Goal: Task Accomplishment & Management: Manage account settings

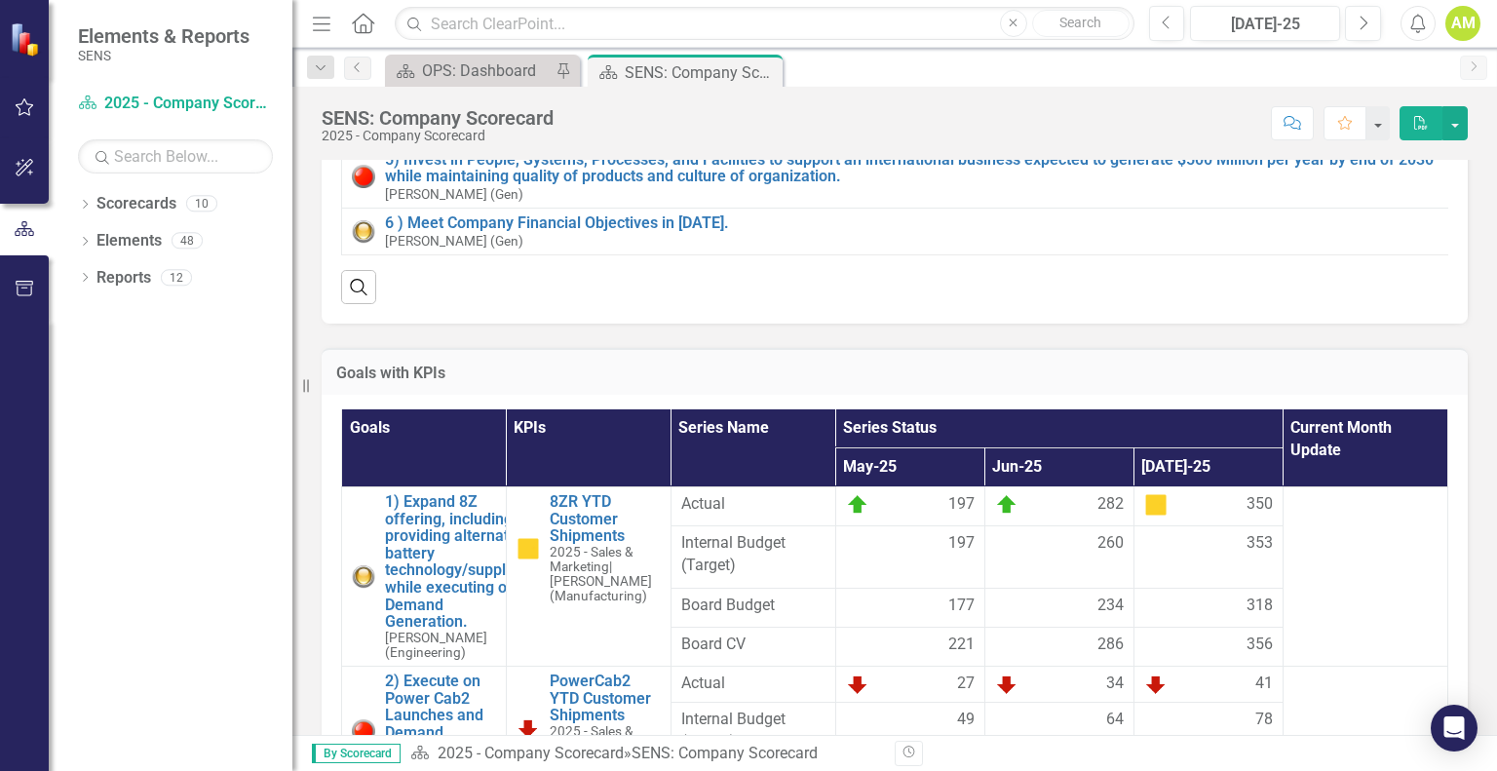
scroll to position [487, 0]
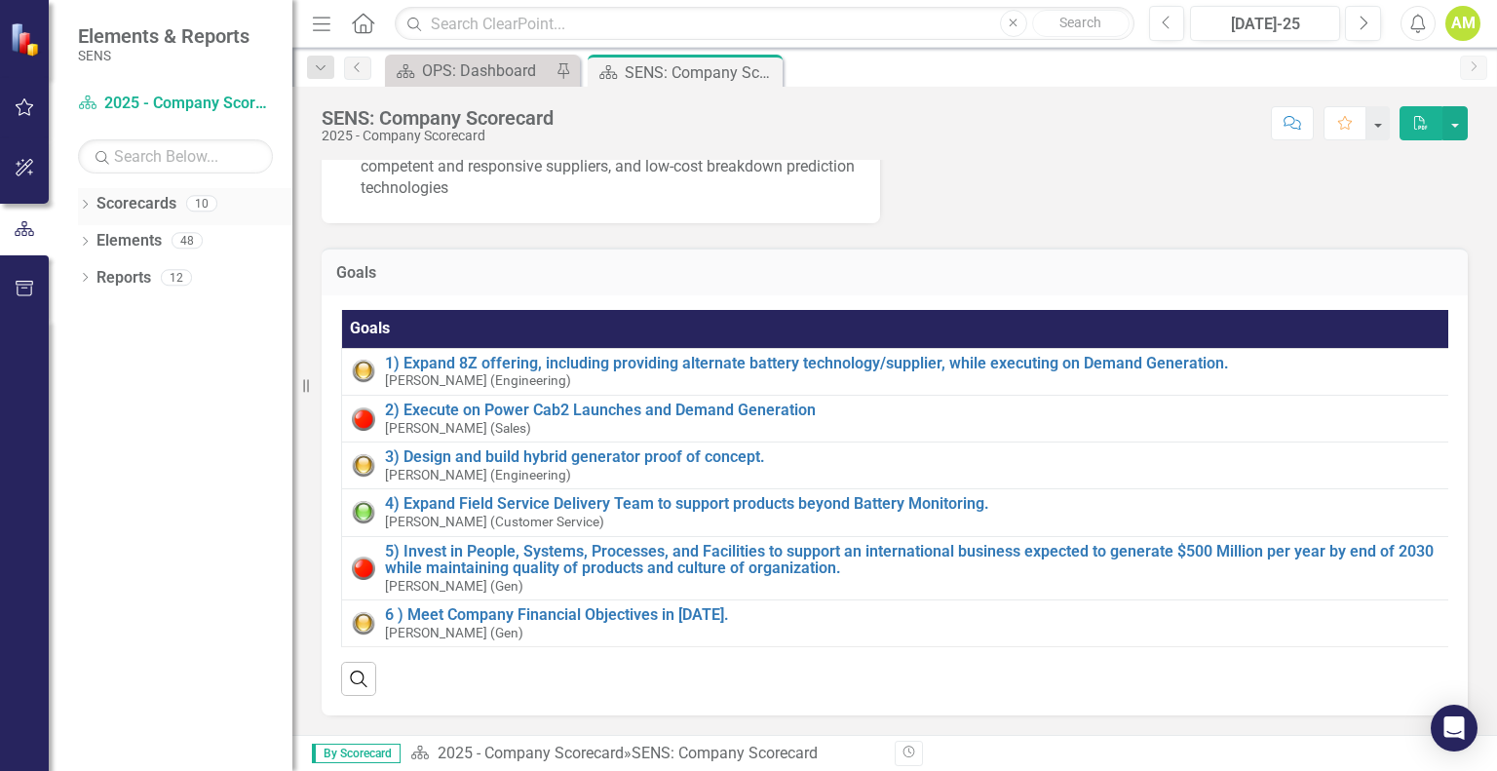
click at [82, 201] on icon "Dropdown" at bounding box center [85, 206] width 14 height 11
click at [98, 241] on icon "Dropdown" at bounding box center [95, 240] width 15 height 12
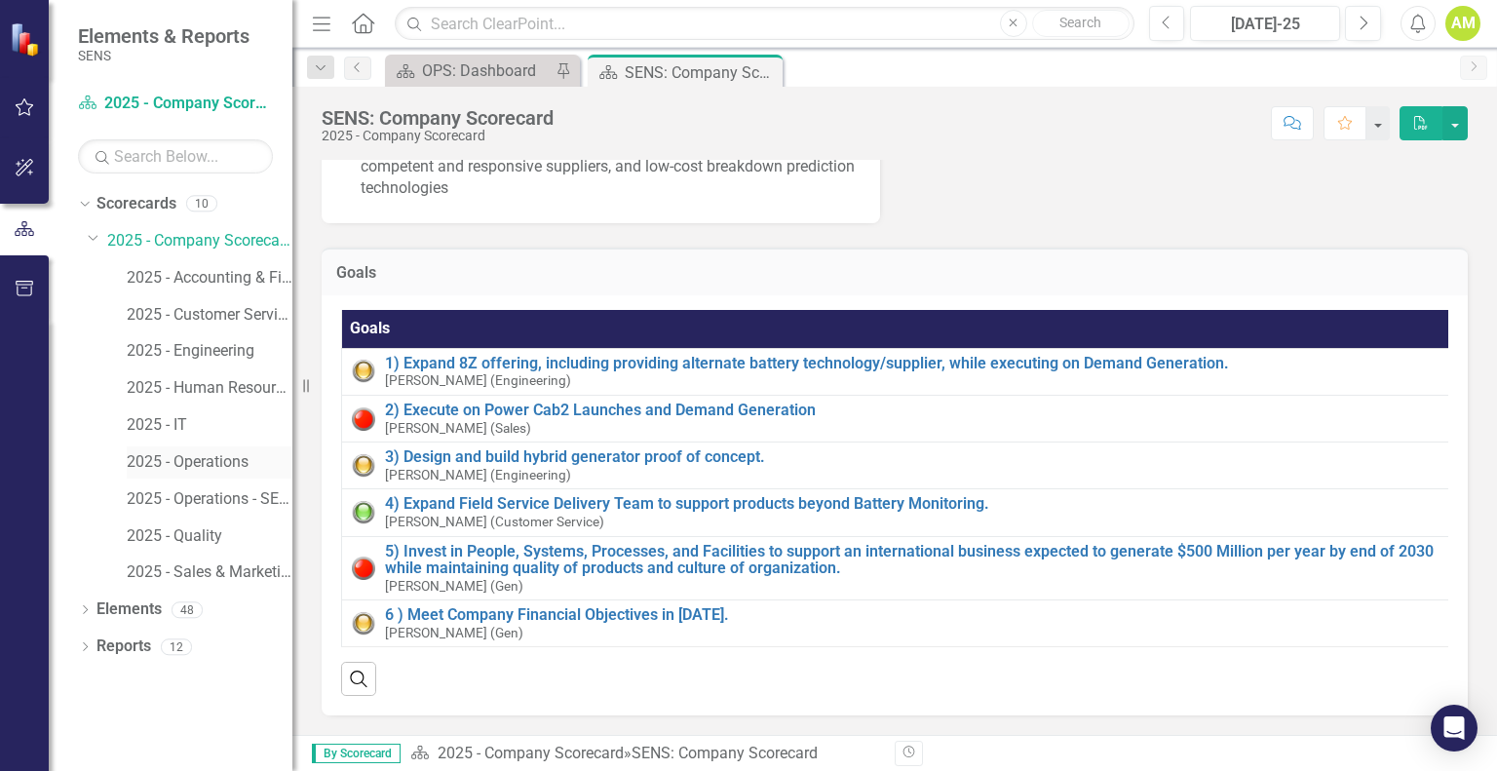
click at [216, 454] on link "2025 - Operations" at bounding box center [210, 462] width 166 height 22
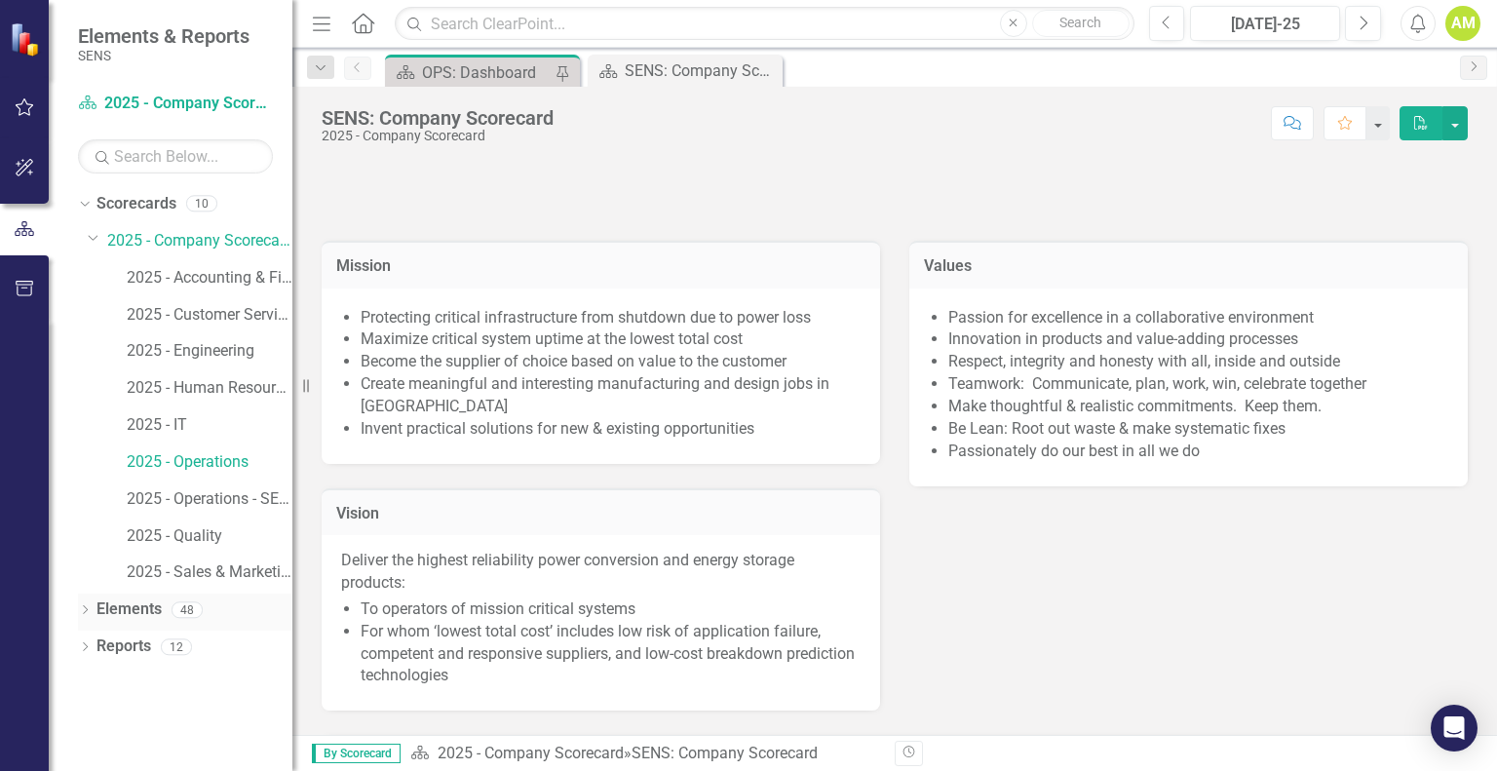
click at [86, 610] on icon at bounding box center [85, 609] width 5 height 9
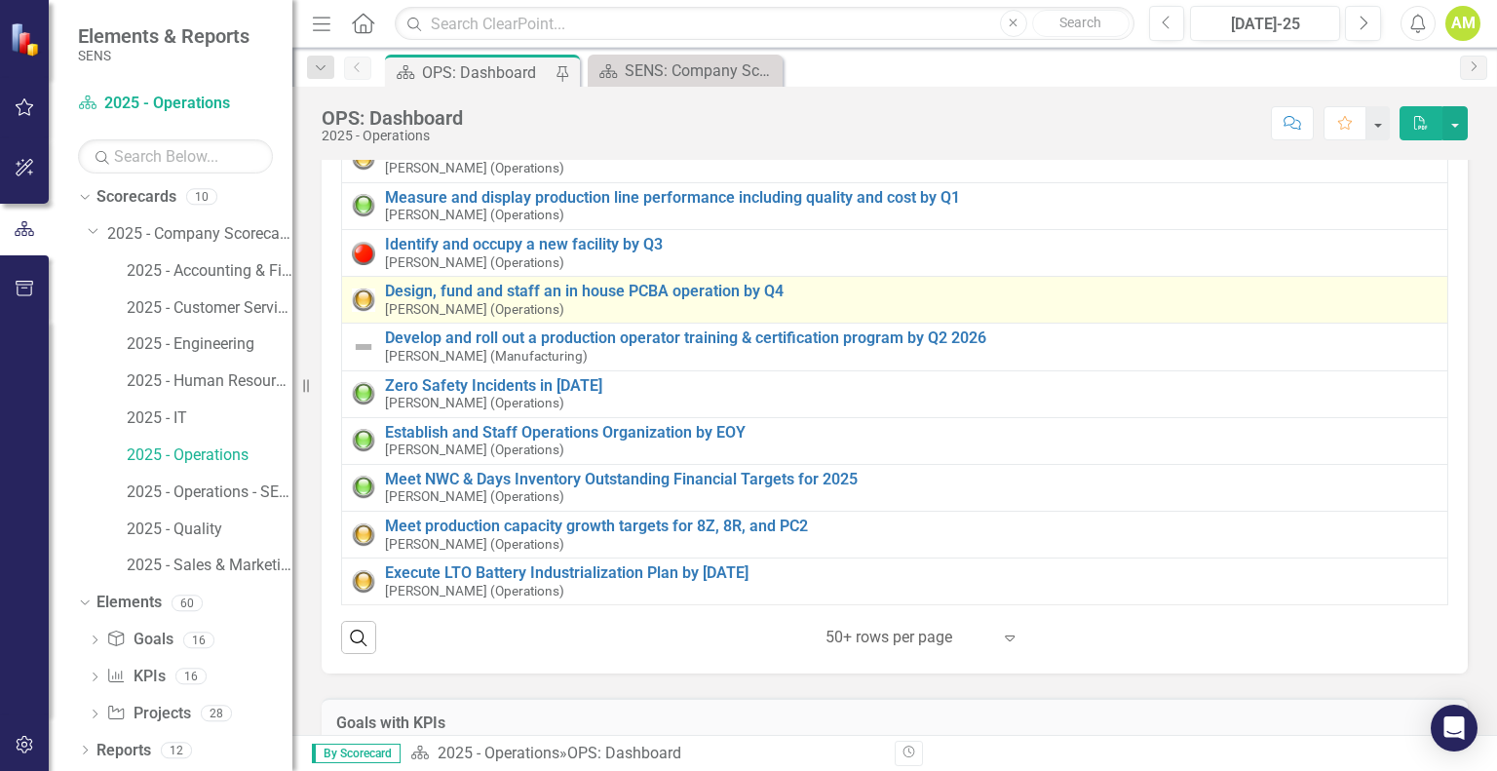
scroll to position [292, 0]
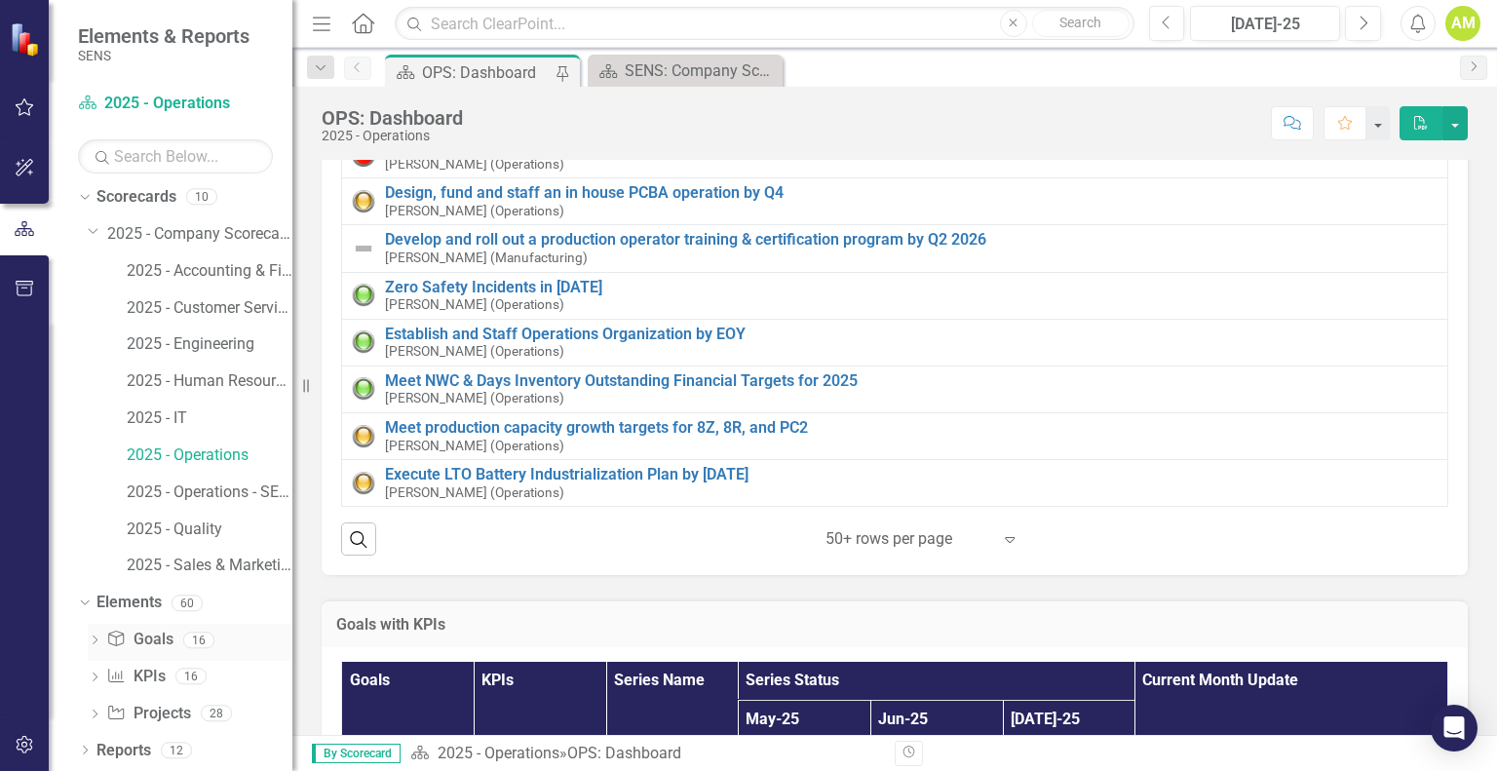
click at [160, 642] on link "Goal Goals" at bounding box center [139, 640] width 66 height 22
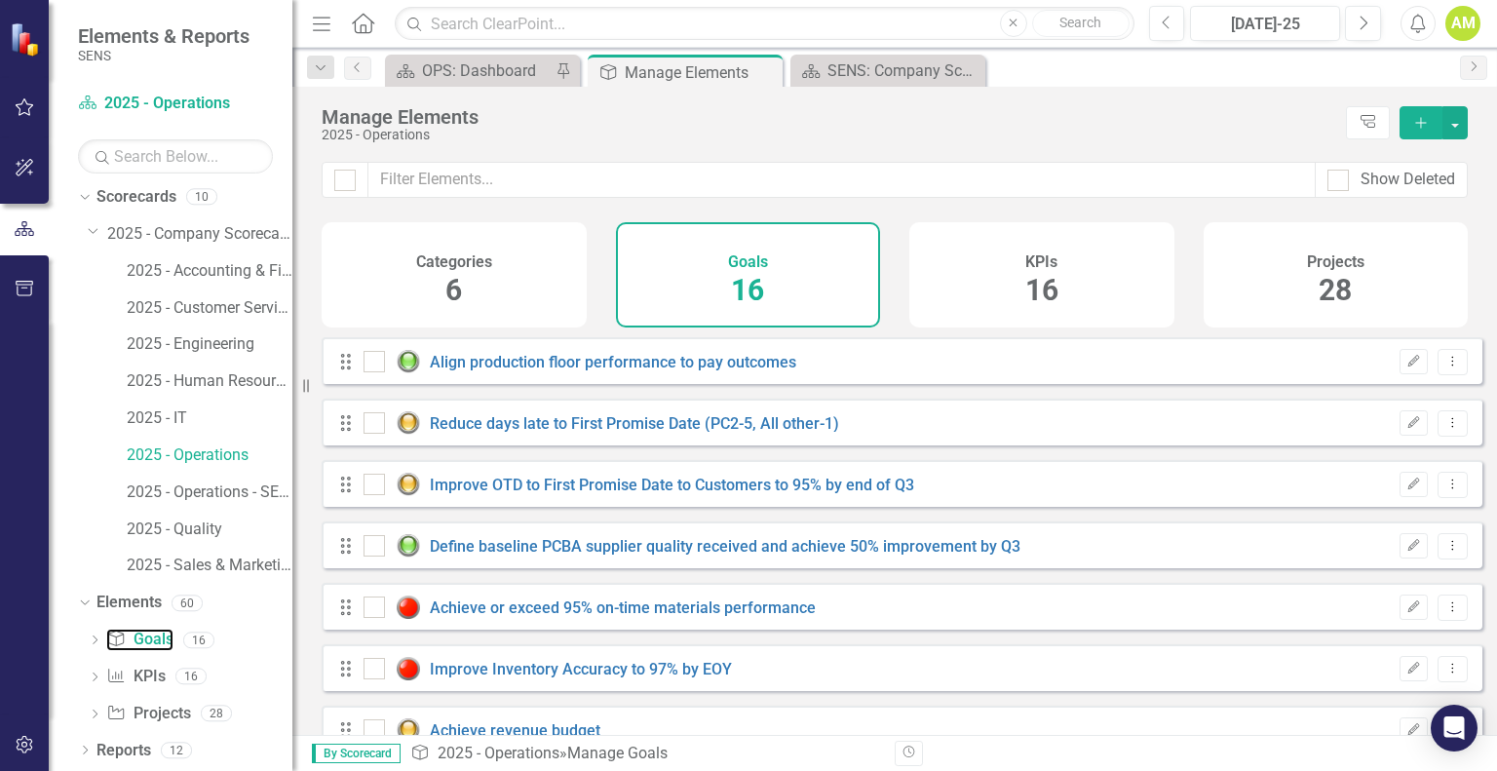
checkbox input "false"
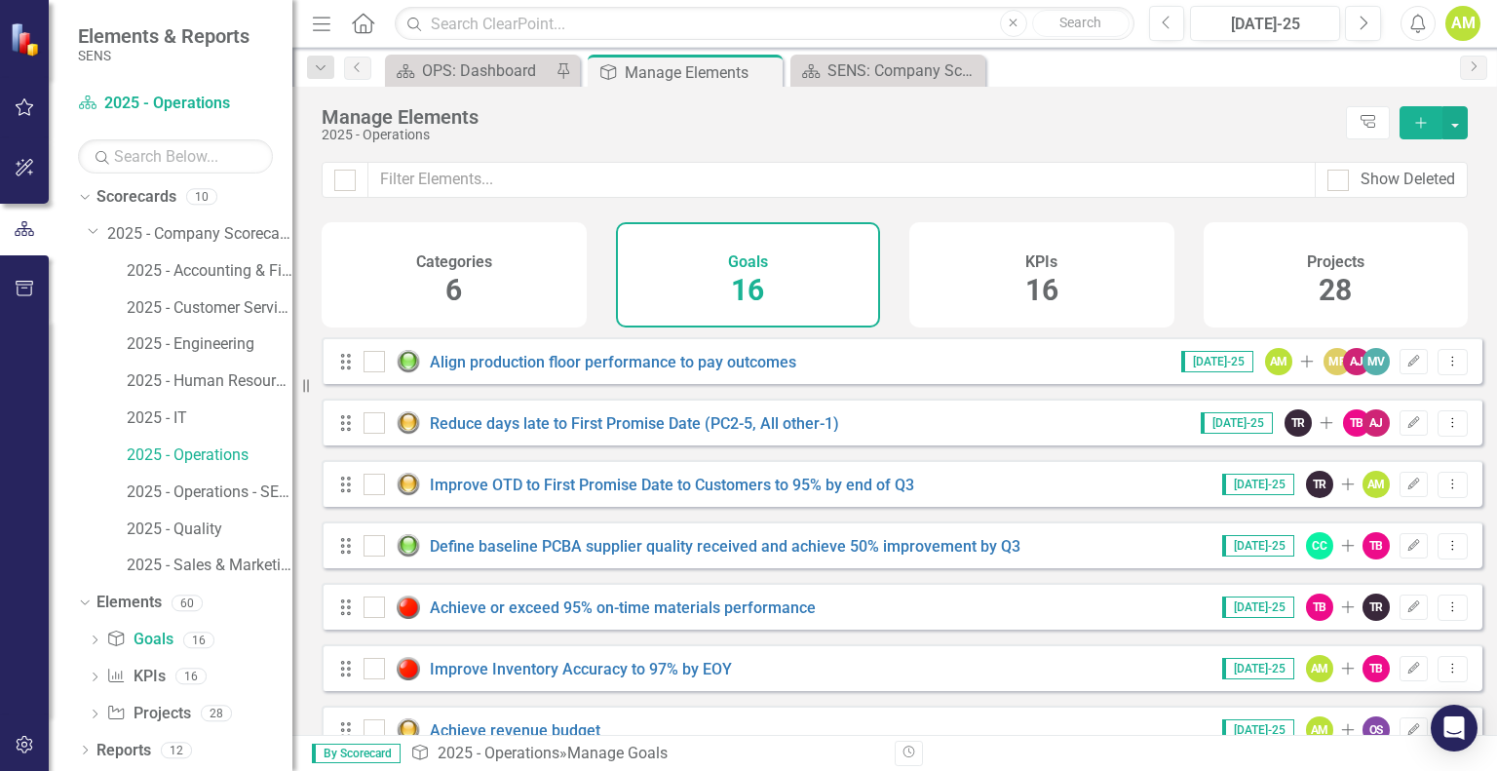
click at [440, 281] on div "Categories 6" at bounding box center [454, 274] width 265 height 105
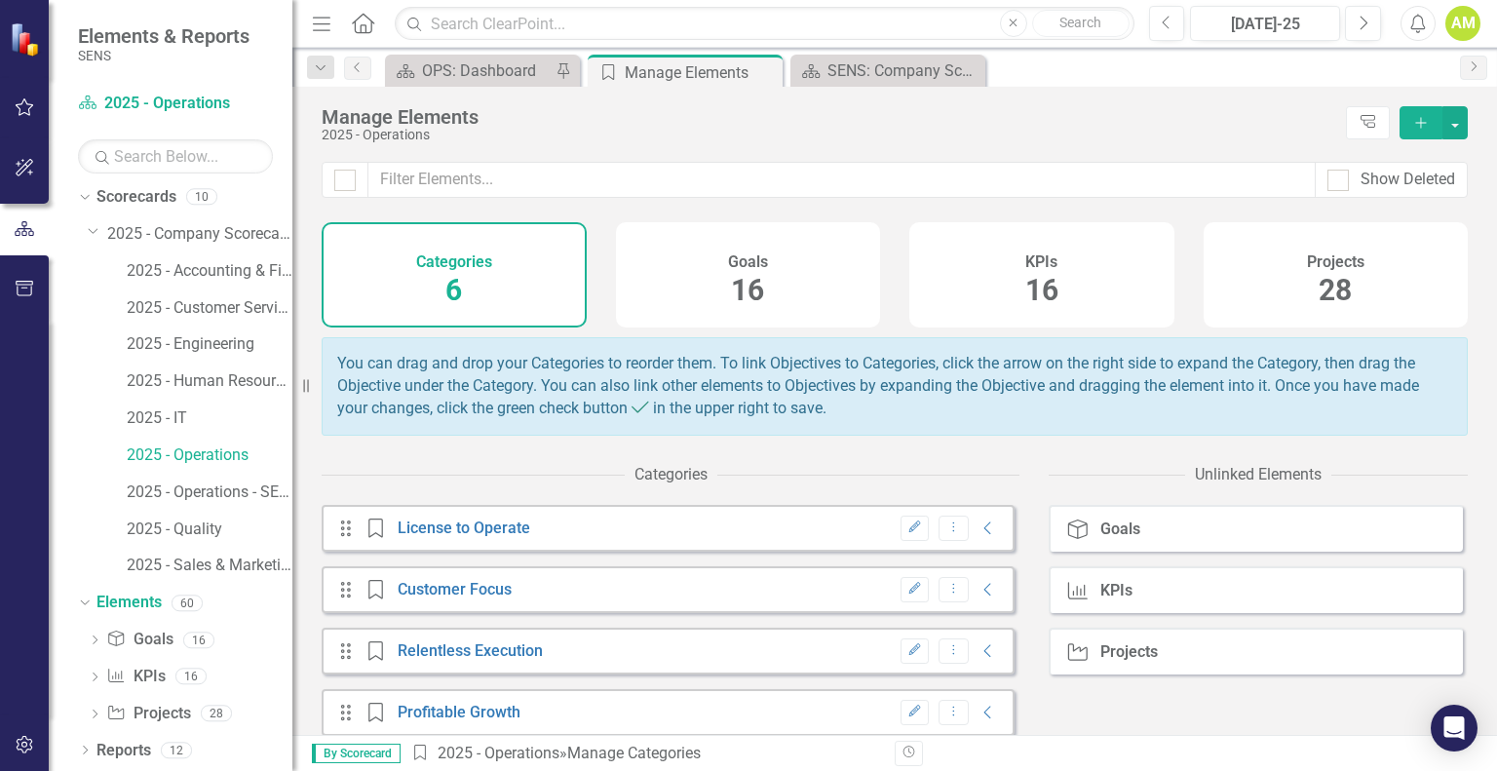
click at [767, 292] on div "Goals 16" at bounding box center [748, 274] width 265 height 105
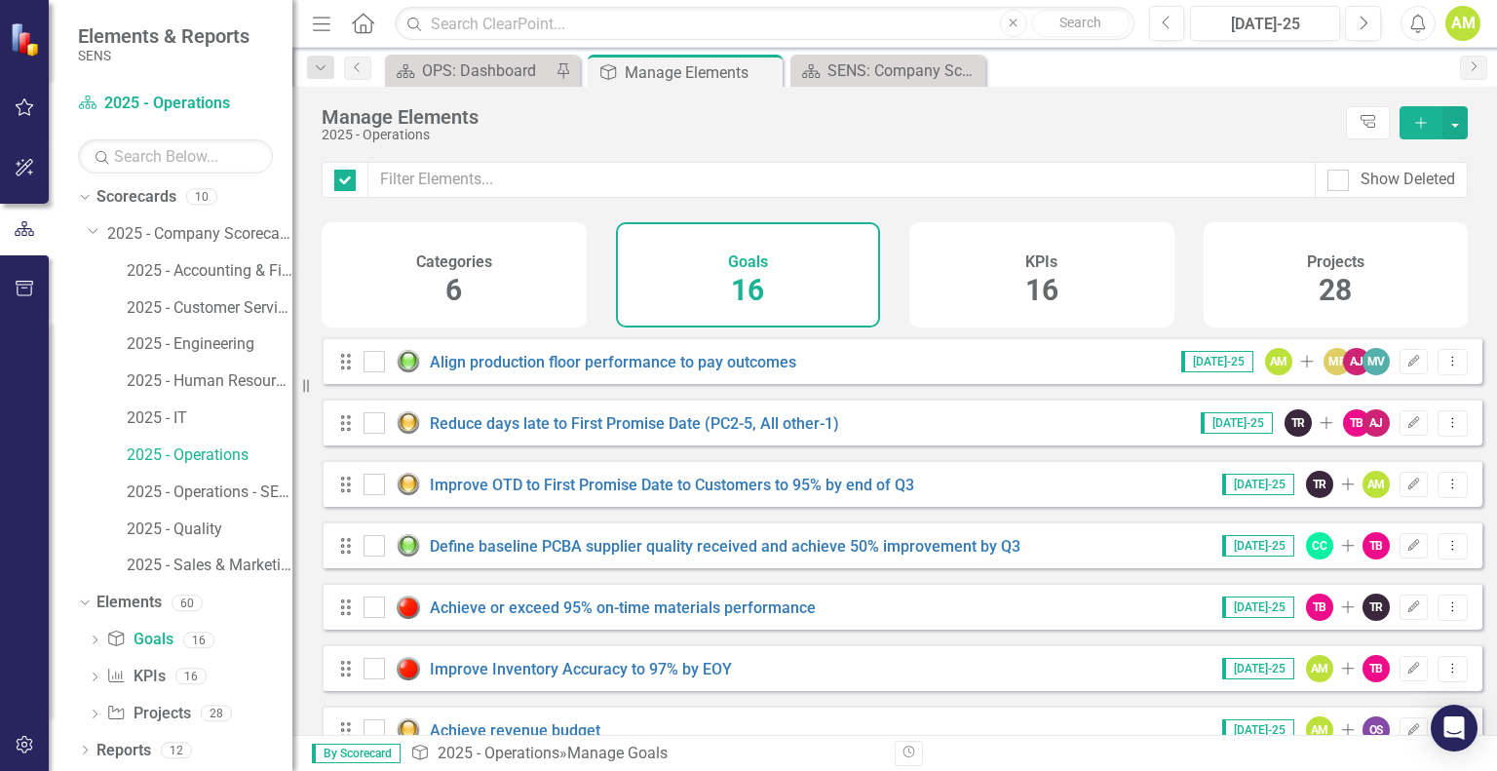
checkbox input "false"
click at [467, 280] on div "Categories 6" at bounding box center [454, 274] width 265 height 105
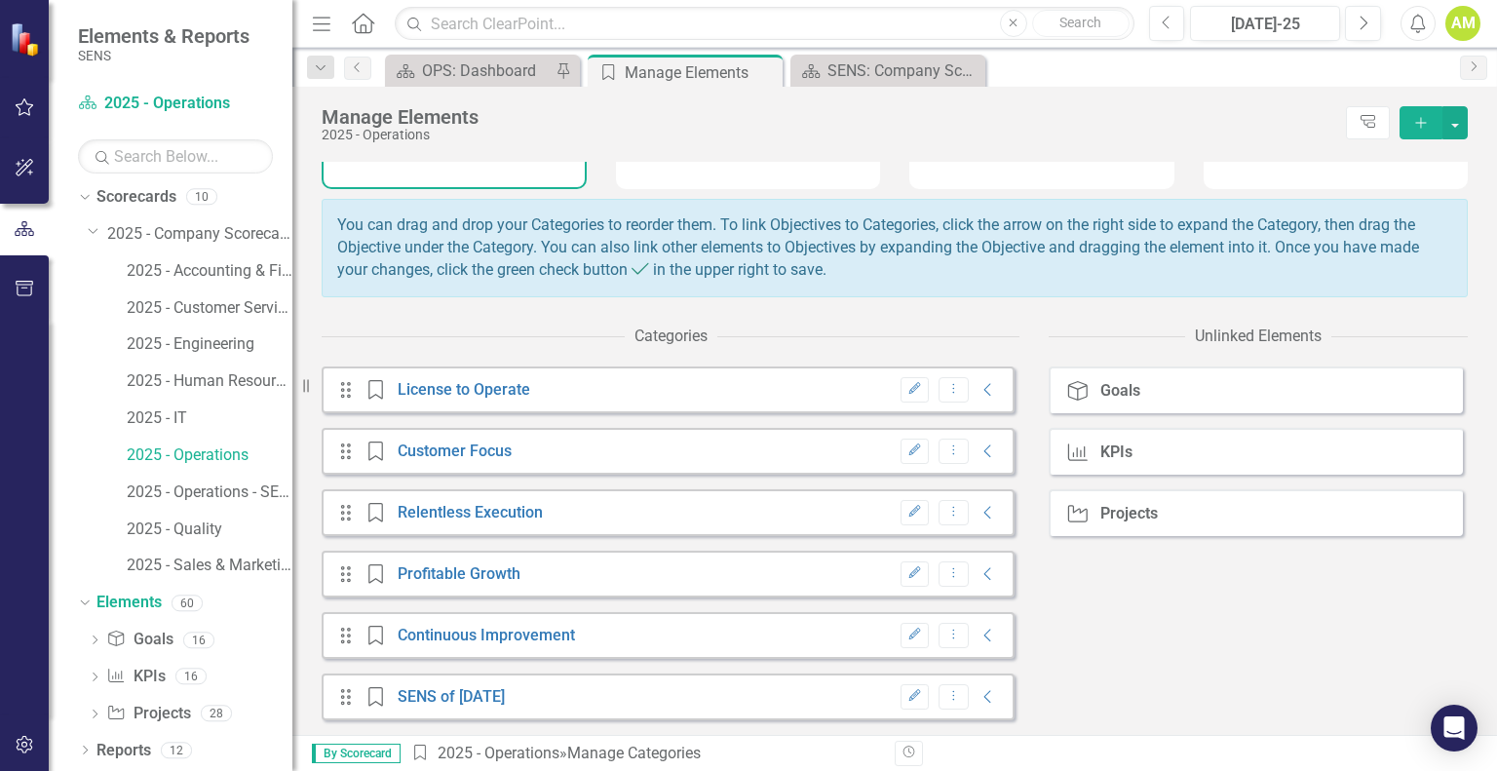
scroll to position [150, 0]
click at [978, 572] on icon "Collapse" at bounding box center [987, 574] width 19 height 16
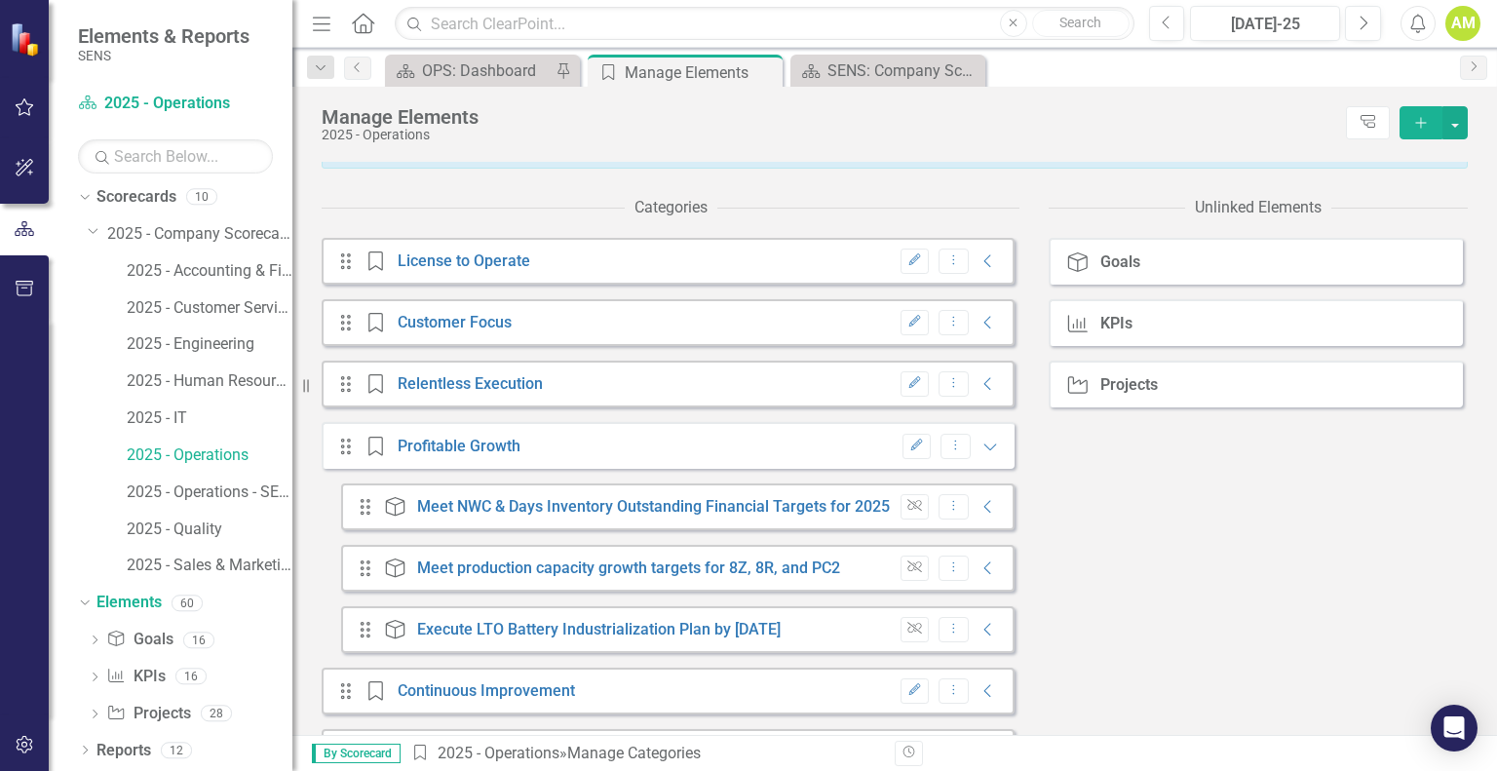
scroll to position [238, 0]
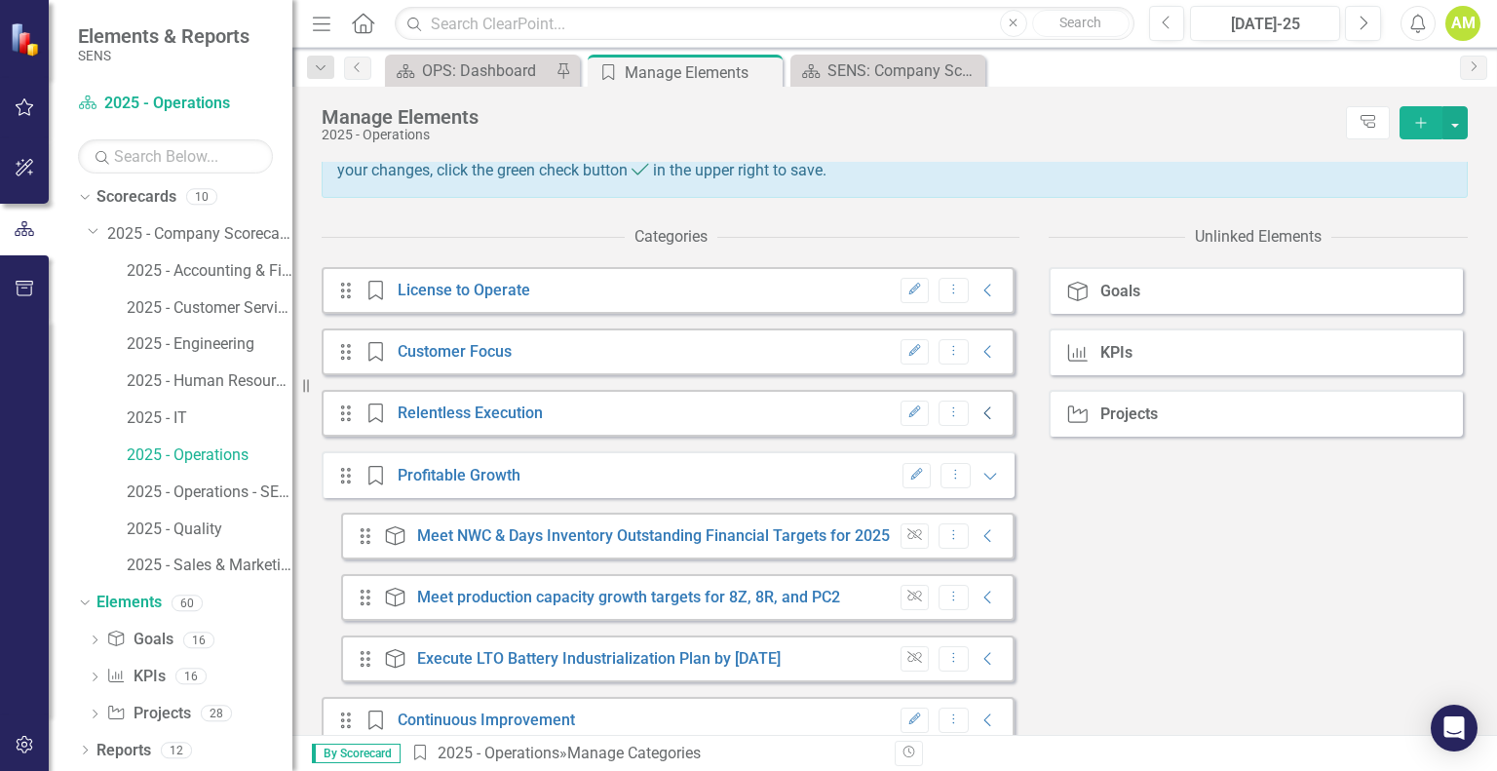
click at [978, 421] on icon "Collapse" at bounding box center [987, 413] width 19 height 16
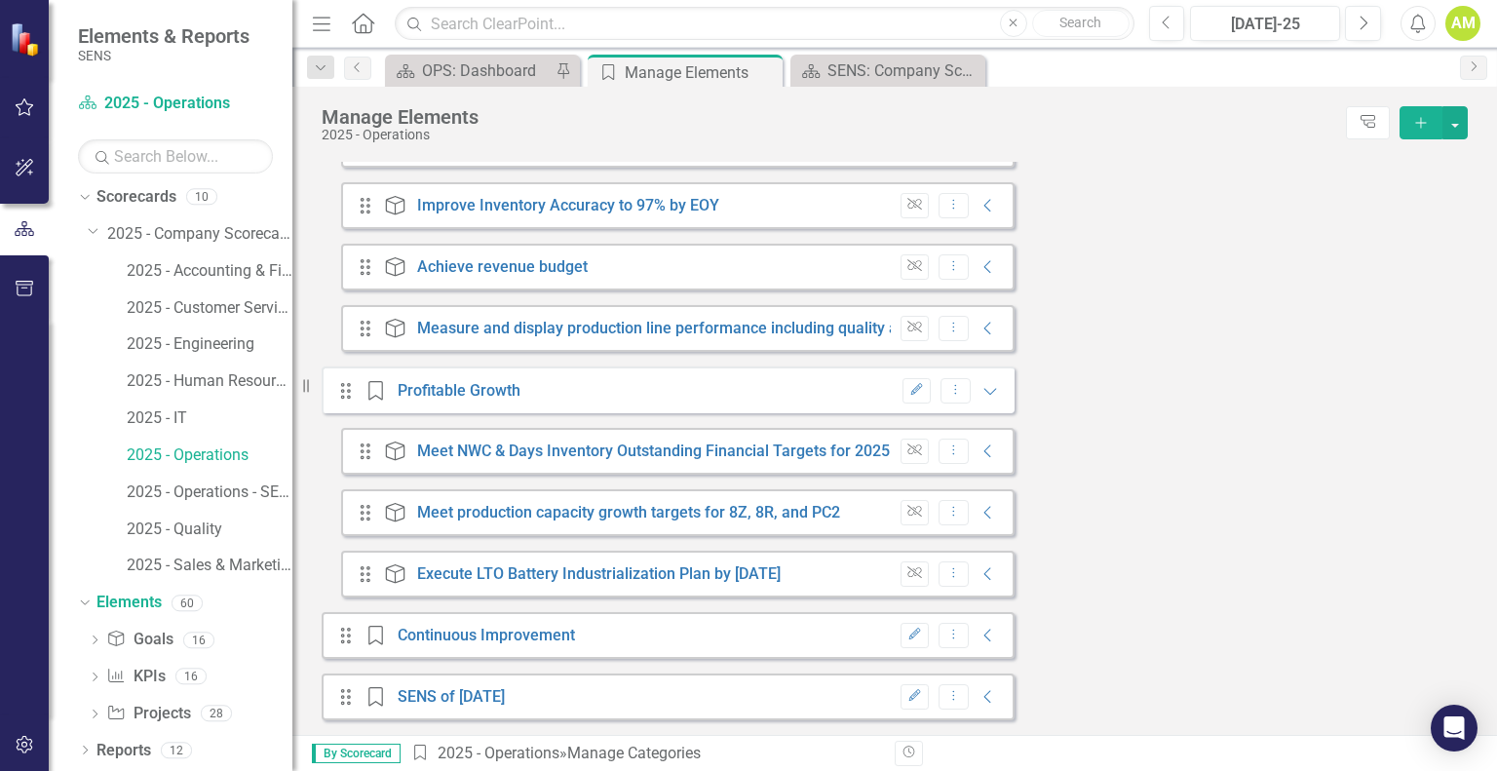
scroll to position [641, 0]
click at [978, 637] on icon "Collapse" at bounding box center [987, 636] width 19 height 16
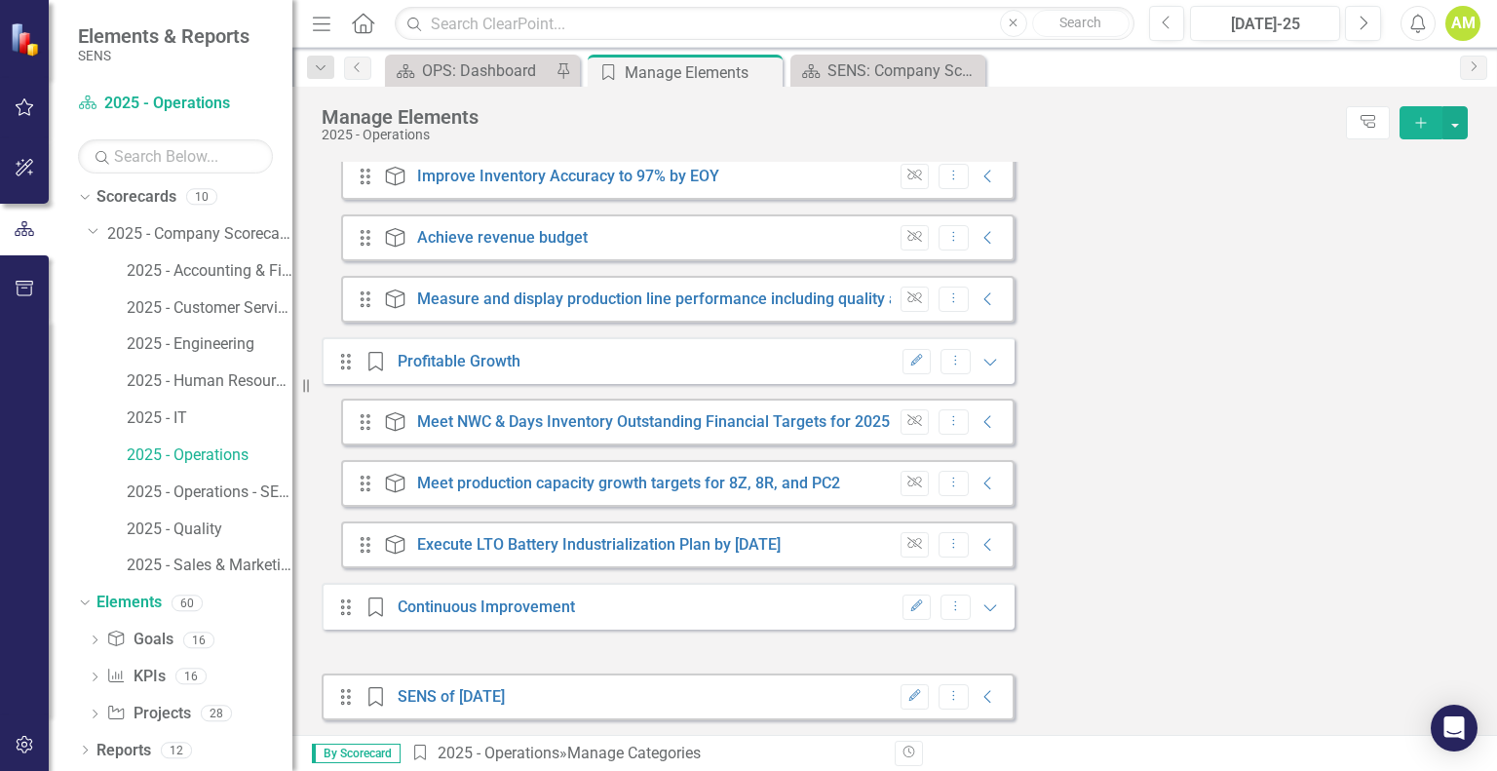
scroll to position [670, 0]
click at [978, 691] on icon "Collapse" at bounding box center [987, 697] width 19 height 16
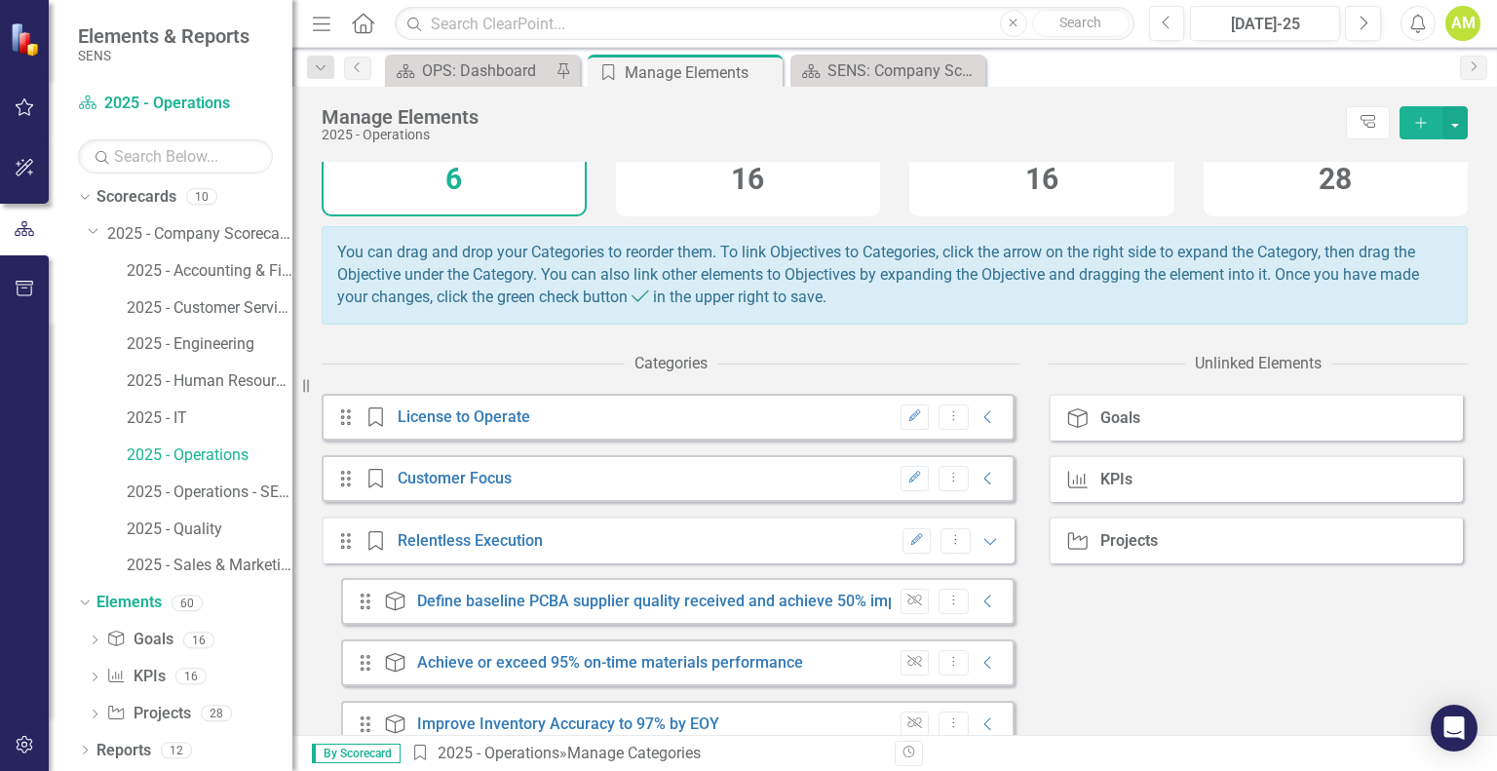
scroll to position [0, 0]
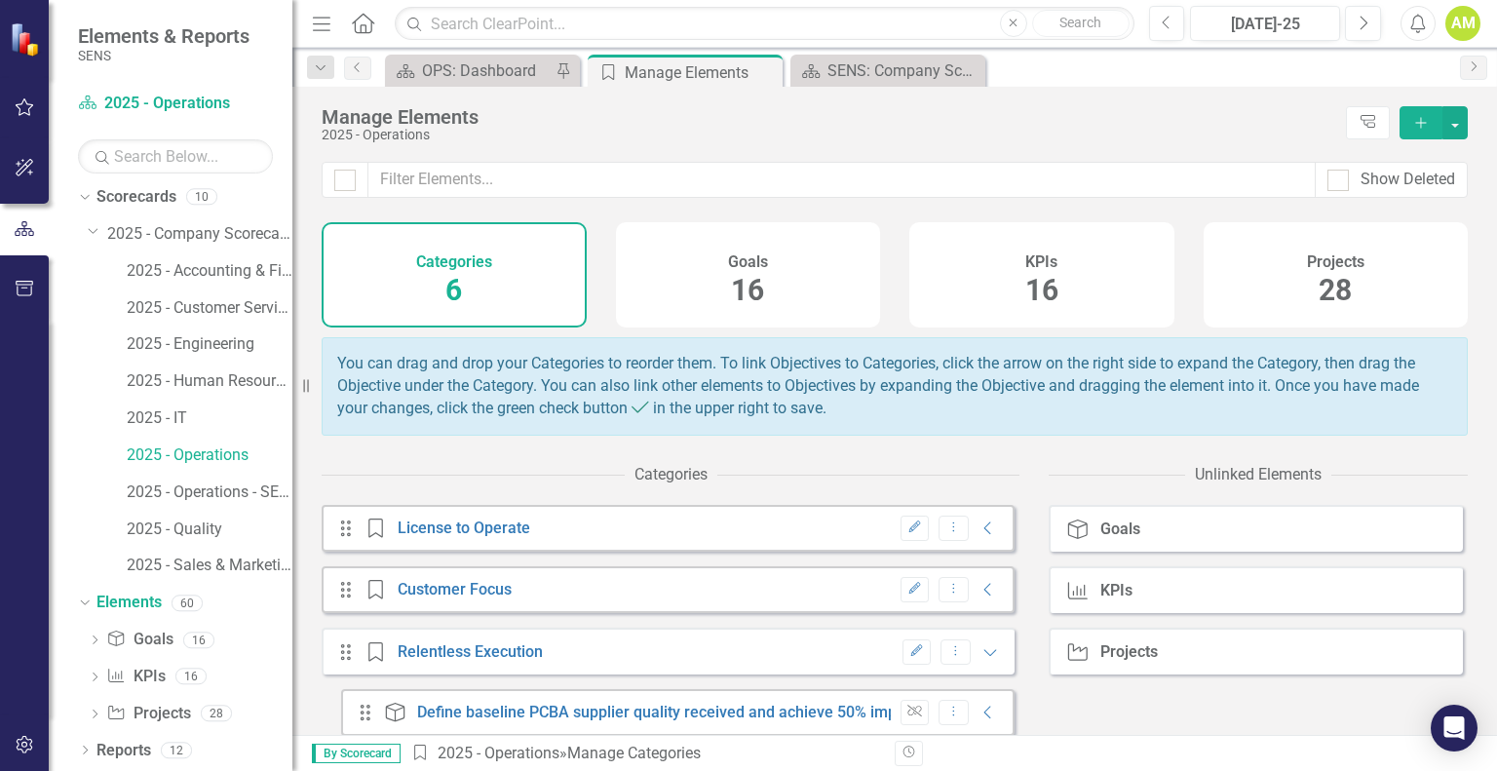
click at [981, 279] on div "KPIs 16" at bounding box center [1041, 274] width 265 height 105
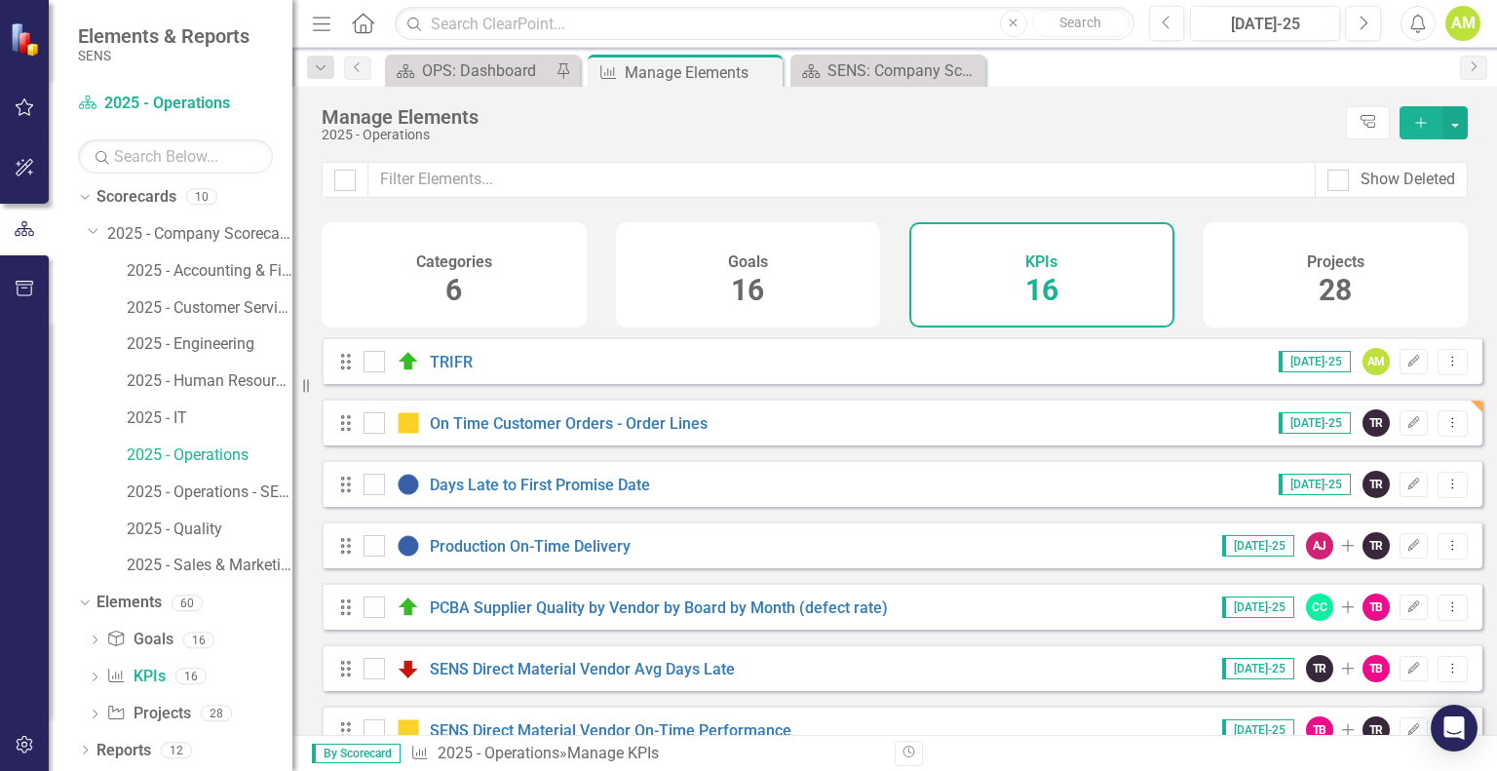
click at [789, 280] on div "Goals 16" at bounding box center [748, 274] width 265 height 105
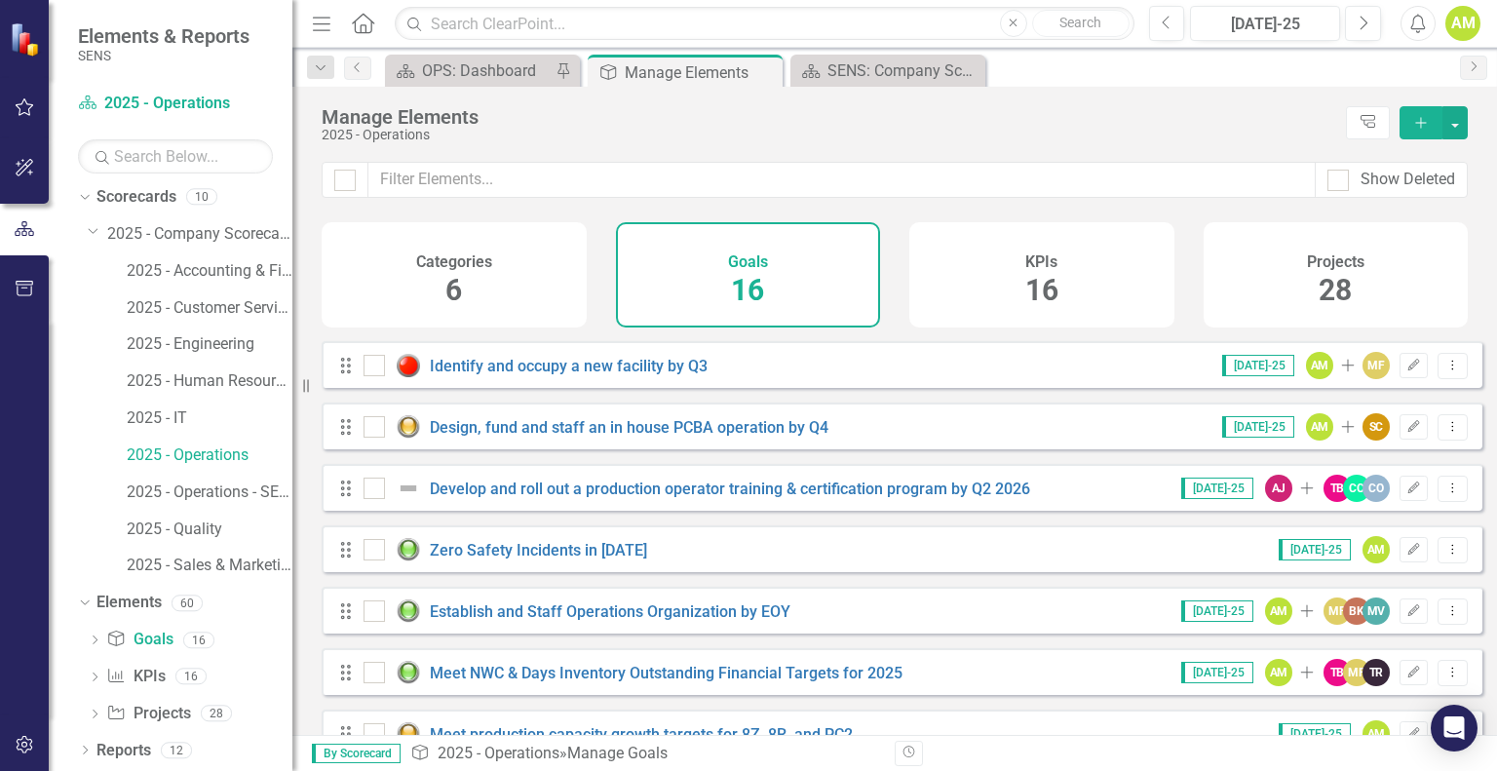
scroll to position [597, 0]
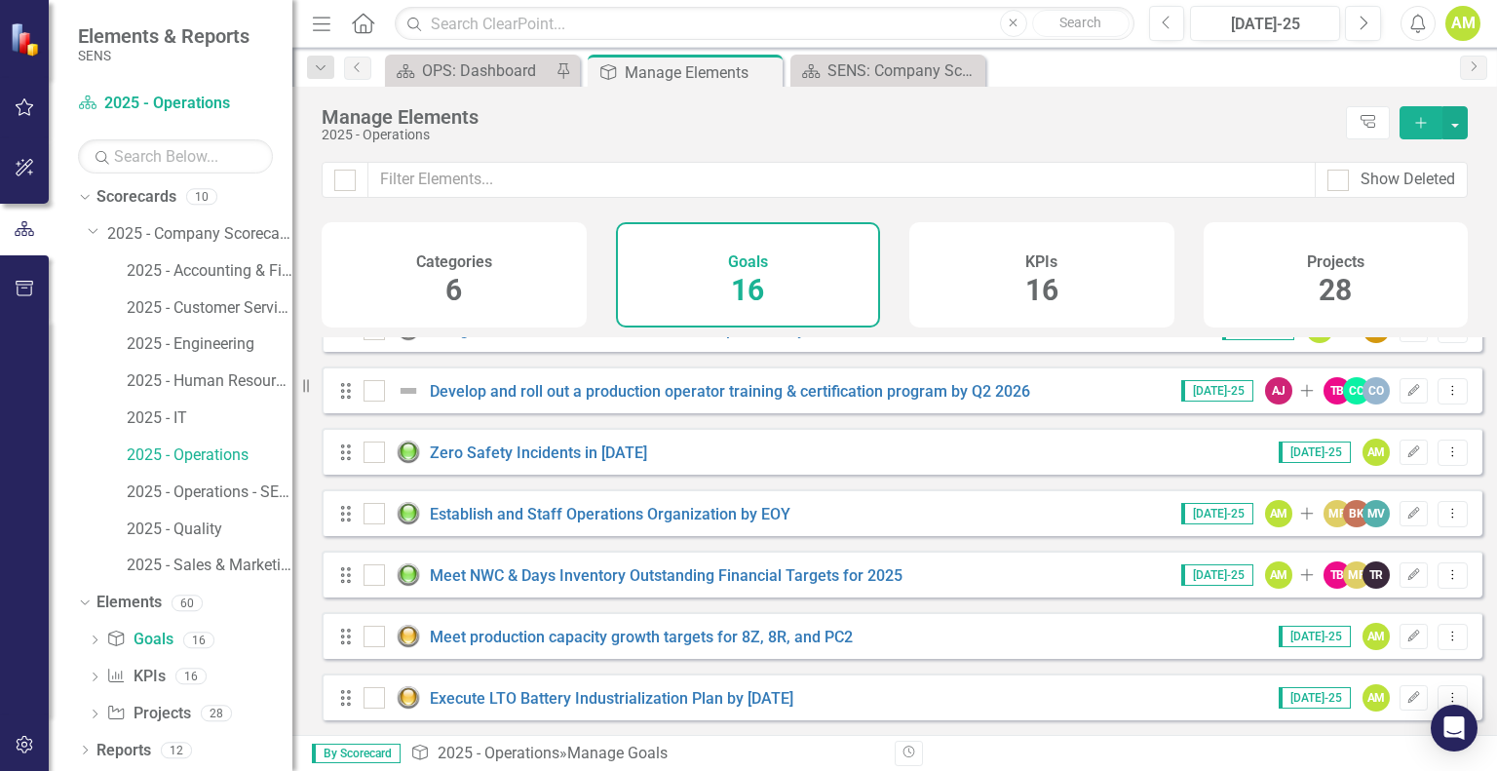
click at [1246, 293] on div "Projects 28" at bounding box center [1335, 274] width 265 height 105
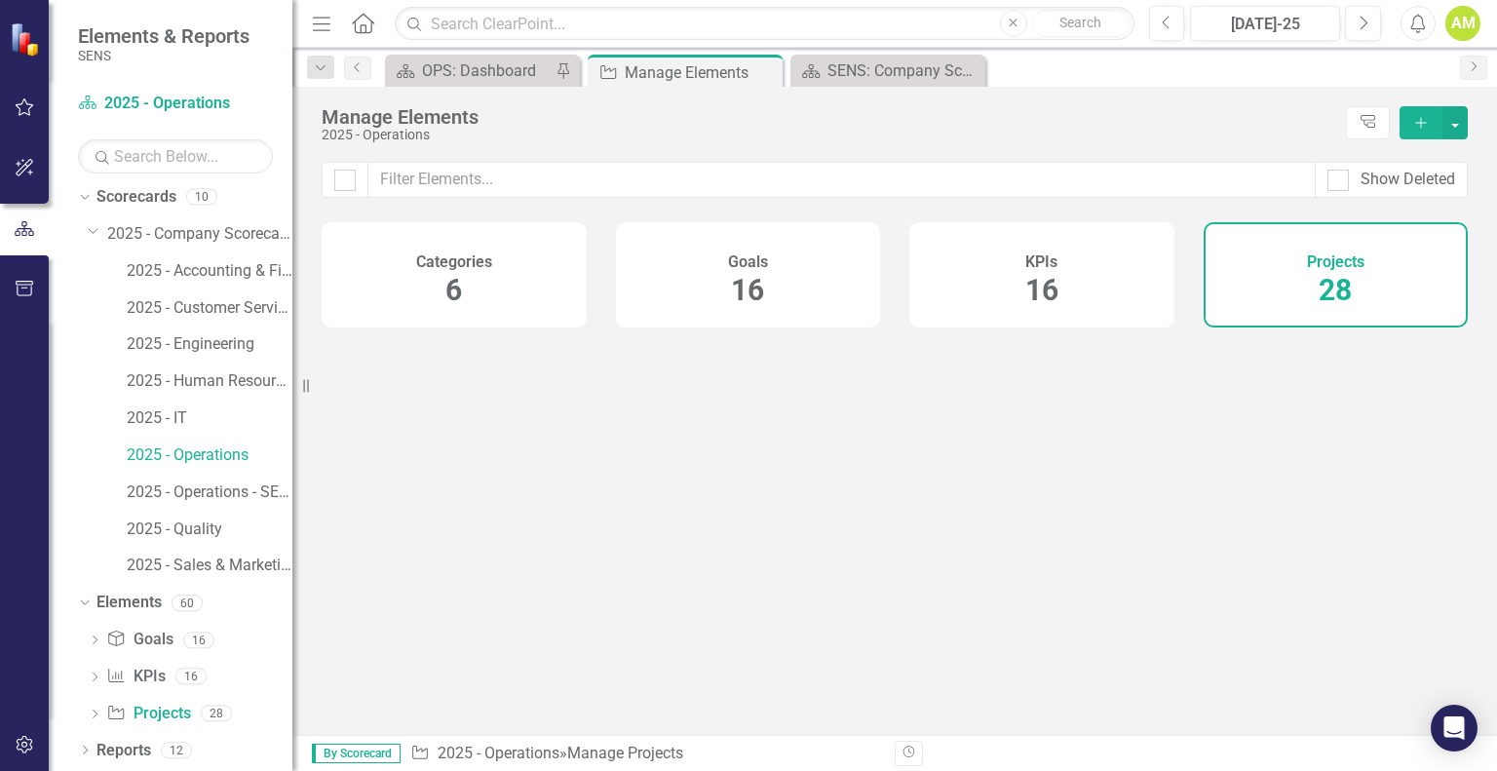
checkbox input "false"
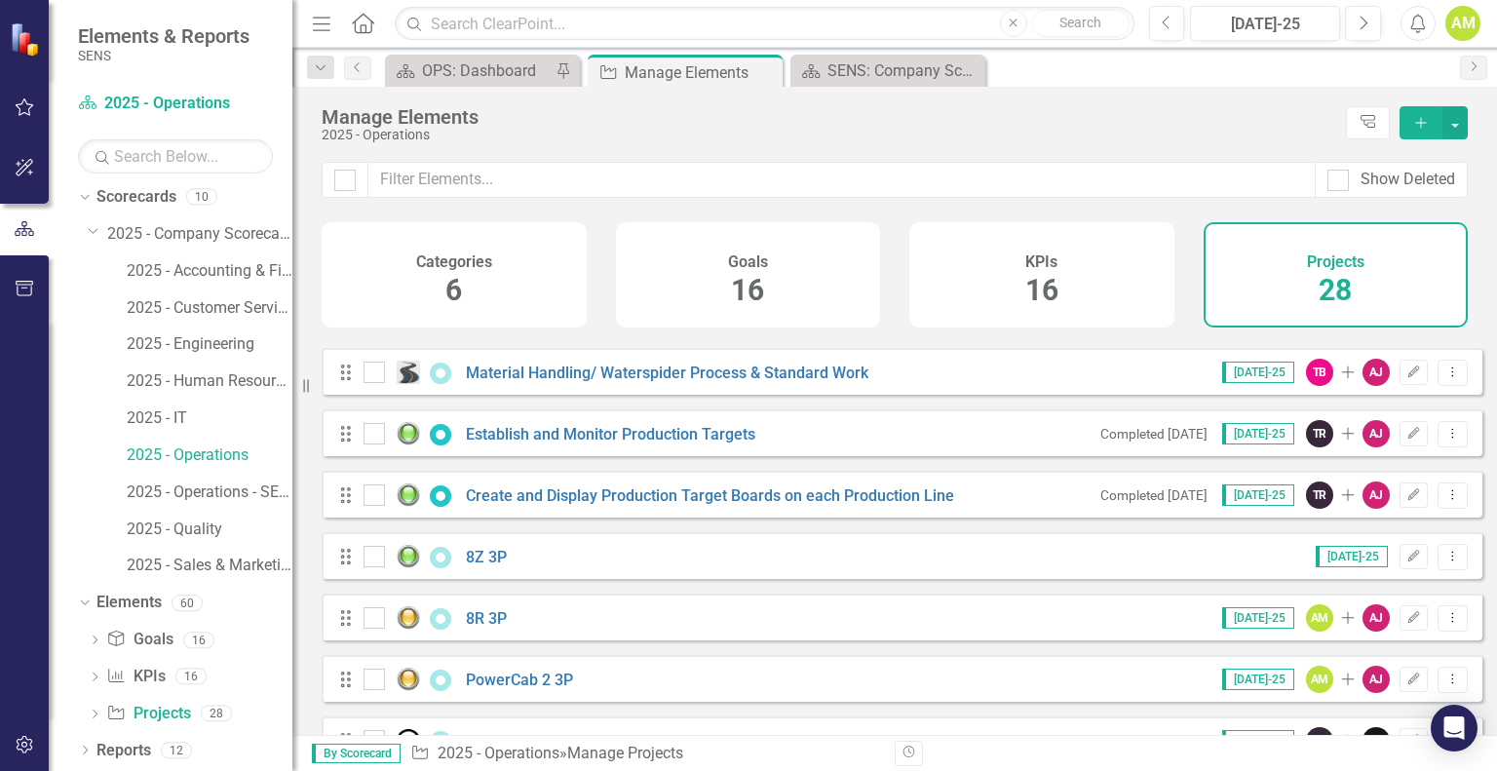
scroll to position [974, 0]
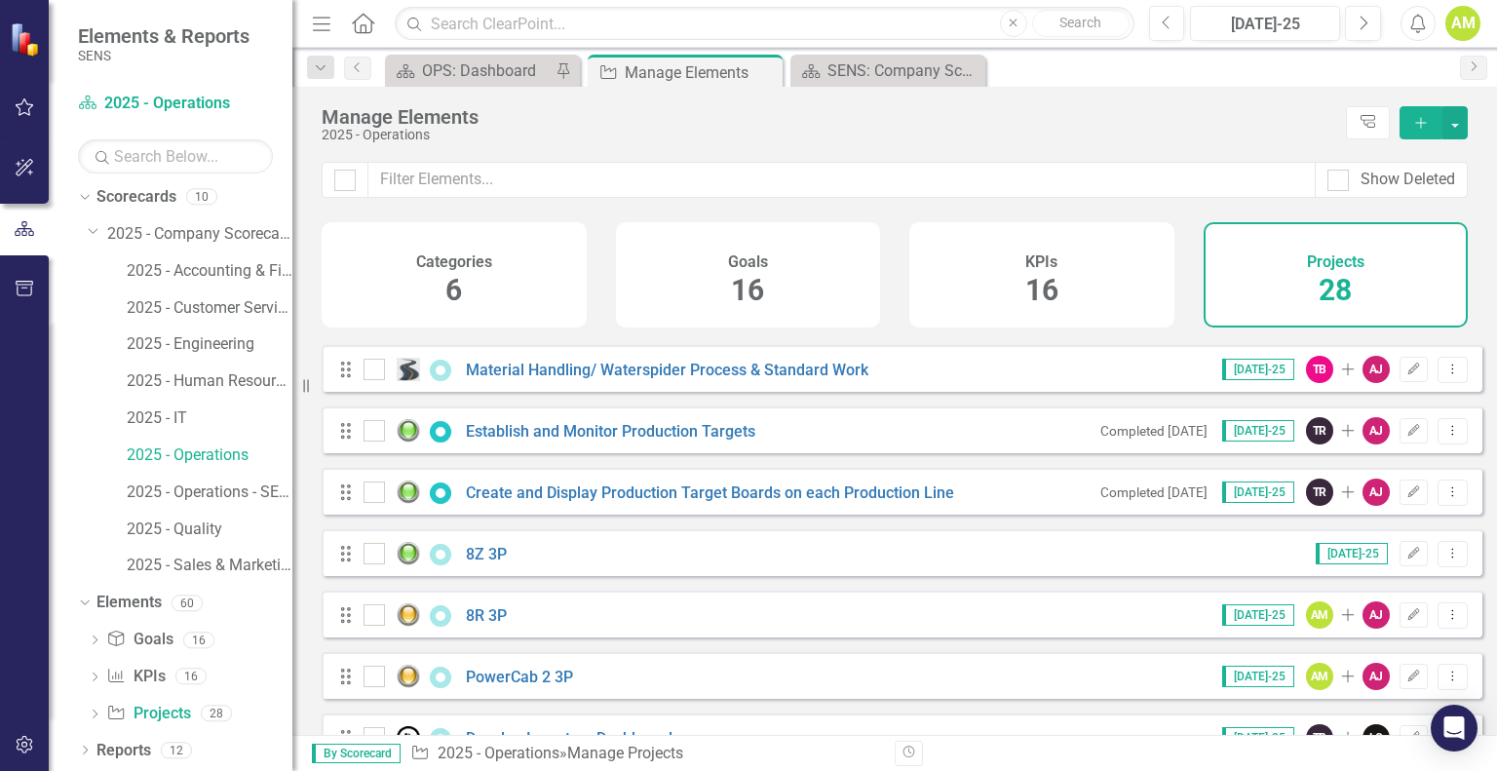
click at [942, 300] on div "KPIs 16" at bounding box center [1041, 274] width 265 height 105
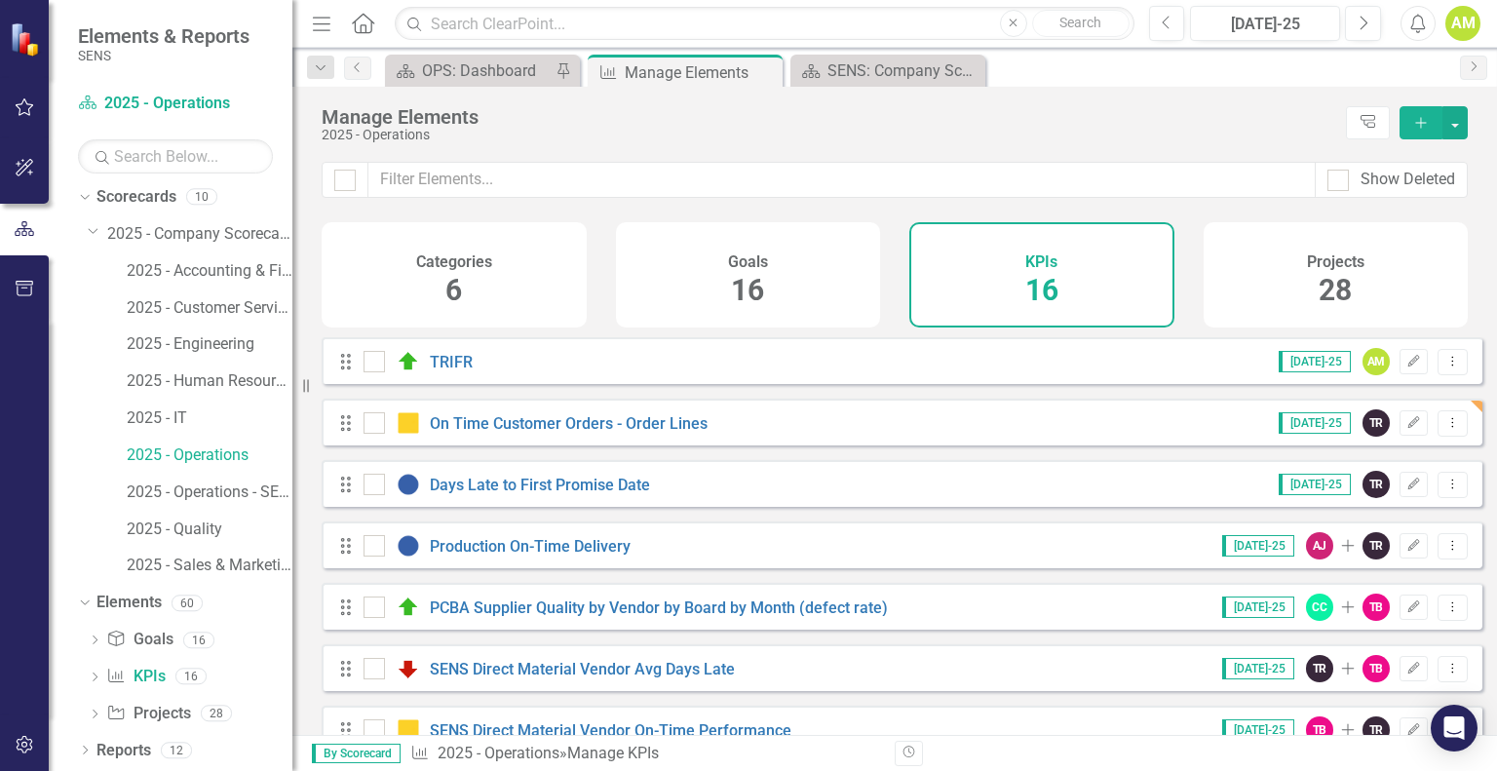
click at [764, 291] on span "16" at bounding box center [747, 290] width 33 height 34
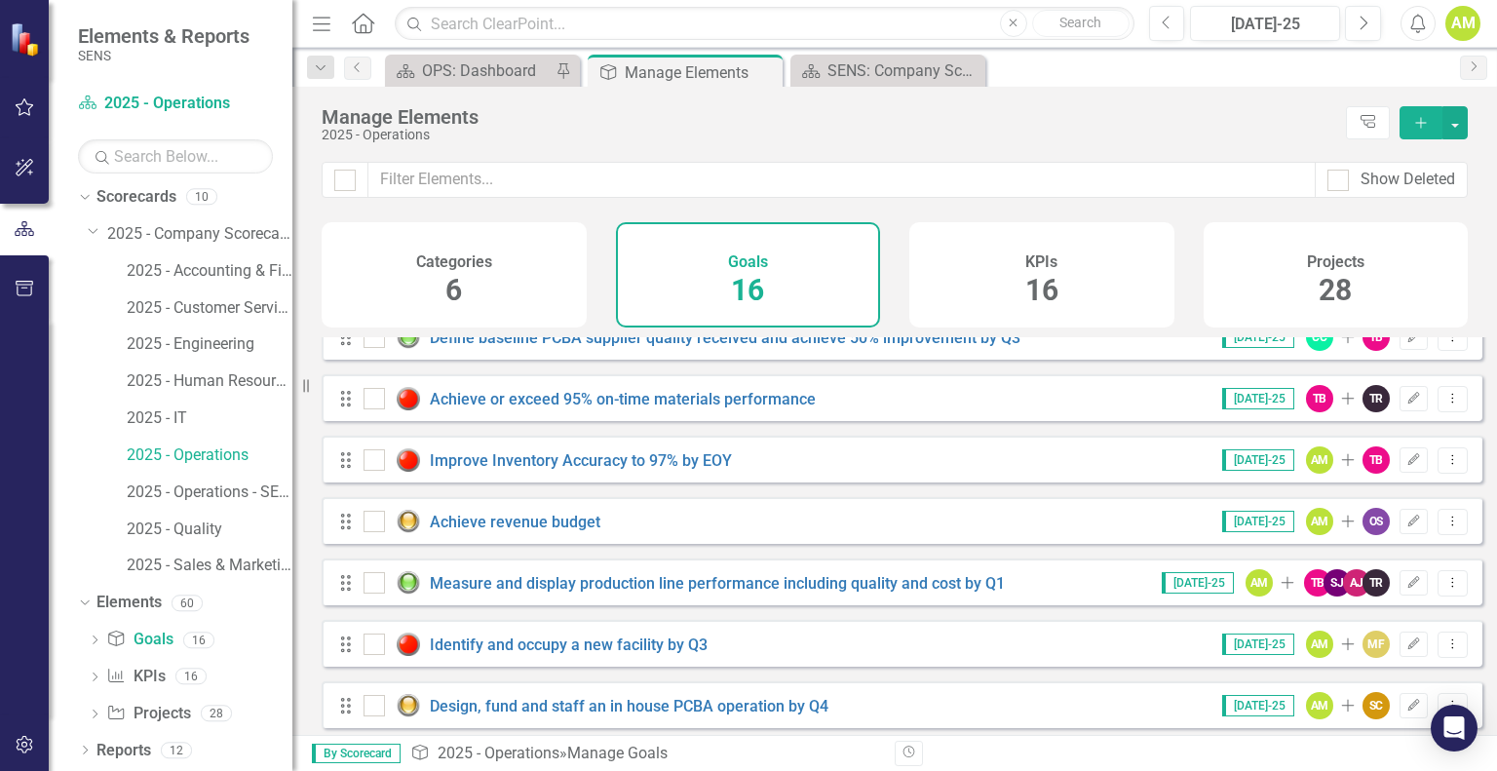
scroll to position [597, 0]
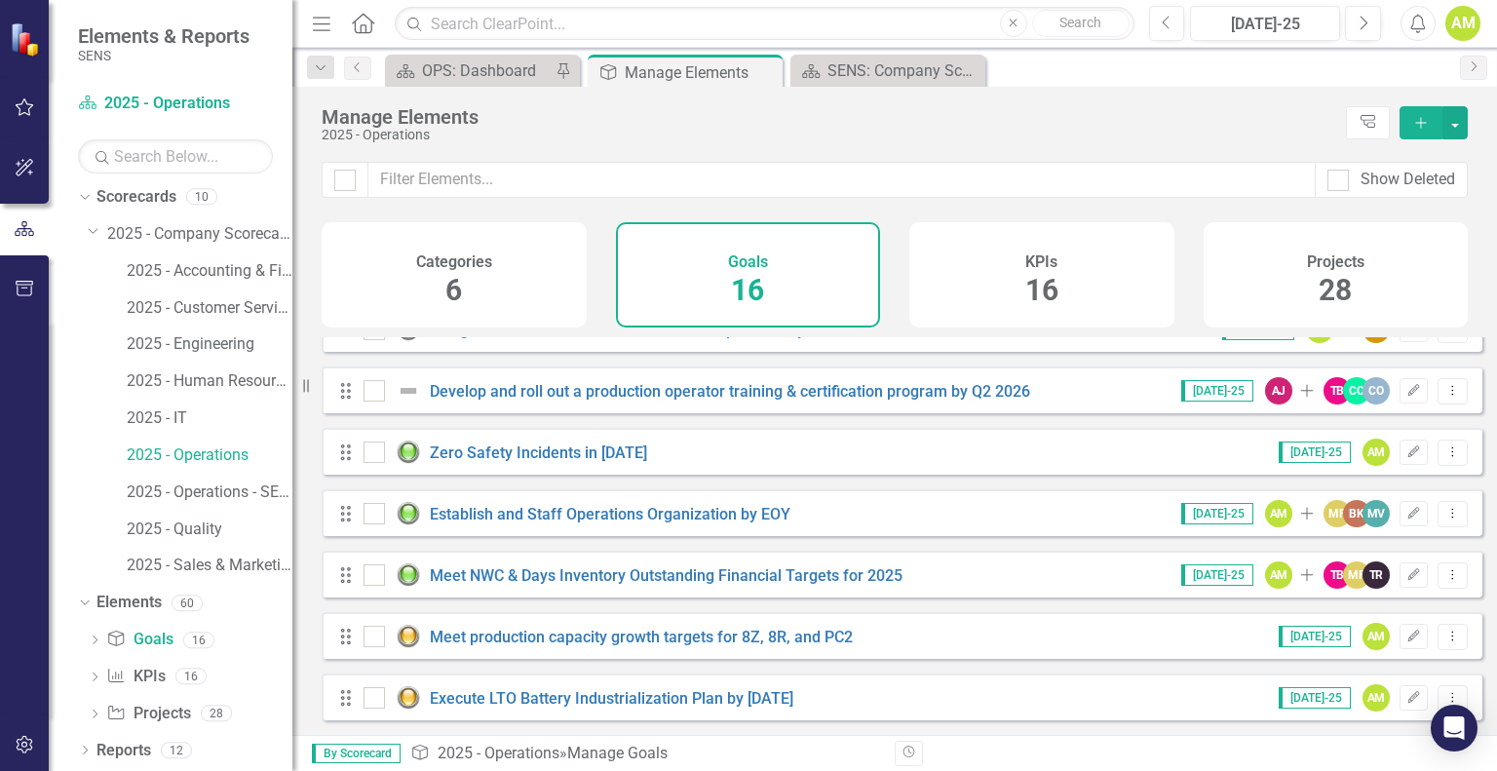
click at [1423, 122] on icon "button" at bounding box center [1420, 122] width 11 height 11
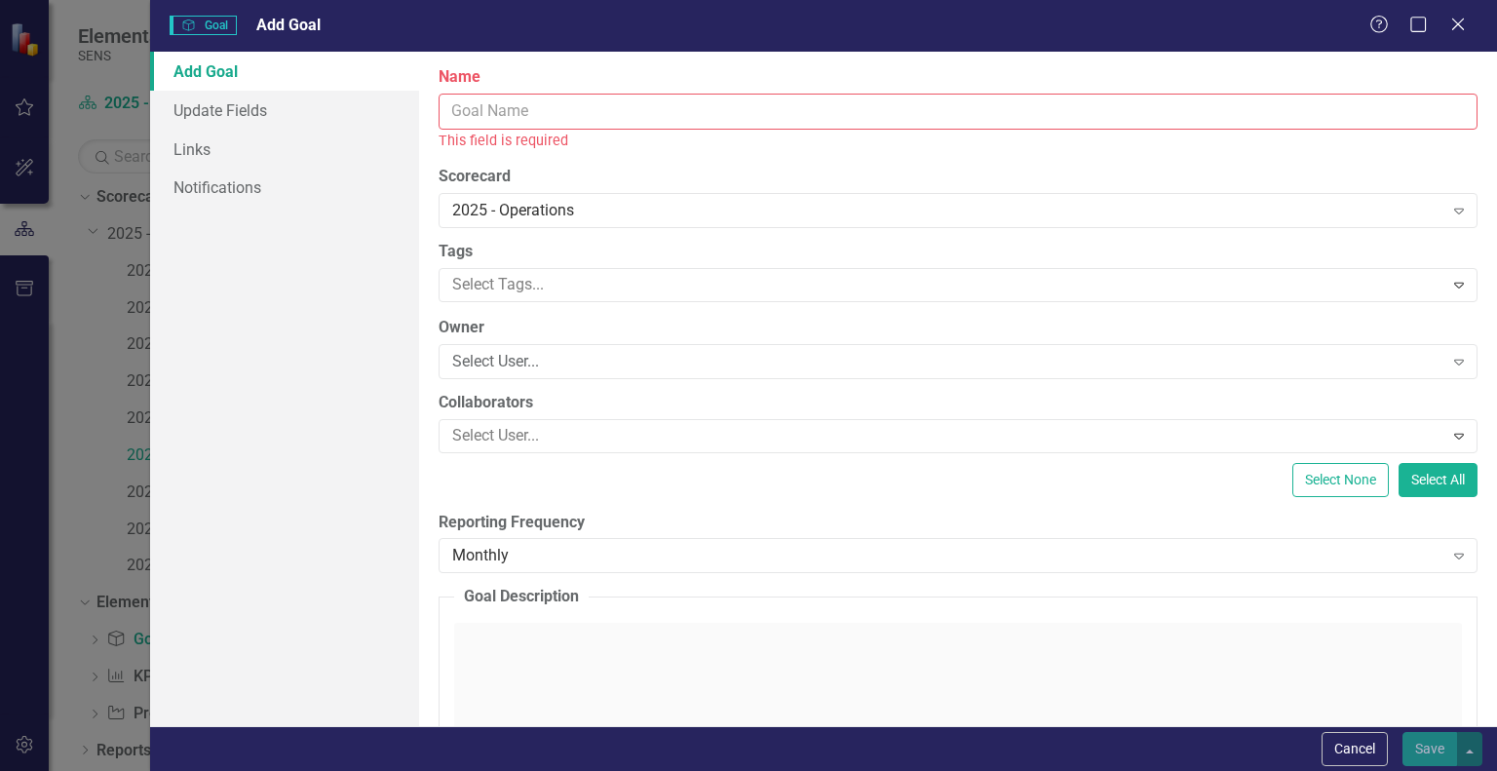
click at [495, 106] on input "Name" at bounding box center [958, 112] width 1039 height 36
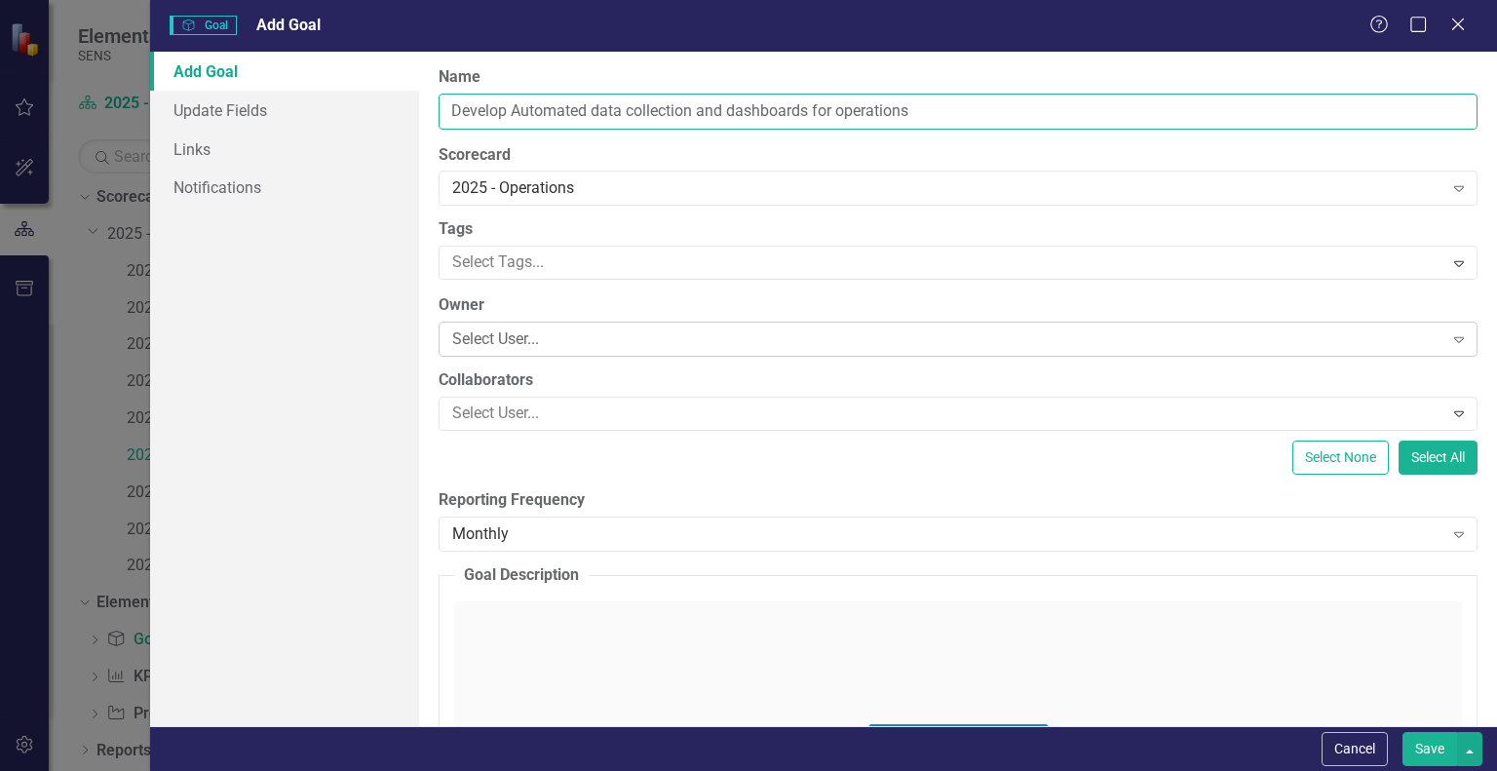
type input "Develop Automated data collection and dashboards for operations"
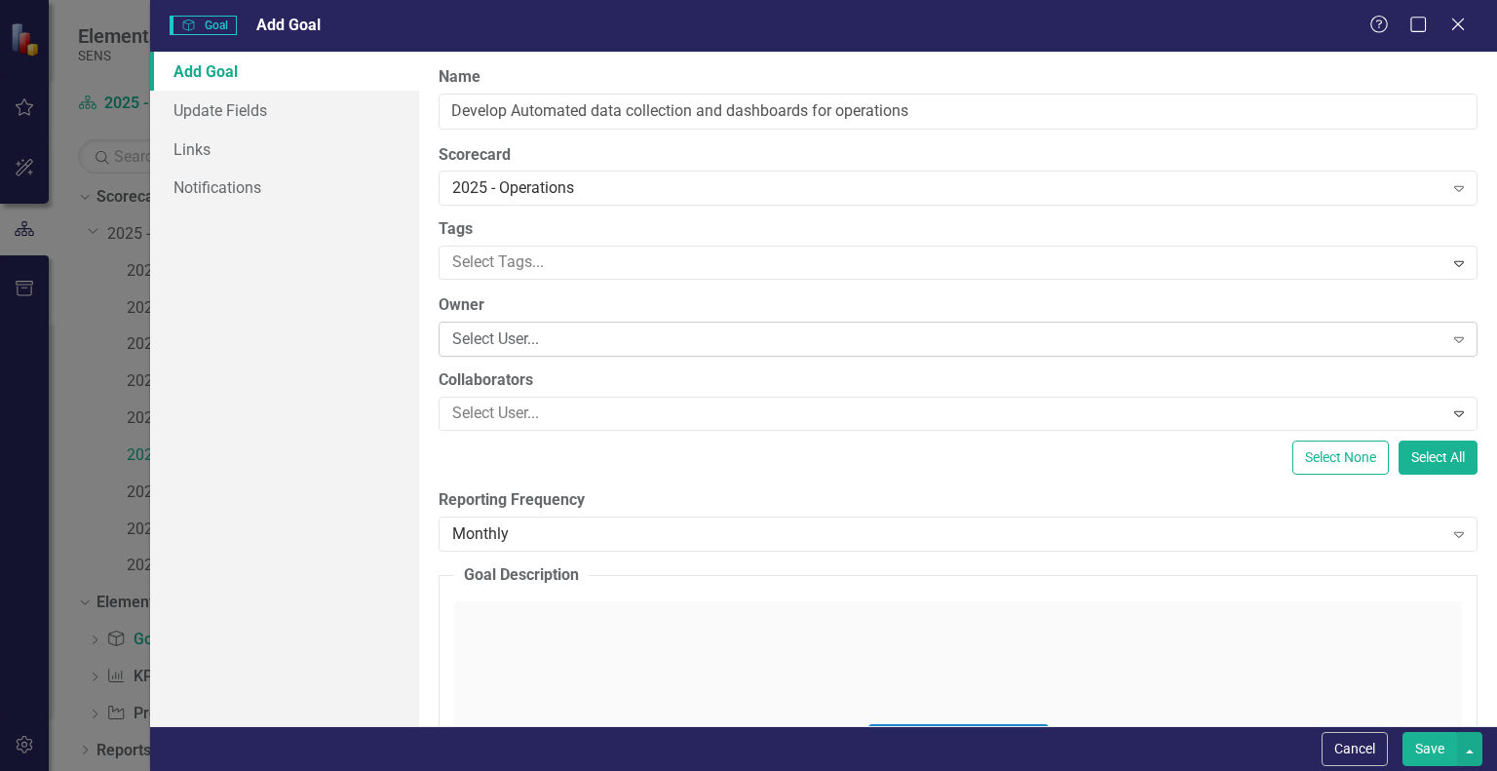
click at [504, 343] on div "Select User..." at bounding box center [947, 339] width 990 height 22
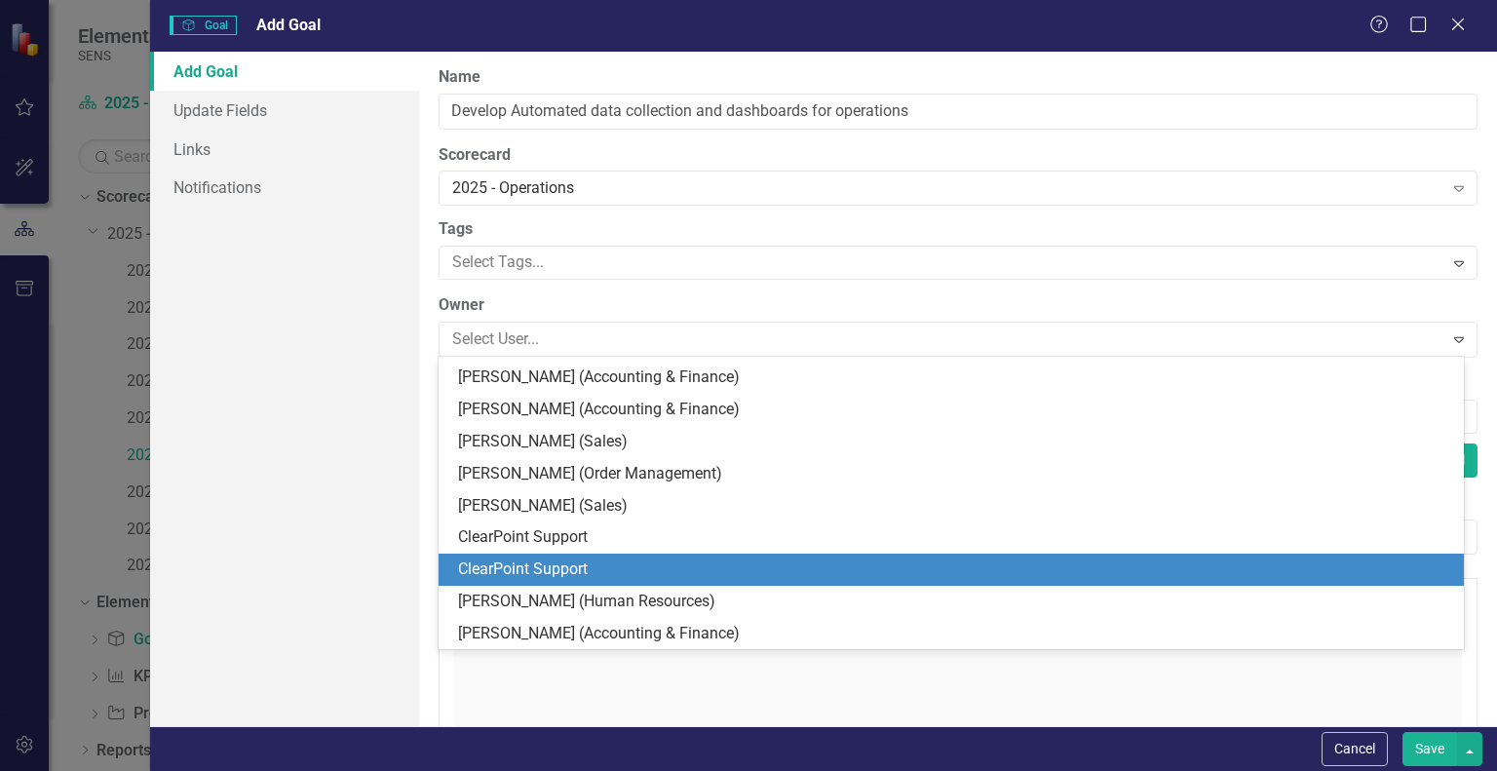
scroll to position [698, 0]
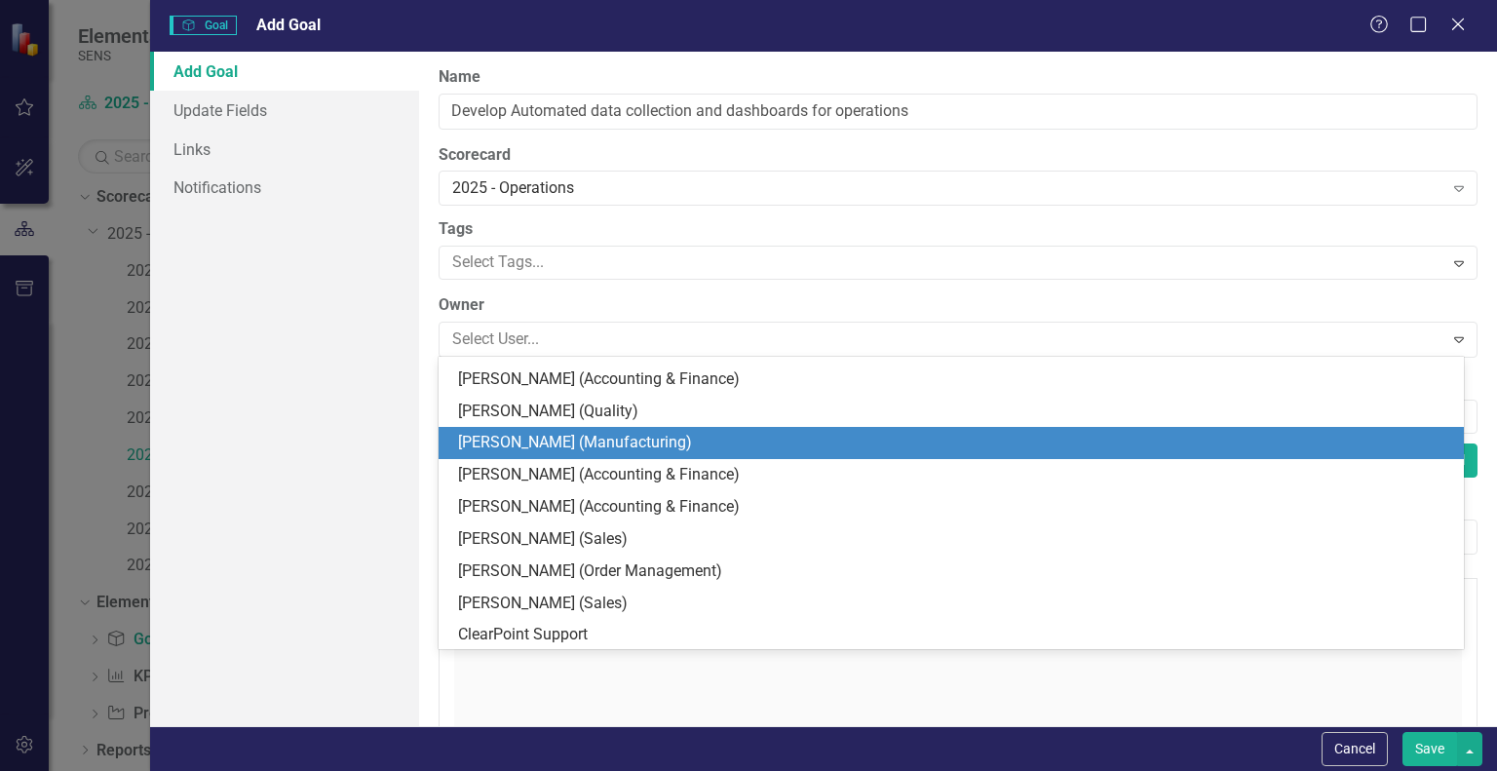
click at [542, 447] on div "[PERSON_NAME] (Manufacturing)" at bounding box center [955, 443] width 994 height 22
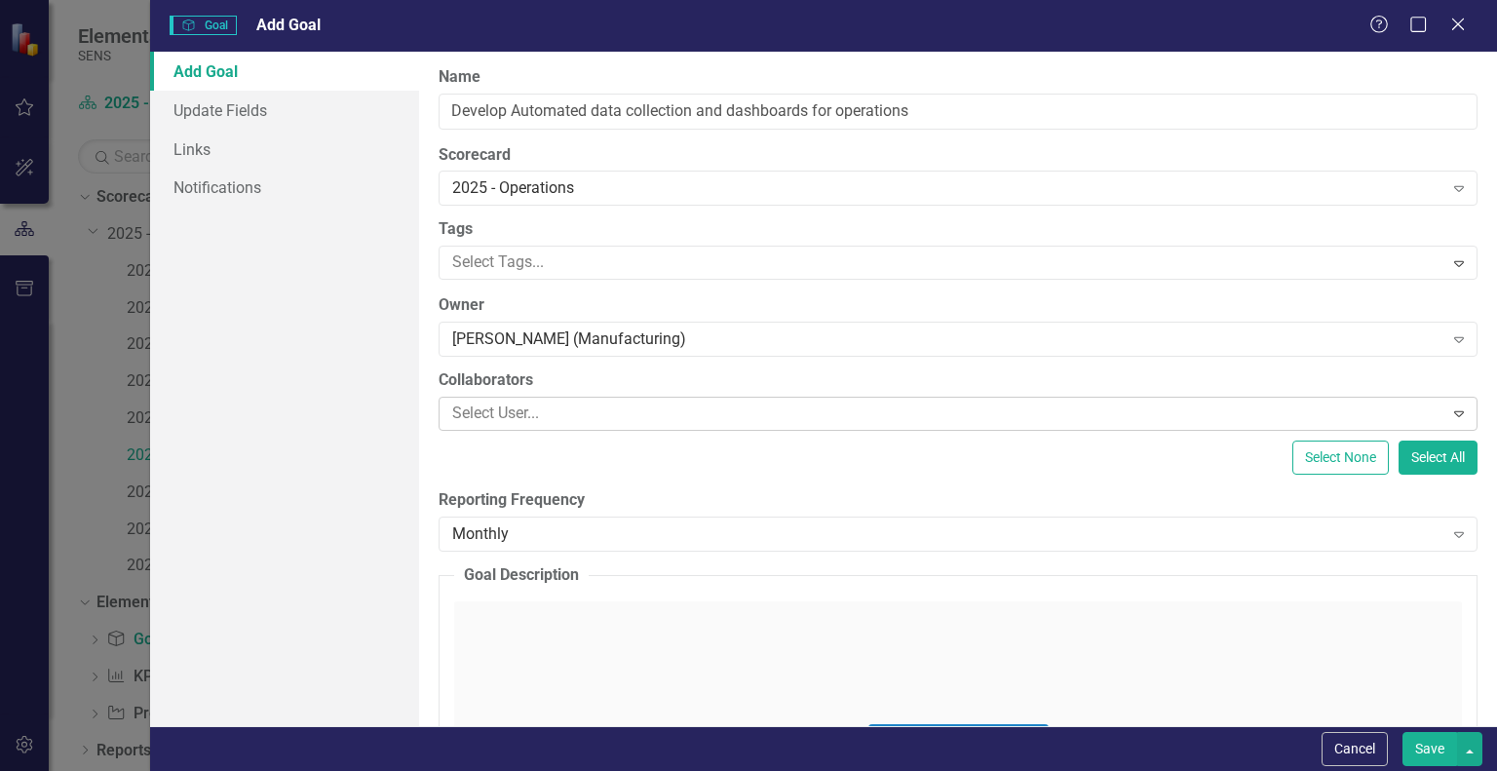
click at [499, 404] on div at bounding box center [943, 414] width 998 height 26
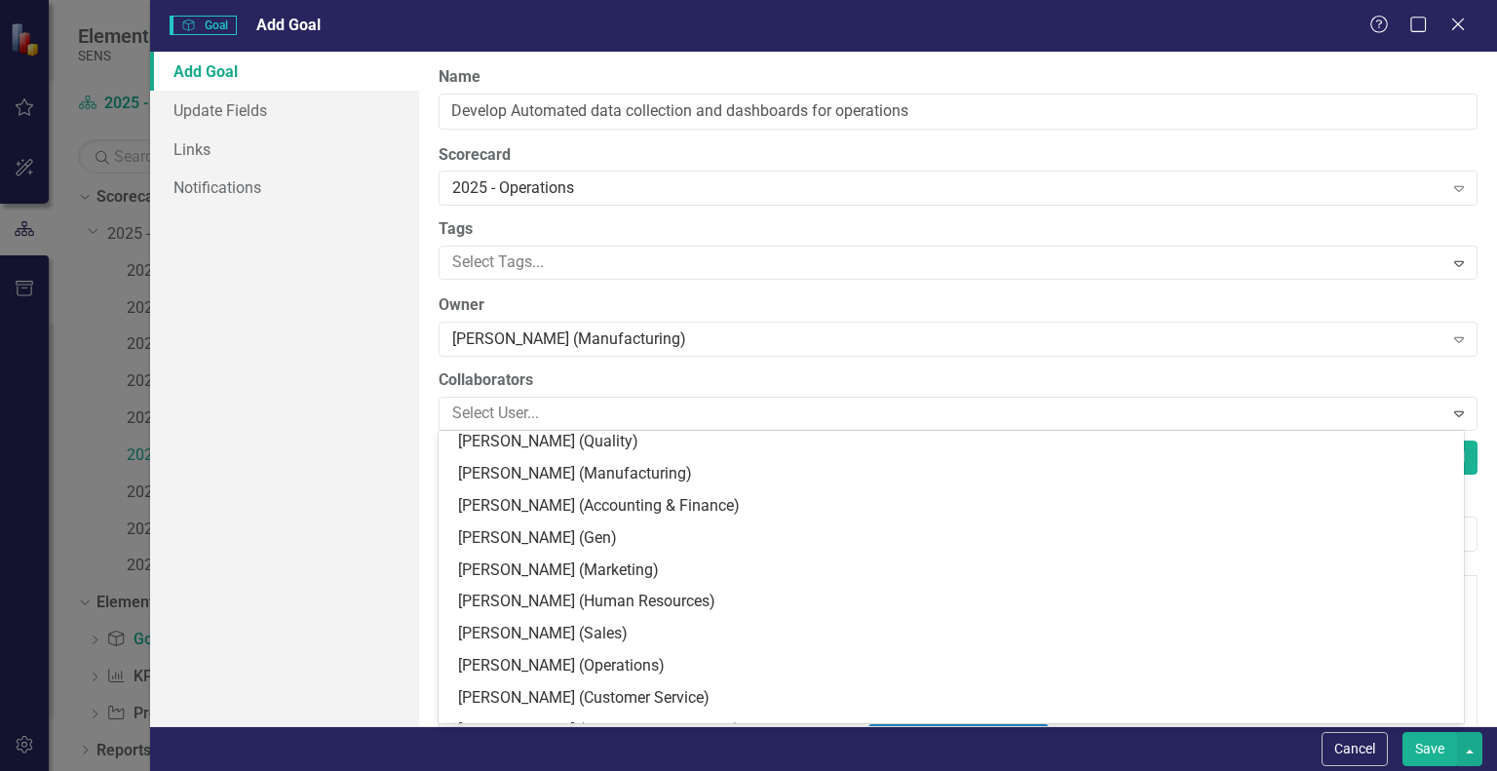
scroll to position [390, 0]
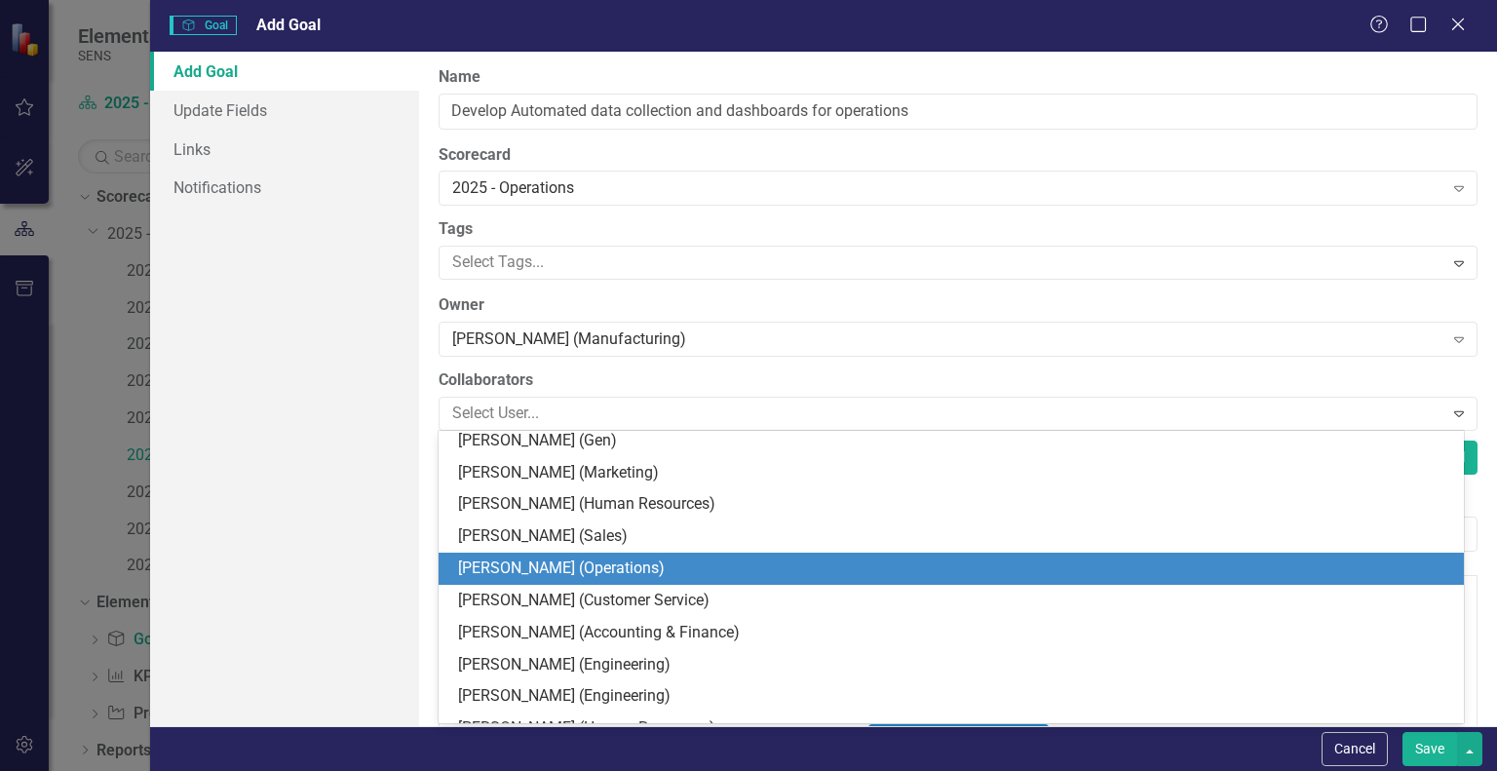
click at [564, 560] on div "[PERSON_NAME] (Operations)" at bounding box center [955, 568] width 994 height 22
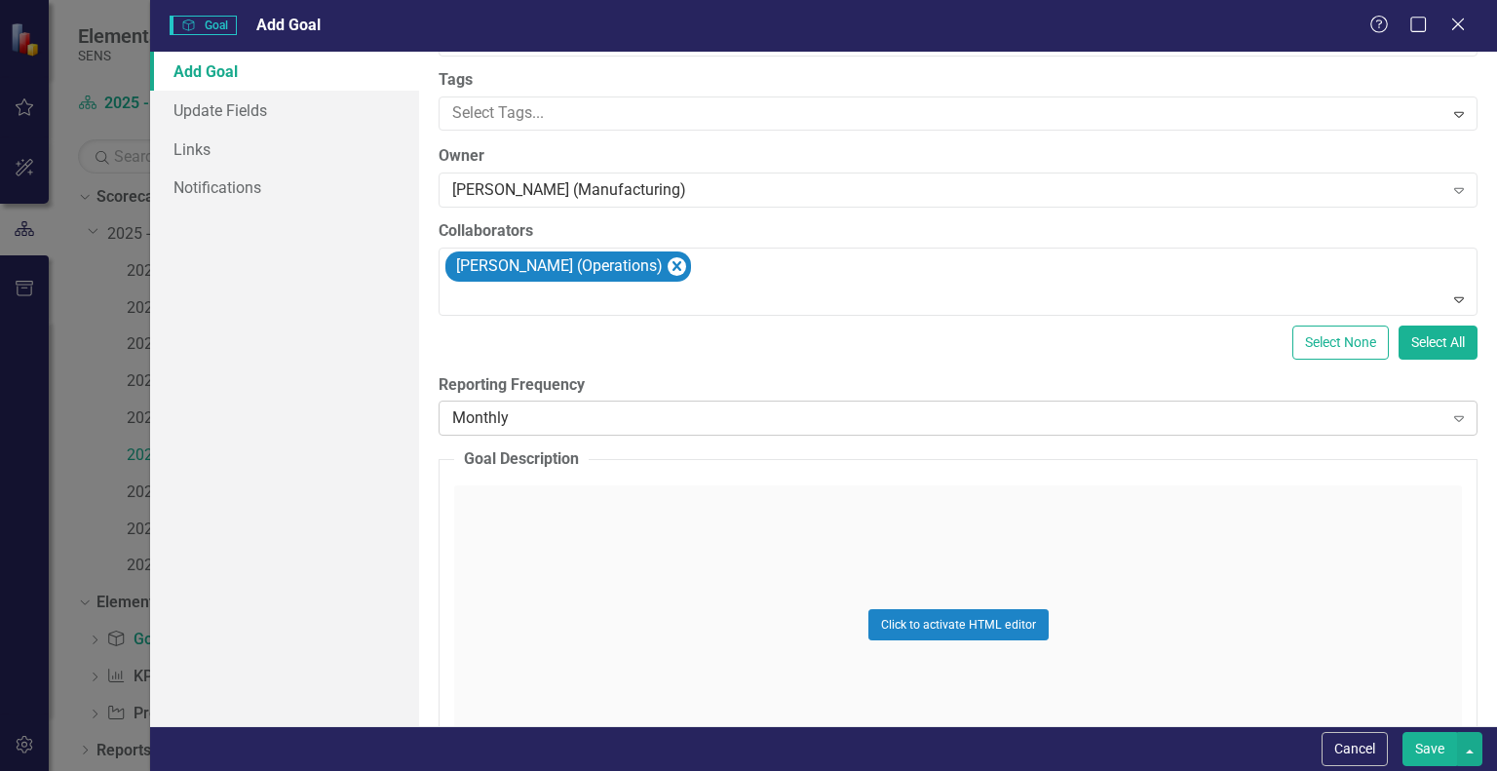
scroll to position [277, 0]
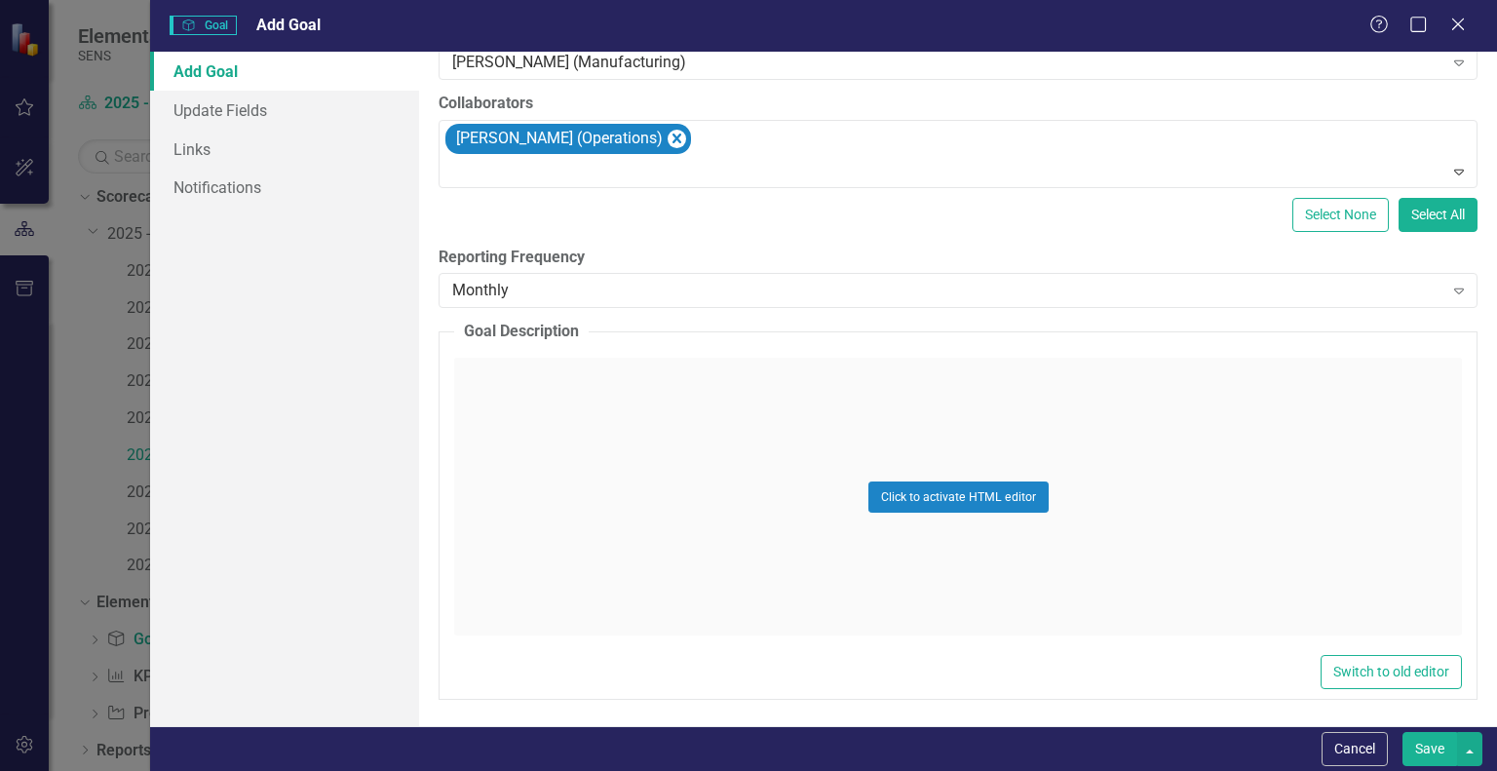
click at [624, 429] on div "Click to activate HTML editor" at bounding box center [958, 497] width 1008 height 278
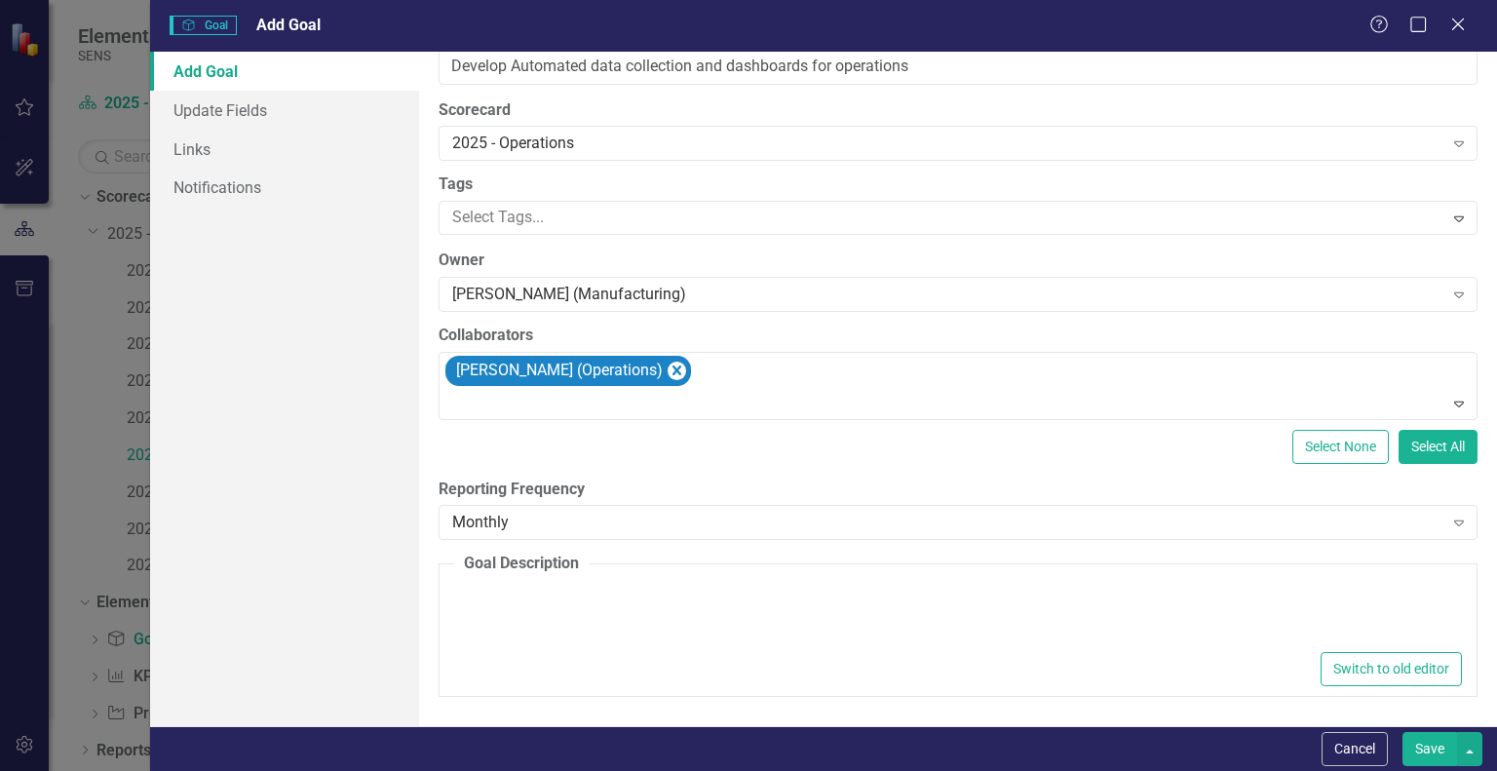
click at [563, 591] on div at bounding box center [958, 616] width 1008 height 62
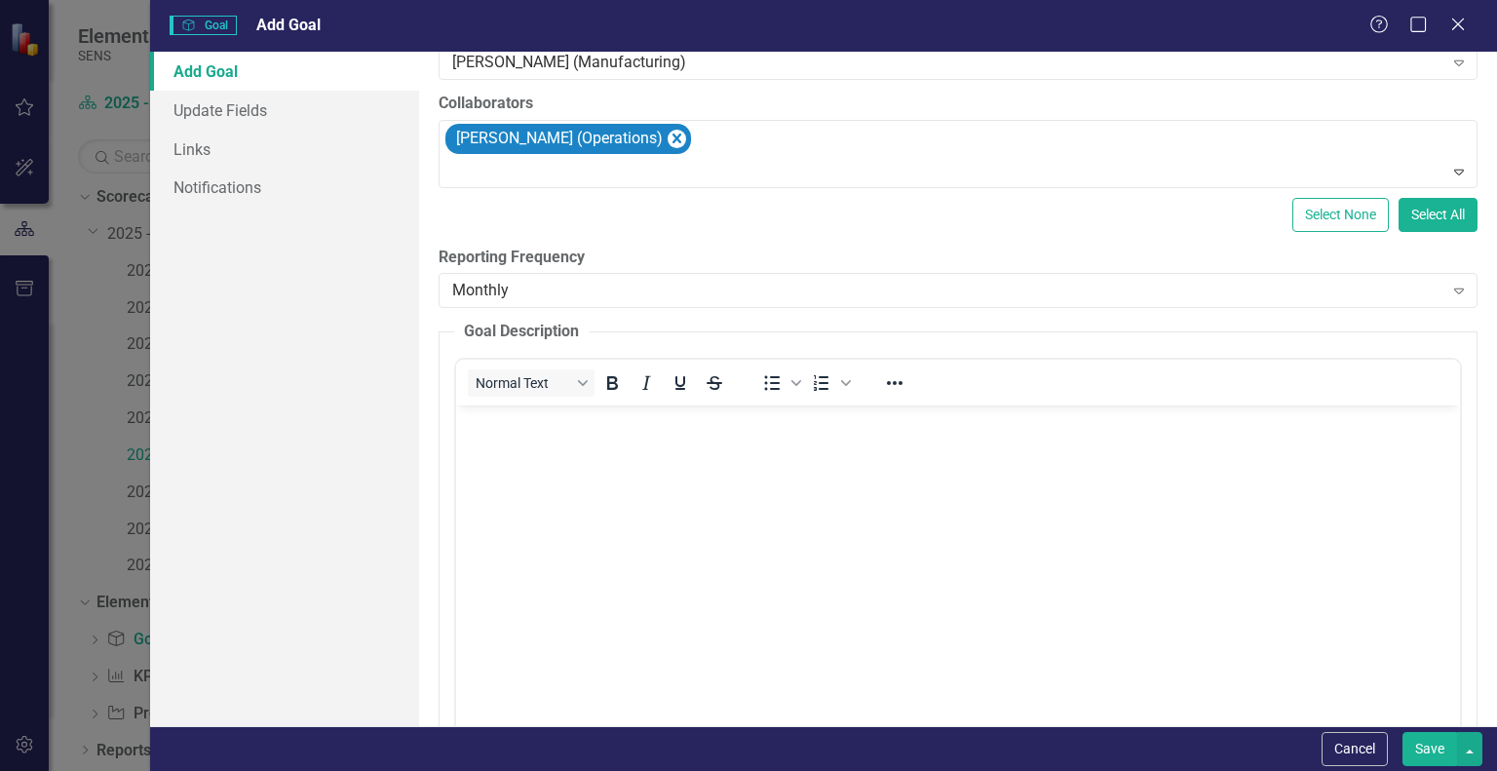
scroll to position [0, 0]
click at [496, 452] on body "Rich Text Area. Press ALT-0 for help." at bounding box center [958, 551] width 1004 height 292
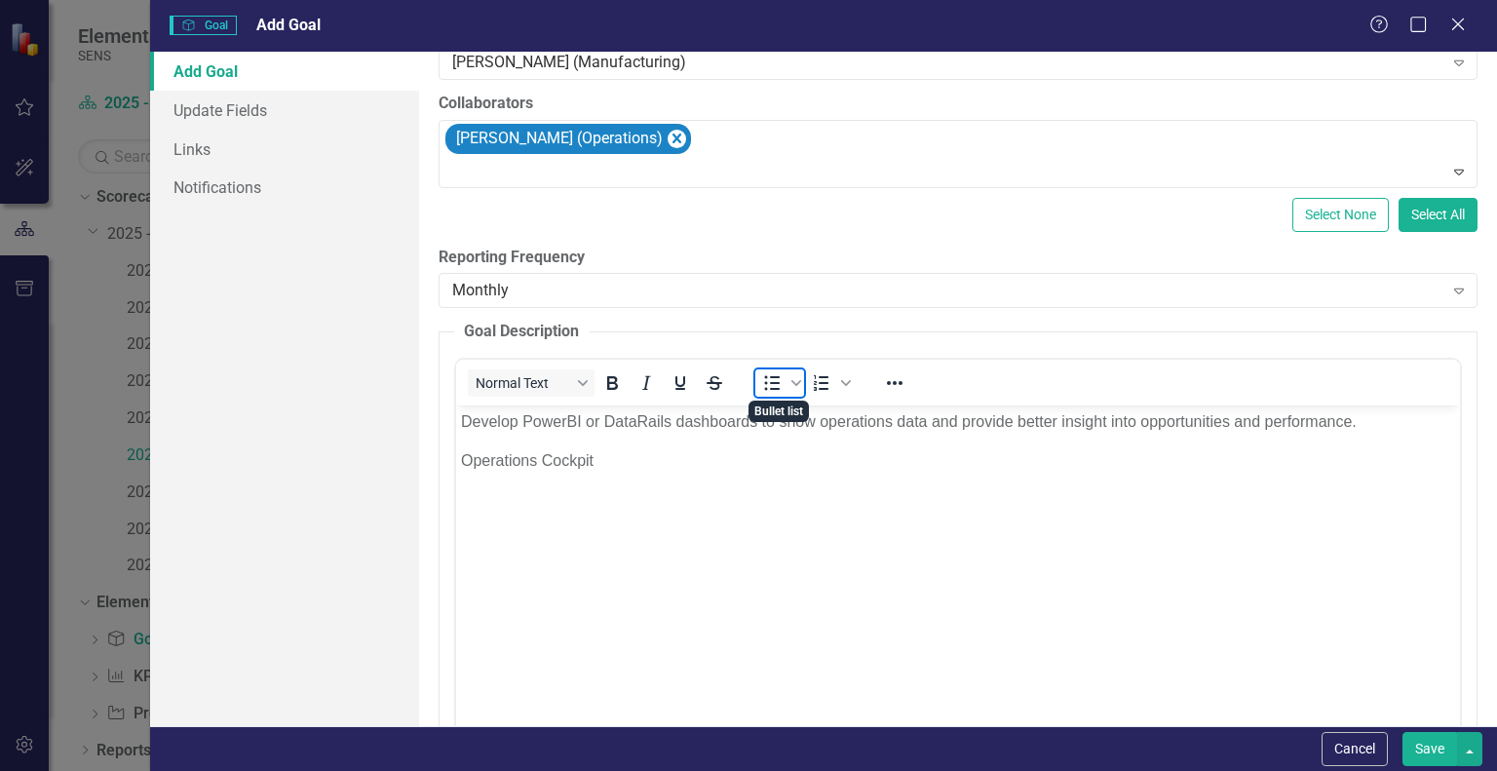
click at [779, 384] on icon "Bullet list" at bounding box center [771, 382] width 23 height 23
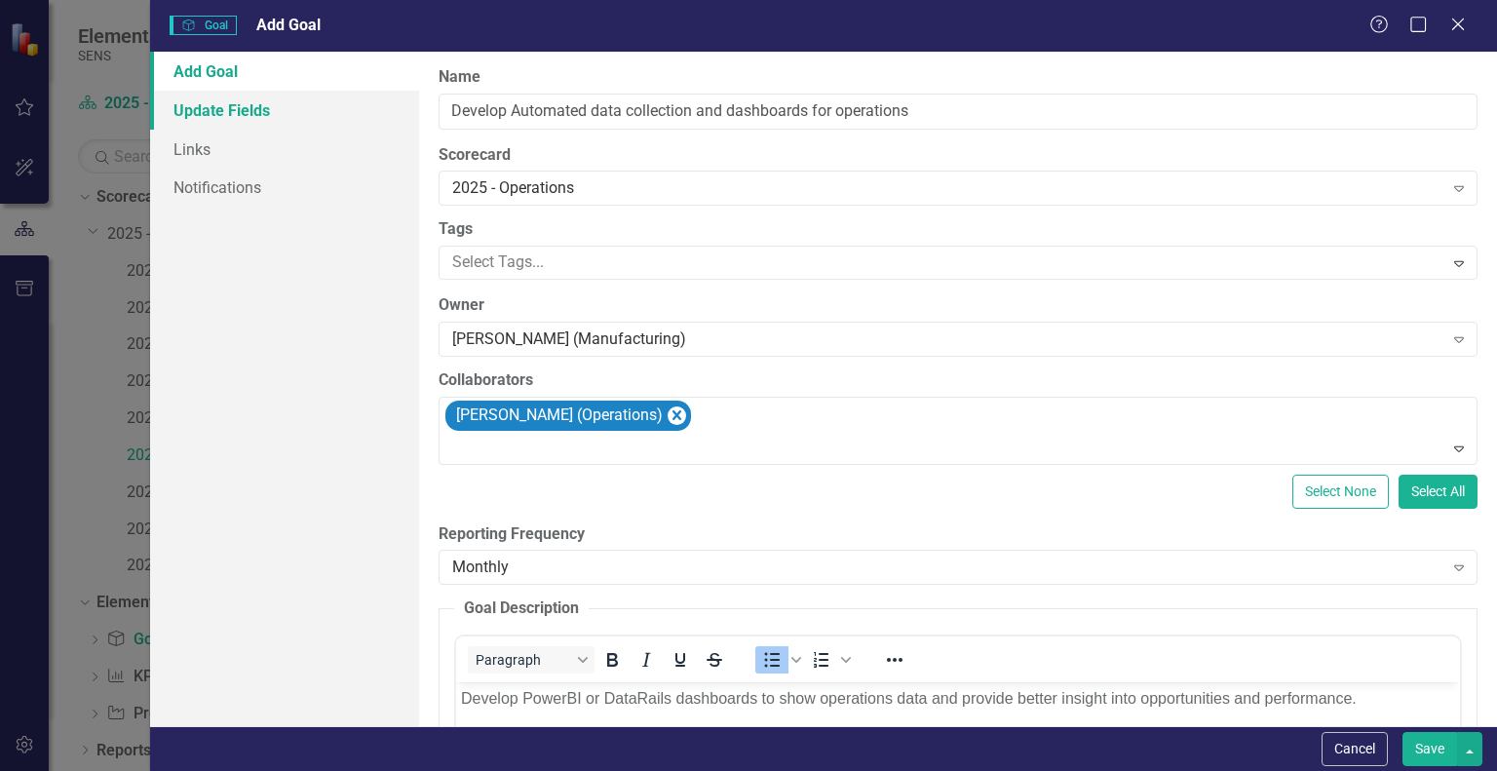
click at [219, 108] on link "Update Fields" at bounding box center [284, 110] width 269 height 39
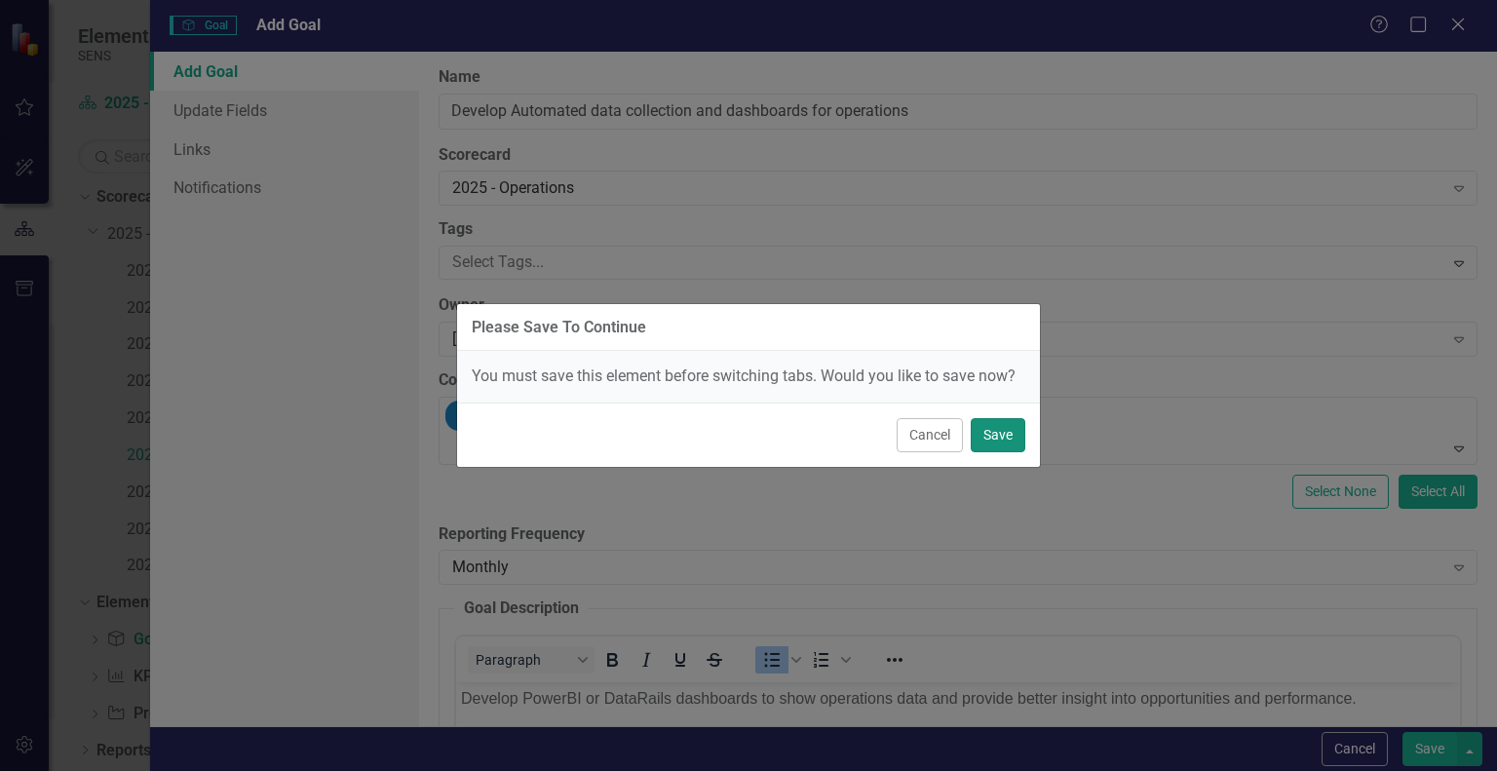
click at [977, 424] on button "Save" at bounding box center [998, 435] width 55 height 34
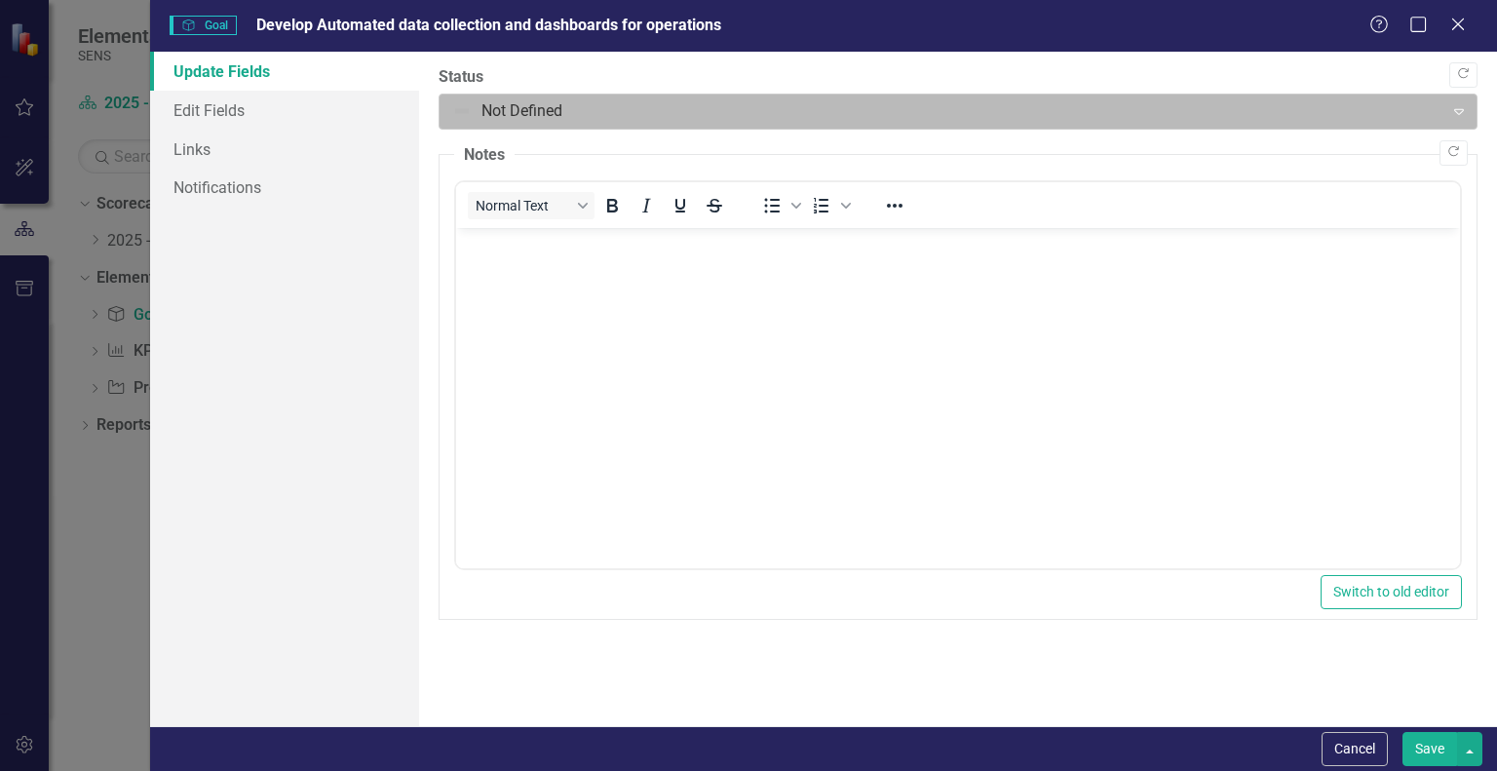
click at [500, 100] on div at bounding box center [941, 111] width 978 height 26
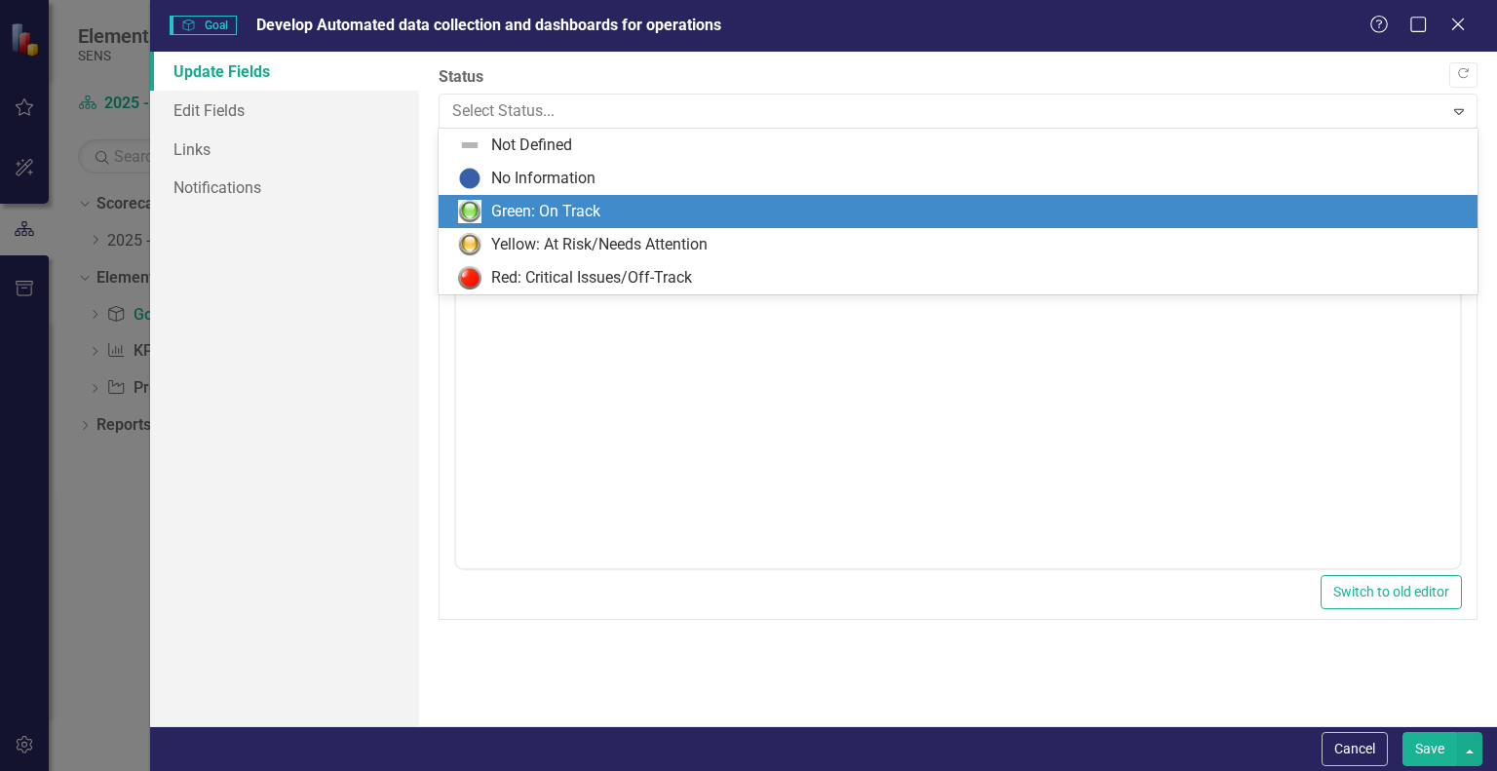
click at [530, 211] on div "Green: On Track" at bounding box center [545, 212] width 109 height 22
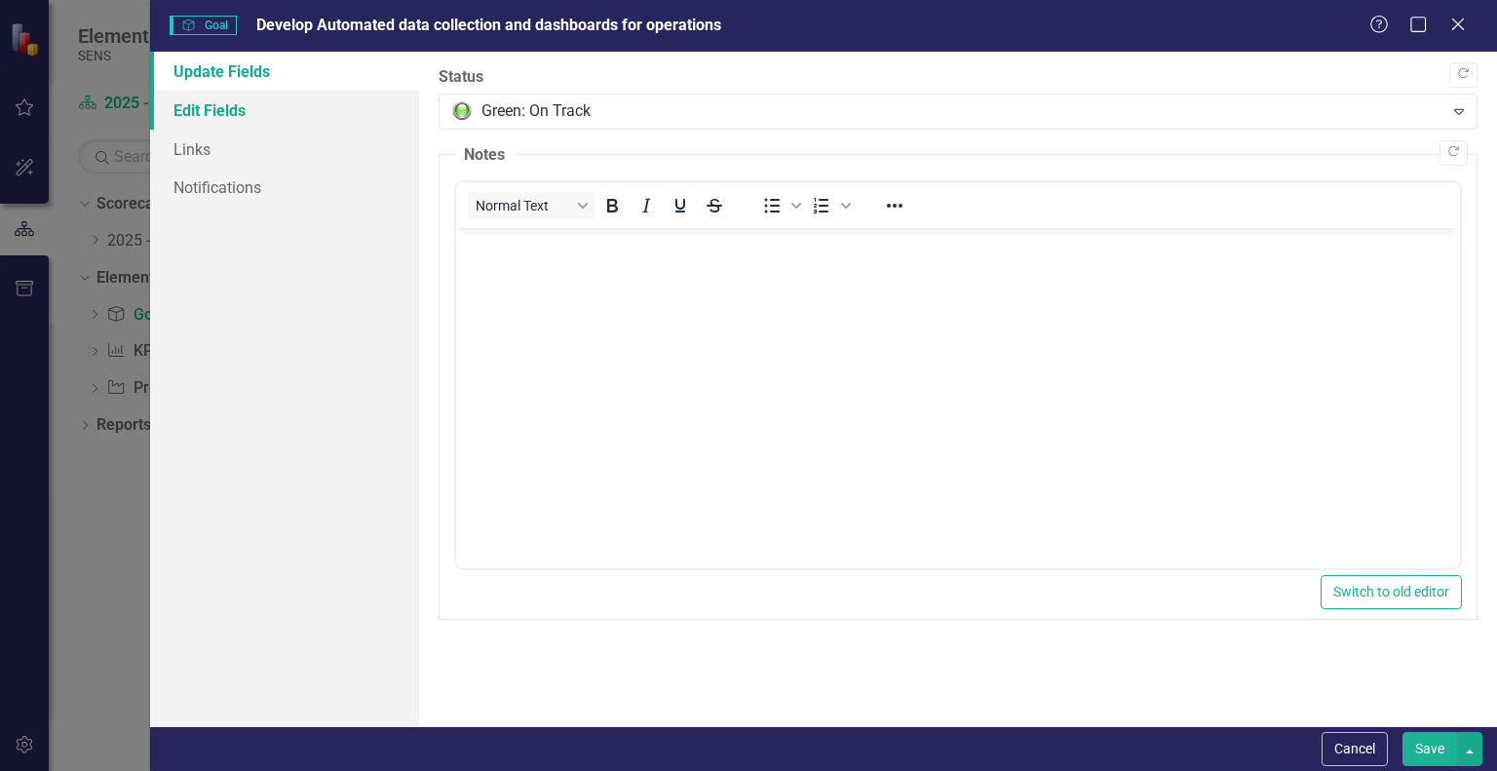
click at [210, 107] on link "Edit Fields" at bounding box center [284, 110] width 269 height 39
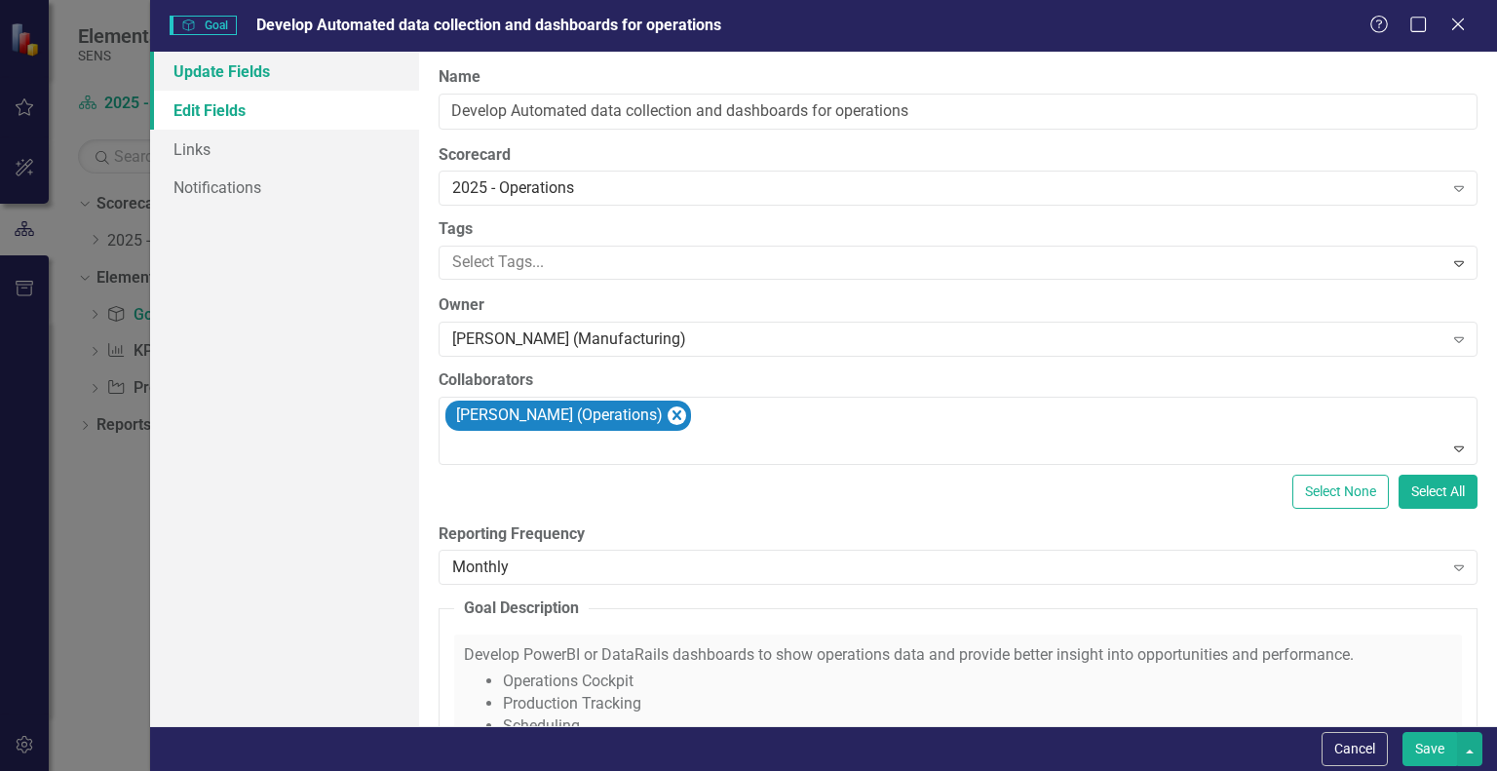
click at [224, 82] on link "Update Fields" at bounding box center [284, 71] width 269 height 39
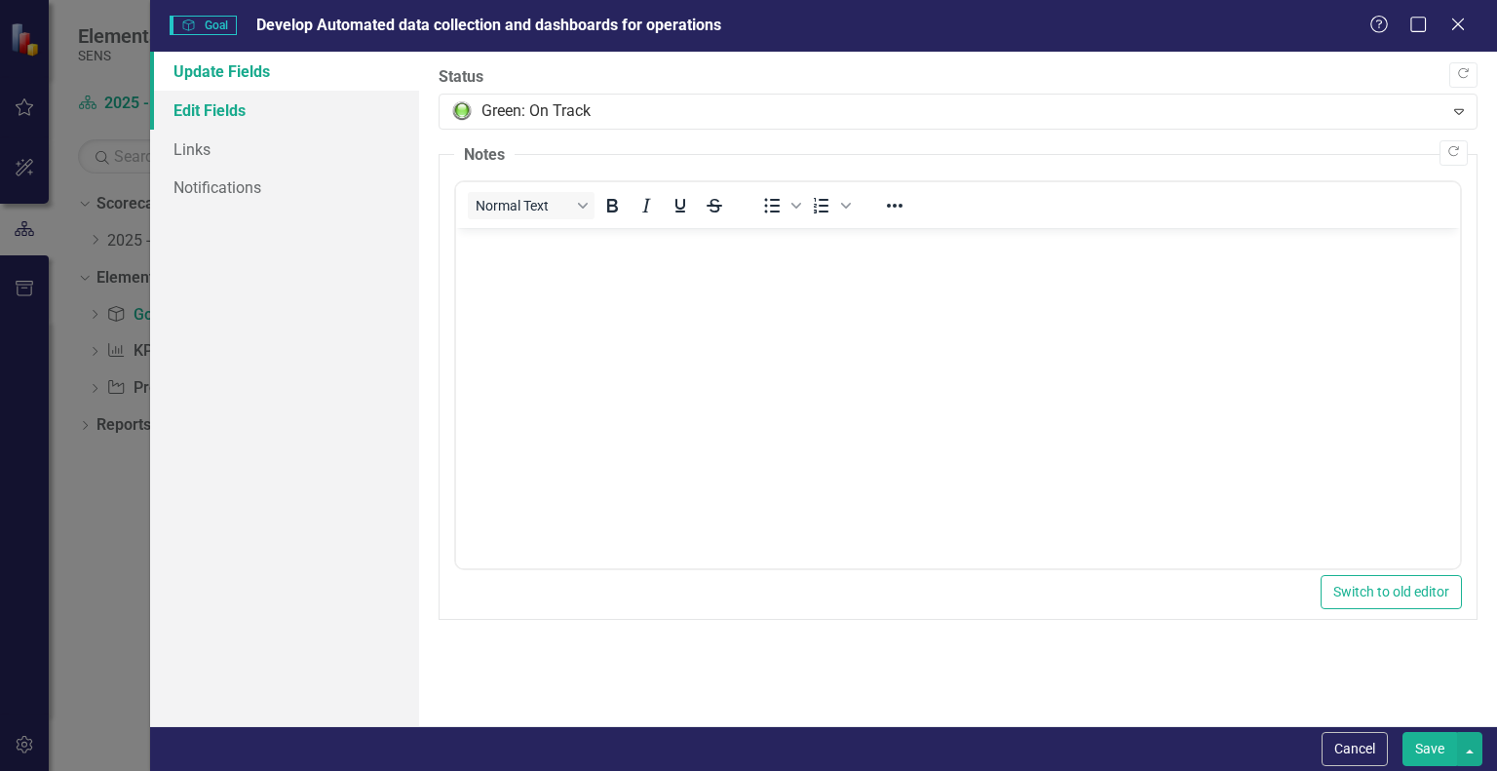
click at [228, 96] on link "Edit Fields" at bounding box center [284, 110] width 269 height 39
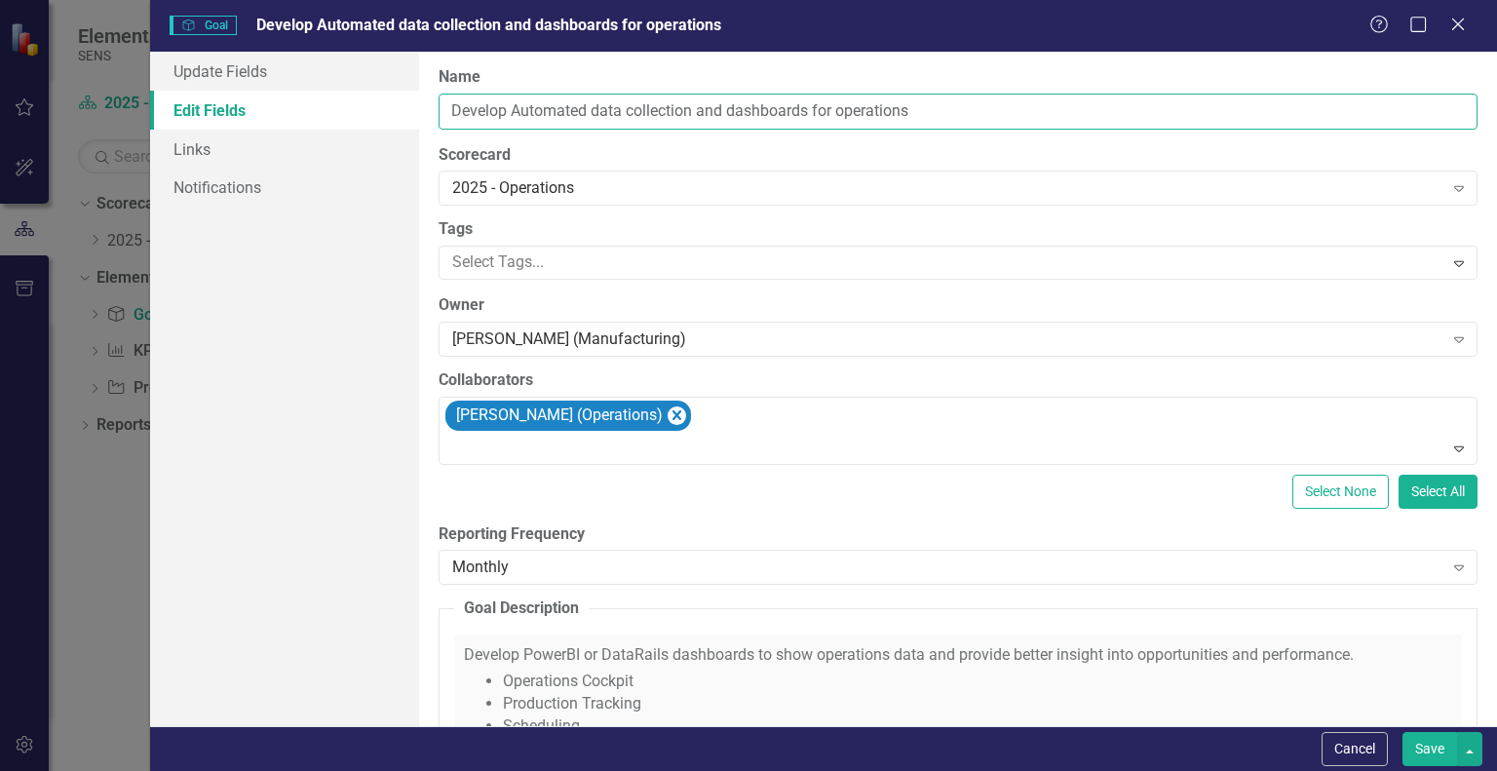
click at [928, 111] on input "Develop Automated data collection and dashboards for operations" at bounding box center [958, 112] width 1039 height 36
type input "Develop Automated data collection and dashboards for operations by Q4"
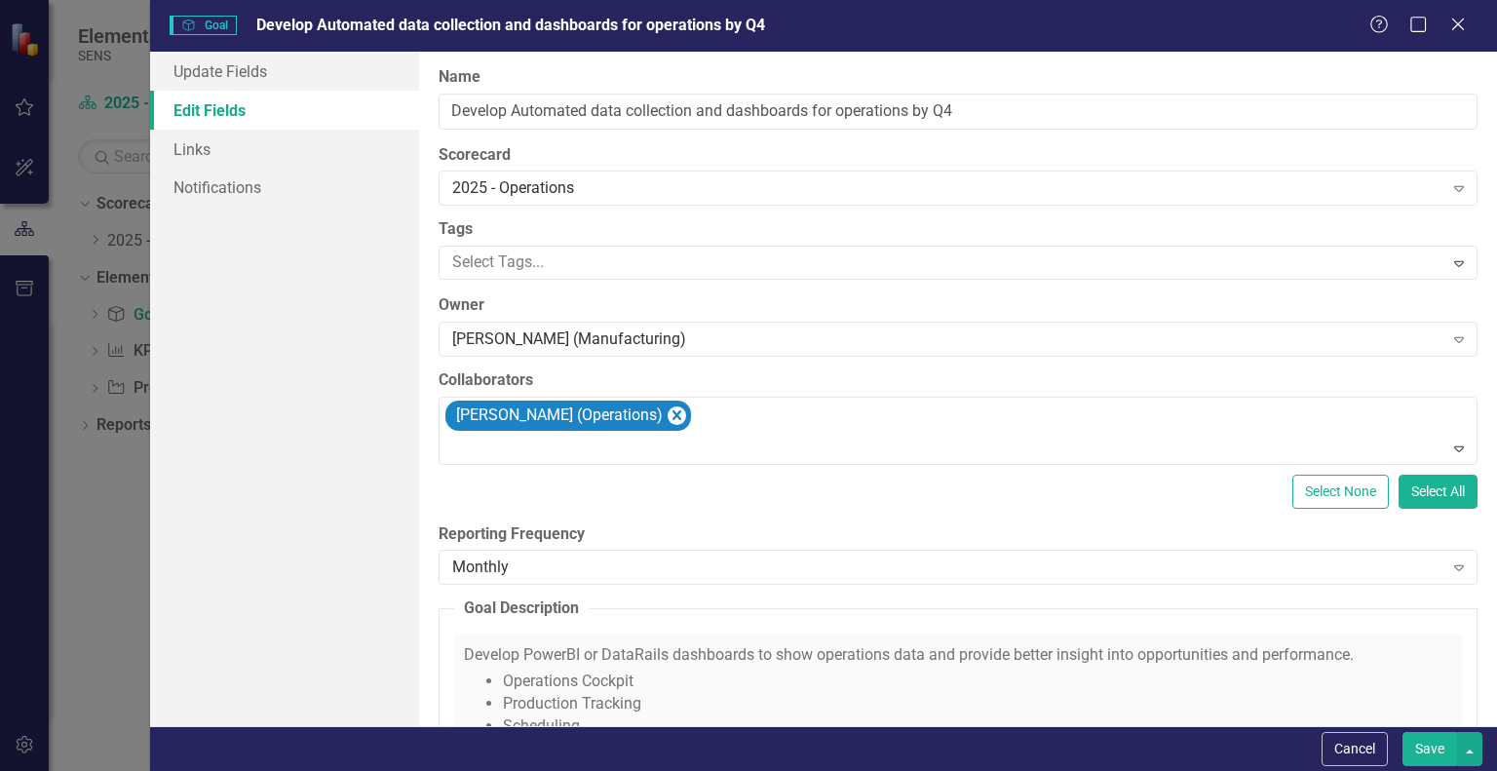
click at [1430, 747] on button "Save" at bounding box center [1429, 749] width 55 height 34
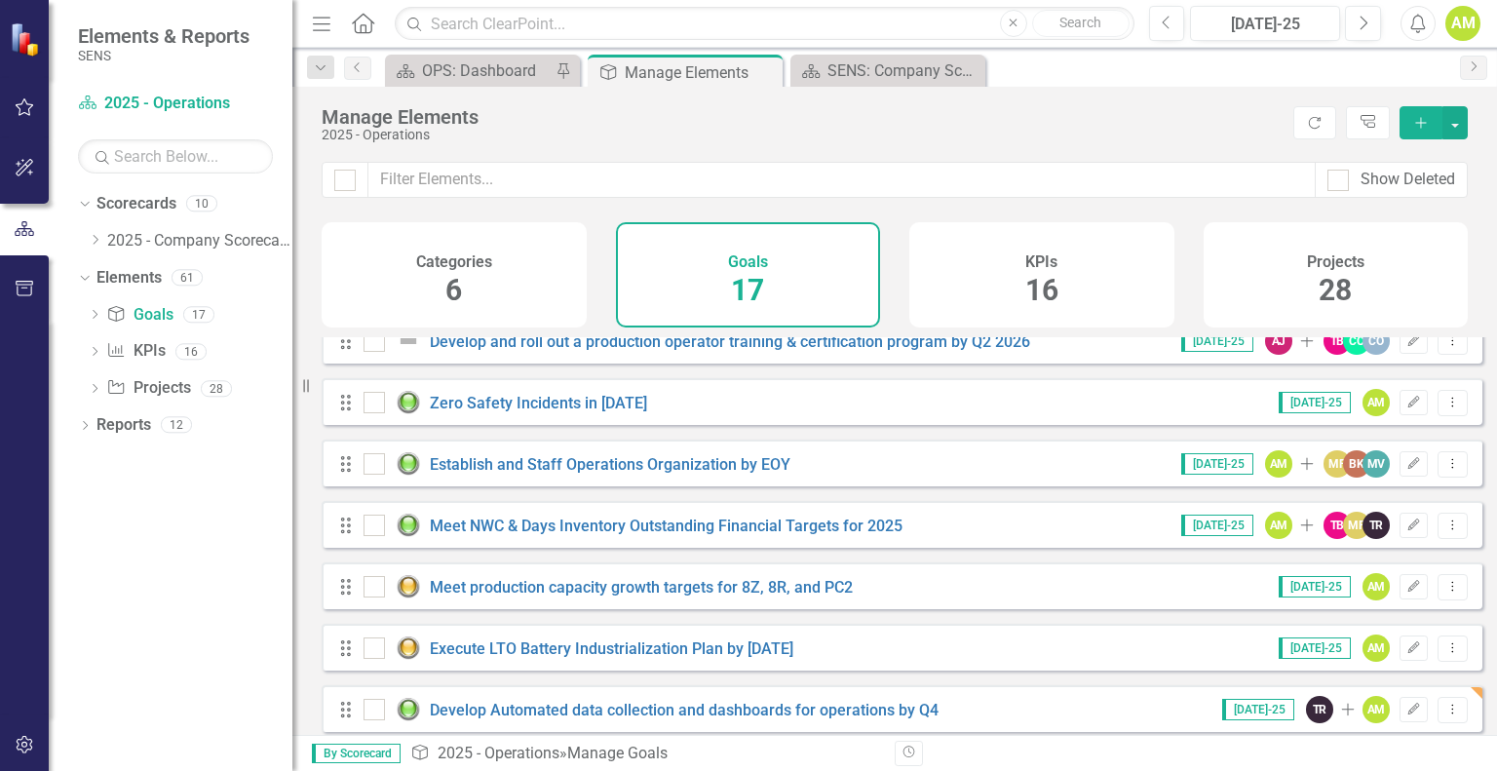
scroll to position [659, 0]
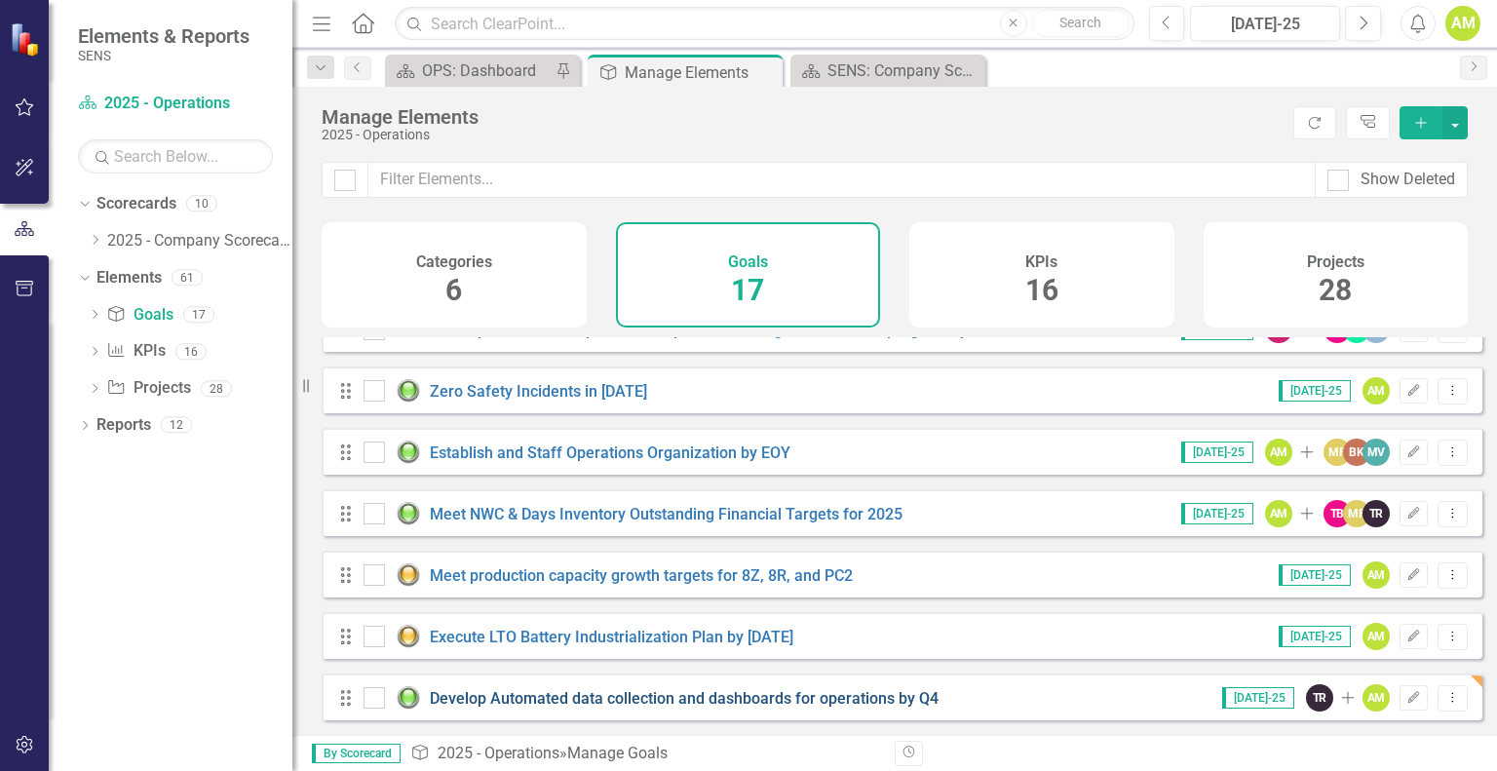
click at [589, 701] on link "Develop Automated data collection and dashboards for operations by Q4" at bounding box center [684, 698] width 509 height 19
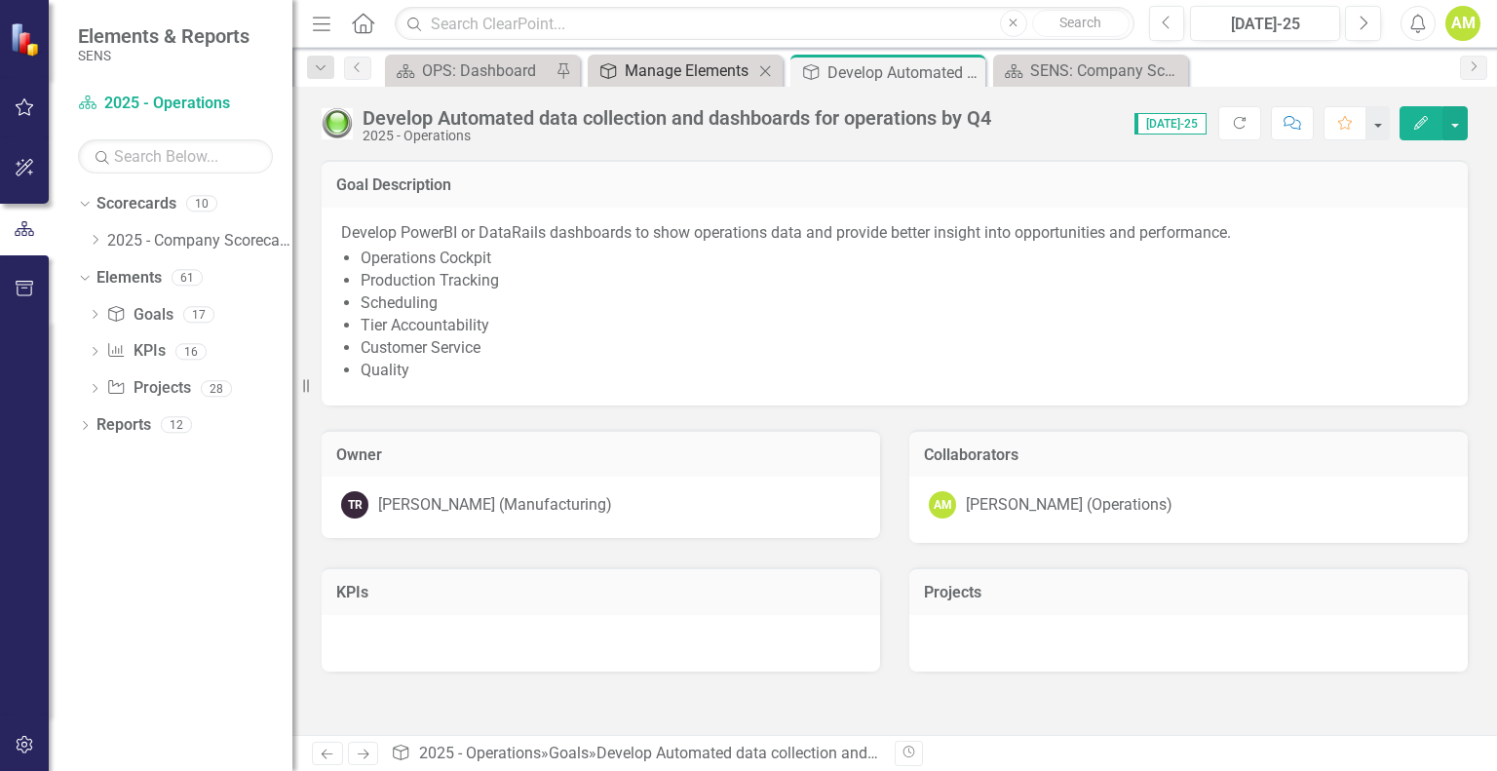
click at [725, 73] on div "Manage Elements" at bounding box center [689, 70] width 129 height 24
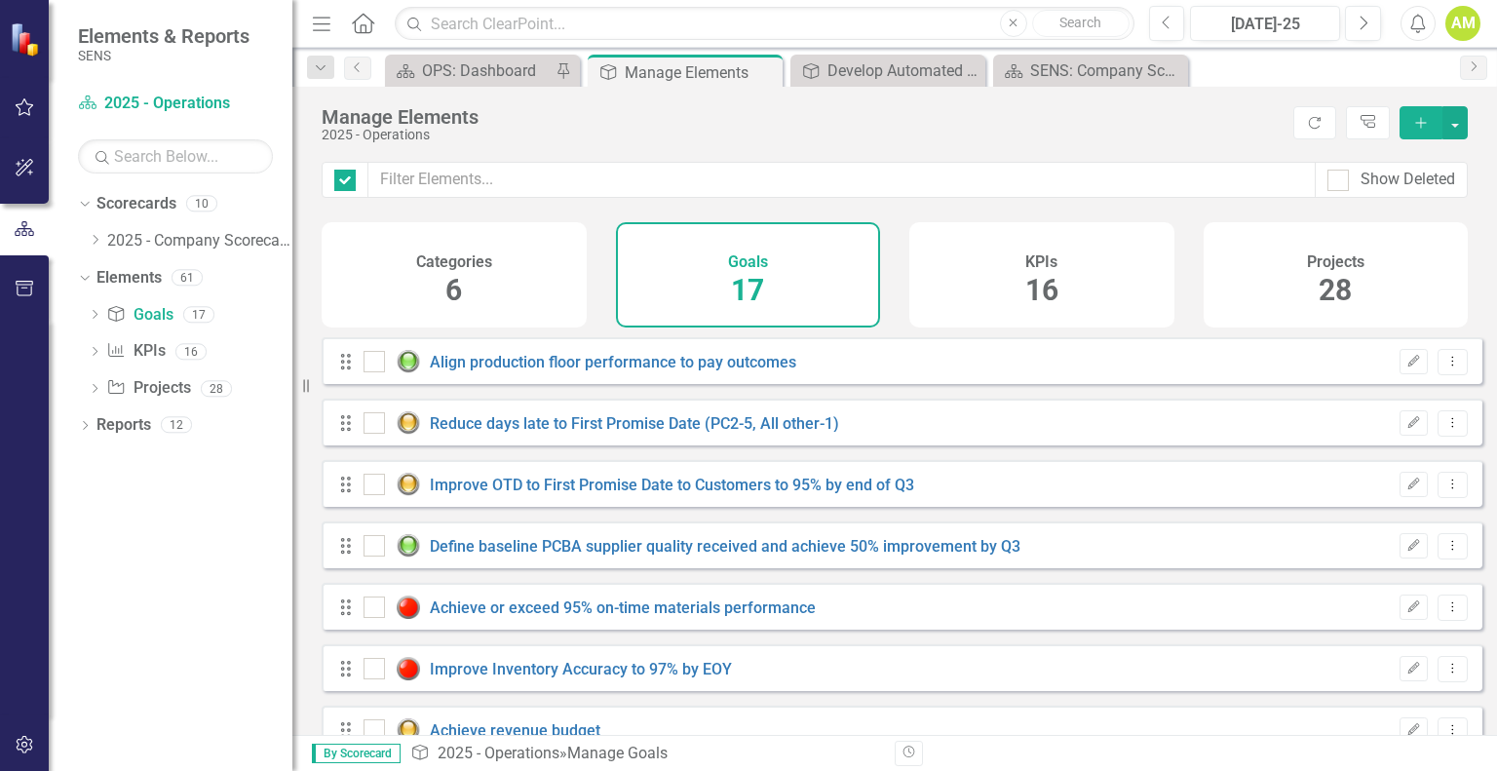
checkbox input "false"
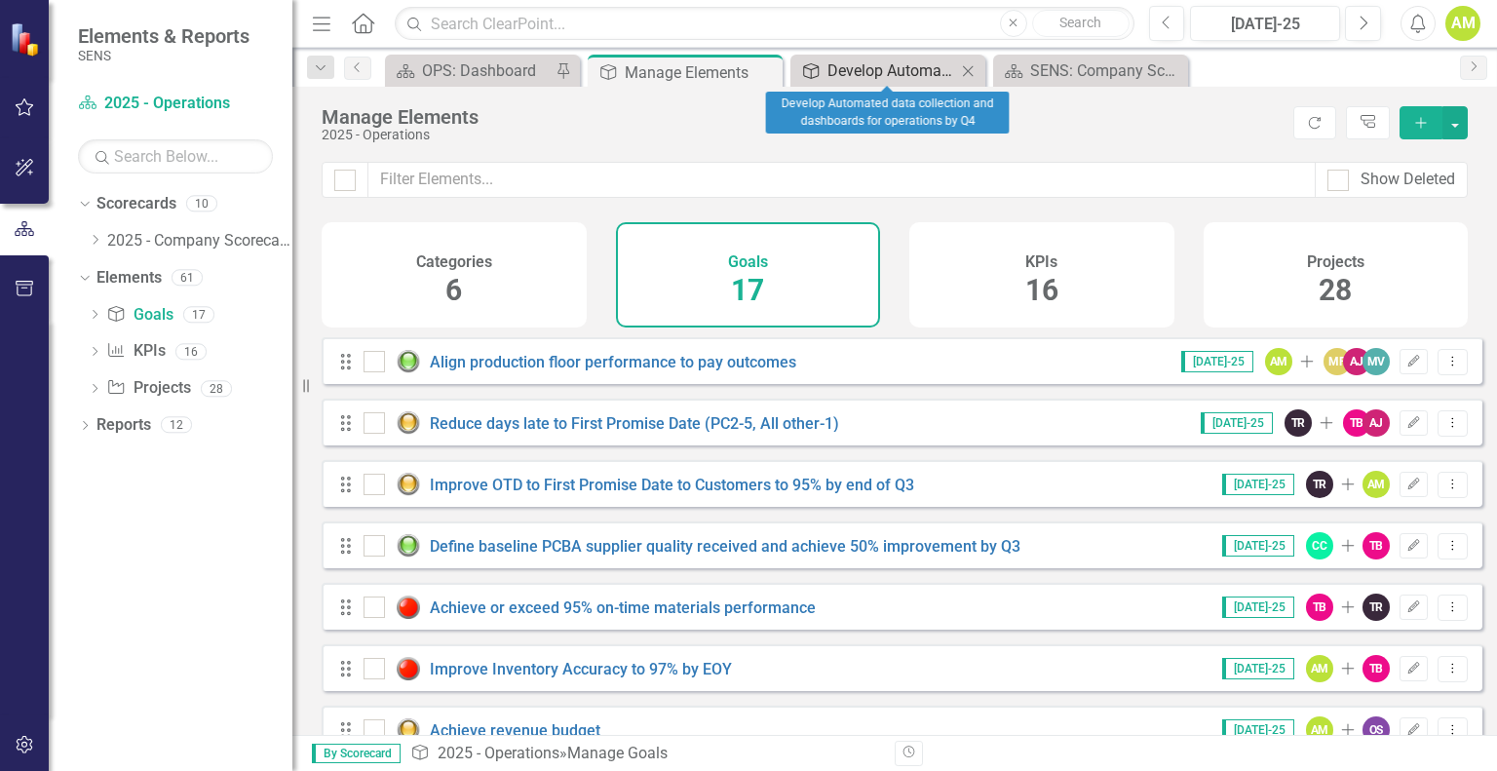
click at [870, 59] on div "Develop Automated data collection and dashboards for operations by Q4" at bounding box center [891, 70] width 129 height 24
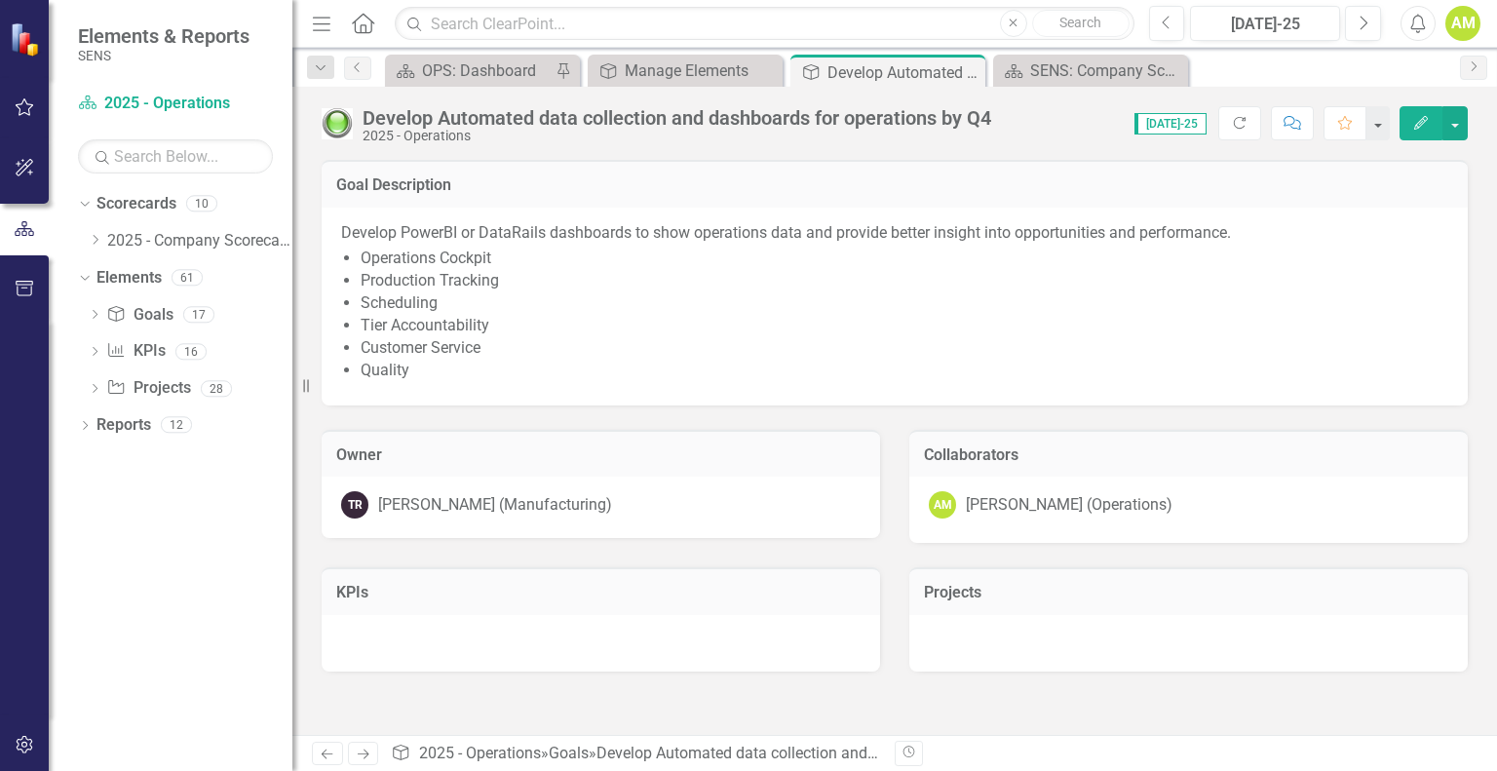
click at [985, 628] on div at bounding box center [1188, 643] width 558 height 57
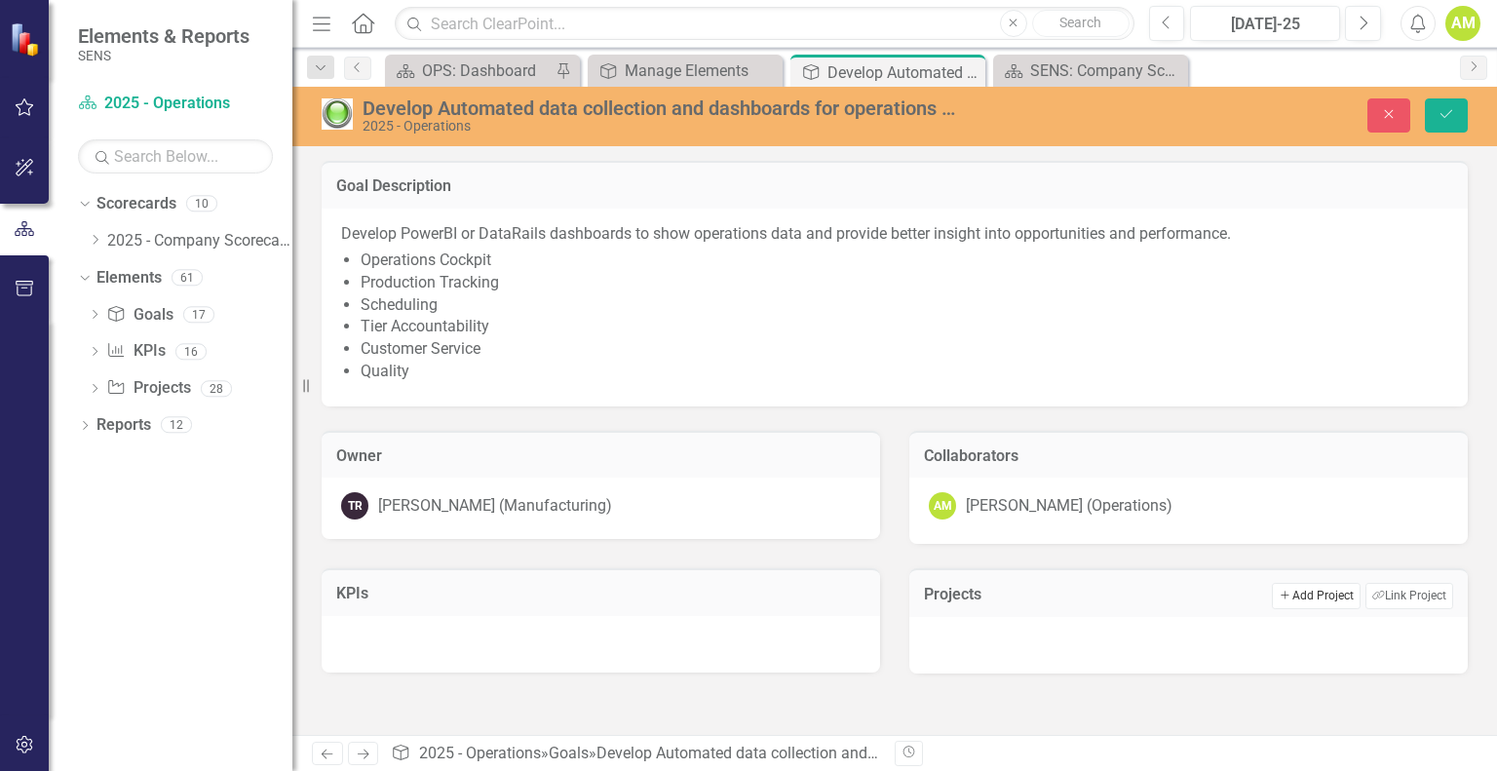
click at [1317, 601] on button "Add Add Project" at bounding box center [1316, 595] width 88 height 25
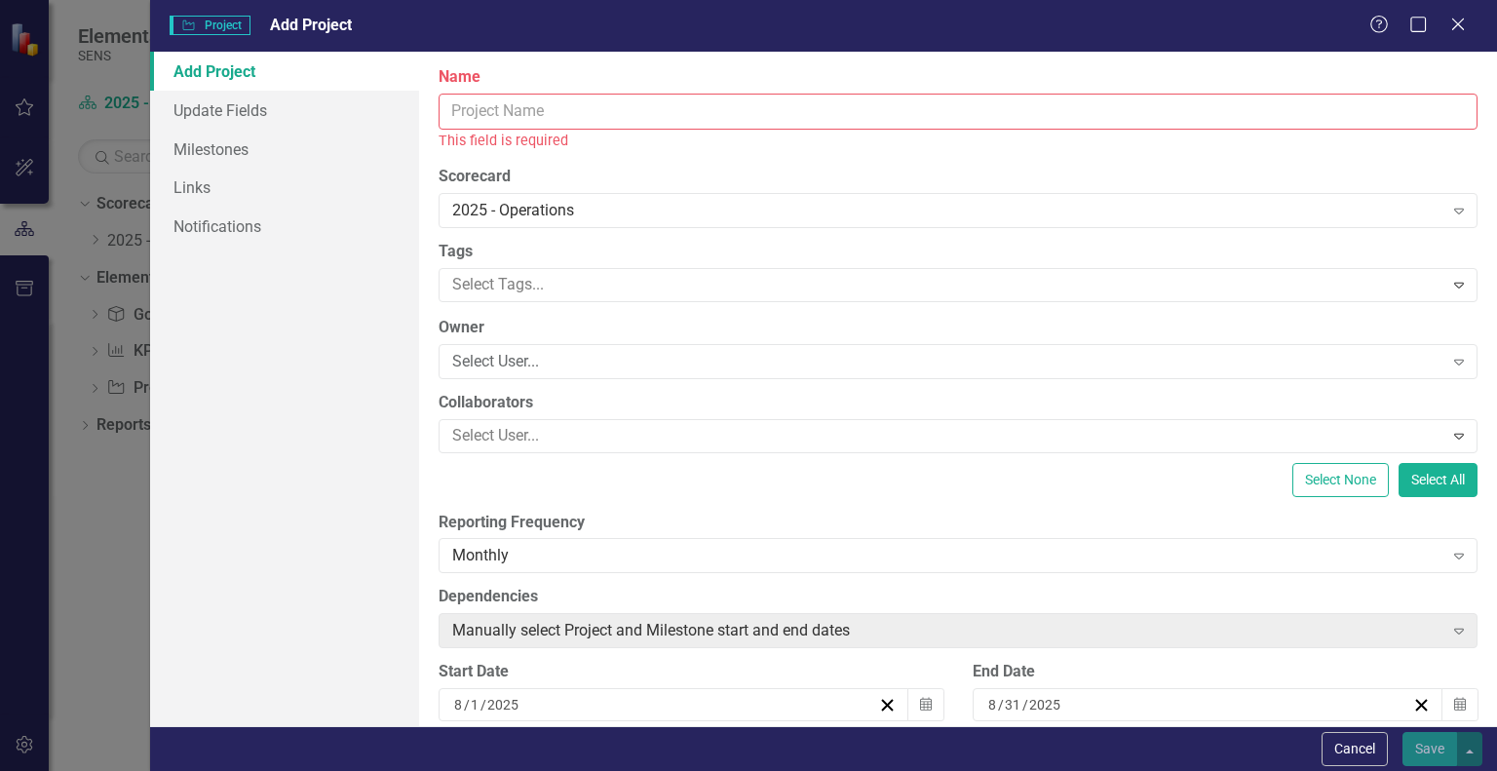
click at [524, 108] on input "Name" at bounding box center [958, 112] width 1039 height 36
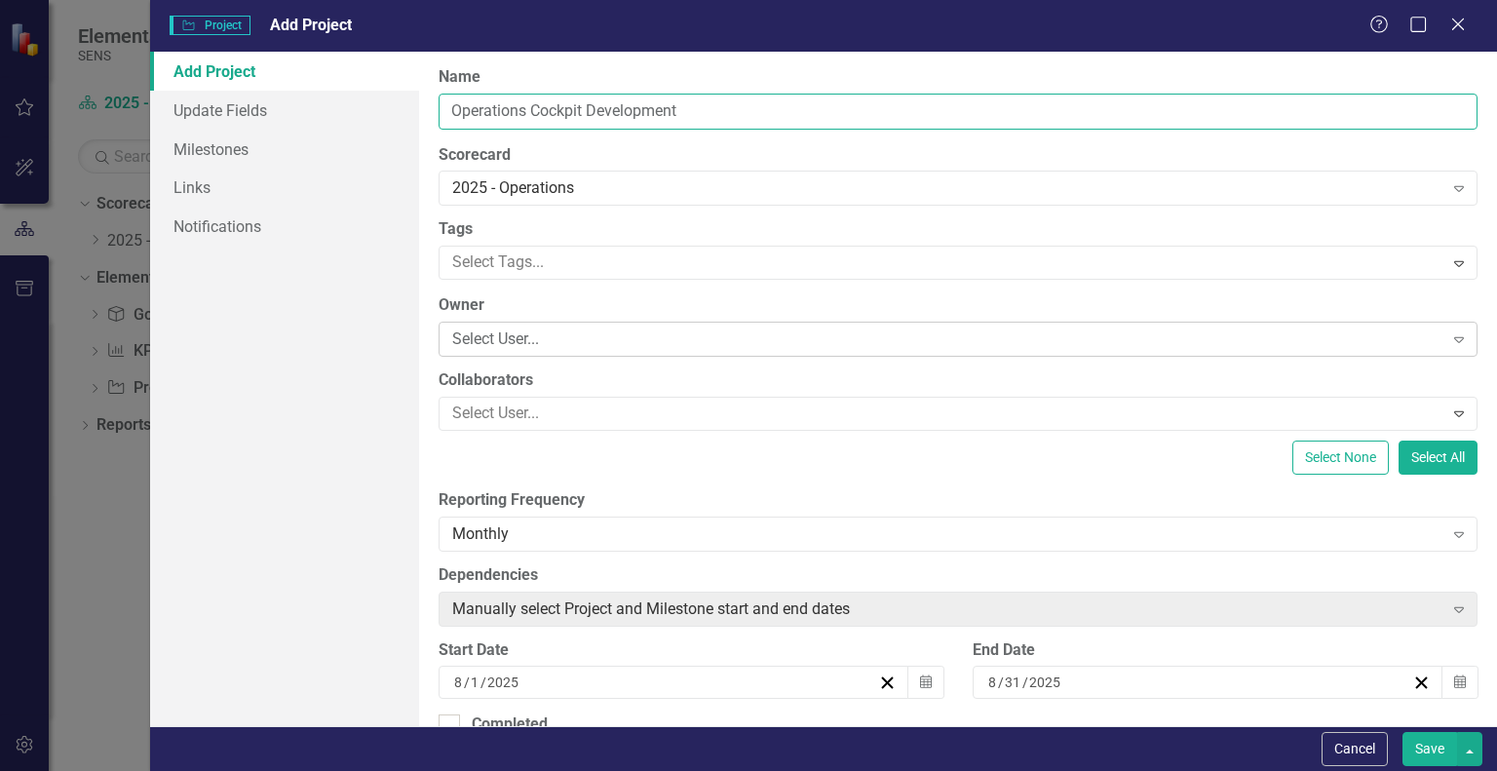
type input "Operations Cockpit Development"
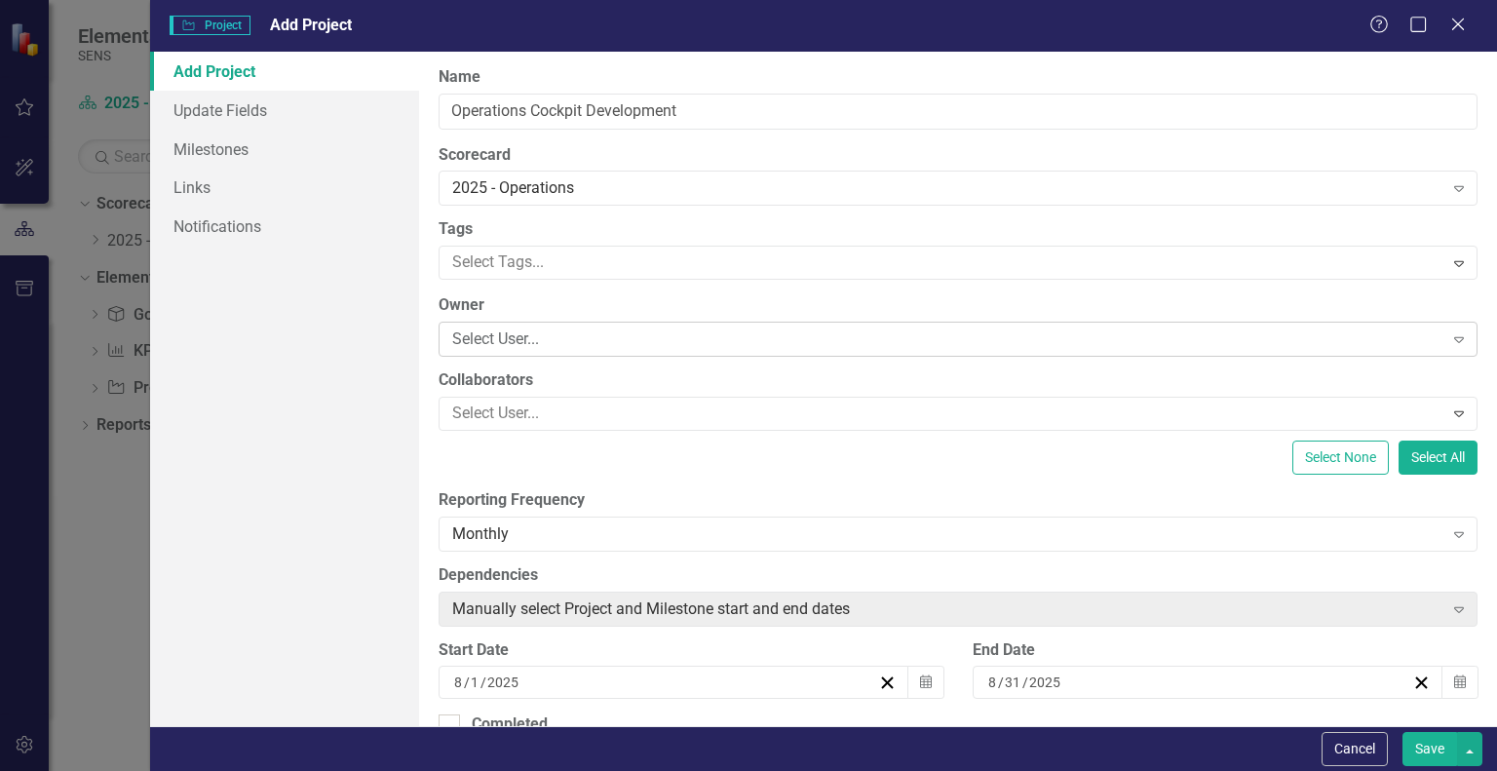
click at [491, 342] on div "Select User..." at bounding box center [947, 339] width 990 height 22
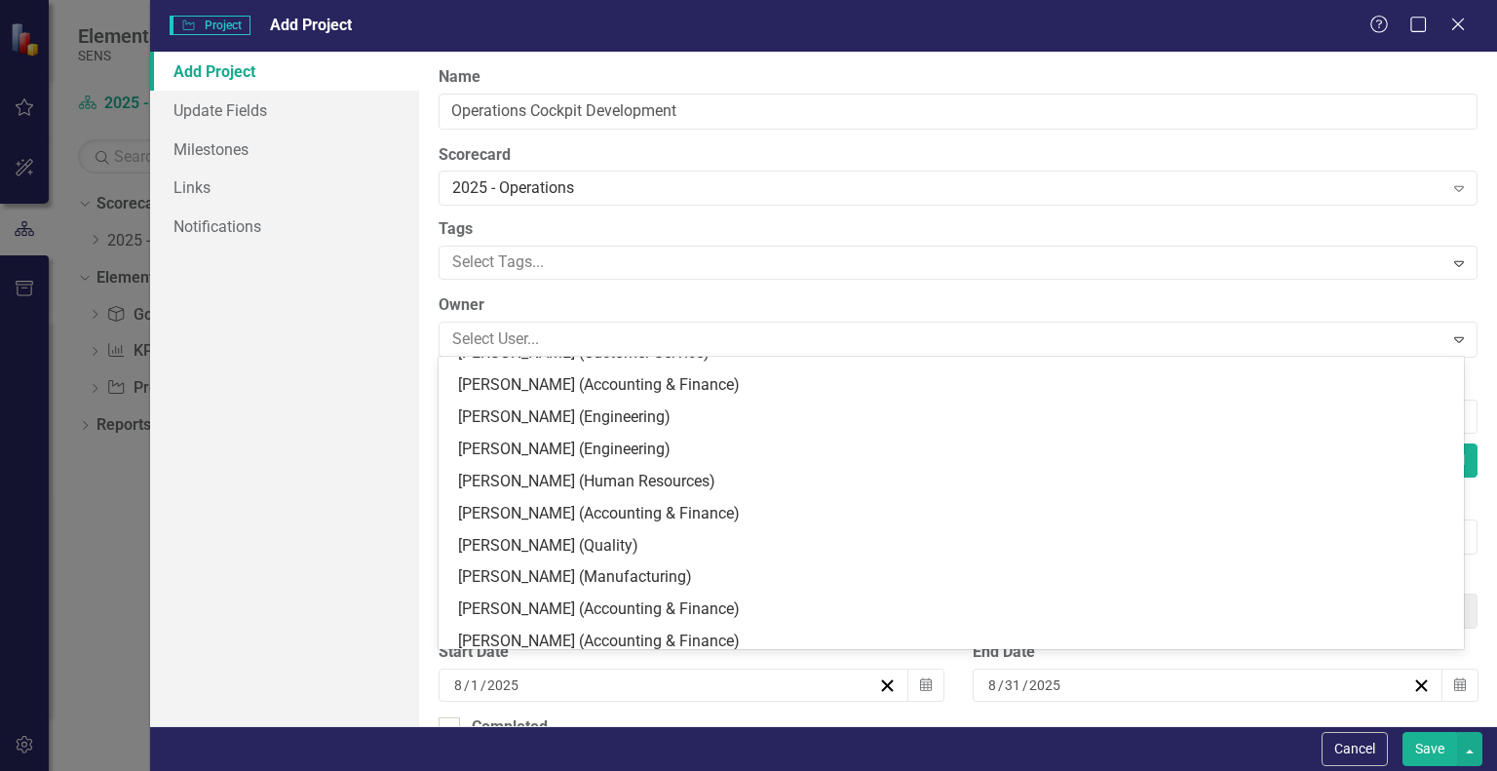
scroll to position [585, 0]
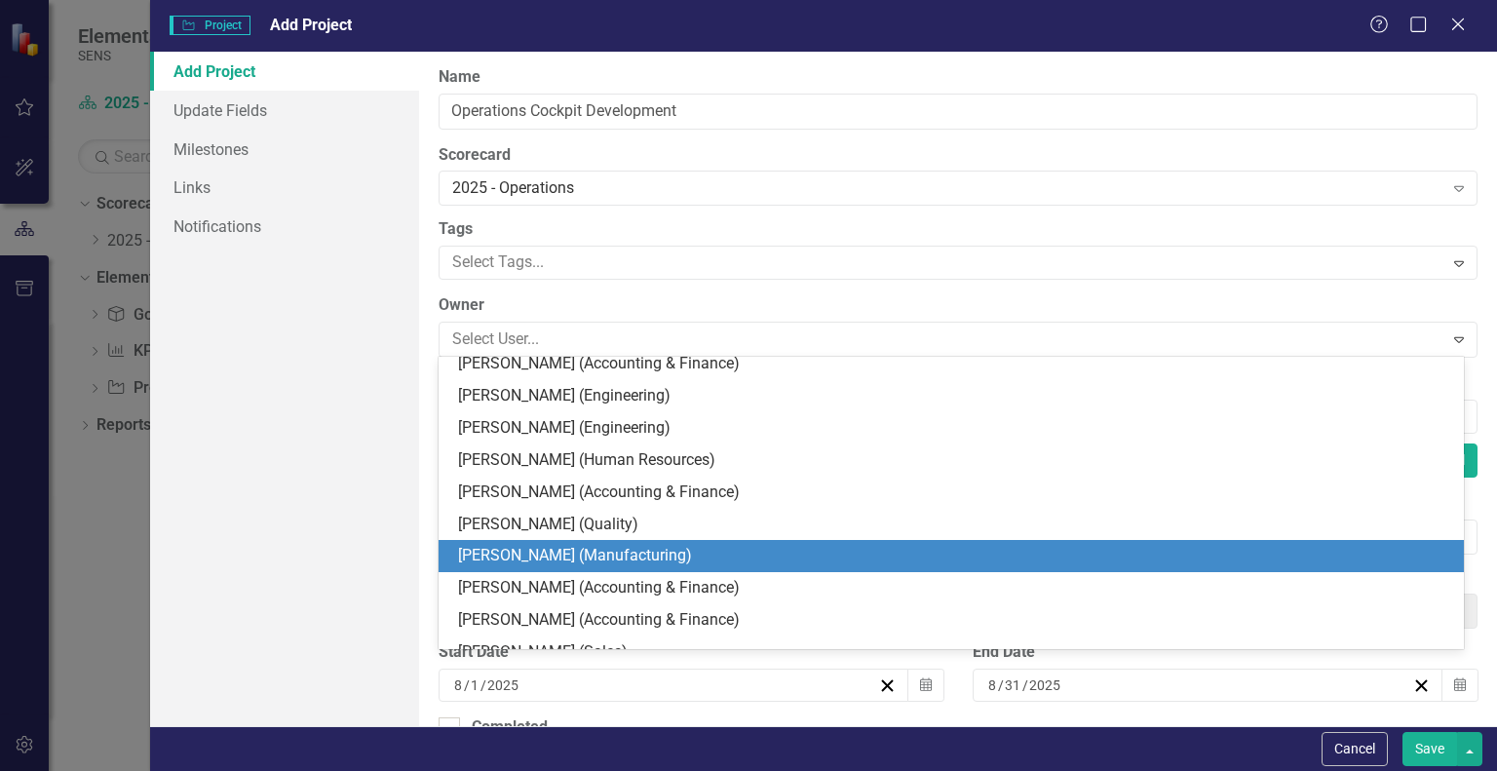
click at [519, 553] on div "[PERSON_NAME] (Manufacturing)" at bounding box center [955, 556] width 994 height 22
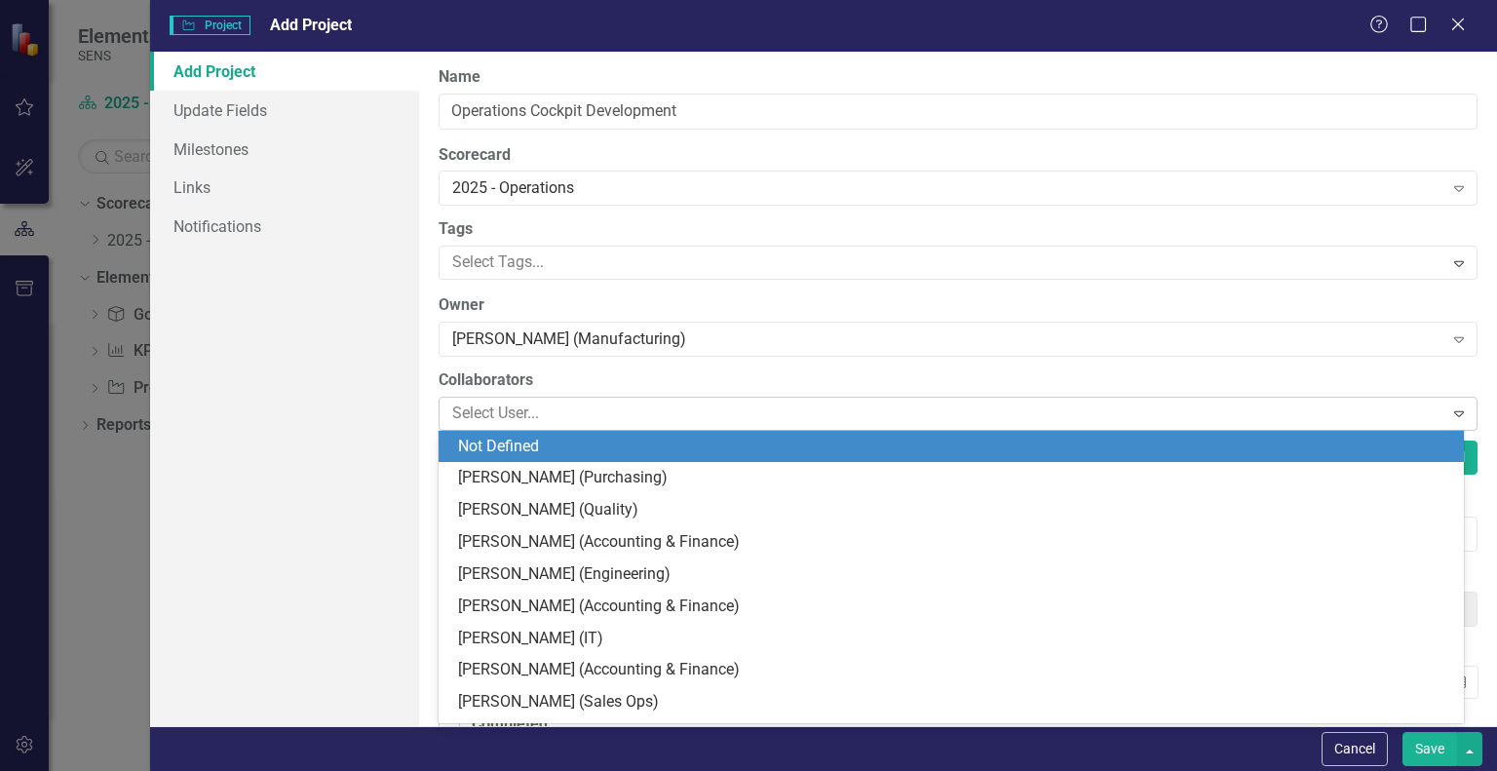
click at [546, 402] on div at bounding box center [943, 414] width 998 height 26
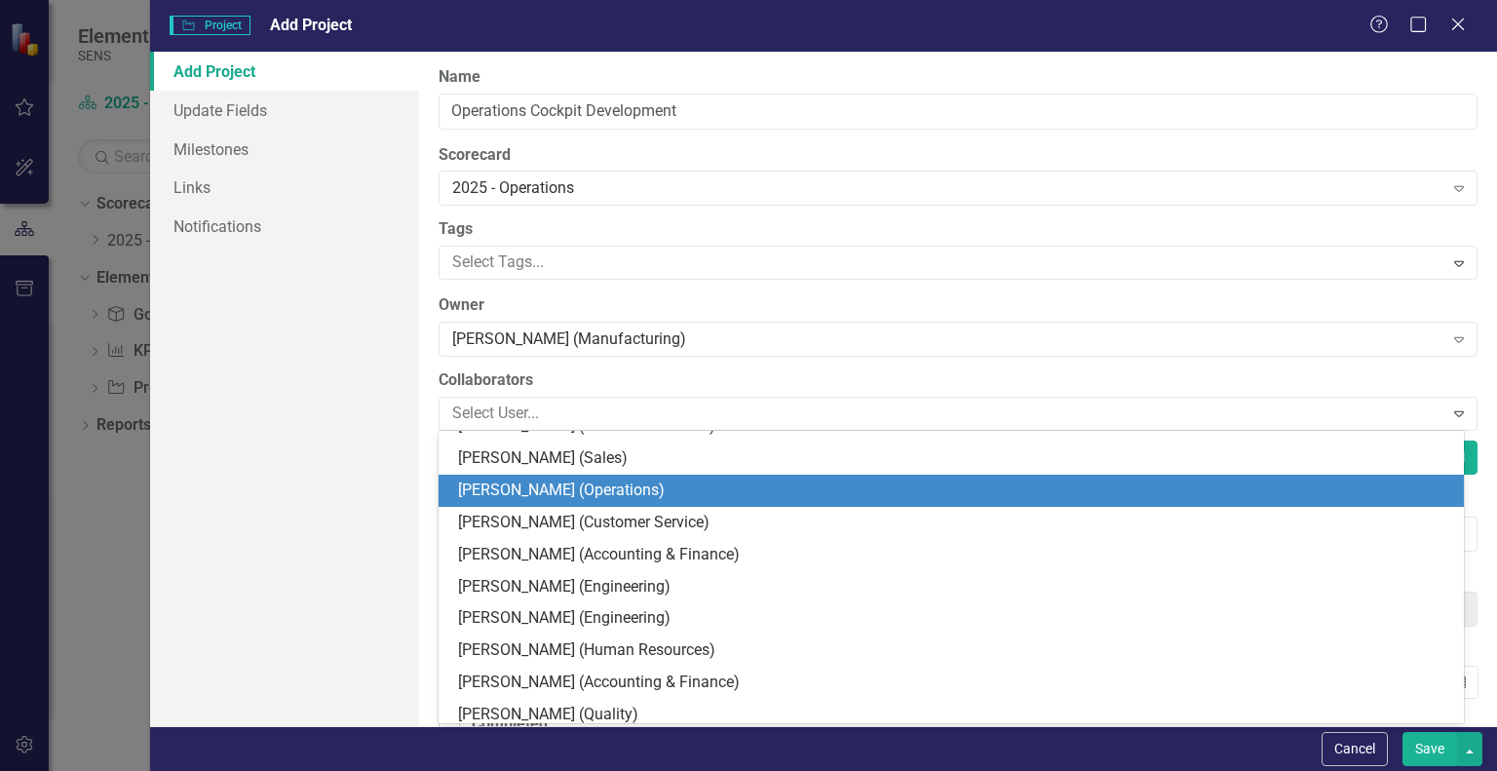
scroll to position [487, 0]
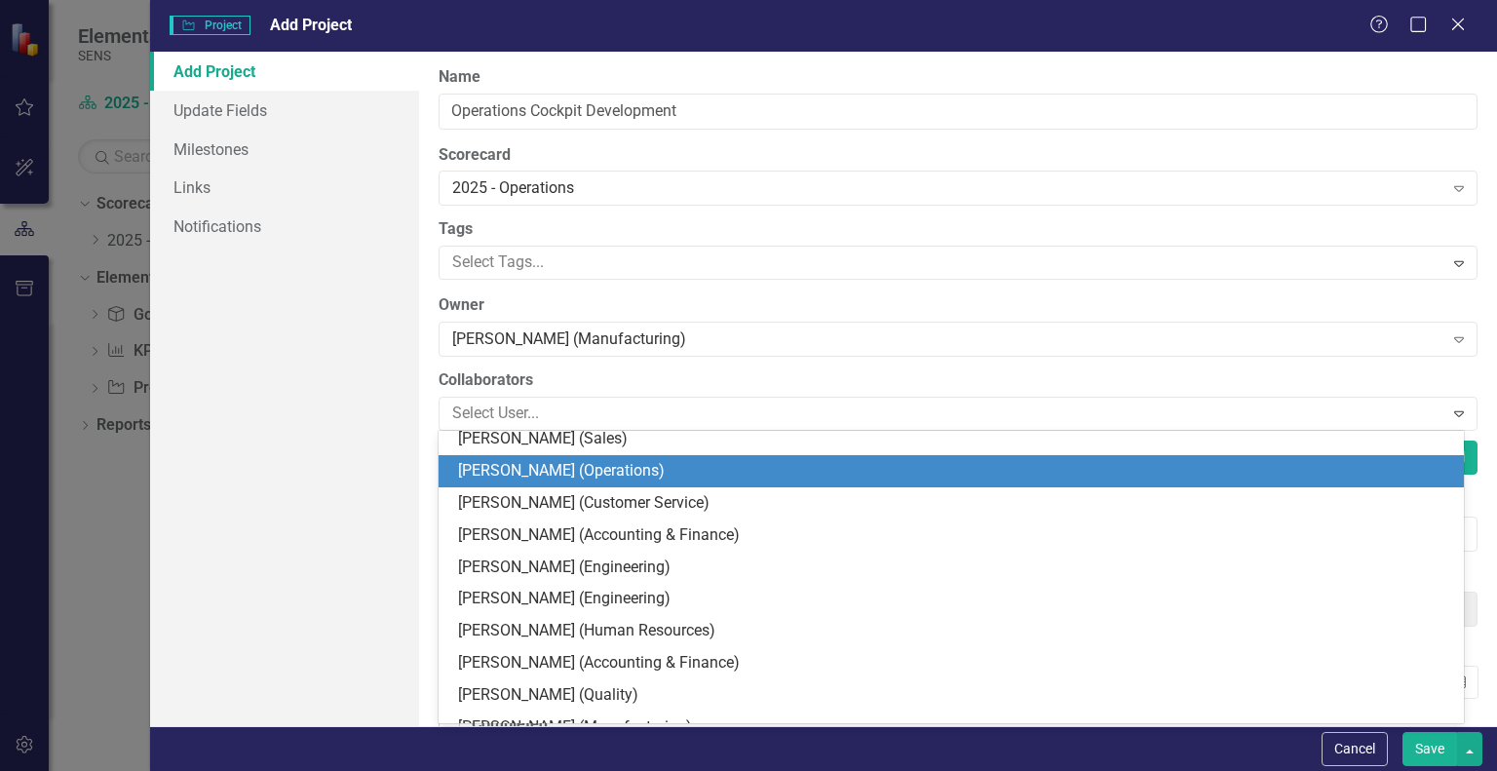
click at [537, 475] on div "[PERSON_NAME] (Operations)" at bounding box center [955, 471] width 994 height 22
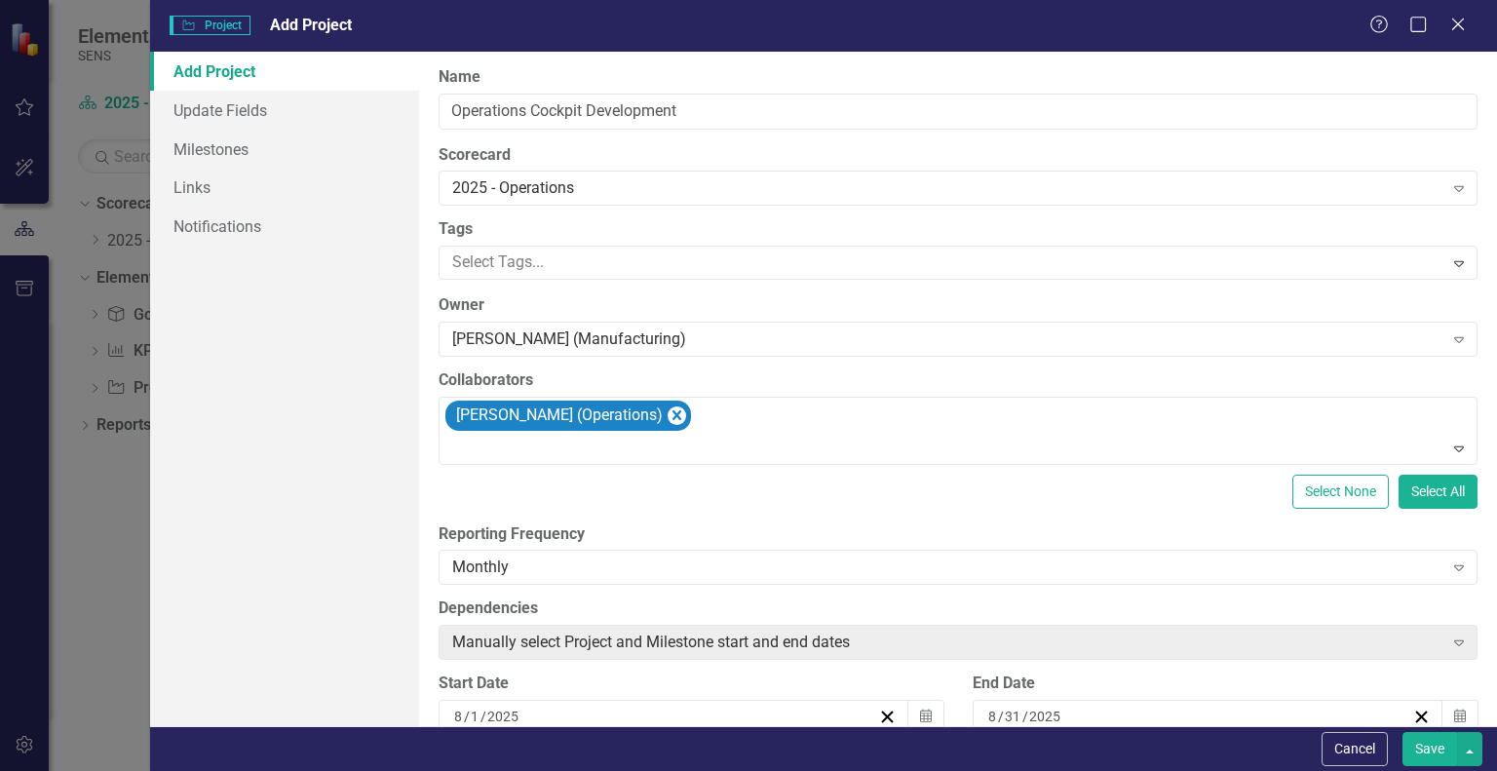
click at [299, 352] on div "Add Project Update Fields Milestones Links Notifications" at bounding box center [284, 389] width 269 height 674
click at [529, 225] on label "Tags" at bounding box center [958, 229] width 1039 height 22
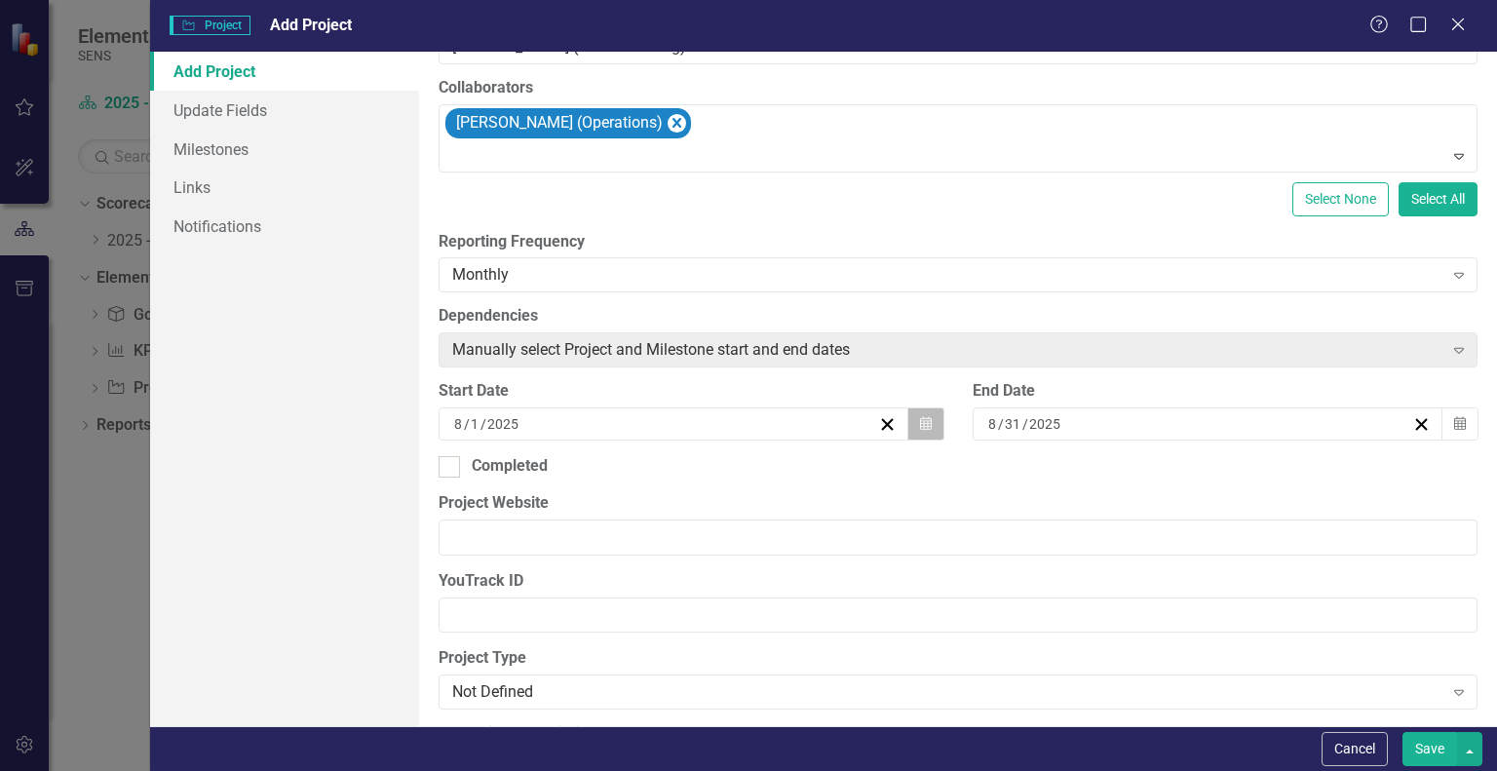
click at [926, 416] on button "Calendar" at bounding box center [925, 423] width 37 height 33
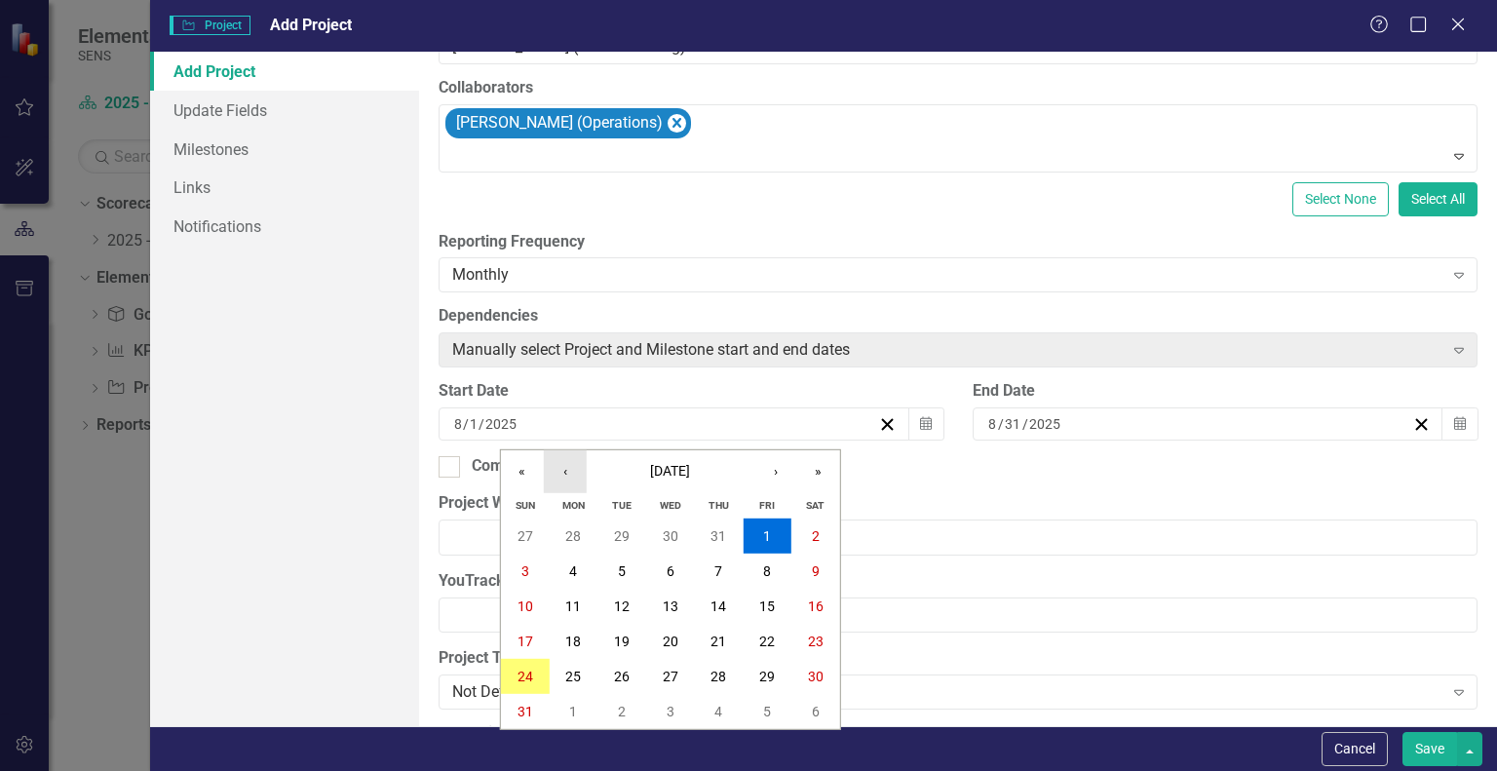
click at [557, 485] on button "‹" at bounding box center [565, 471] width 43 height 43
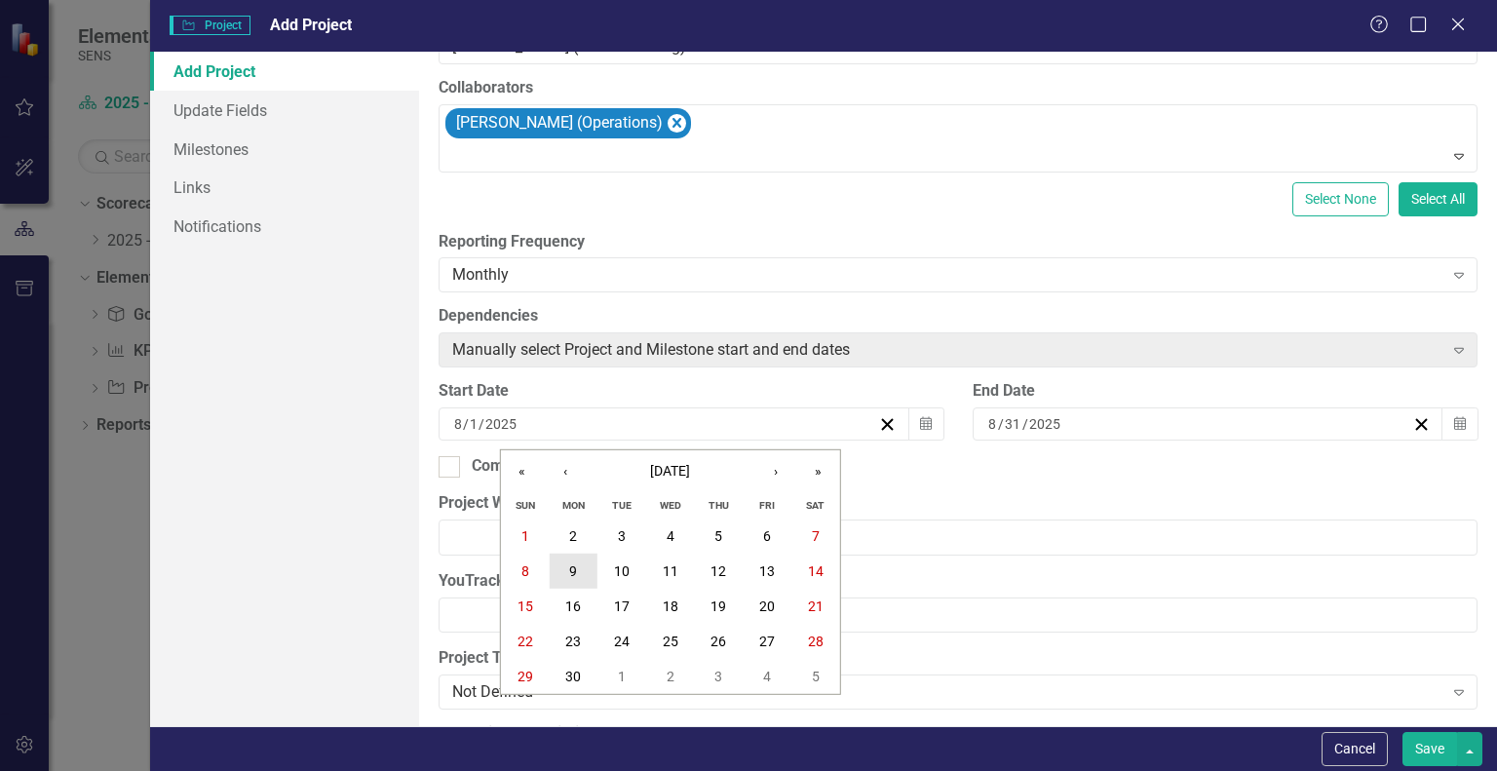
click at [576, 571] on abbr "9" at bounding box center [573, 571] width 8 height 16
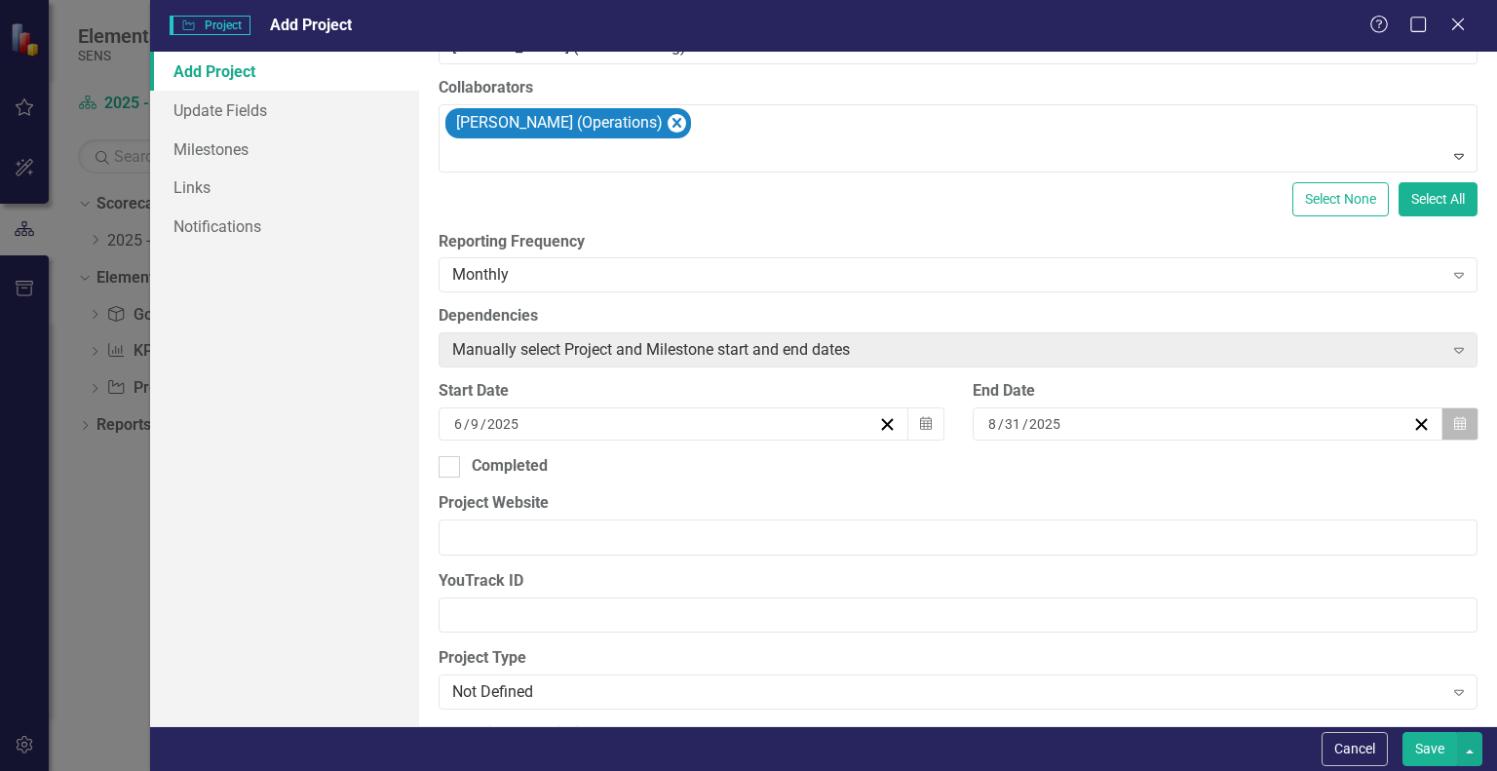
click at [1454, 419] on icon "Calendar" at bounding box center [1460, 424] width 12 height 14
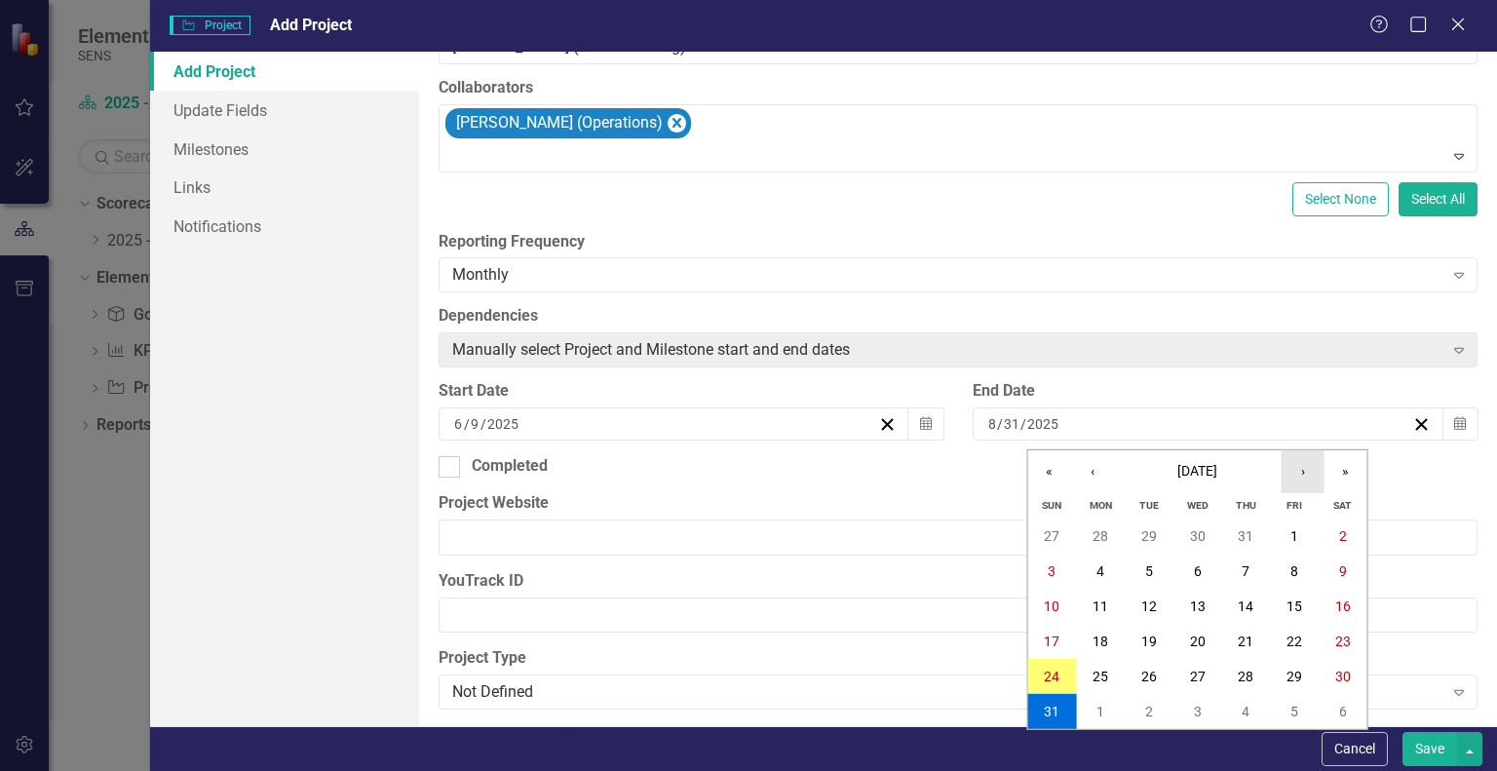
click at [1299, 473] on button "›" at bounding box center [1302, 471] width 43 height 43
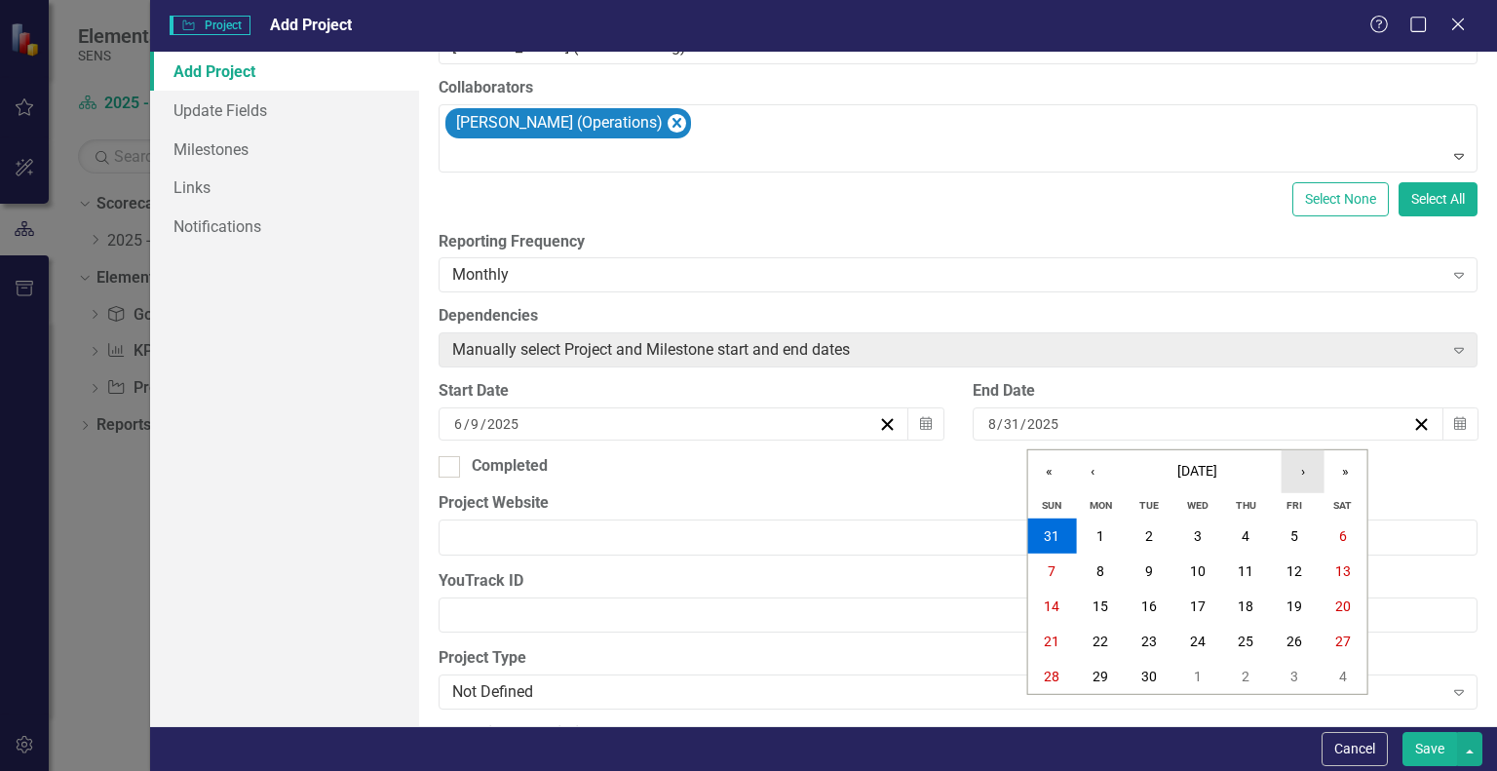
click at [1299, 473] on button "›" at bounding box center [1302, 471] width 43 height 43
click at [1298, 679] on abbr "28" at bounding box center [1294, 676] width 16 height 16
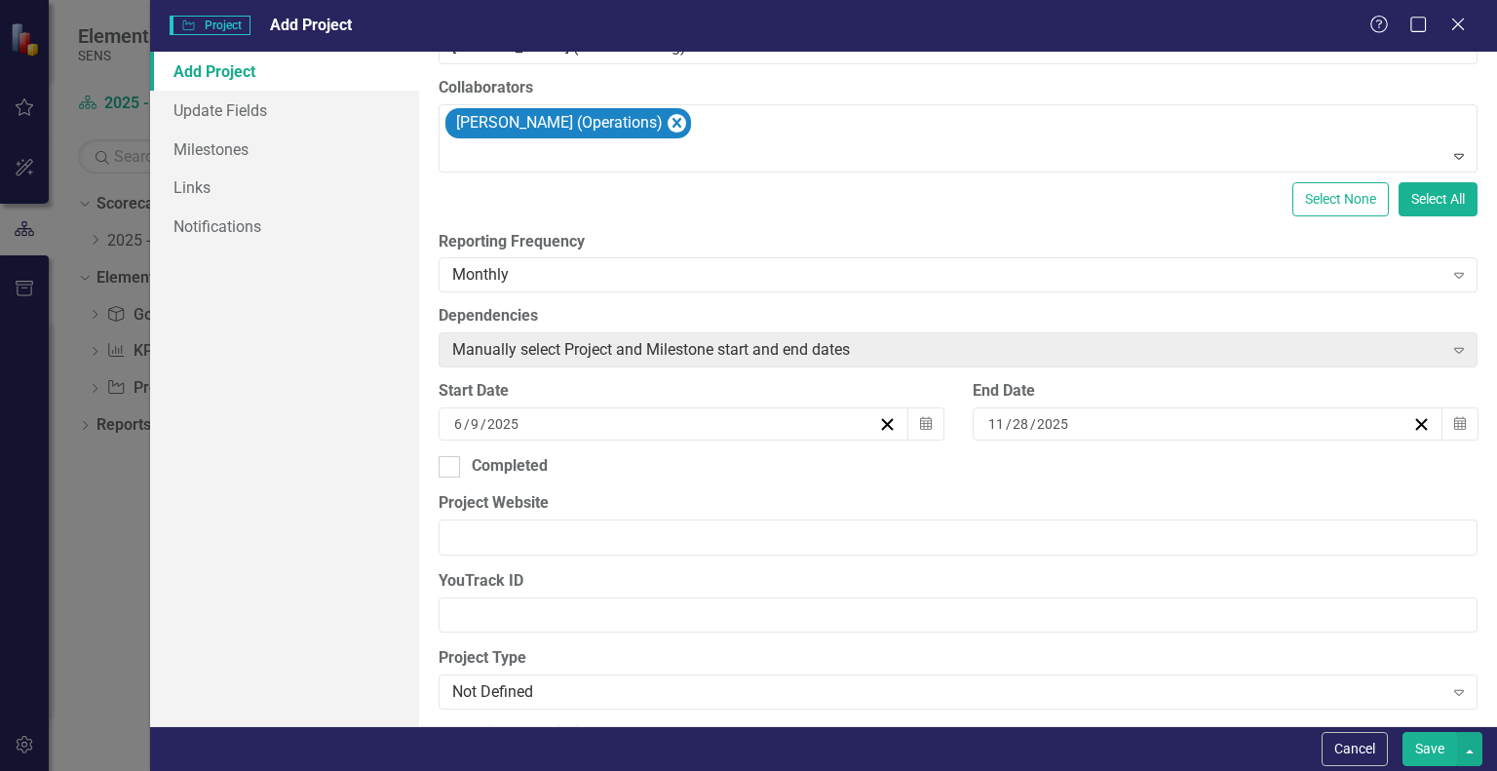
click at [1430, 744] on button "Save" at bounding box center [1429, 749] width 55 height 34
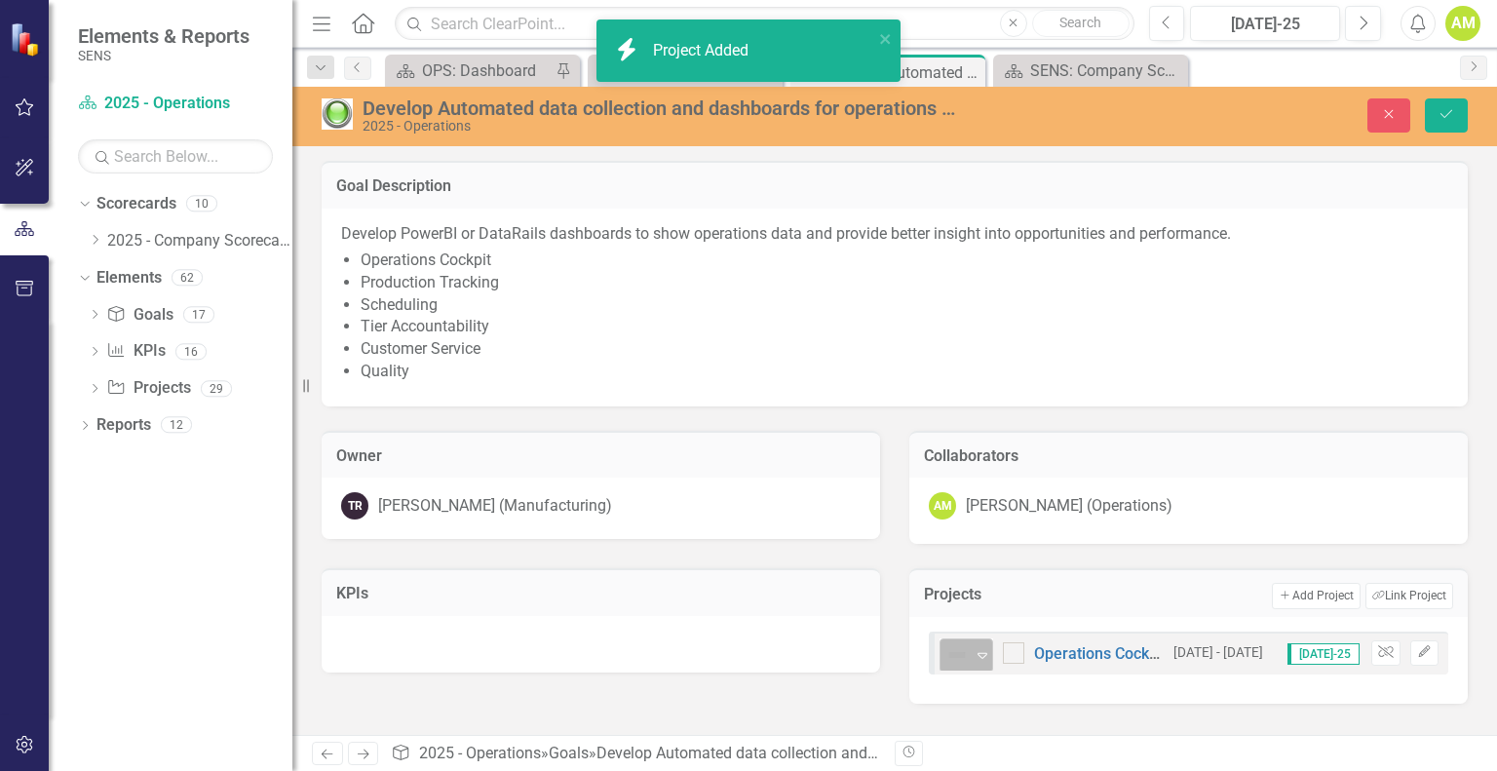
click at [982, 647] on icon "Expand" at bounding box center [982, 655] width 19 height 16
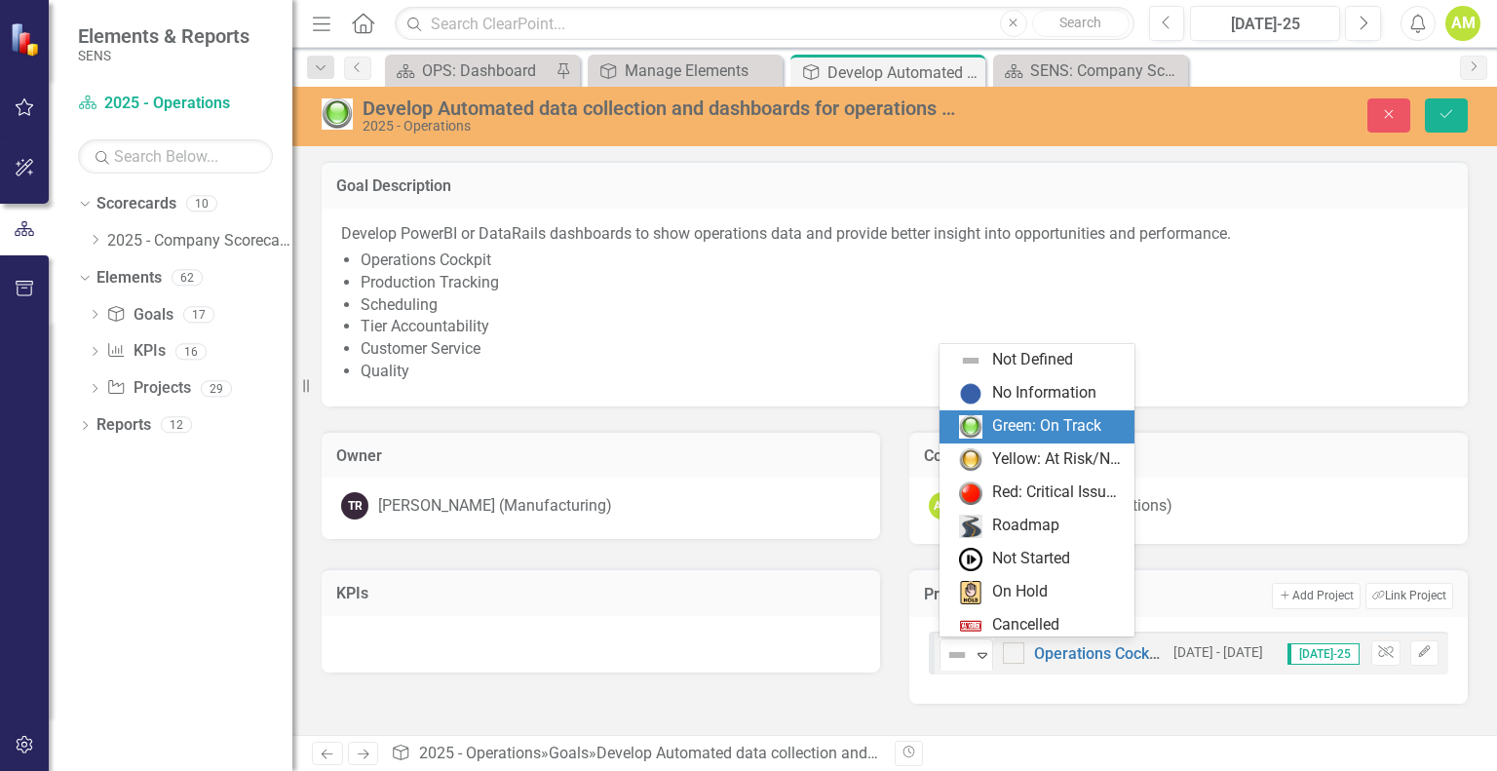
click at [1010, 426] on div "Green: On Track" at bounding box center [1046, 426] width 109 height 22
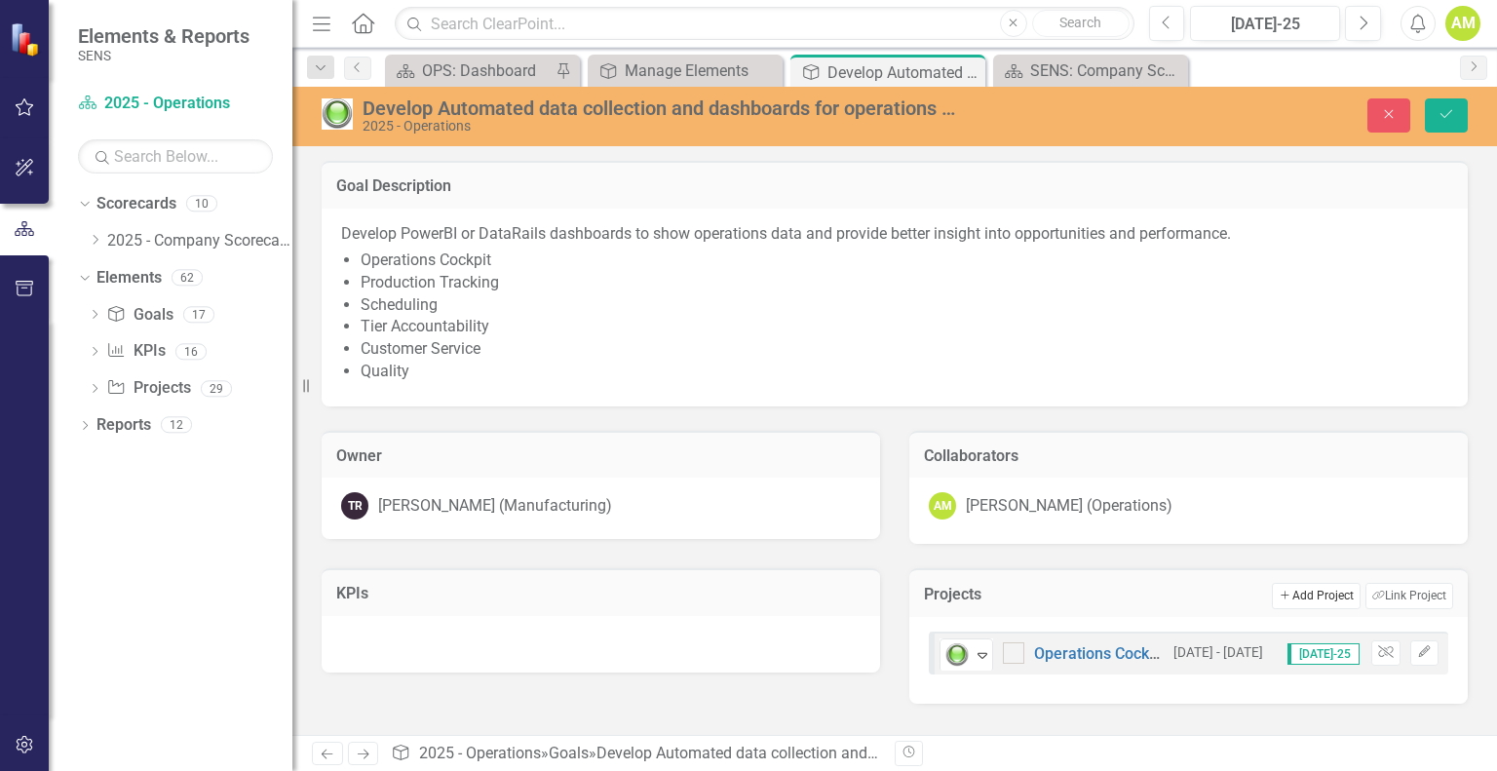
click at [1272, 591] on button "Add Add Project" at bounding box center [1316, 595] width 88 height 25
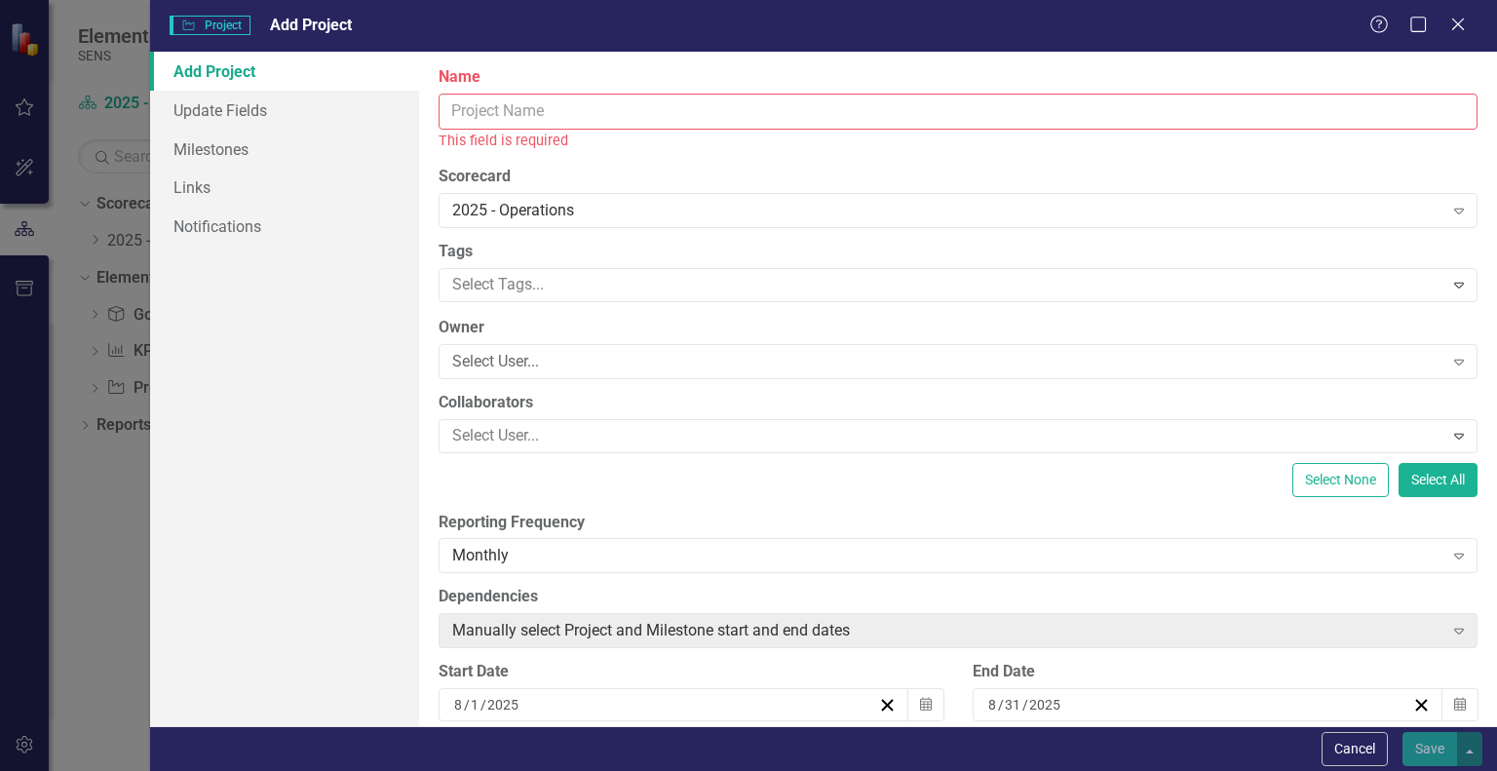
click at [483, 97] on input "Name" at bounding box center [958, 112] width 1039 height 36
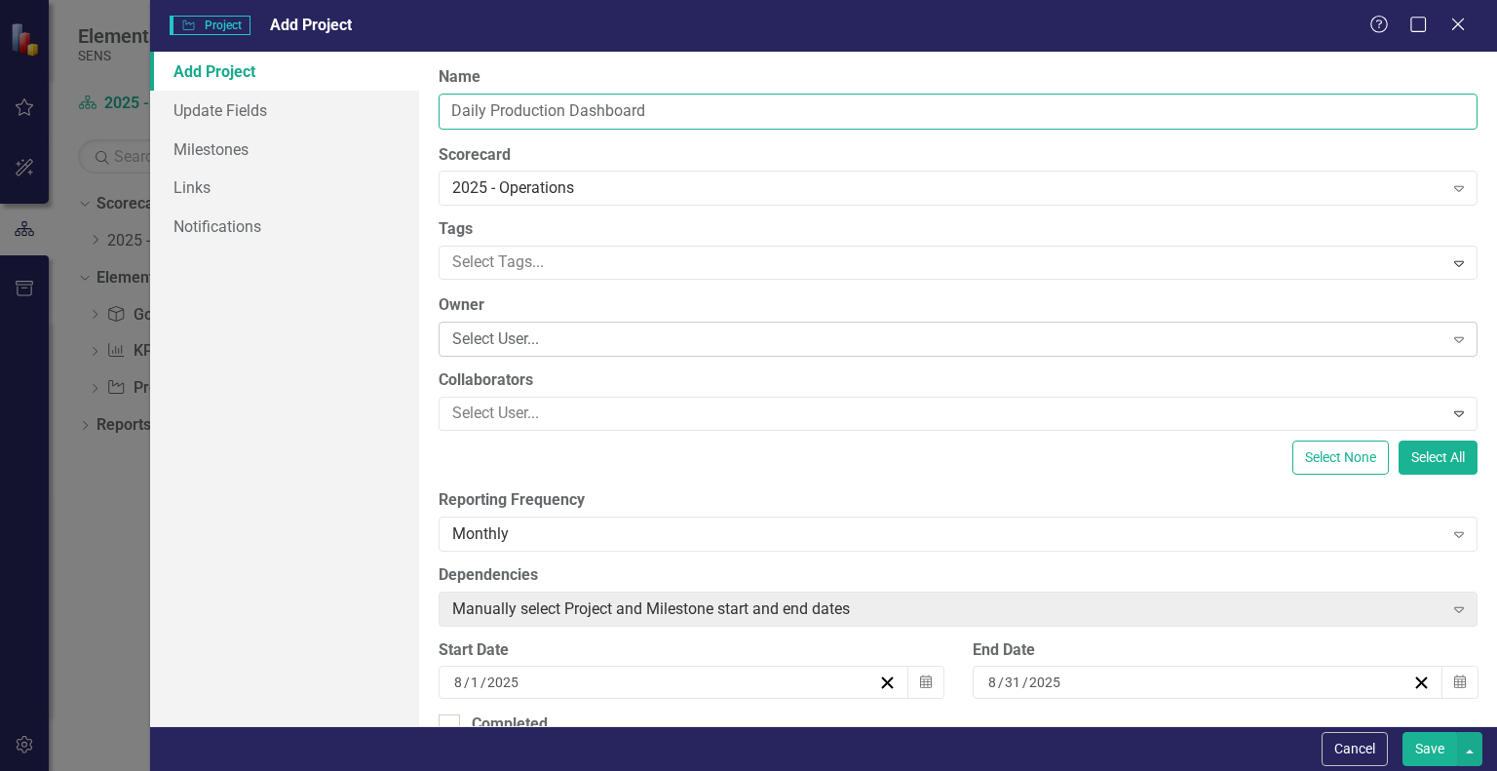
type input "Daily Production Dashboard"
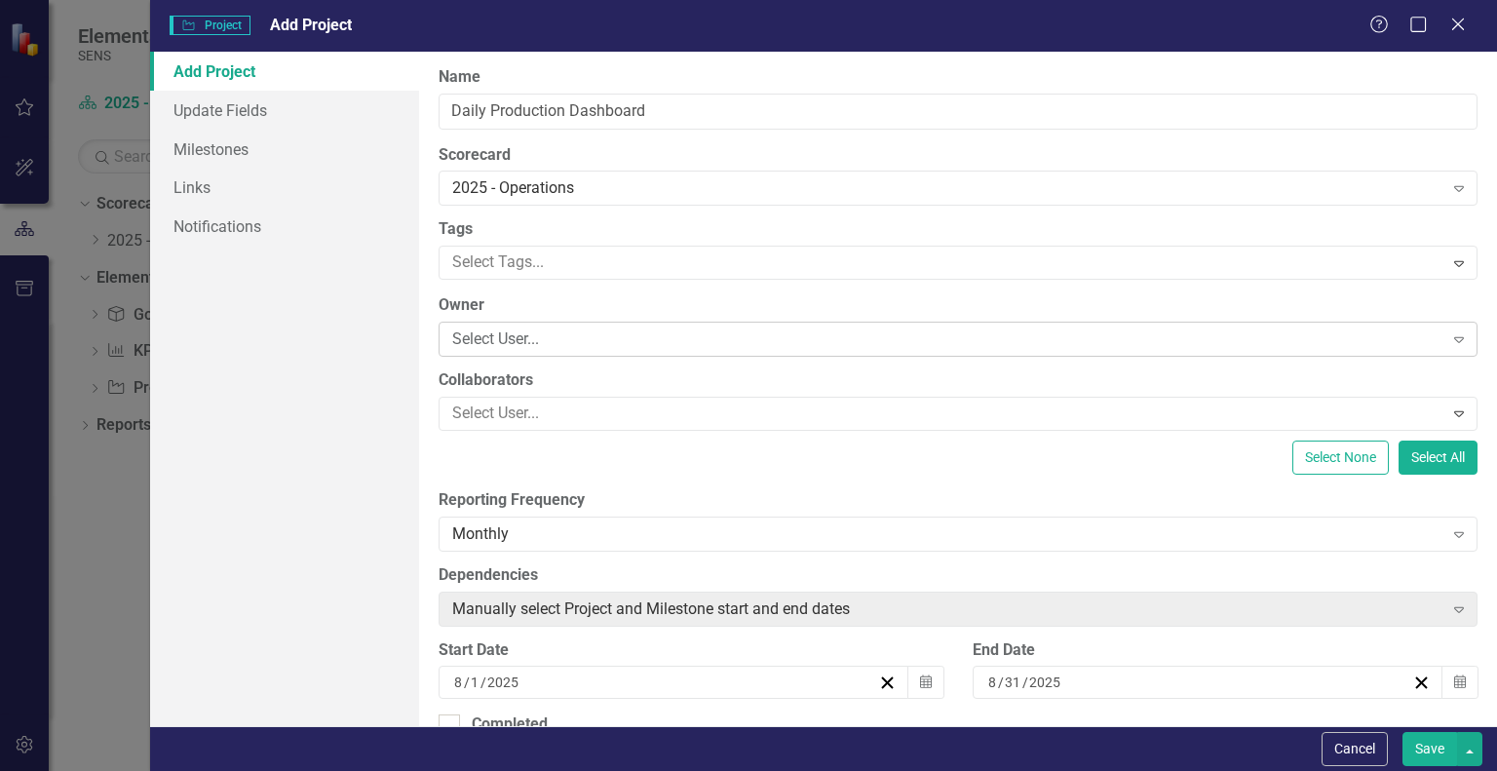
click at [483, 341] on div "Select User..." at bounding box center [947, 339] width 990 height 22
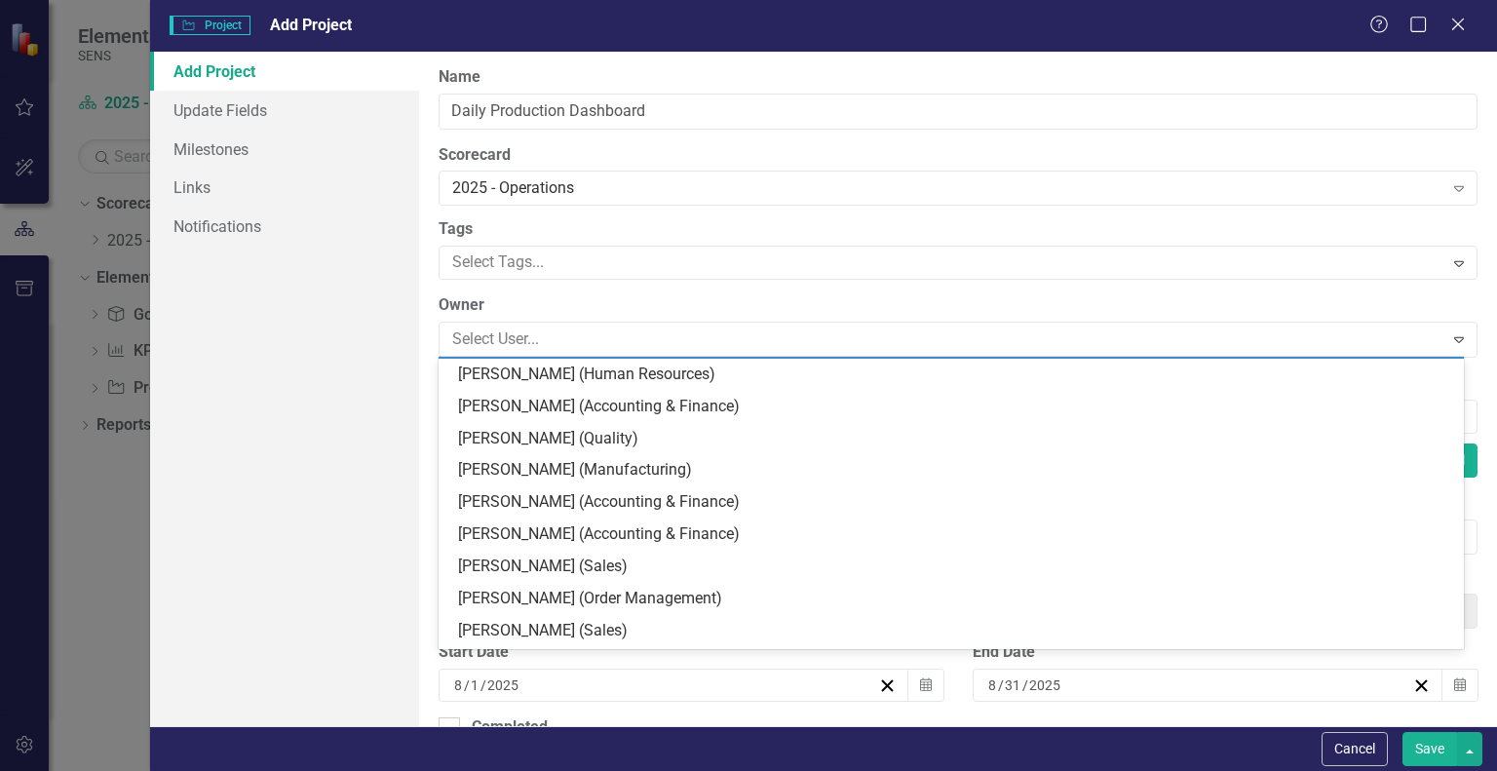
scroll to position [682, 0]
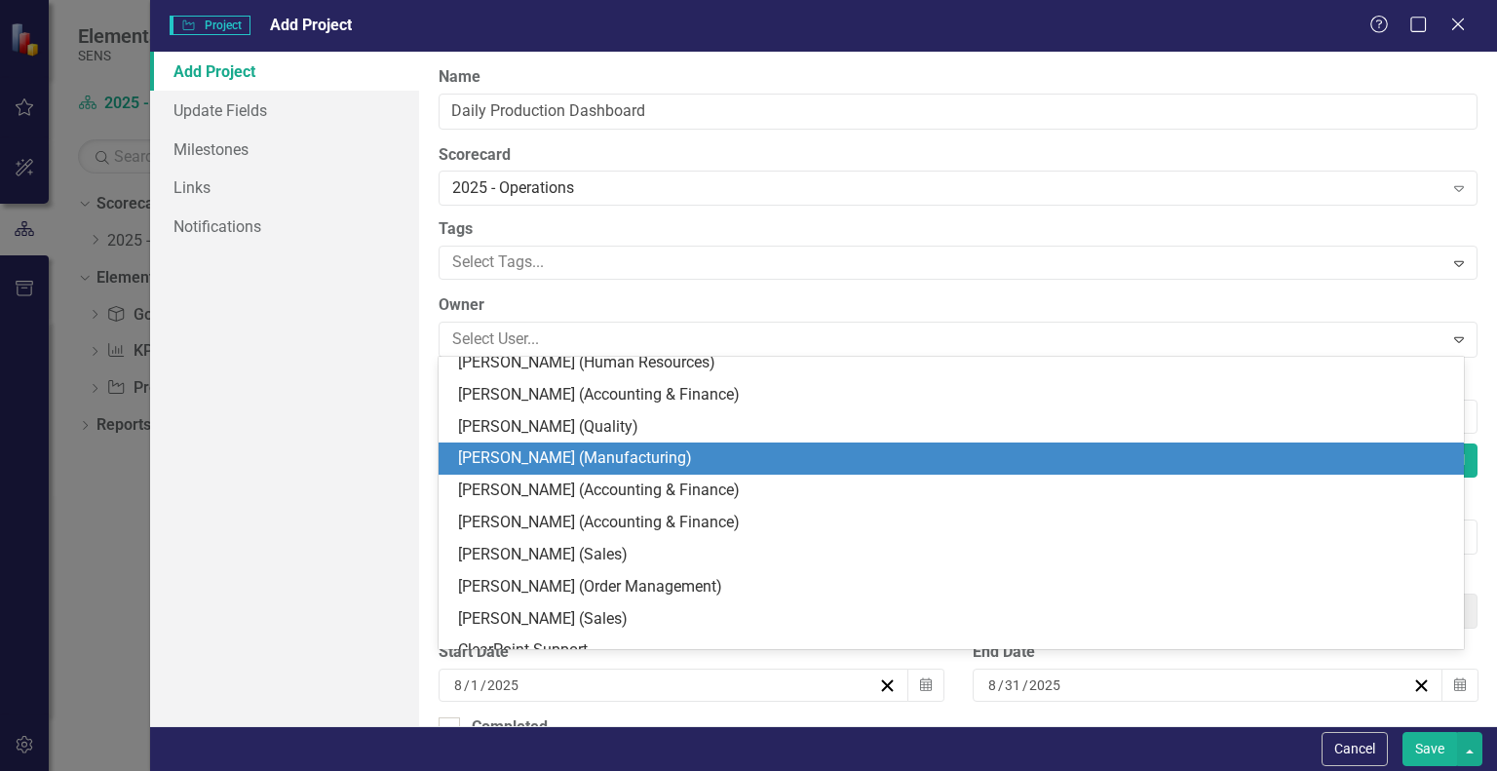
click at [544, 453] on div "[PERSON_NAME] (Manufacturing)" at bounding box center [955, 458] width 994 height 22
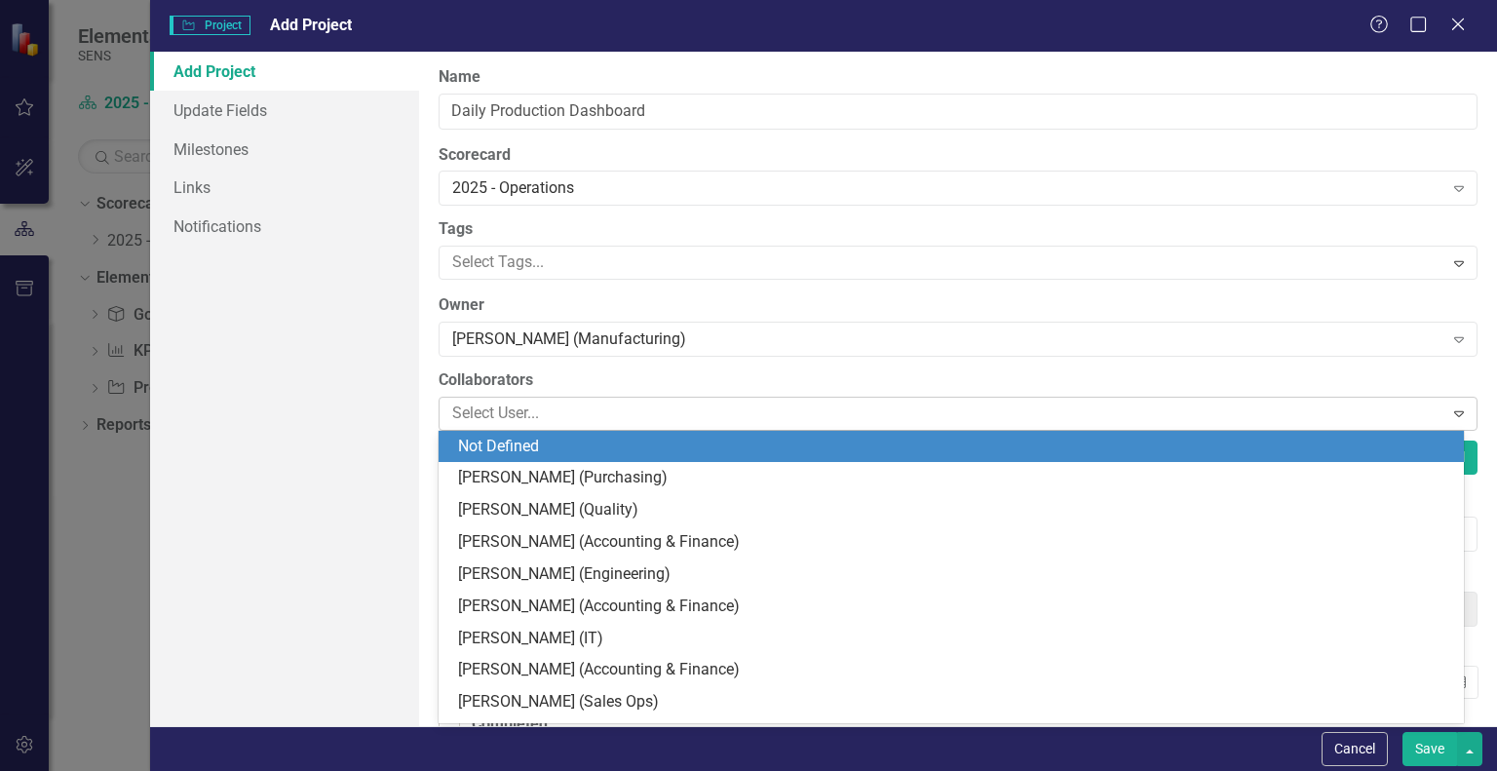
click at [520, 414] on div at bounding box center [943, 414] width 998 height 26
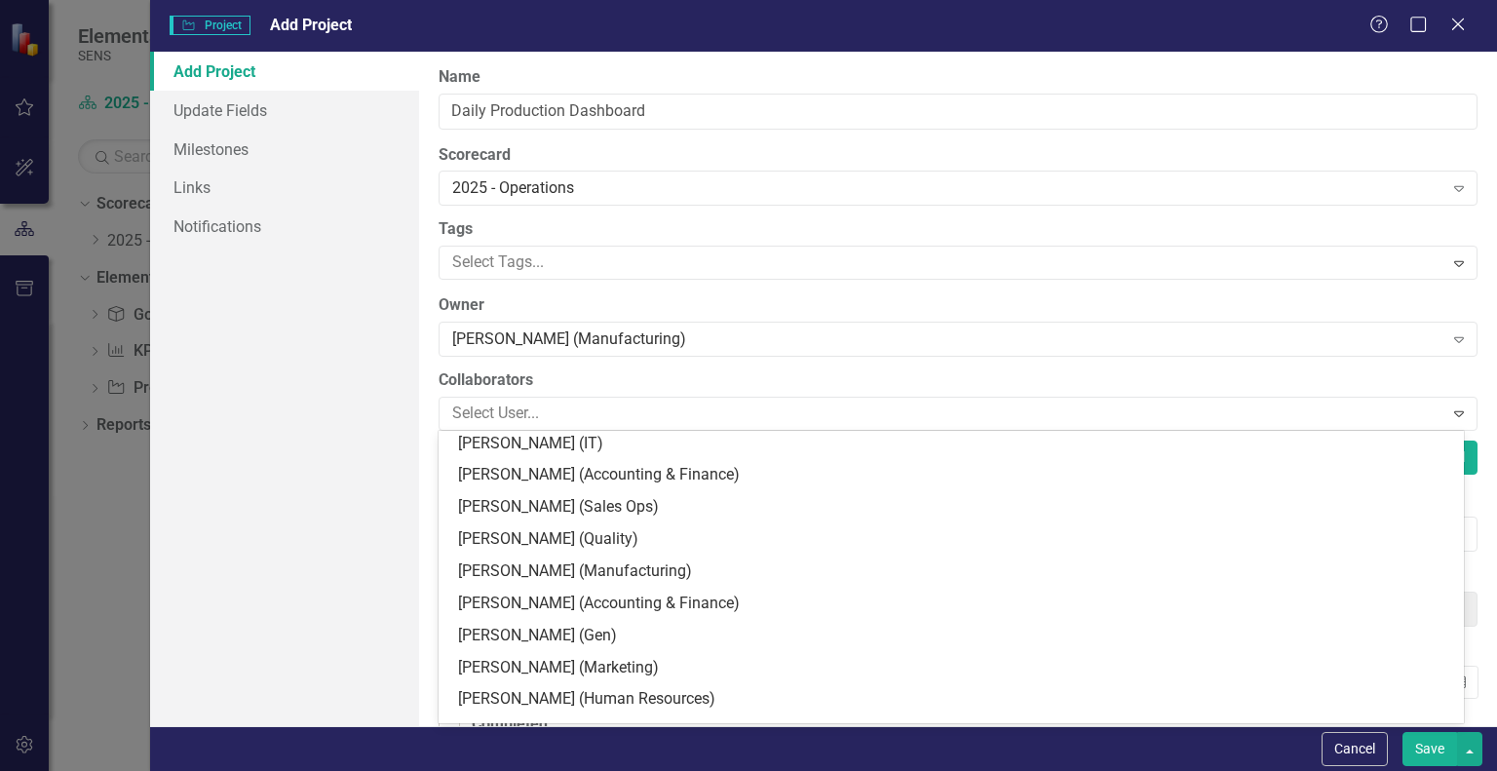
scroll to position [292, 0]
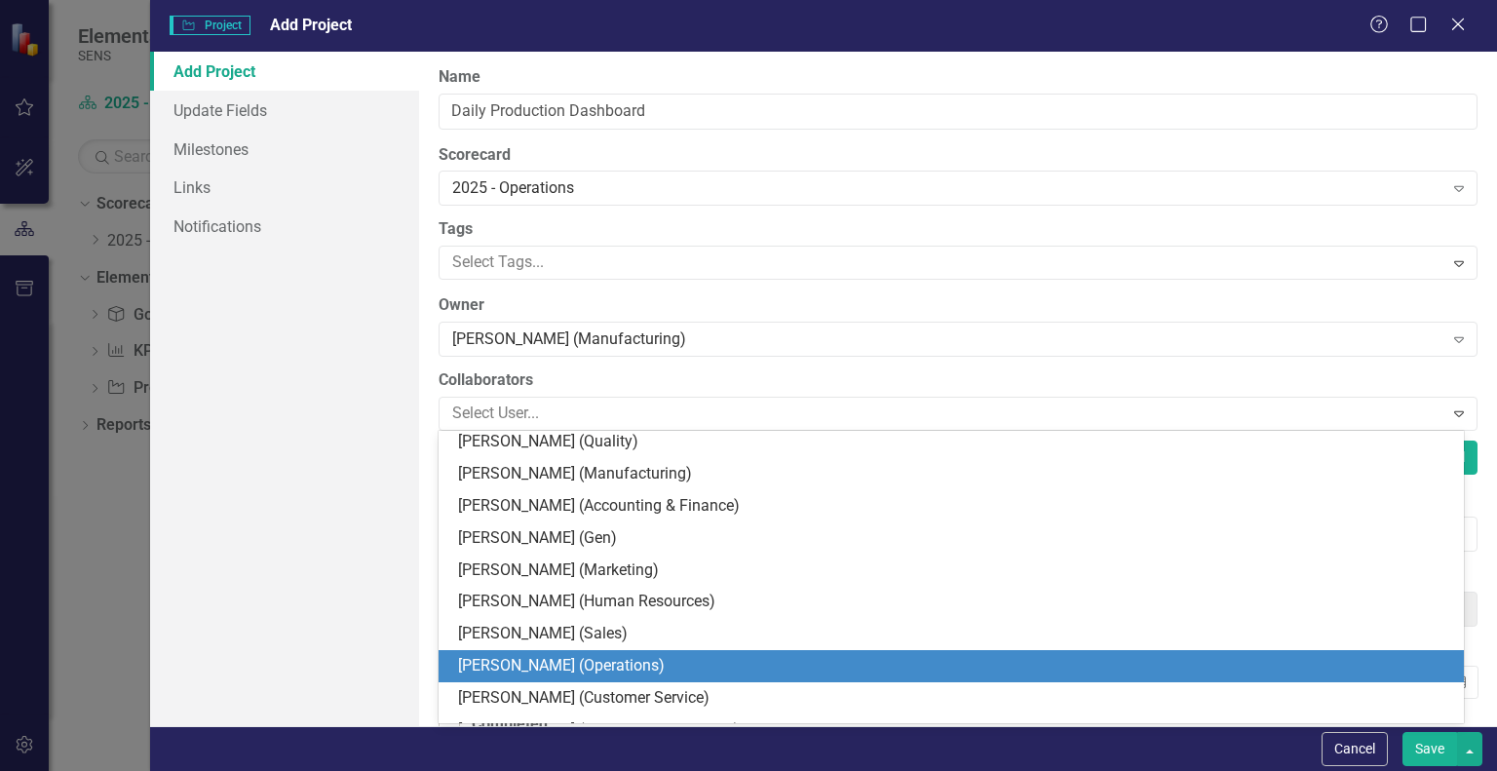
click at [540, 664] on div "[PERSON_NAME] (Operations)" at bounding box center [955, 666] width 994 height 22
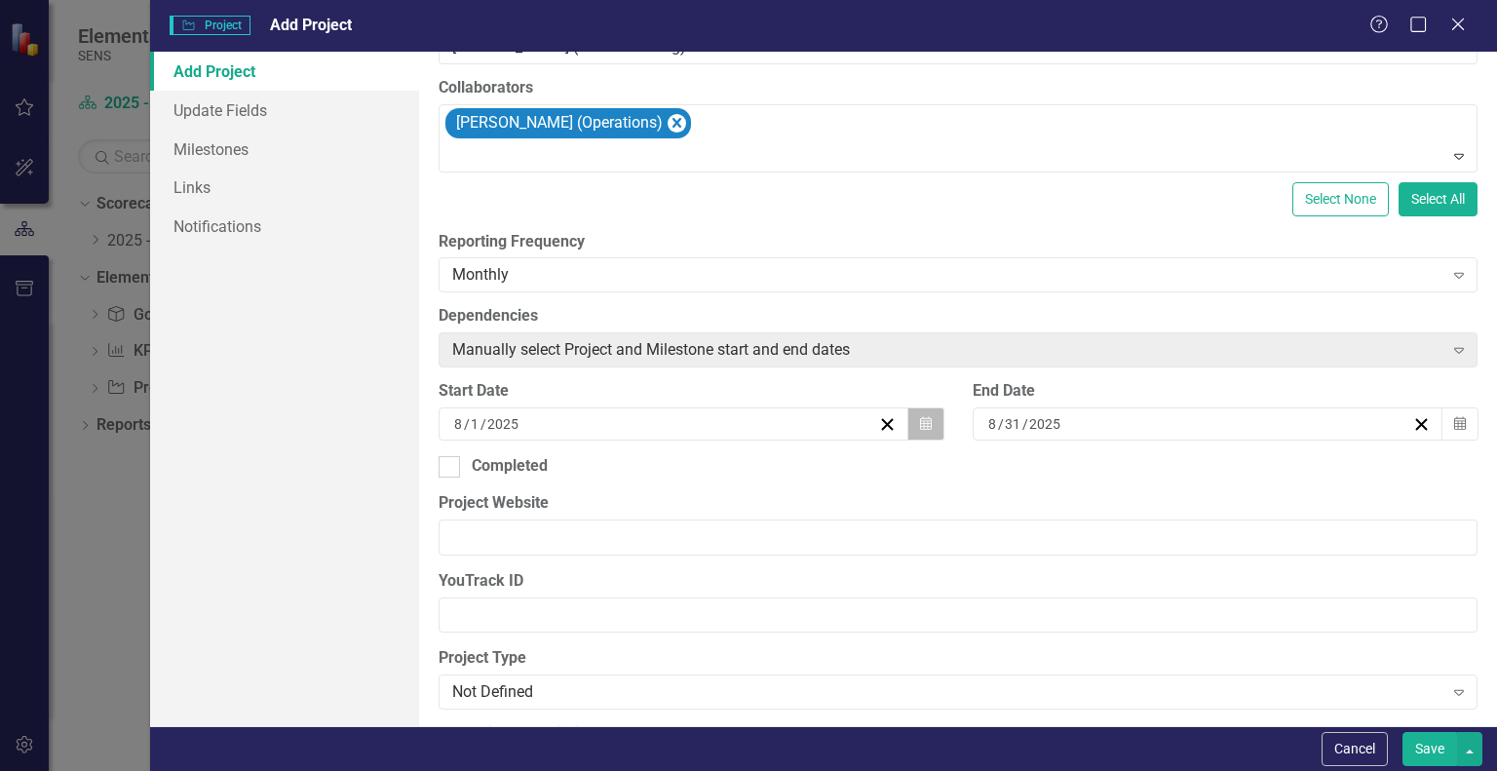
click at [920, 423] on icon "Calendar" at bounding box center [926, 424] width 12 height 14
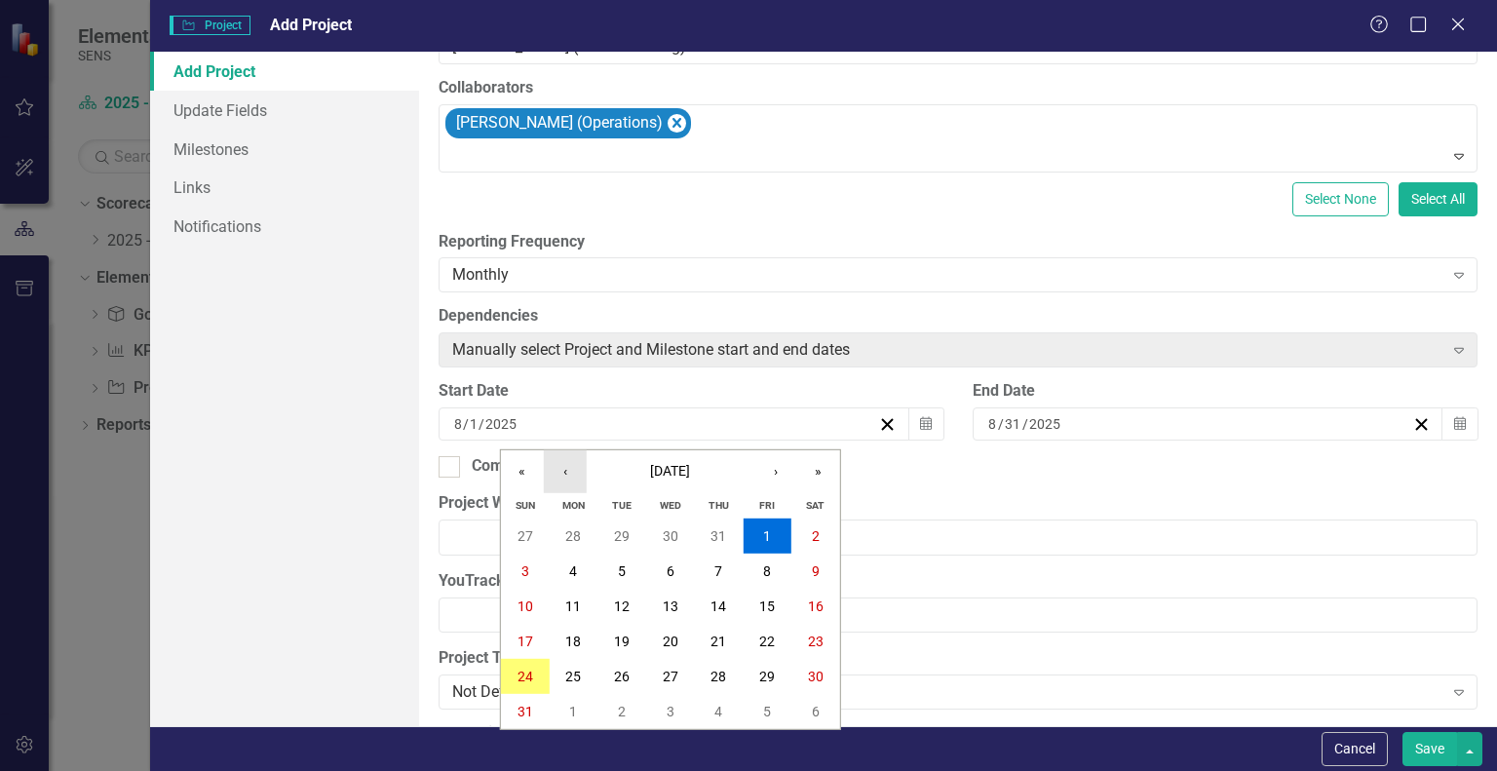
click at [566, 465] on button "‹" at bounding box center [565, 471] width 43 height 43
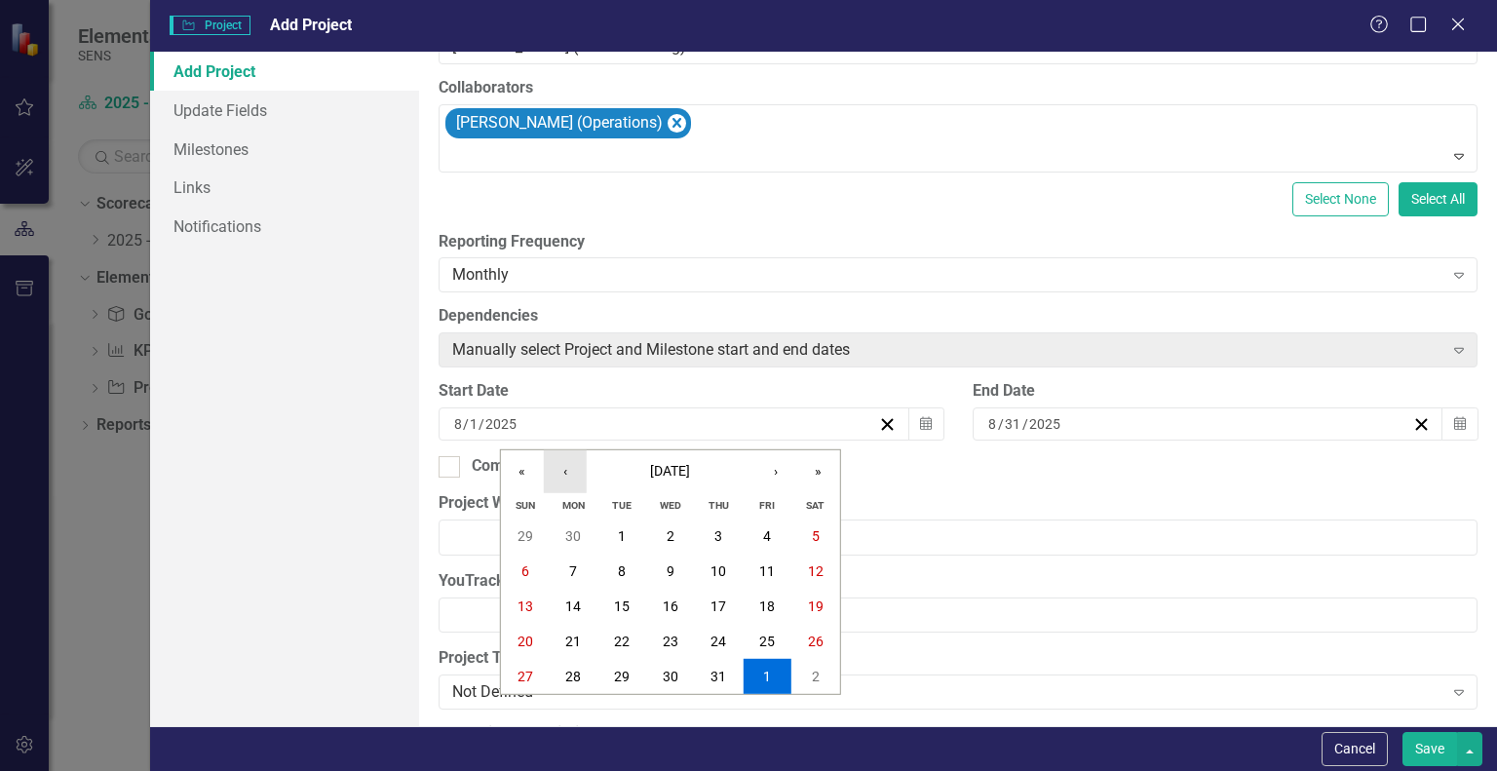
click at [566, 465] on button "‹" at bounding box center [565, 471] width 43 height 43
click at [575, 560] on button "9" at bounding box center [574, 571] width 49 height 35
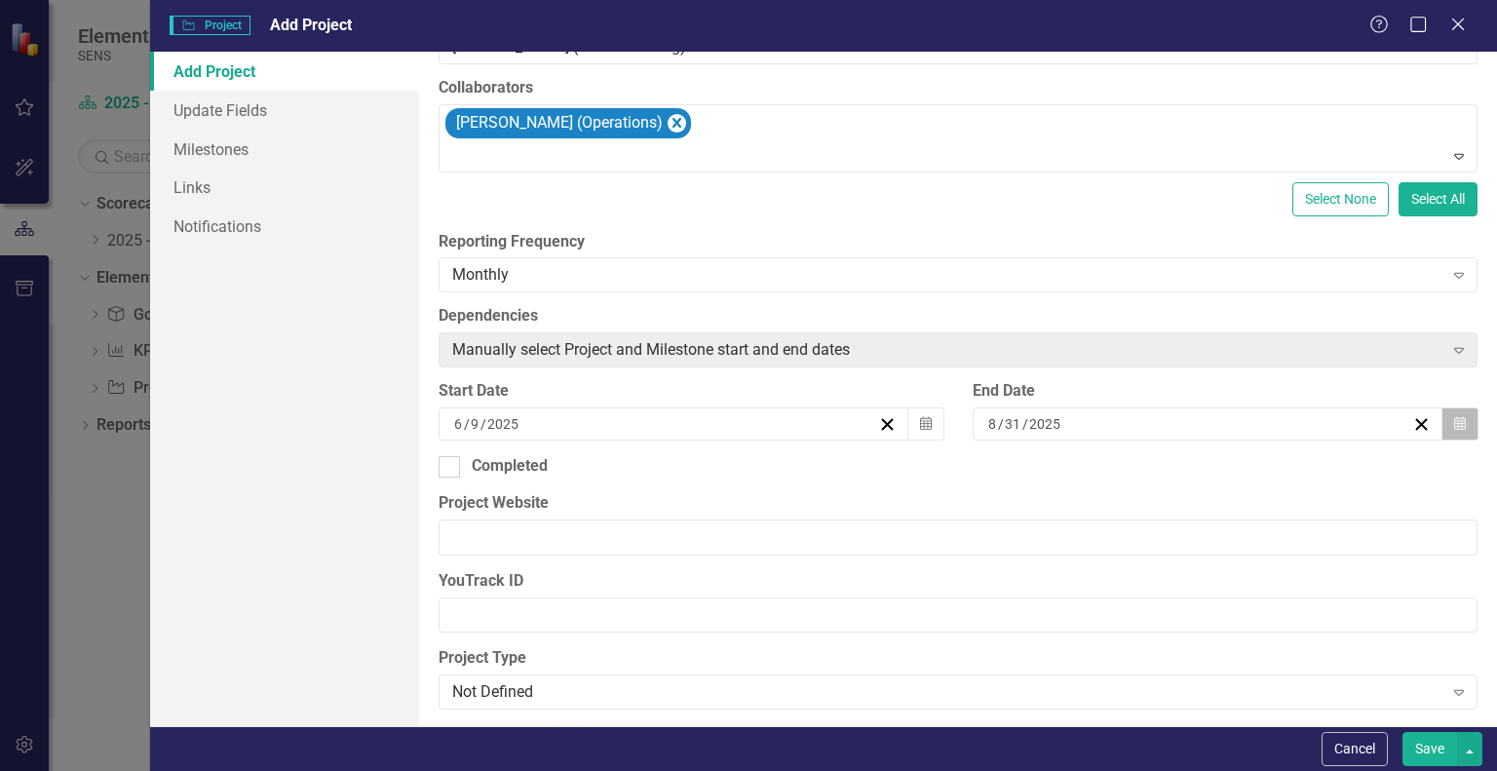
click at [1457, 426] on button "Calendar" at bounding box center [1459, 423] width 37 height 33
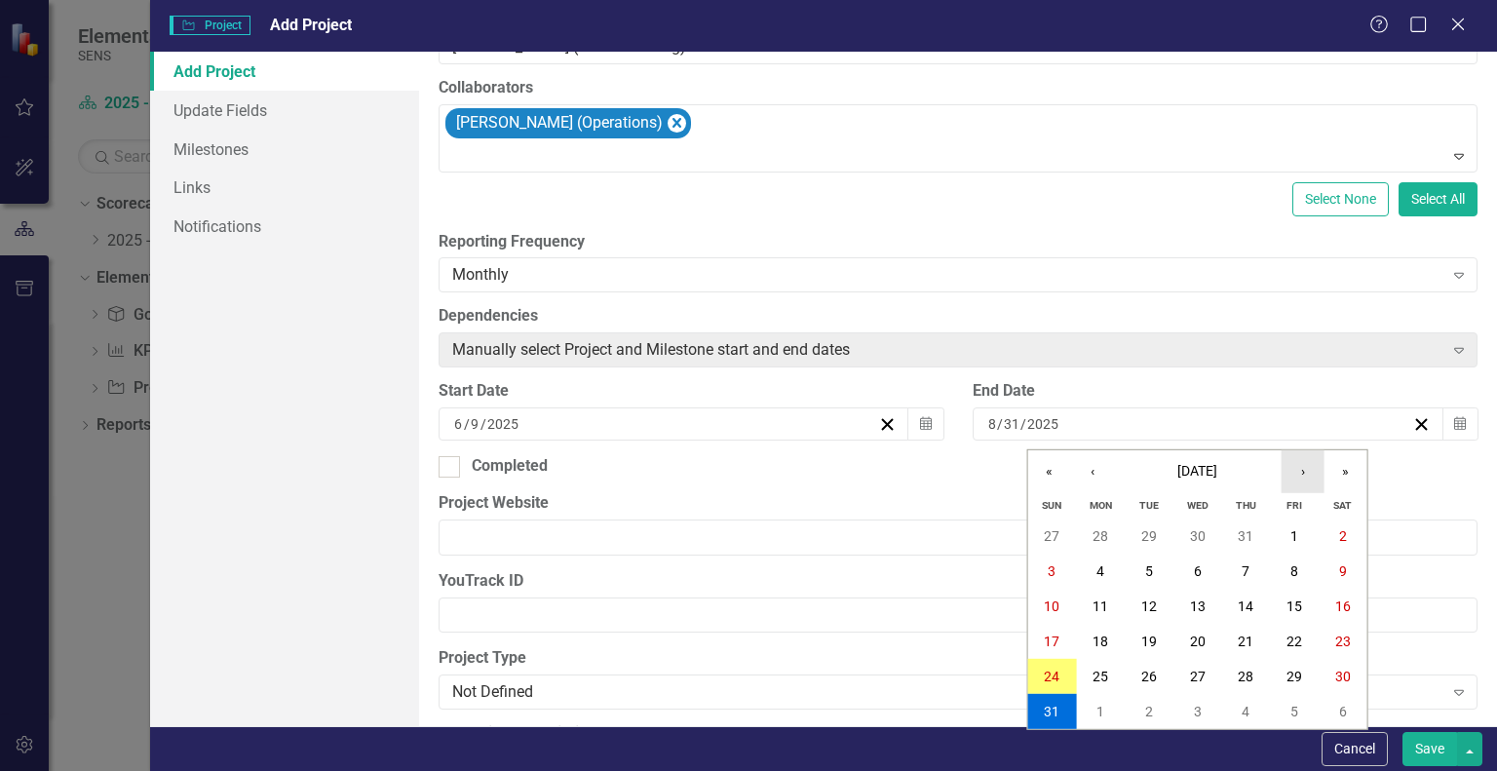
click at [1301, 475] on button "›" at bounding box center [1302, 471] width 43 height 43
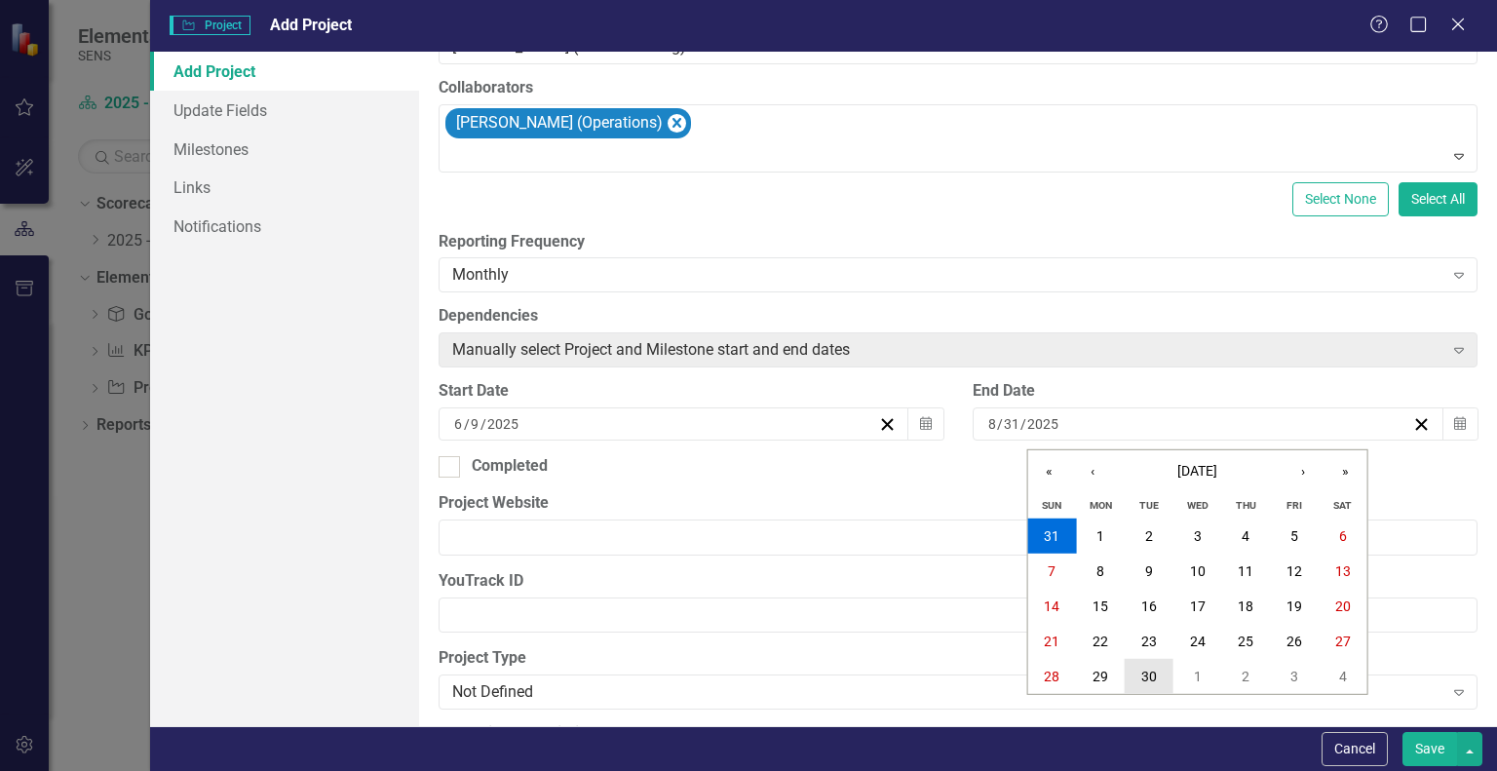
click at [1141, 669] on abbr "30" at bounding box center [1149, 676] width 16 height 16
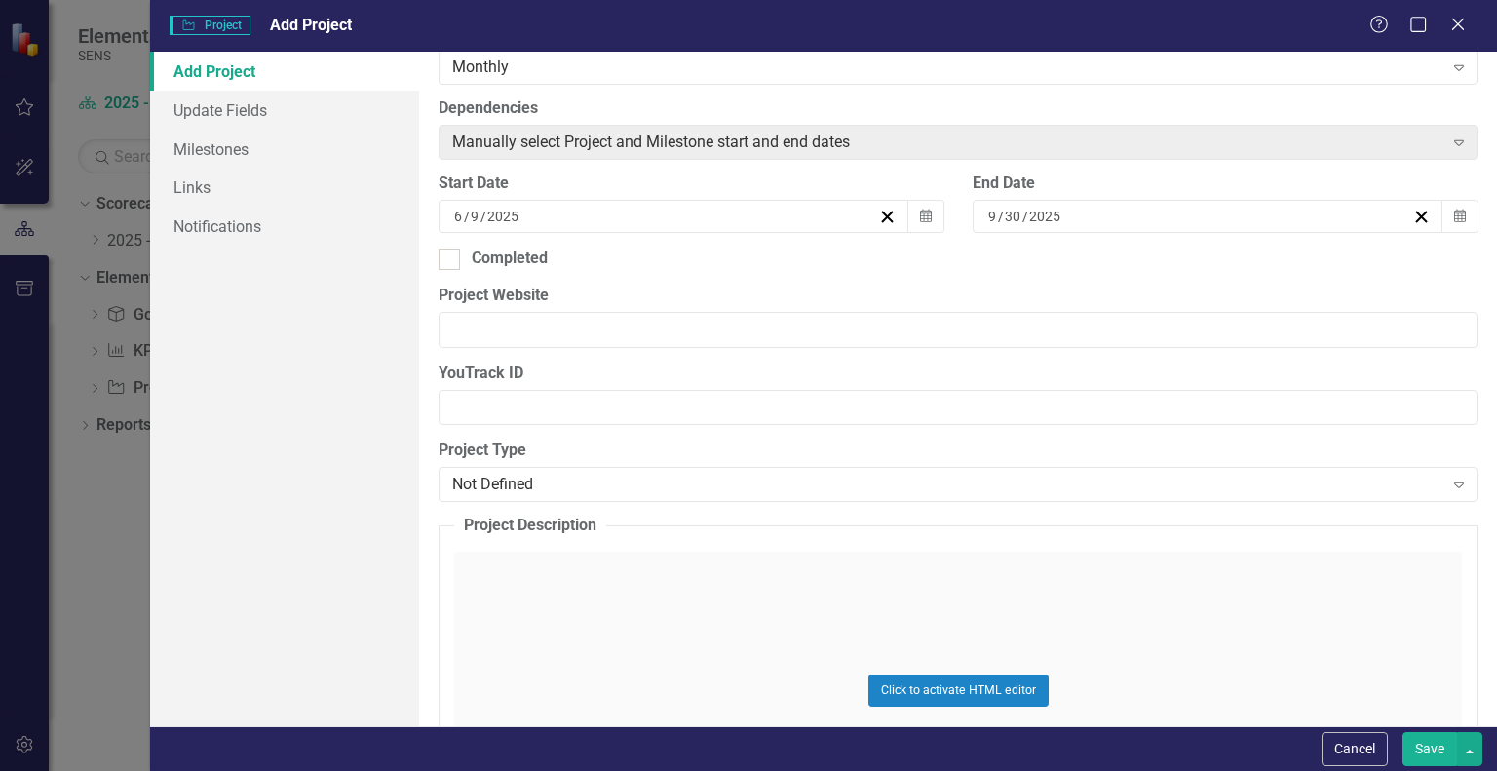
scroll to position [390, 0]
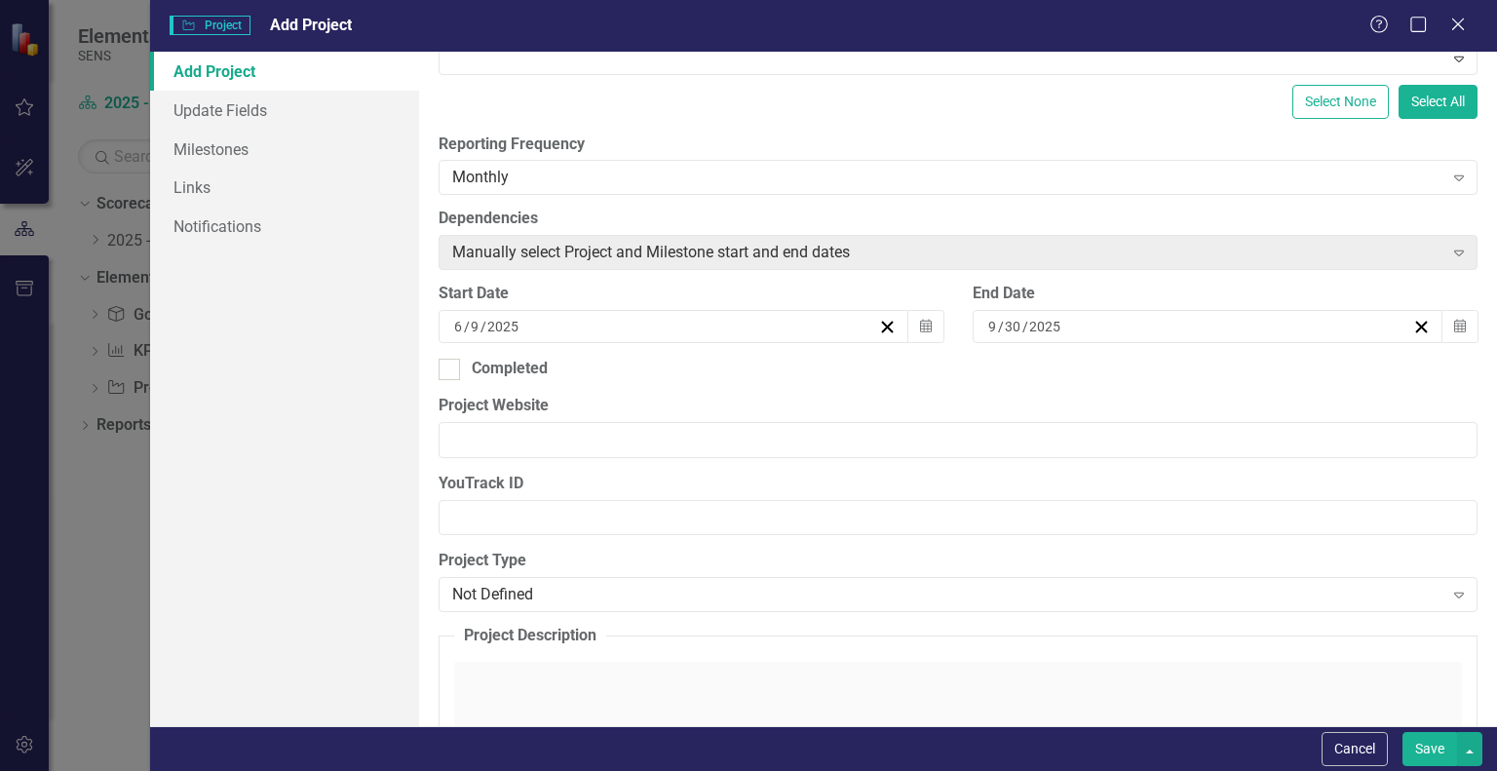
click at [1431, 745] on button "Save" at bounding box center [1429, 749] width 55 height 34
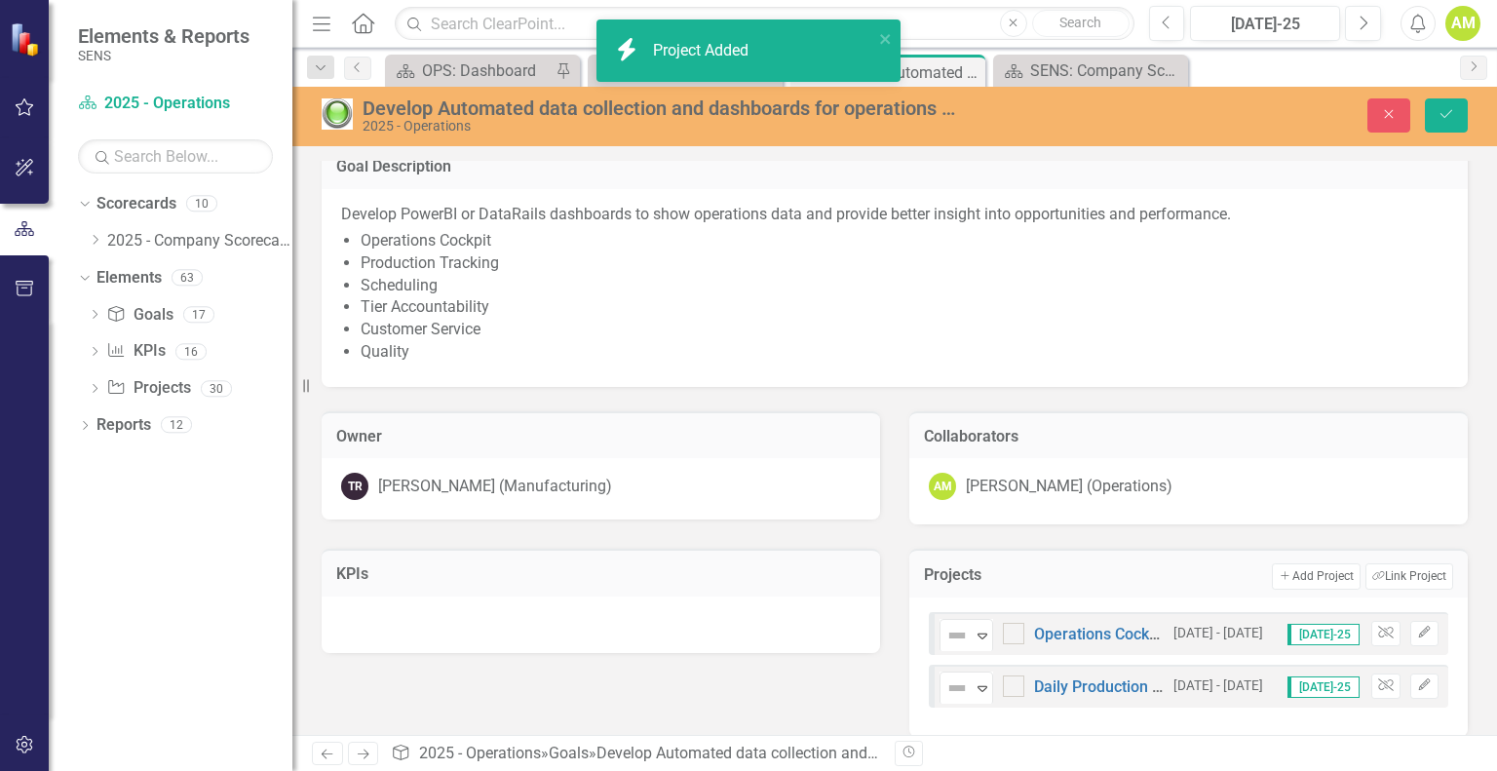
scroll to position [38, 0]
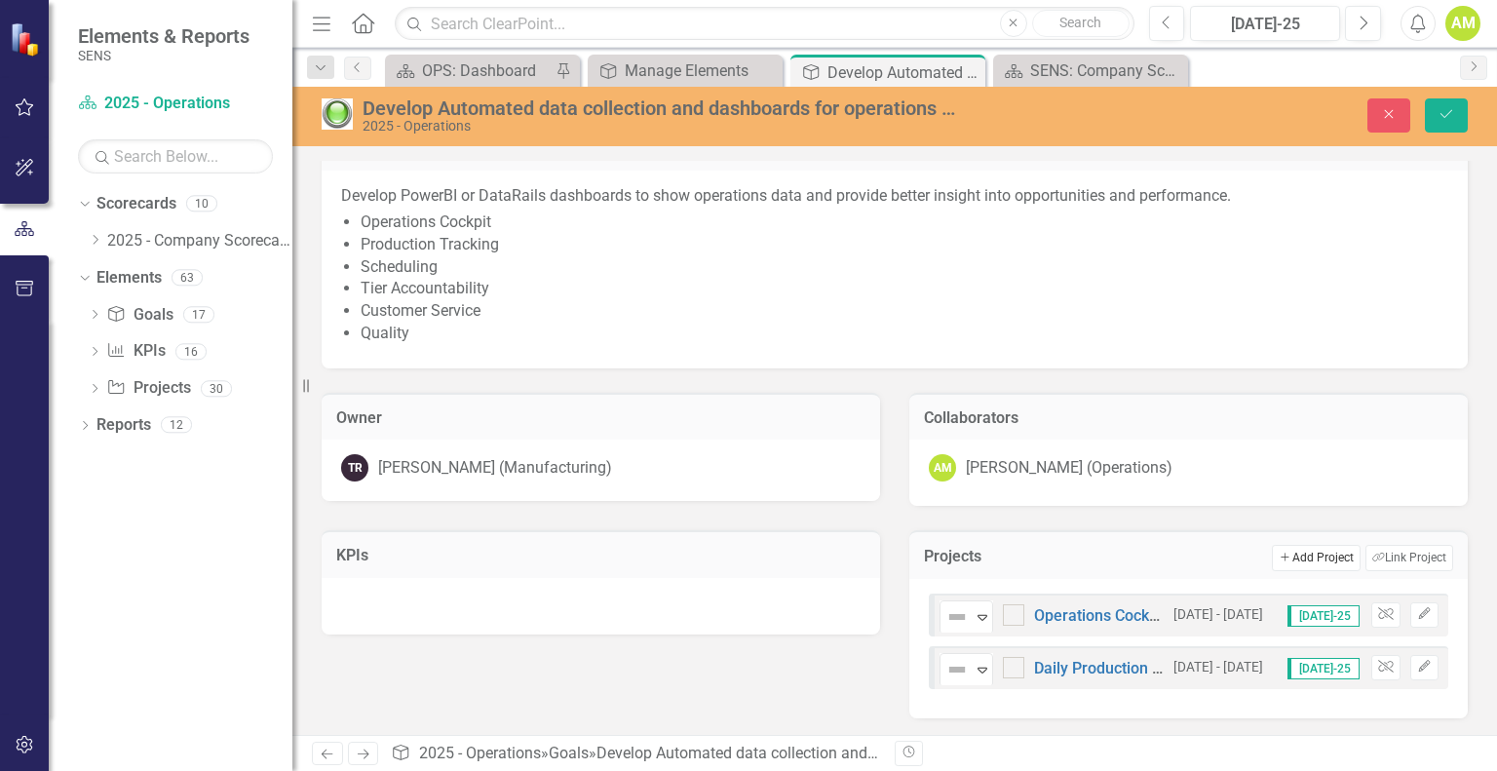
click at [1314, 559] on button "Add Add Project" at bounding box center [1316, 557] width 88 height 25
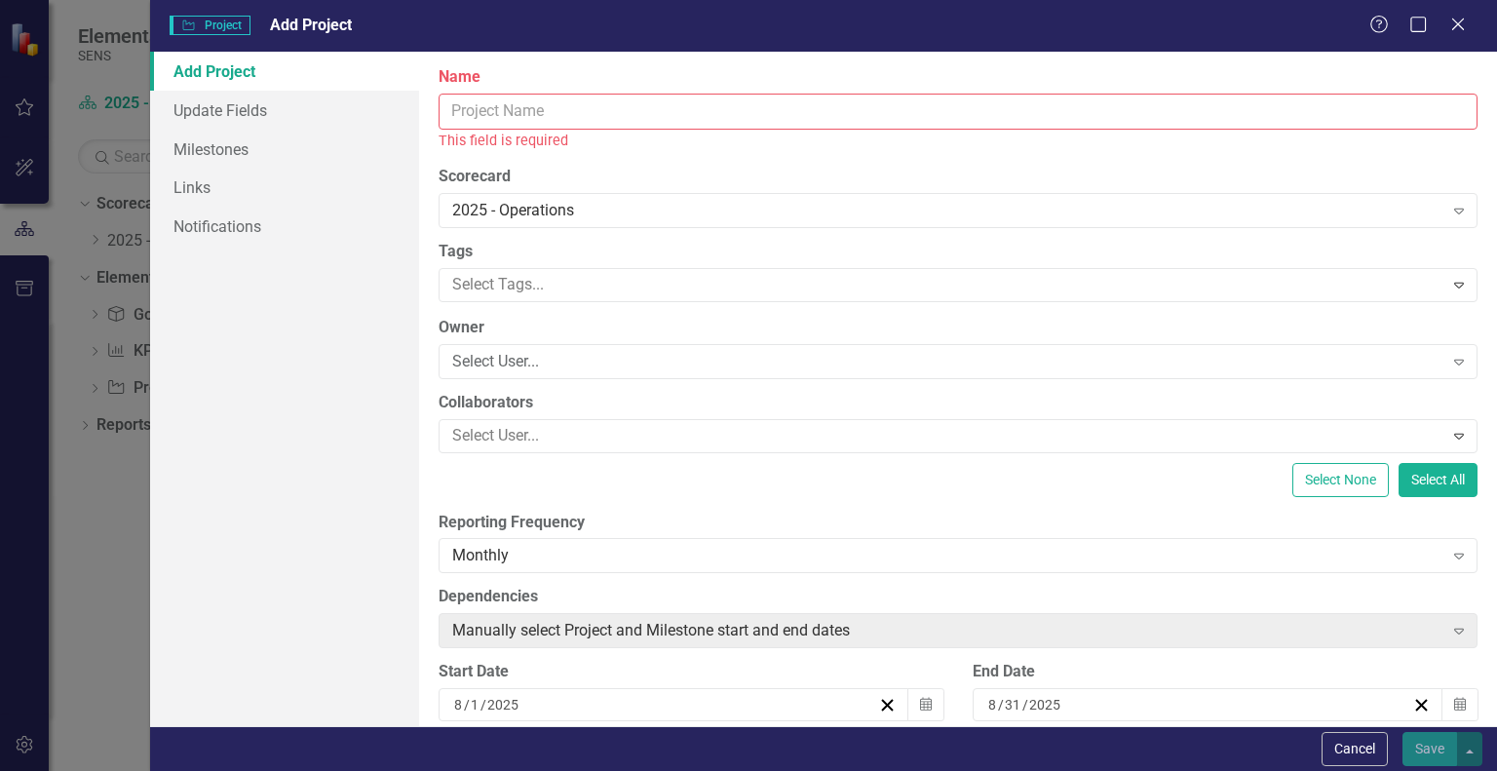
click at [511, 107] on input "Name" at bounding box center [958, 112] width 1039 height 36
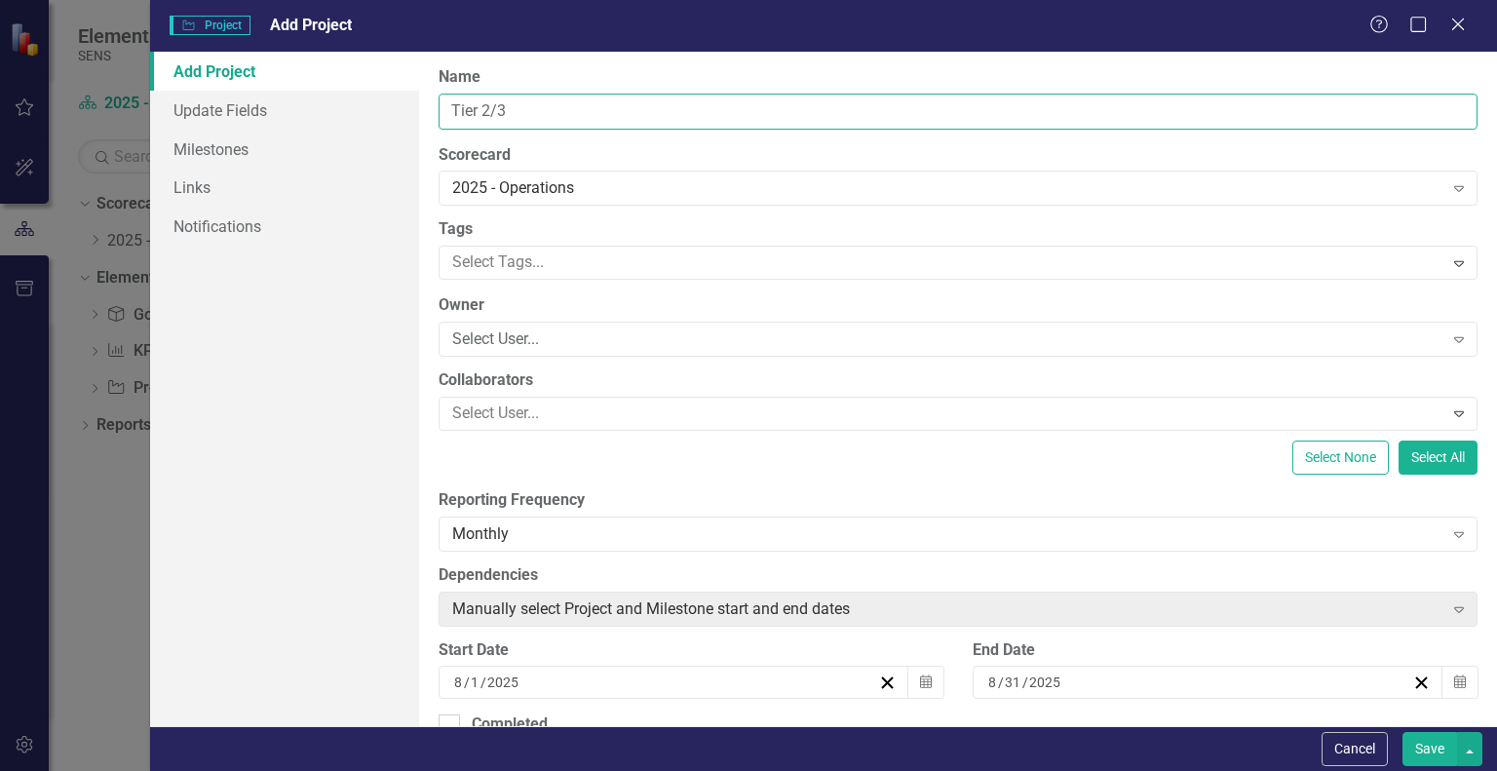
scroll to position [97, 0]
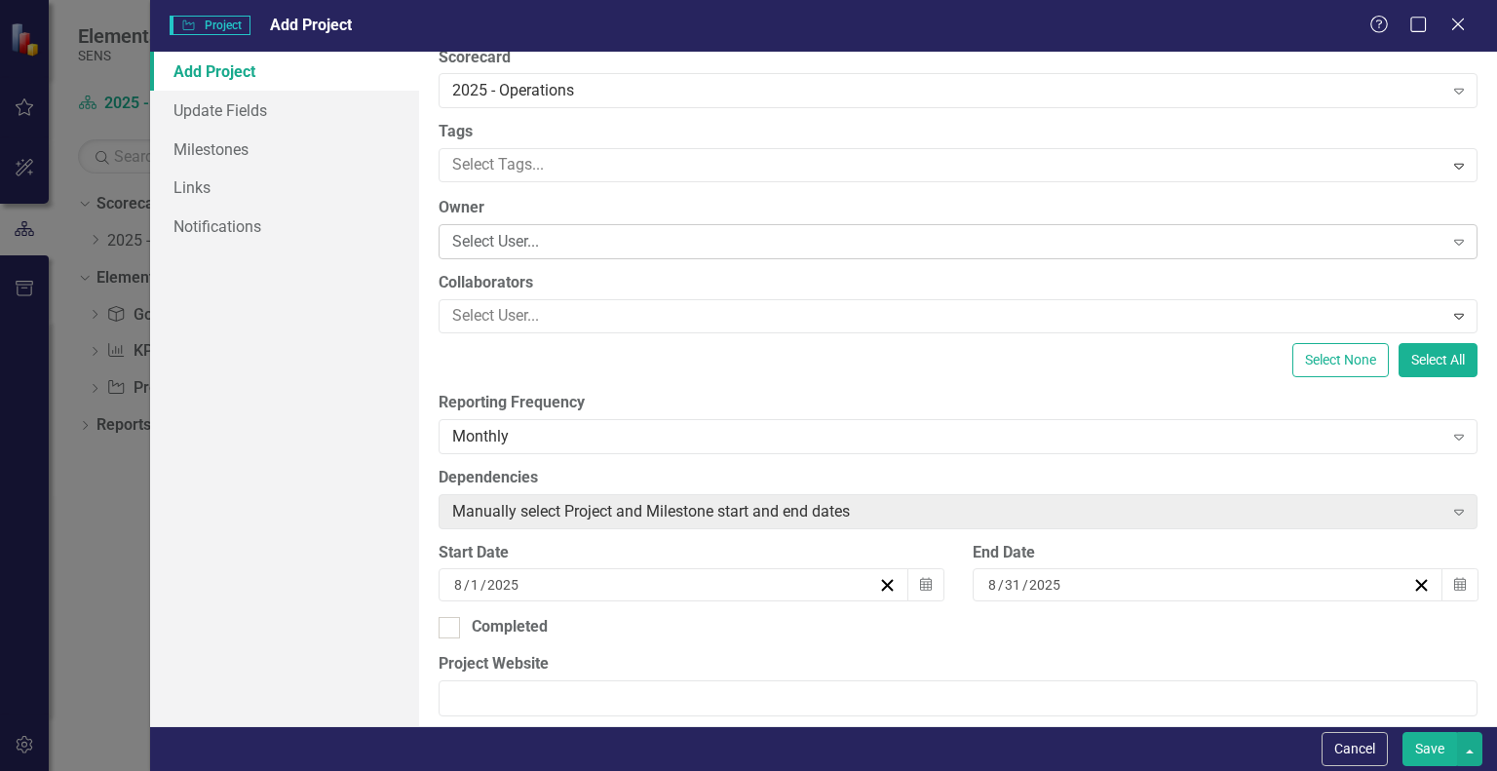
type input "Tier 2/3"
click at [522, 240] on div "Select User..." at bounding box center [947, 242] width 990 height 22
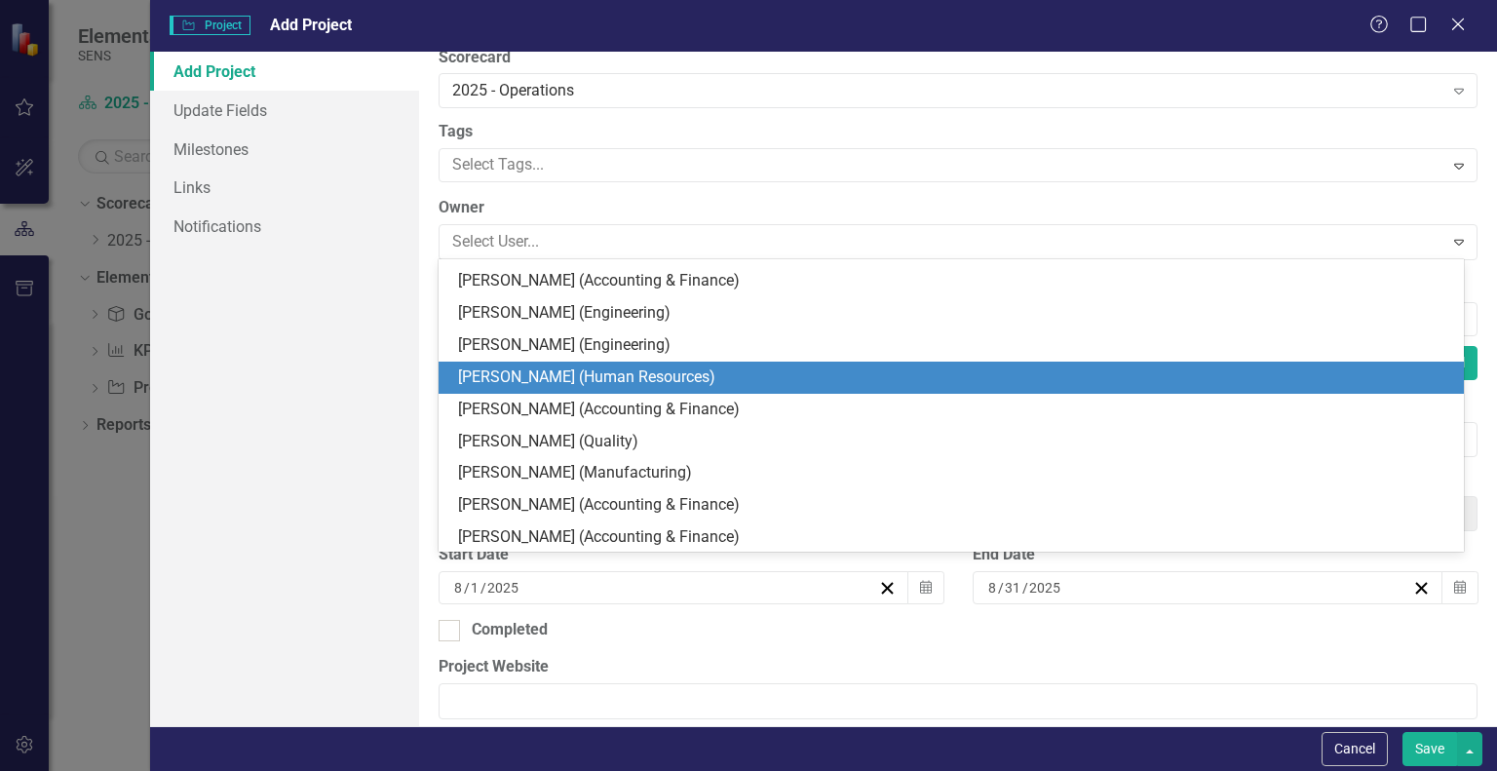
scroll to position [795, 0]
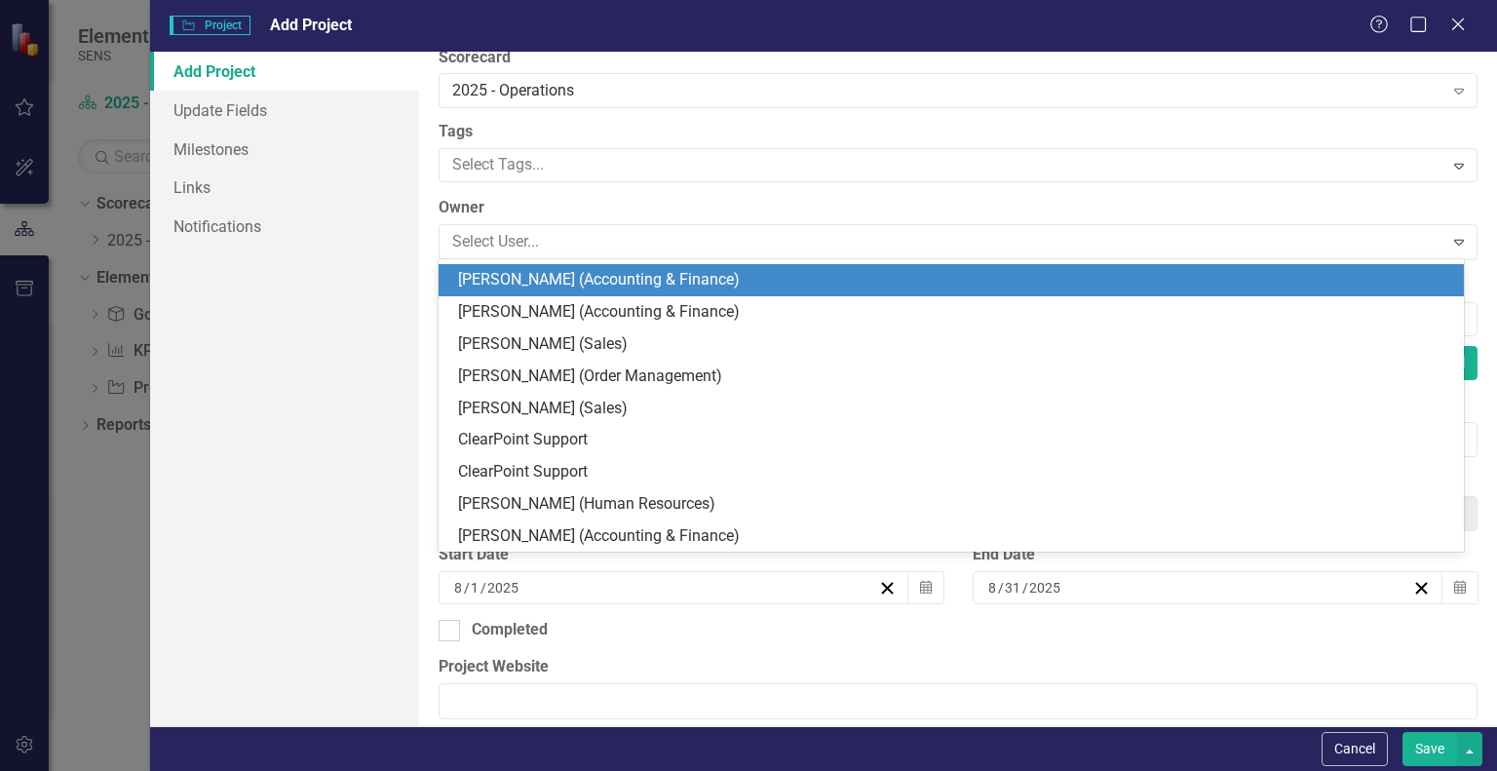
type input "r"
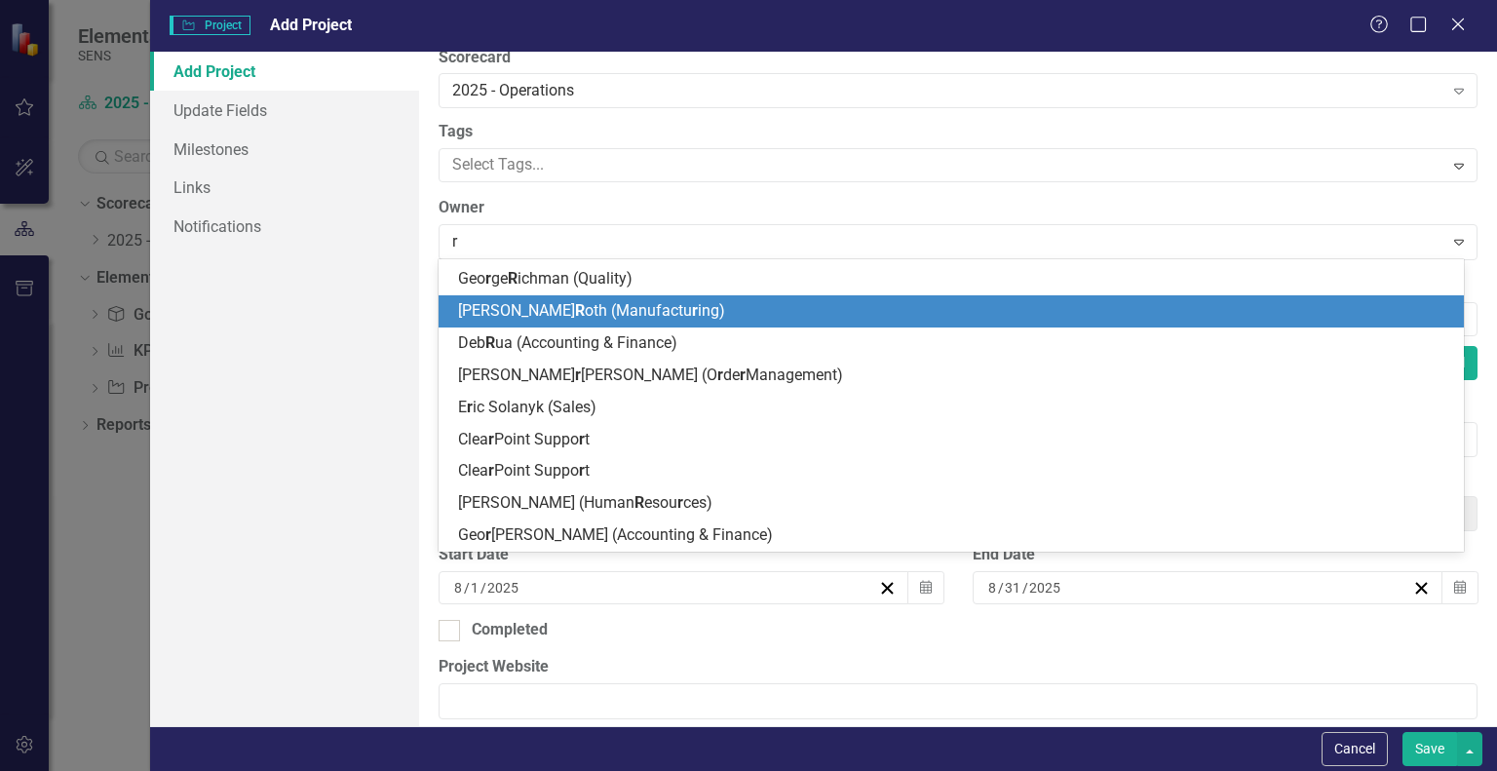
click at [534, 311] on span "[PERSON_NAME] (Manufactu r ing)" at bounding box center [591, 310] width 267 height 19
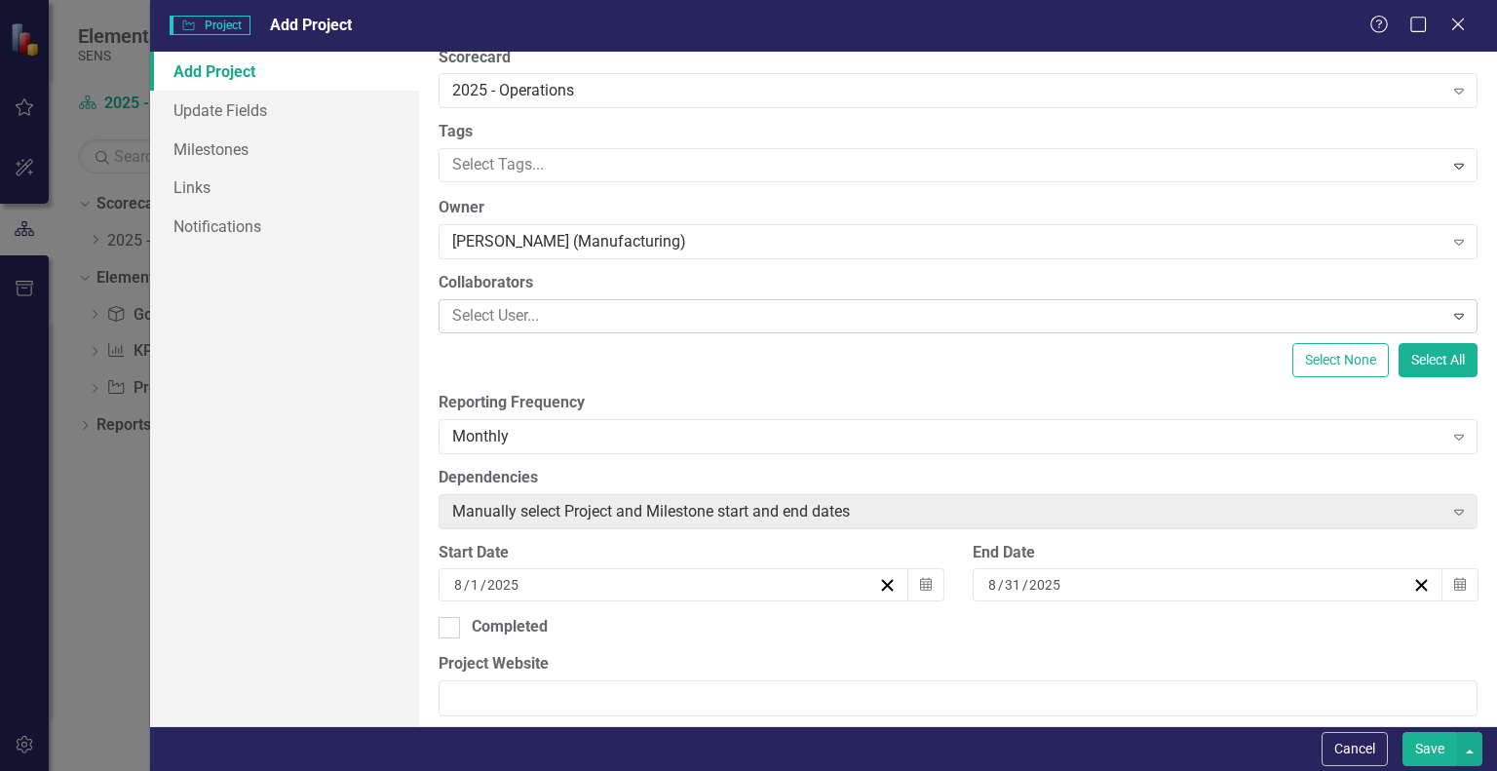
click at [490, 315] on div at bounding box center [943, 316] width 998 height 26
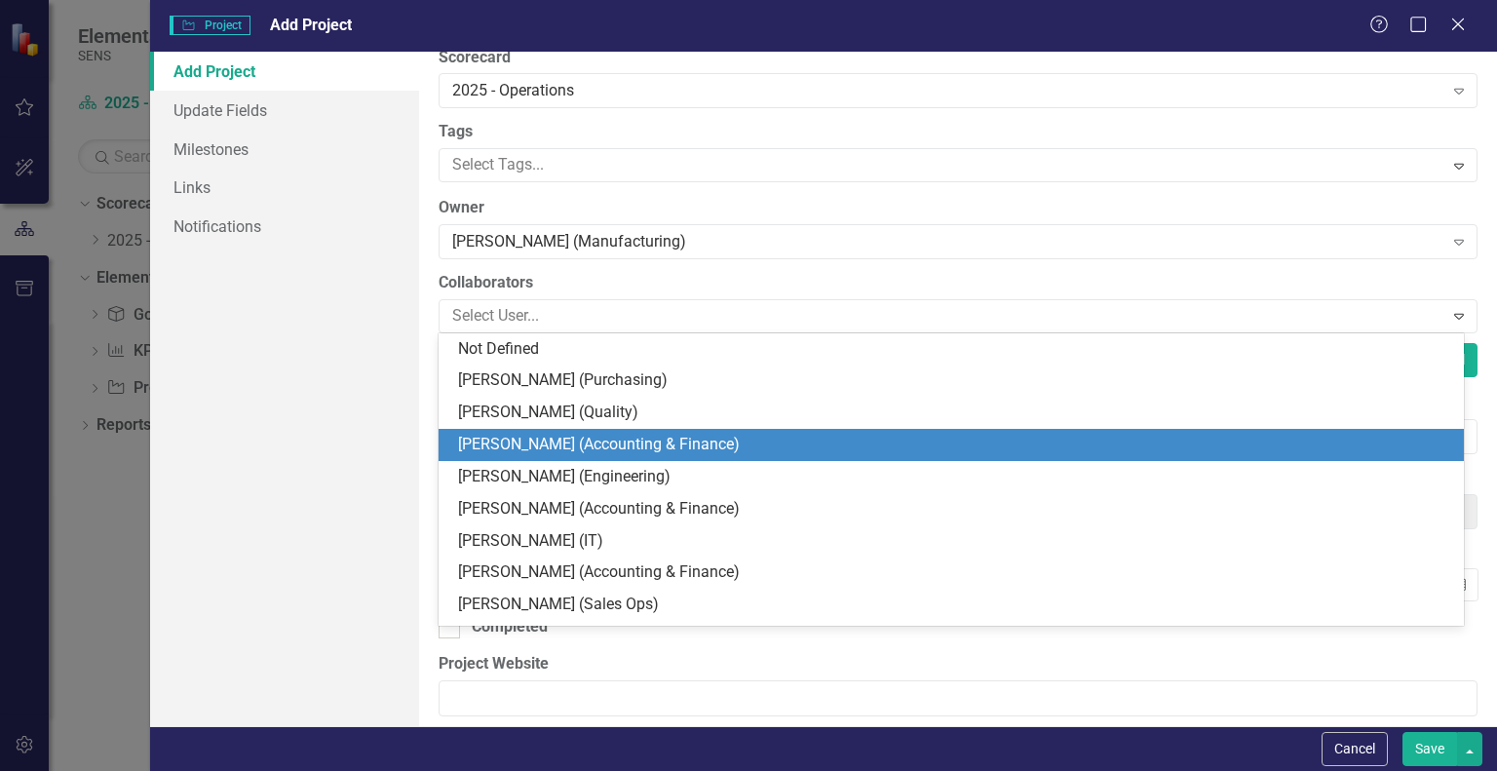
type input "m"
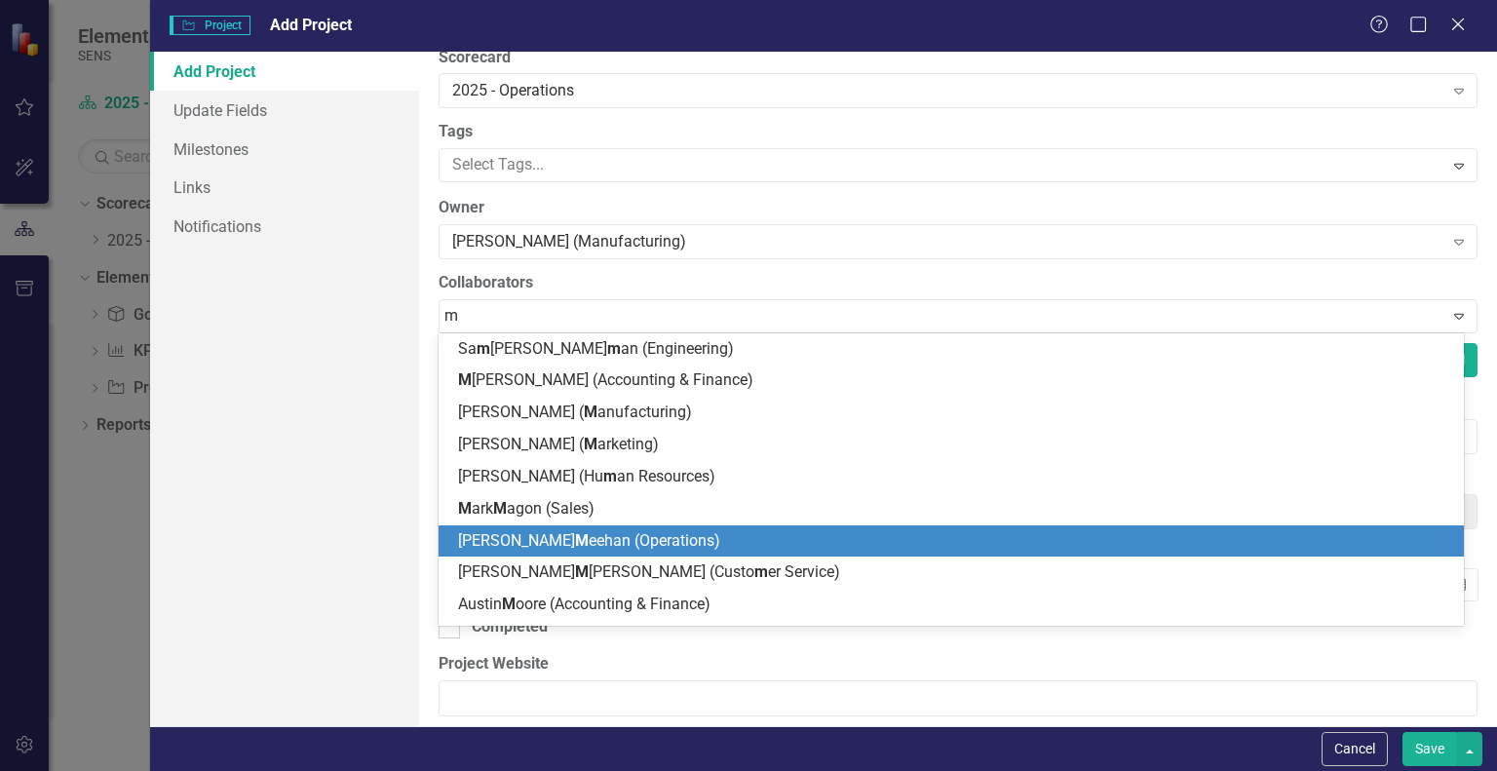
click at [575, 546] on span "M" at bounding box center [582, 540] width 14 height 19
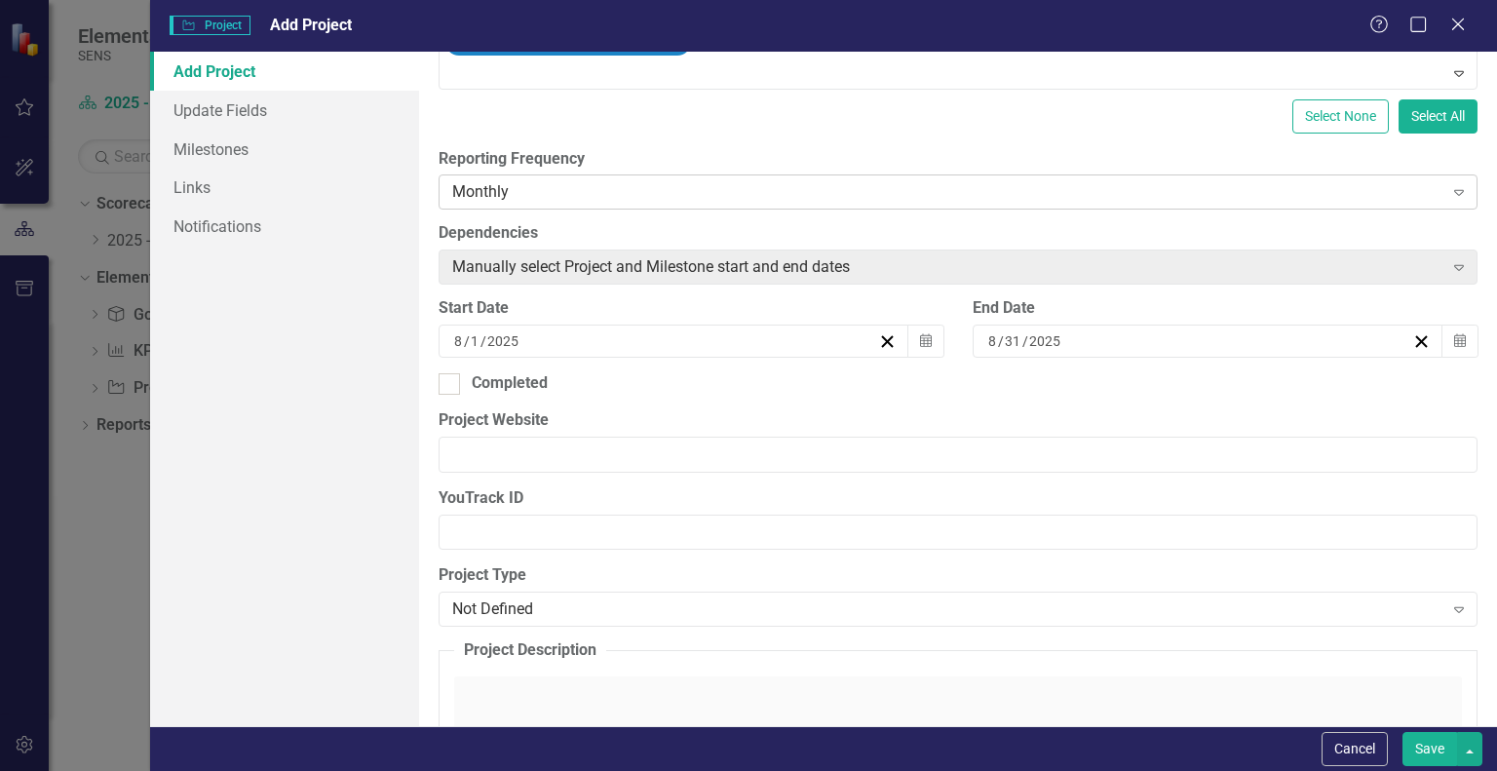
scroll to position [390, 0]
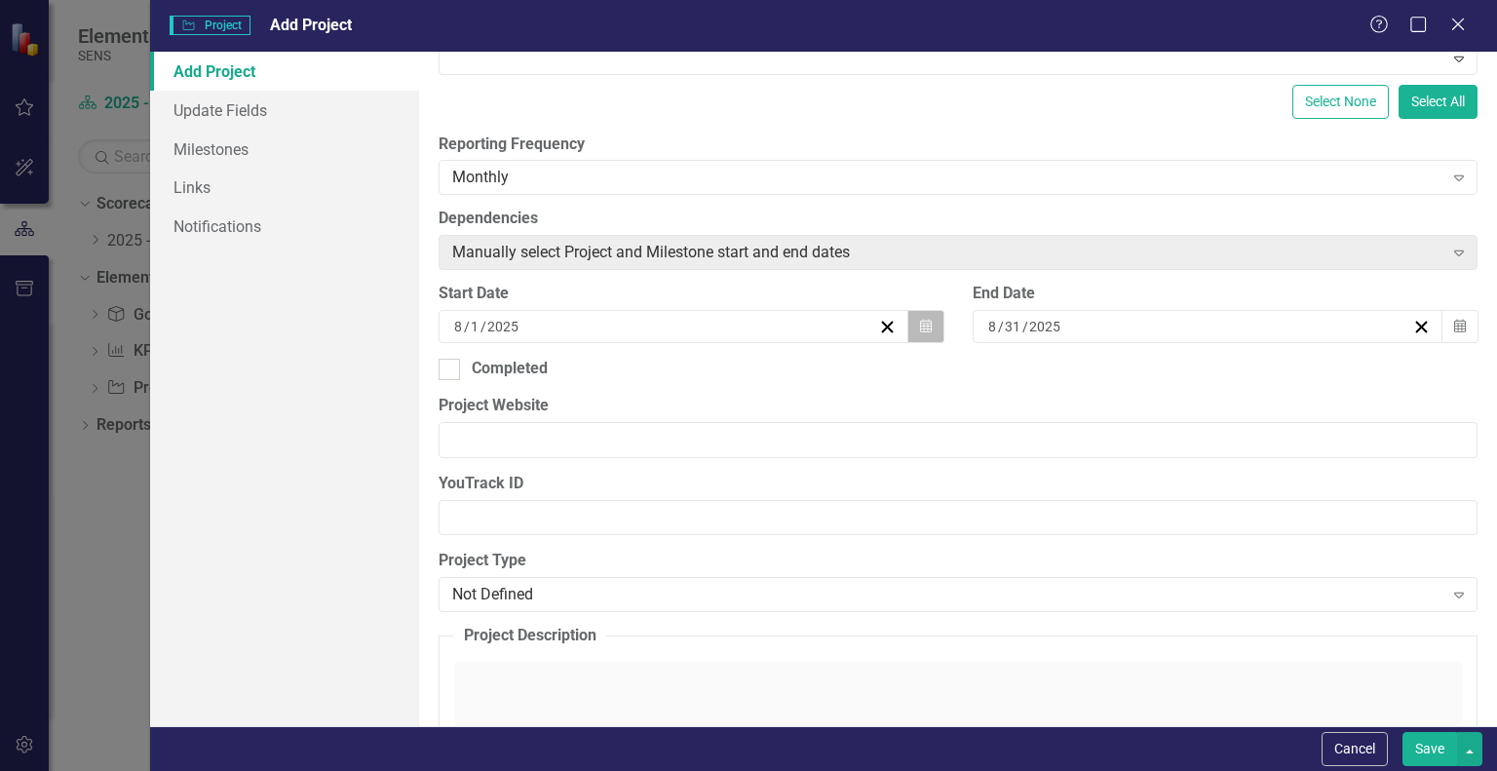
click at [920, 323] on icon "Calendar" at bounding box center [926, 327] width 12 height 14
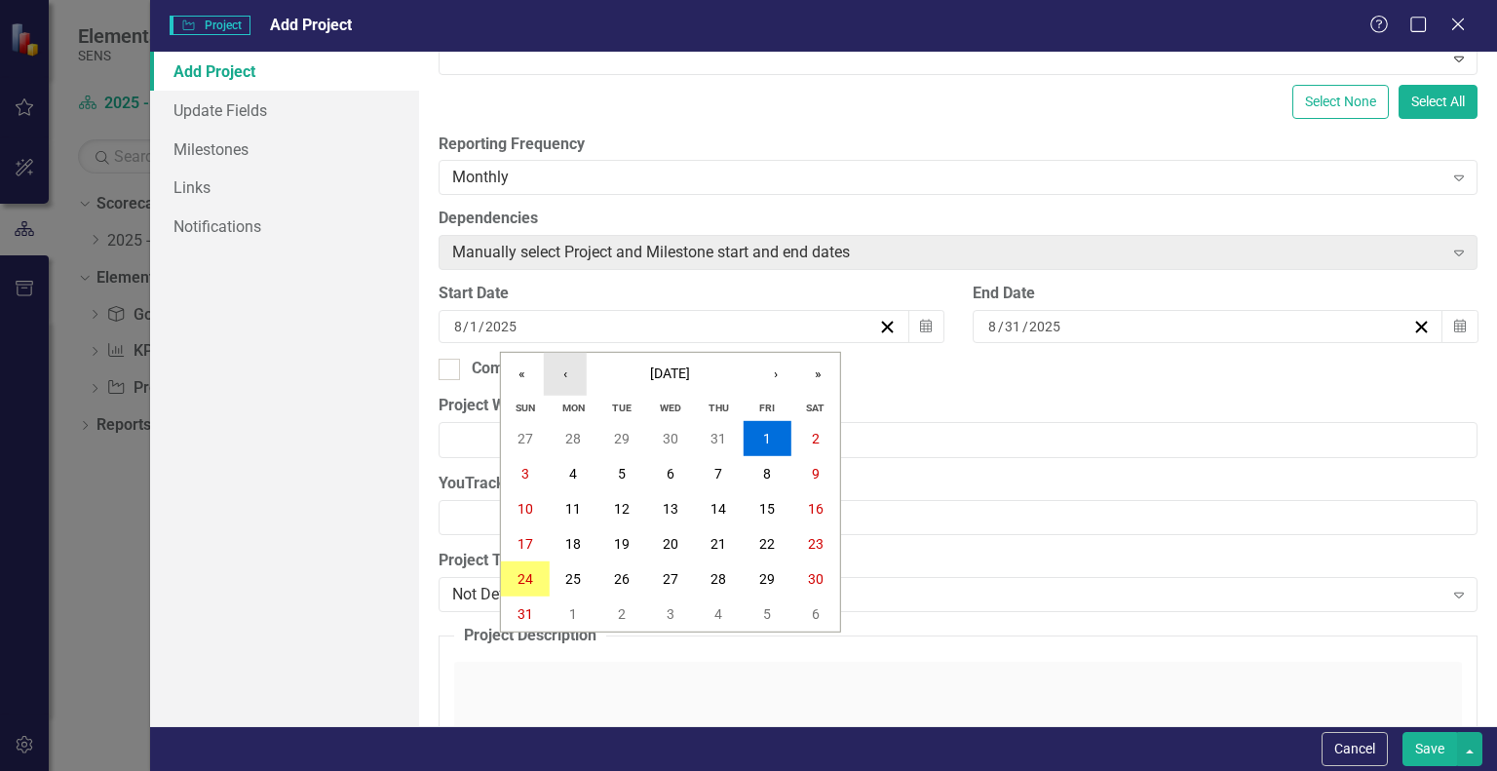
click at [560, 376] on button "‹" at bounding box center [565, 374] width 43 height 43
click at [772, 374] on button "›" at bounding box center [775, 374] width 43 height 43
click at [576, 469] on abbr "9" at bounding box center [573, 474] width 8 height 16
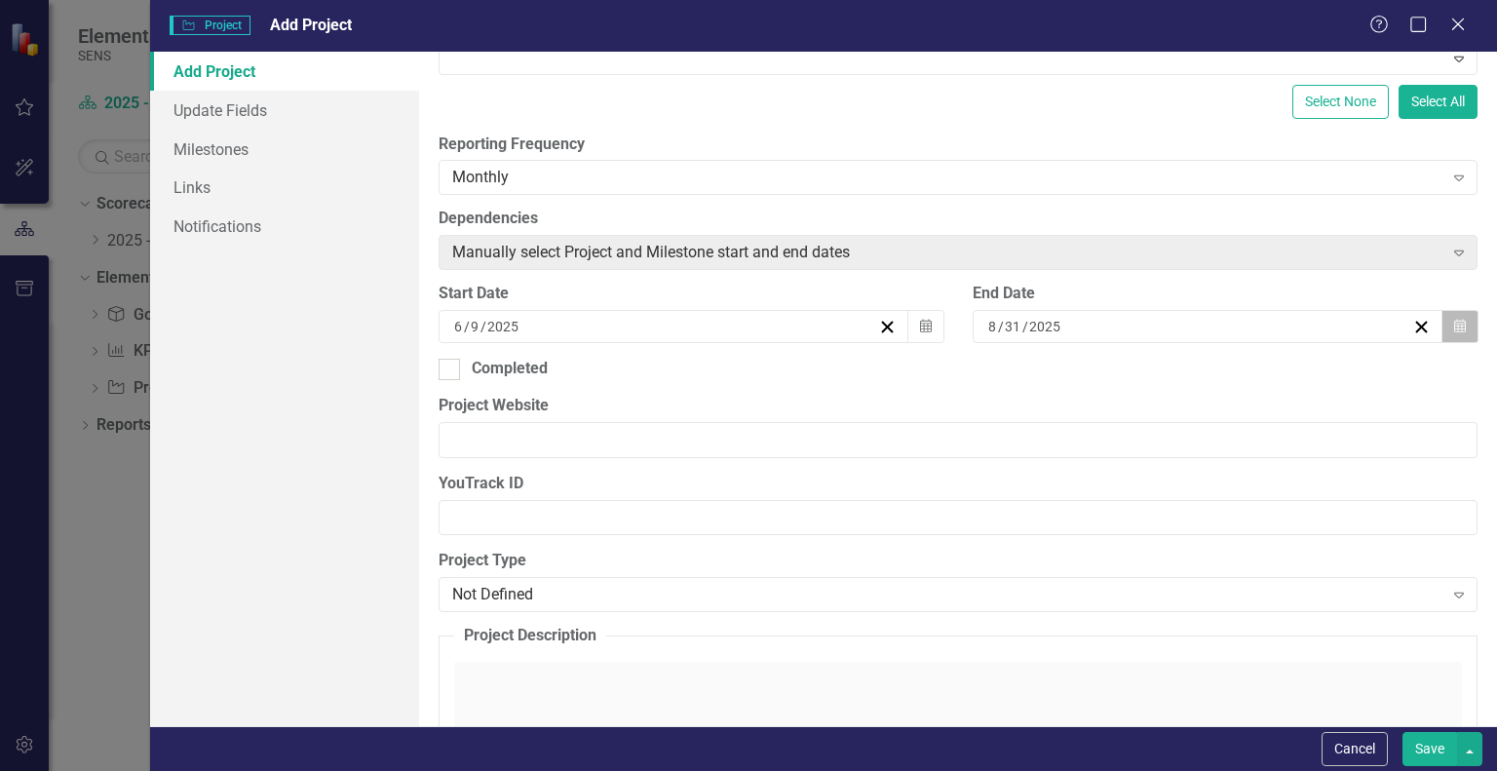
click at [1455, 324] on button "Calendar" at bounding box center [1459, 326] width 37 height 33
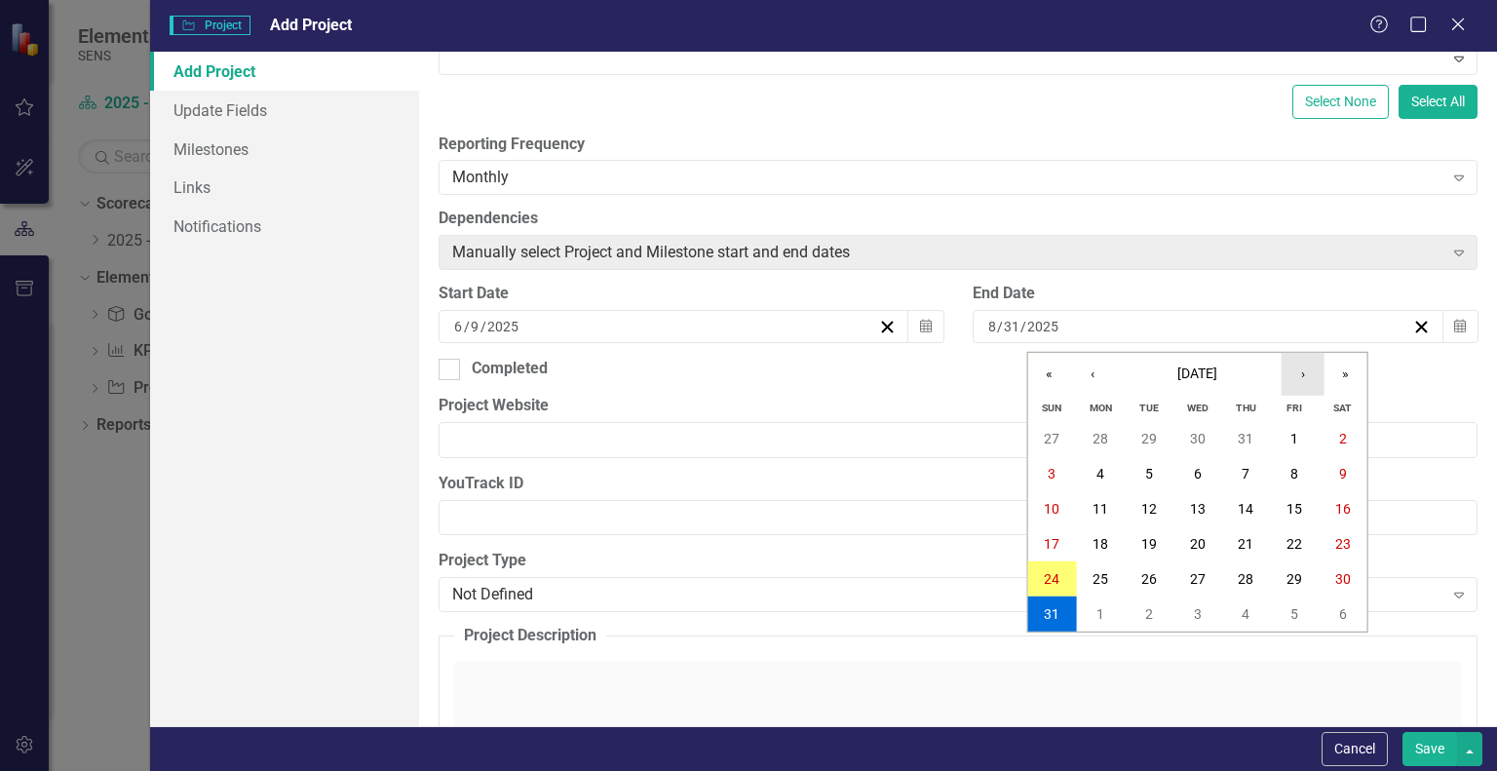
click at [1306, 377] on button "›" at bounding box center [1302, 374] width 43 height 43
click at [1083, 356] on button "‹" at bounding box center [1092, 374] width 43 height 43
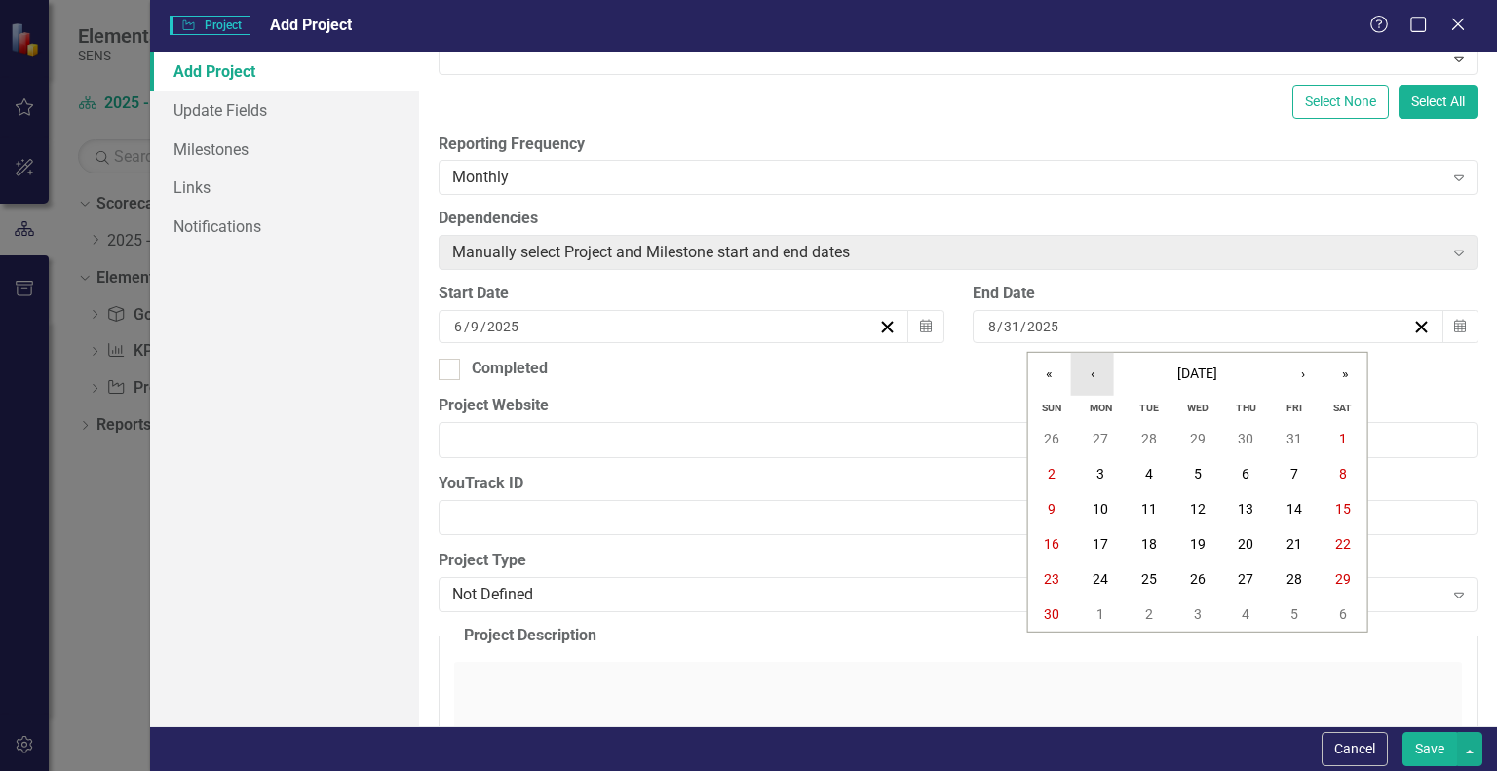
click at [1084, 365] on button "‹" at bounding box center [1092, 374] width 43 height 43
click at [1279, 576] on button "31" at bounding box center [1294, 578] width 49 height 35
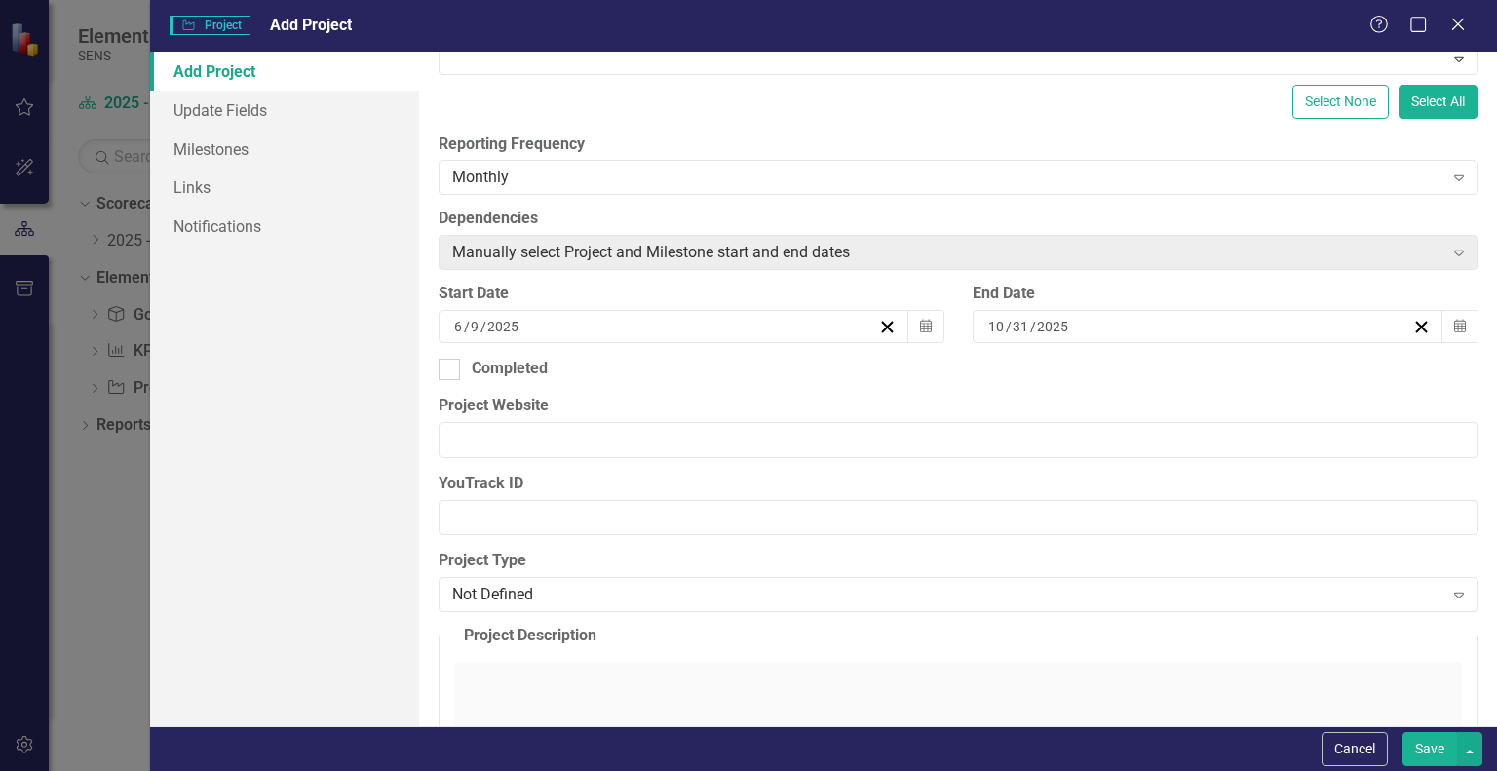
click at [1423, 744] on button "Save" at bounding box center [1429, 749] width 55 height 34
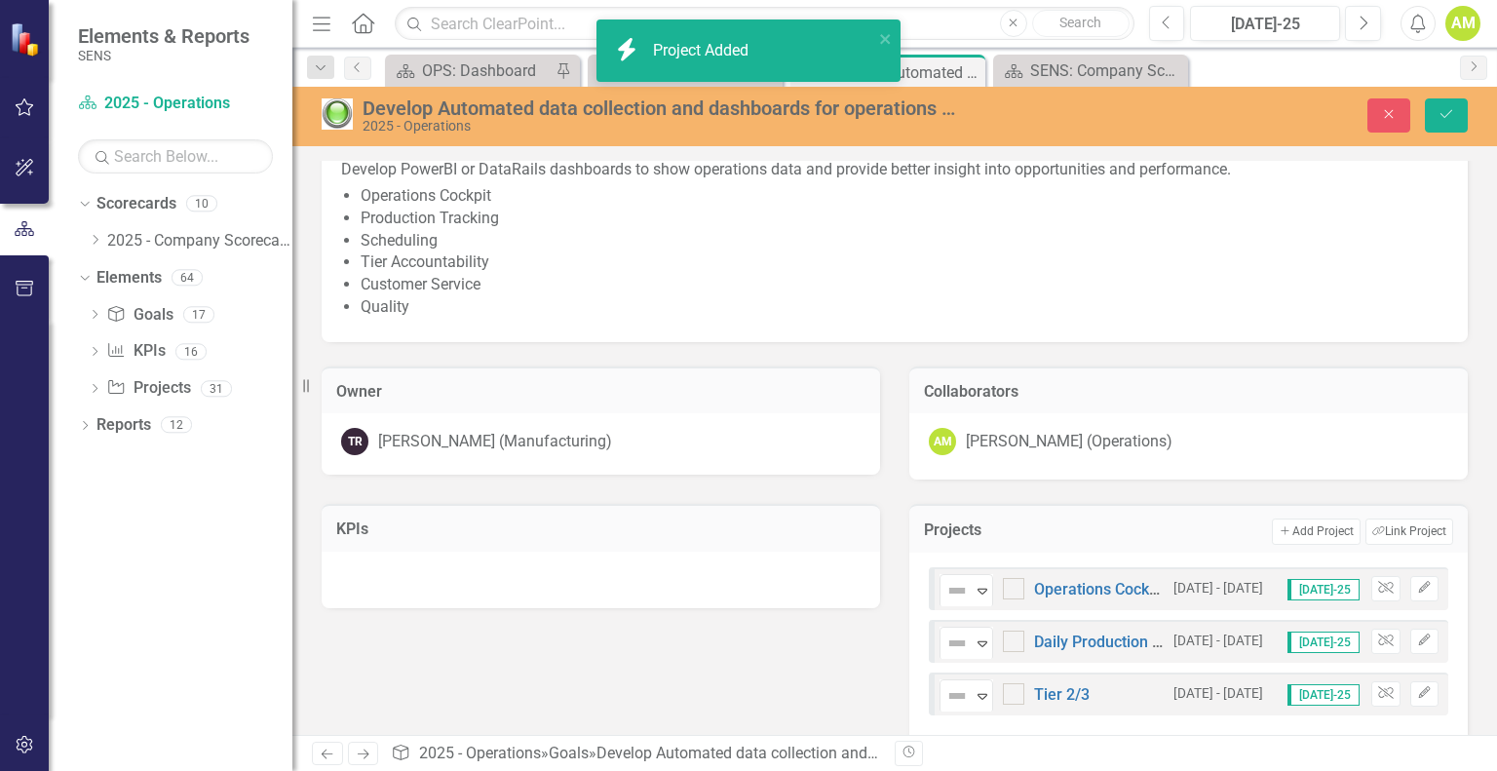
scroll to position [90, 0]
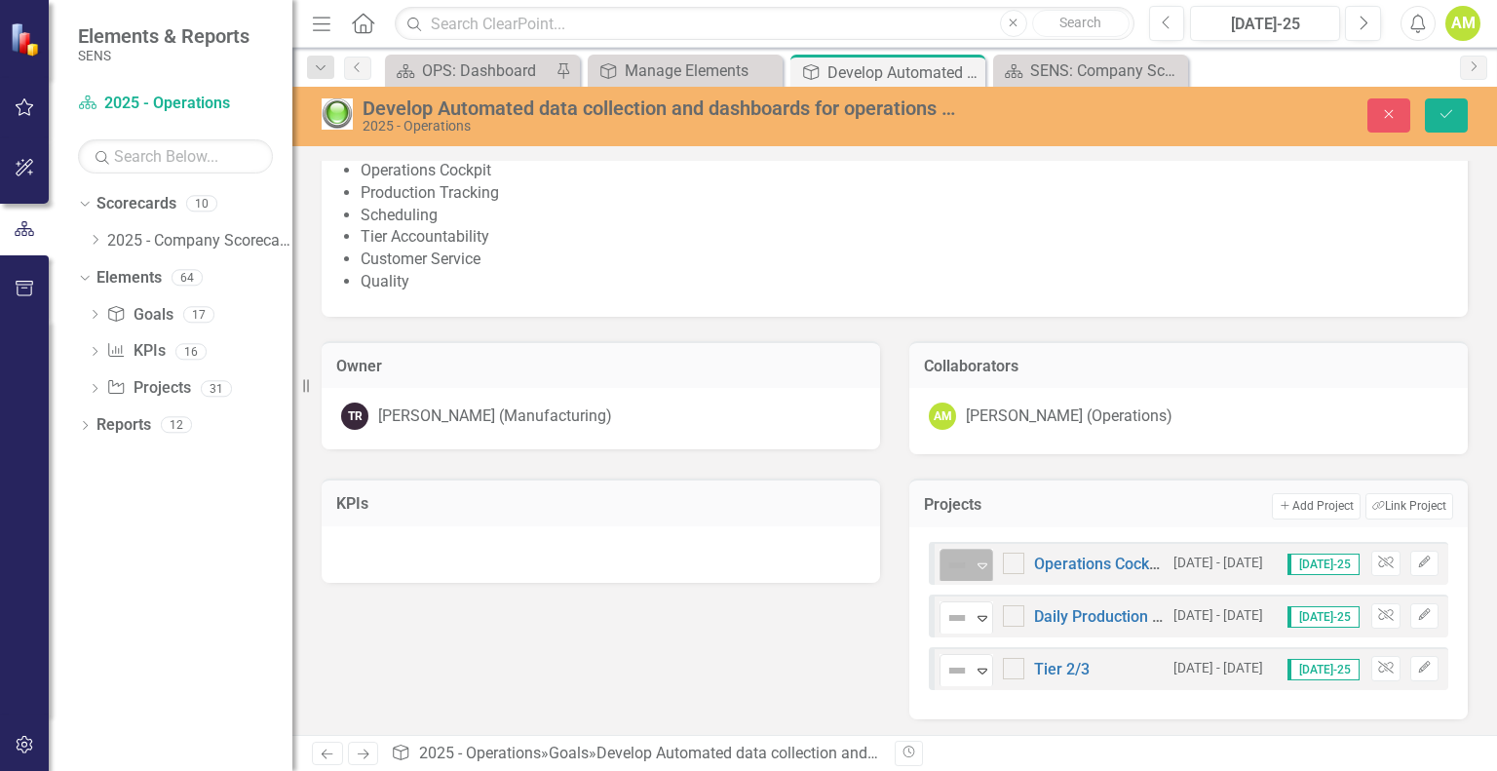
click at [974, 564] on icon "Expand" at bounding box center [982, 565] width 19 height 16
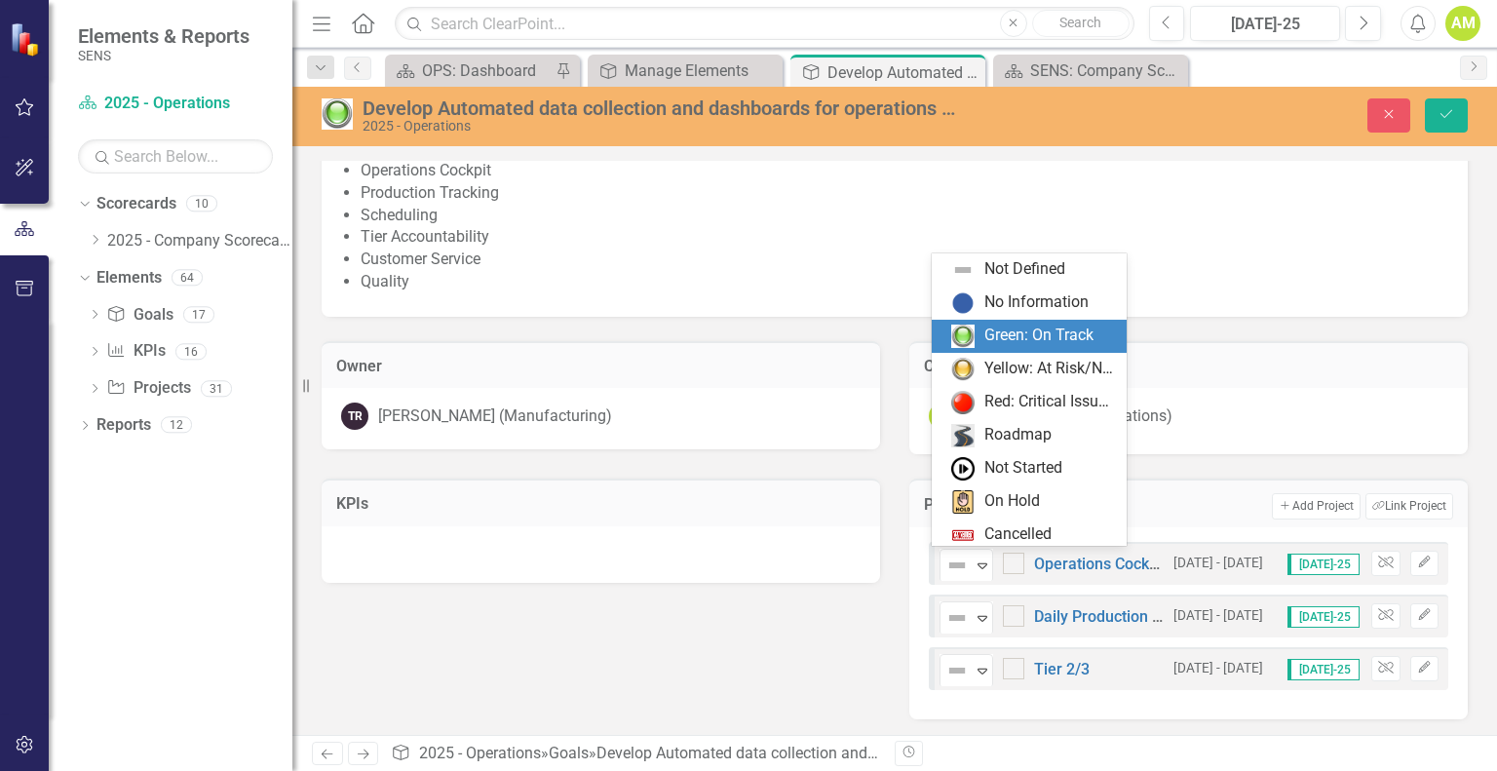
click at [996, 340] on div "Green: On Track" at bounding box center [1038, 335] width 109 height 22
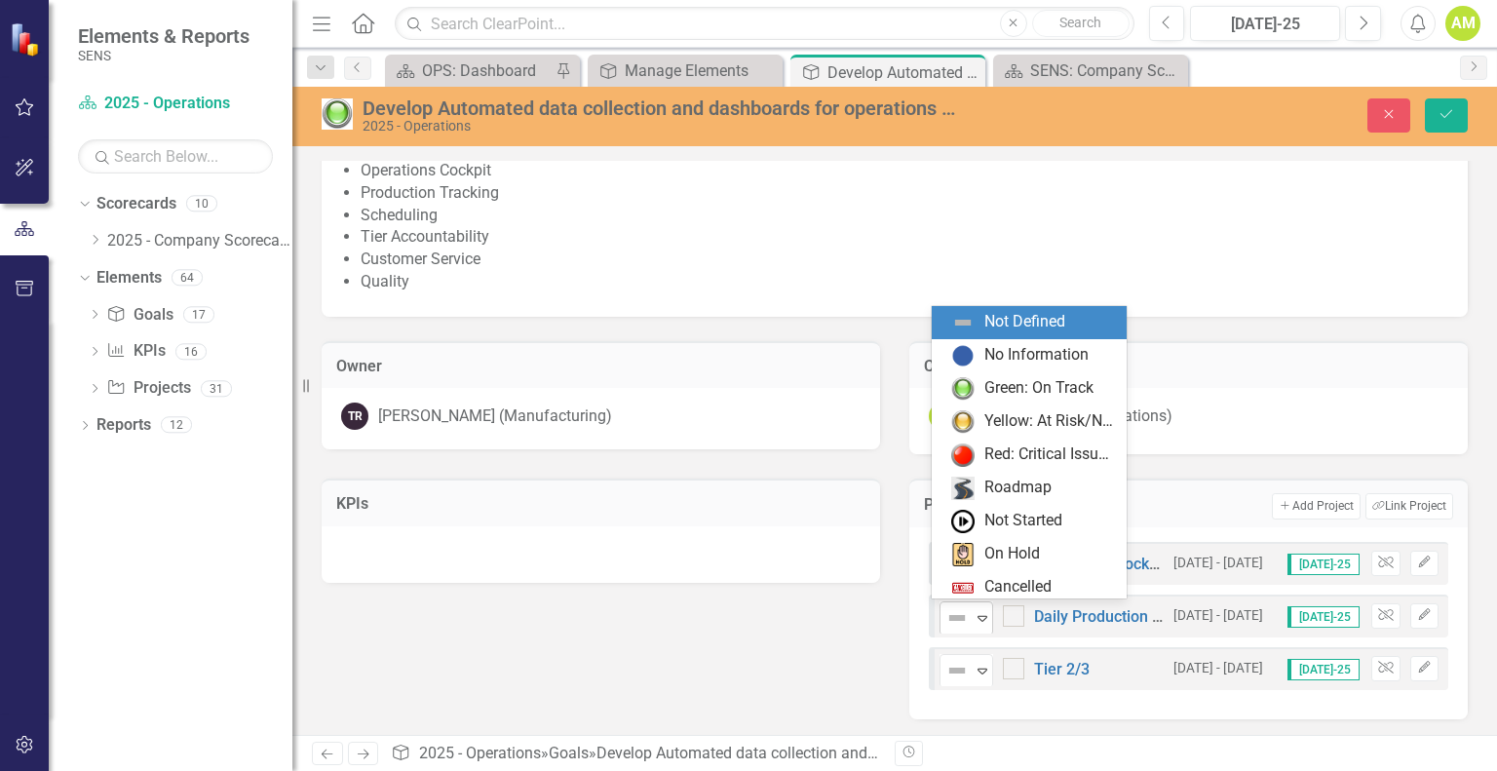
click at [982, 623] on div "Expand" at bounding box center [982, 618] width 19 height 32
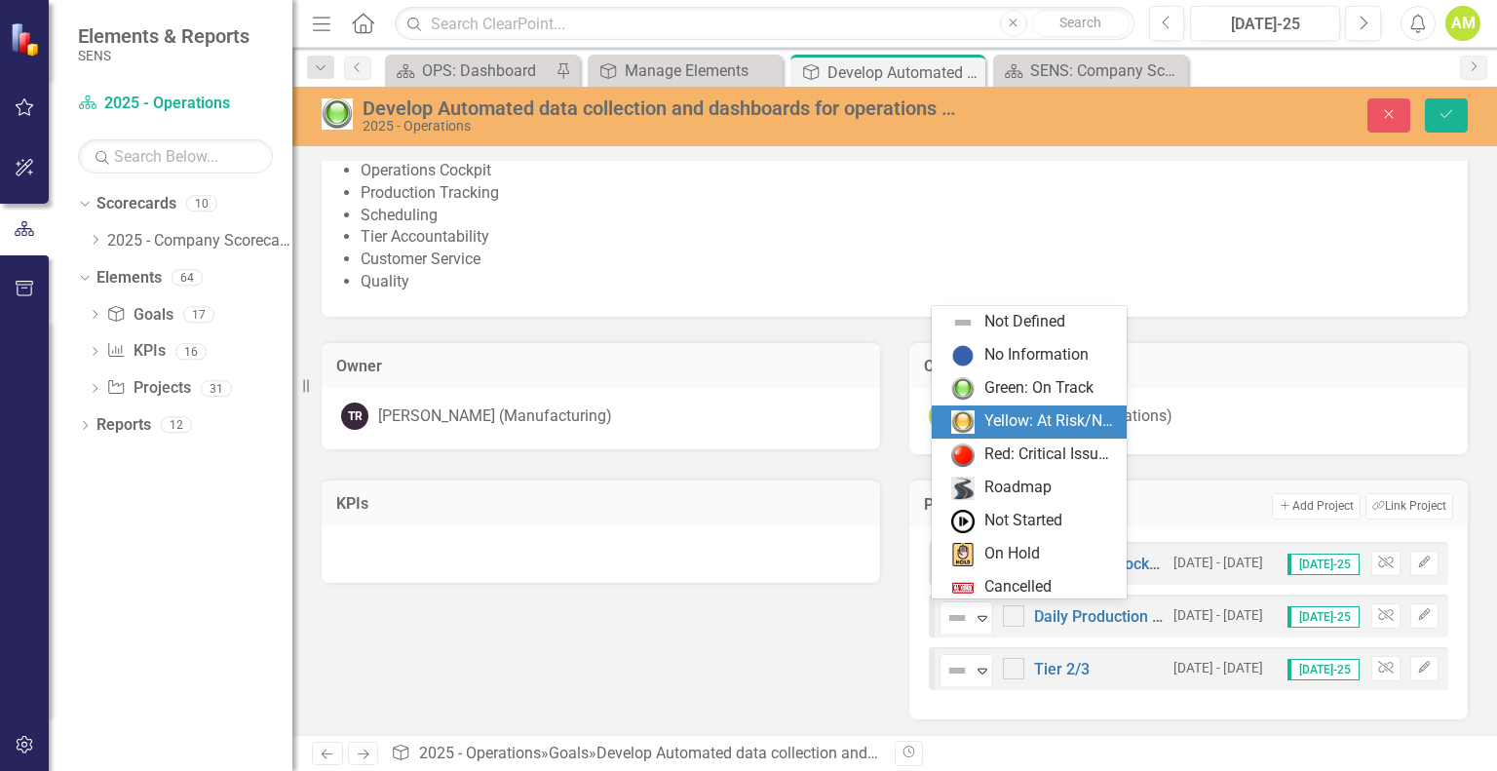
click at [982, 402] on div "Green: On Track" at bounding box center [1029, 388] width 195 height 33
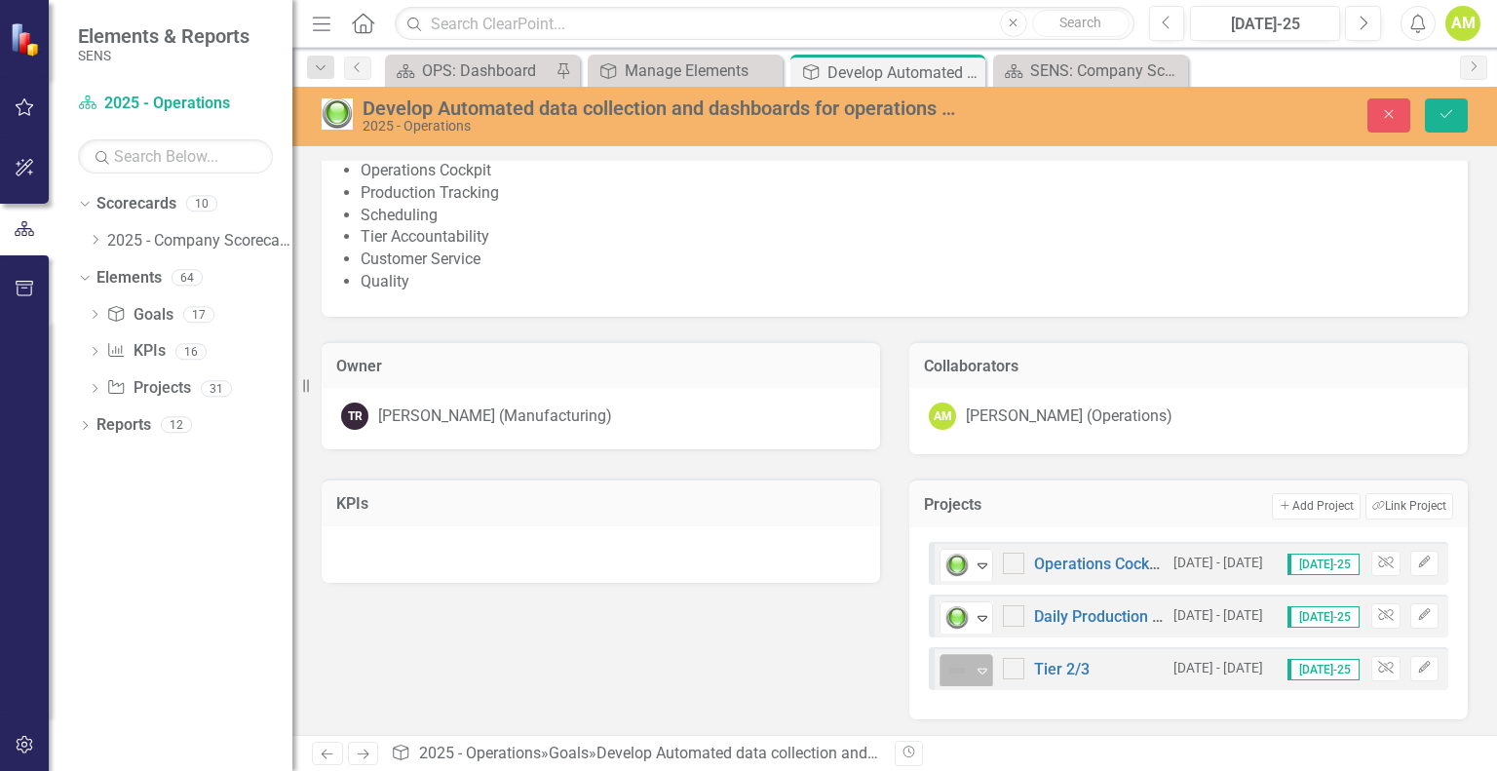
click at [978, 674] on icon "Expand" at bounding box center [982, 671] width 19 height 16
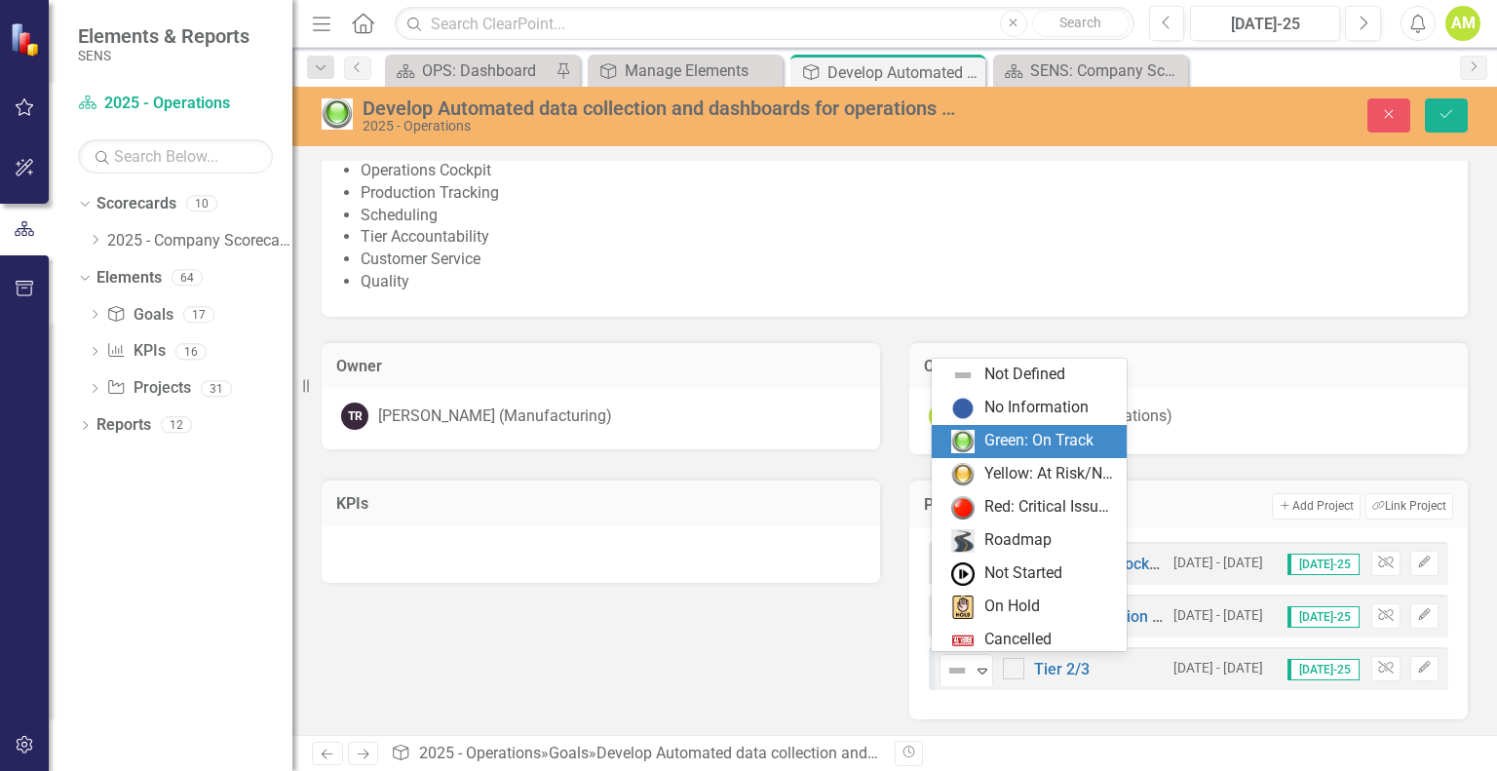
click at [1002, 441] on div "Green: On Track" at bounding box center [1038, 441] width 109 height 22
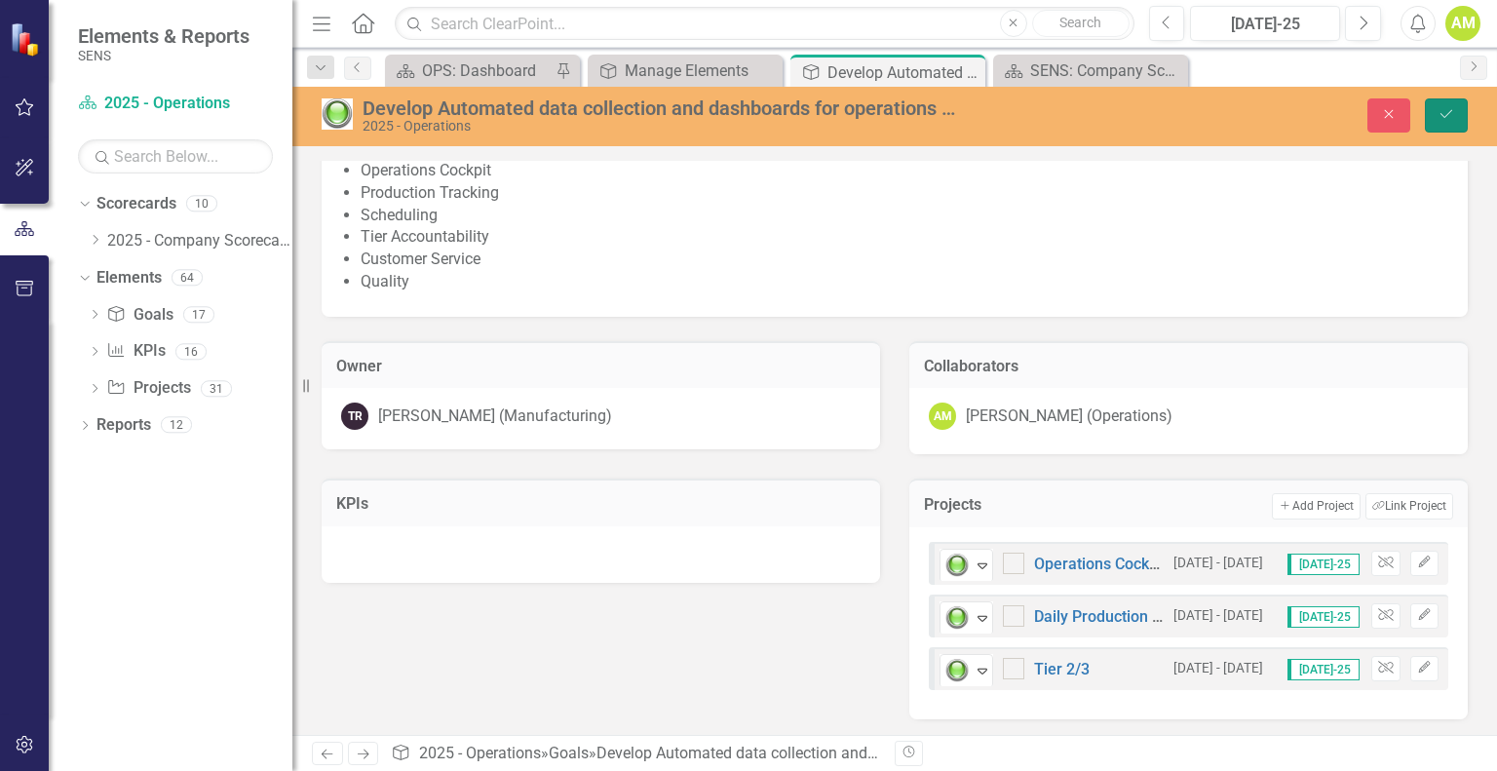
click at [1438, 109] on icon "Save" at bounding box center [1446, 114] width 18 height 14
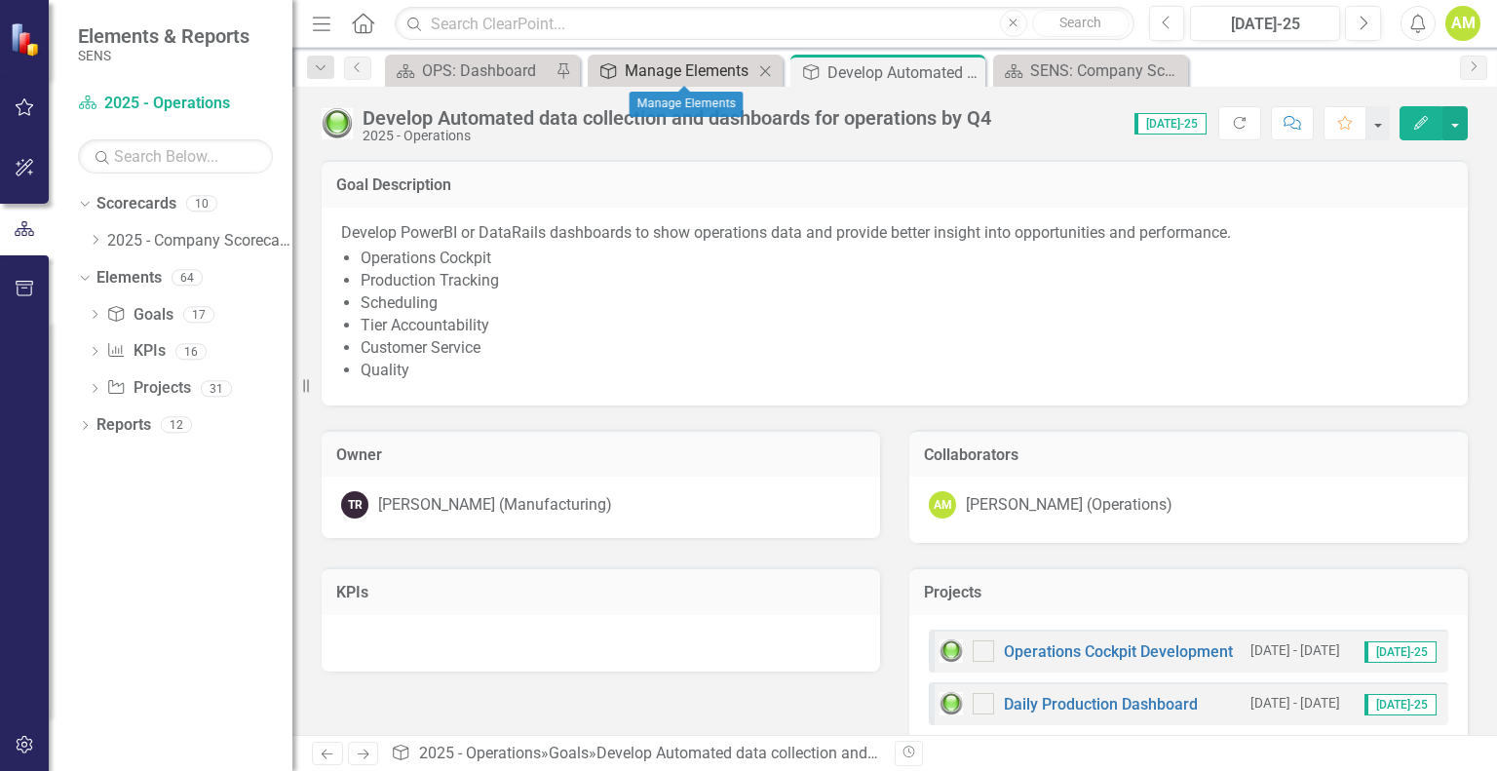
click at [663, 74] on div "Manage Elements" at bounding box center [689, 70] width 129 height 24
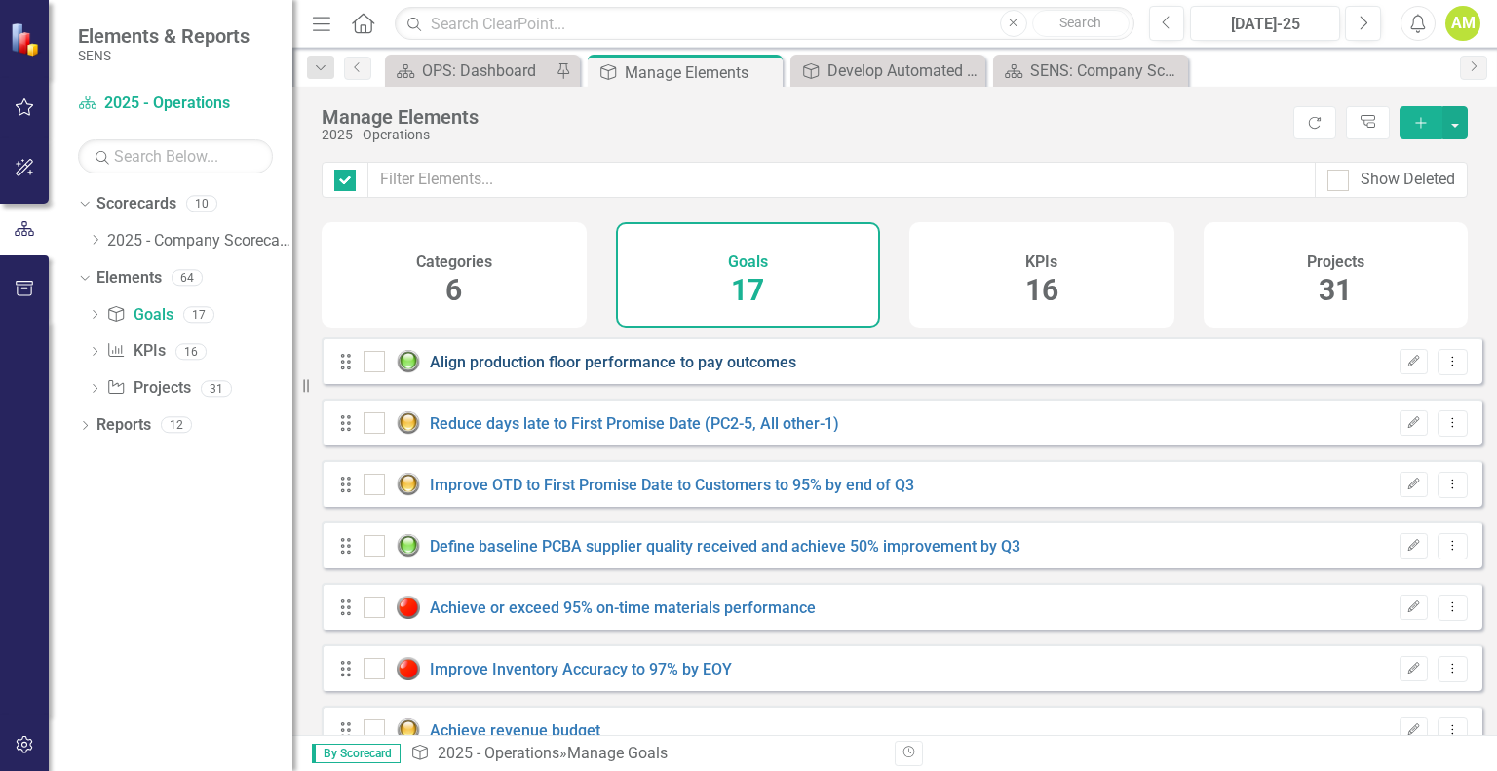
checkbox input "false"
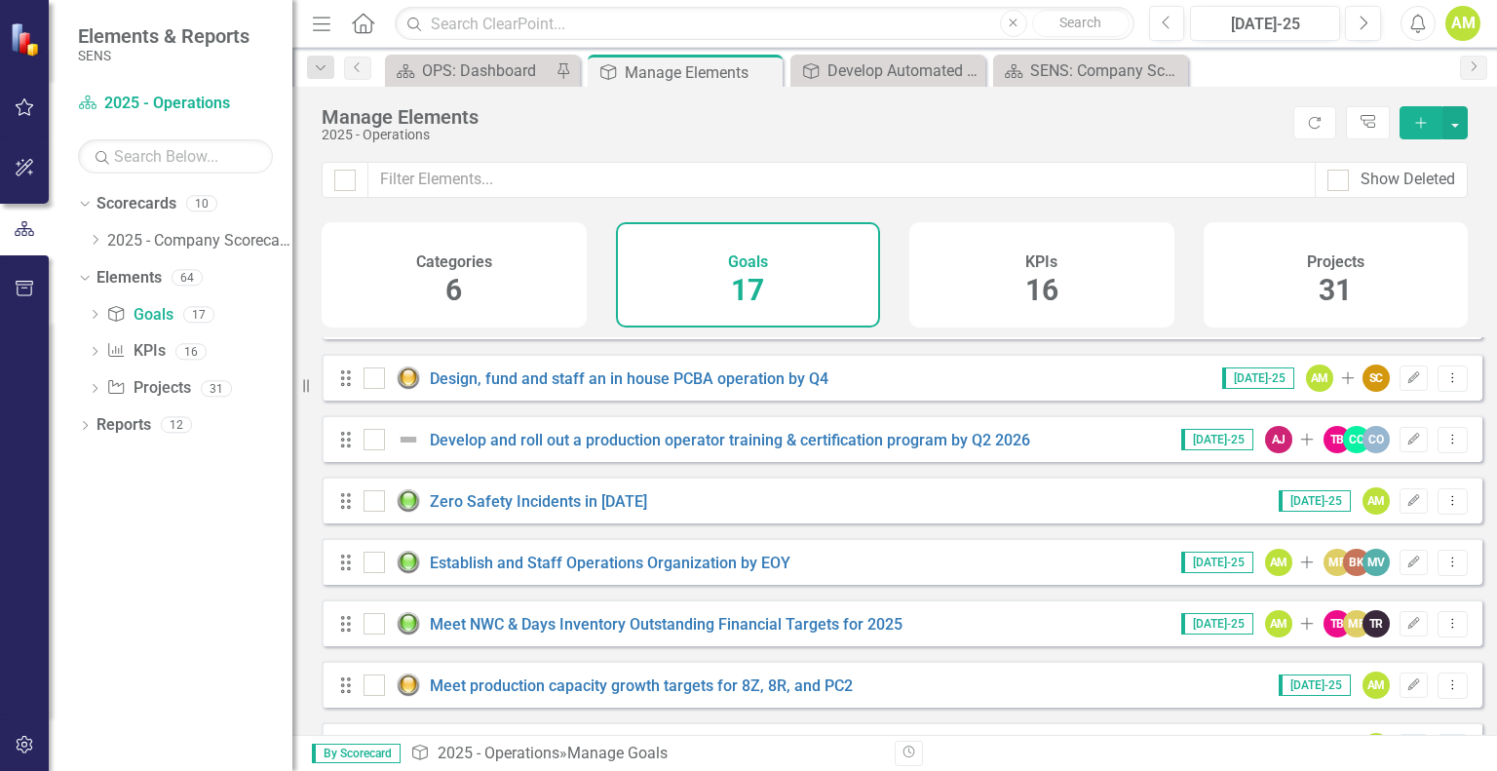
scroll to position [659, 0]
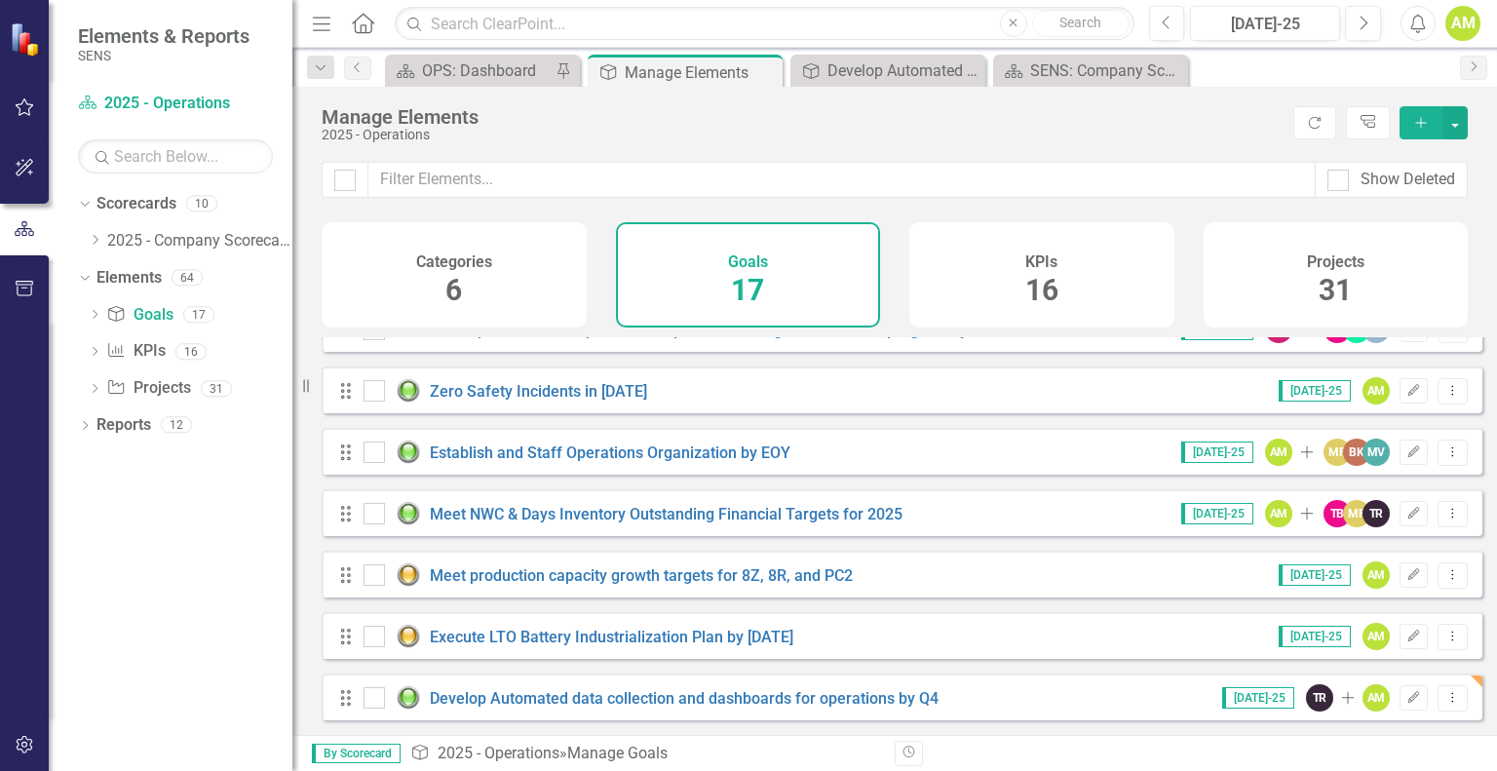
click at [483, 303] on div "Categories 6" at bounding box center [454, 274] width 265 height 105
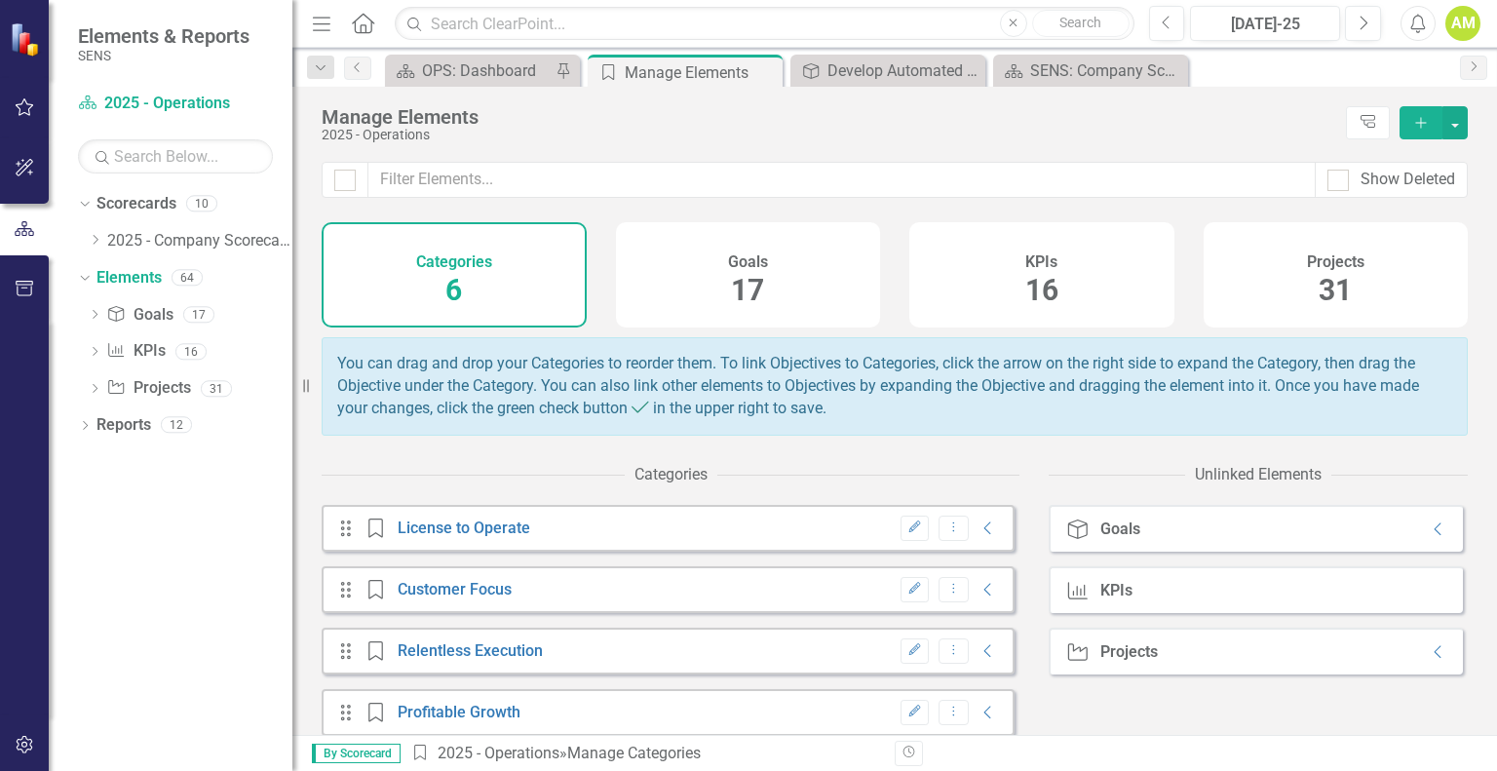
scroll to position [150, 0]
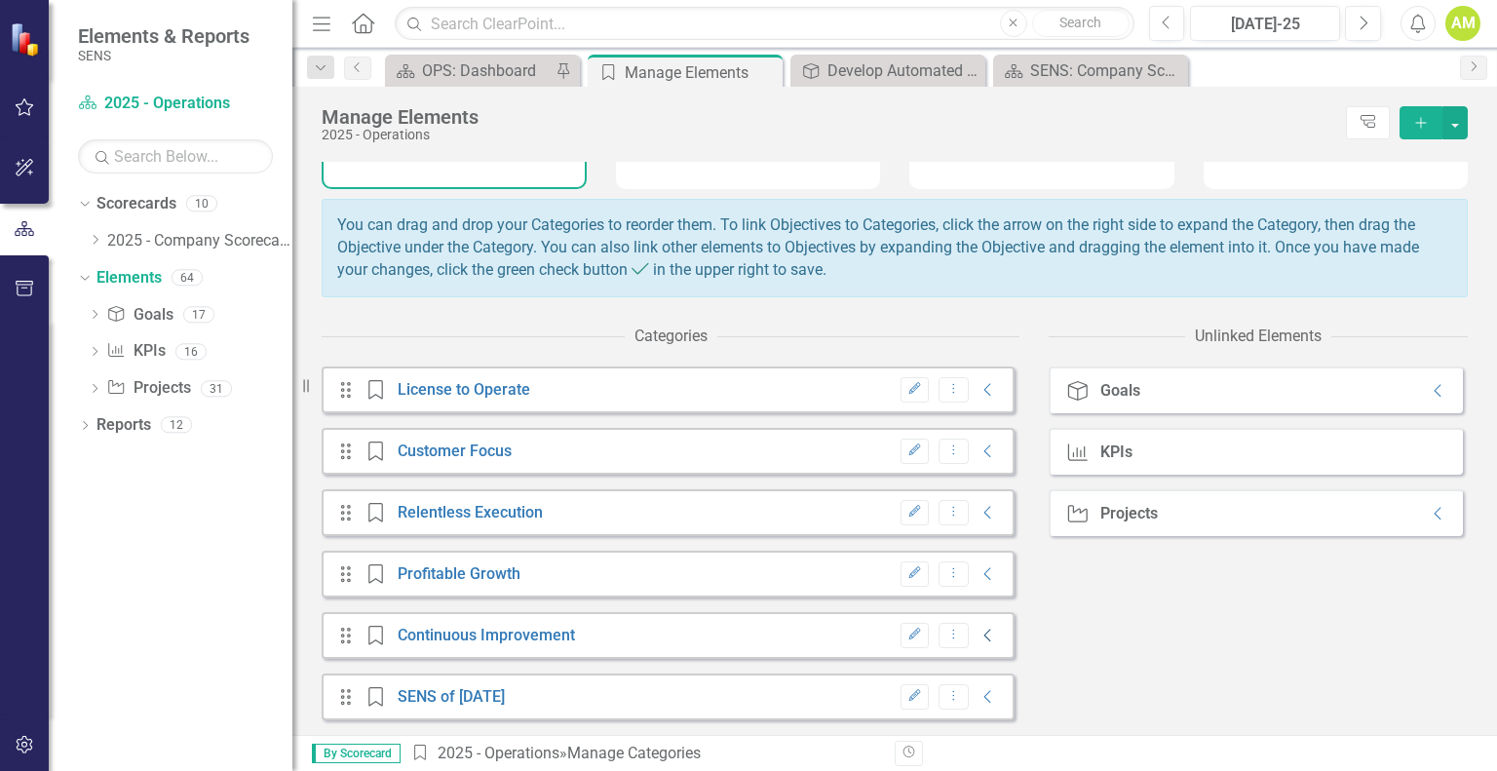
click at [978, 634] on icon "Collapse" at bounding box center [987, 636] width 19 height 16
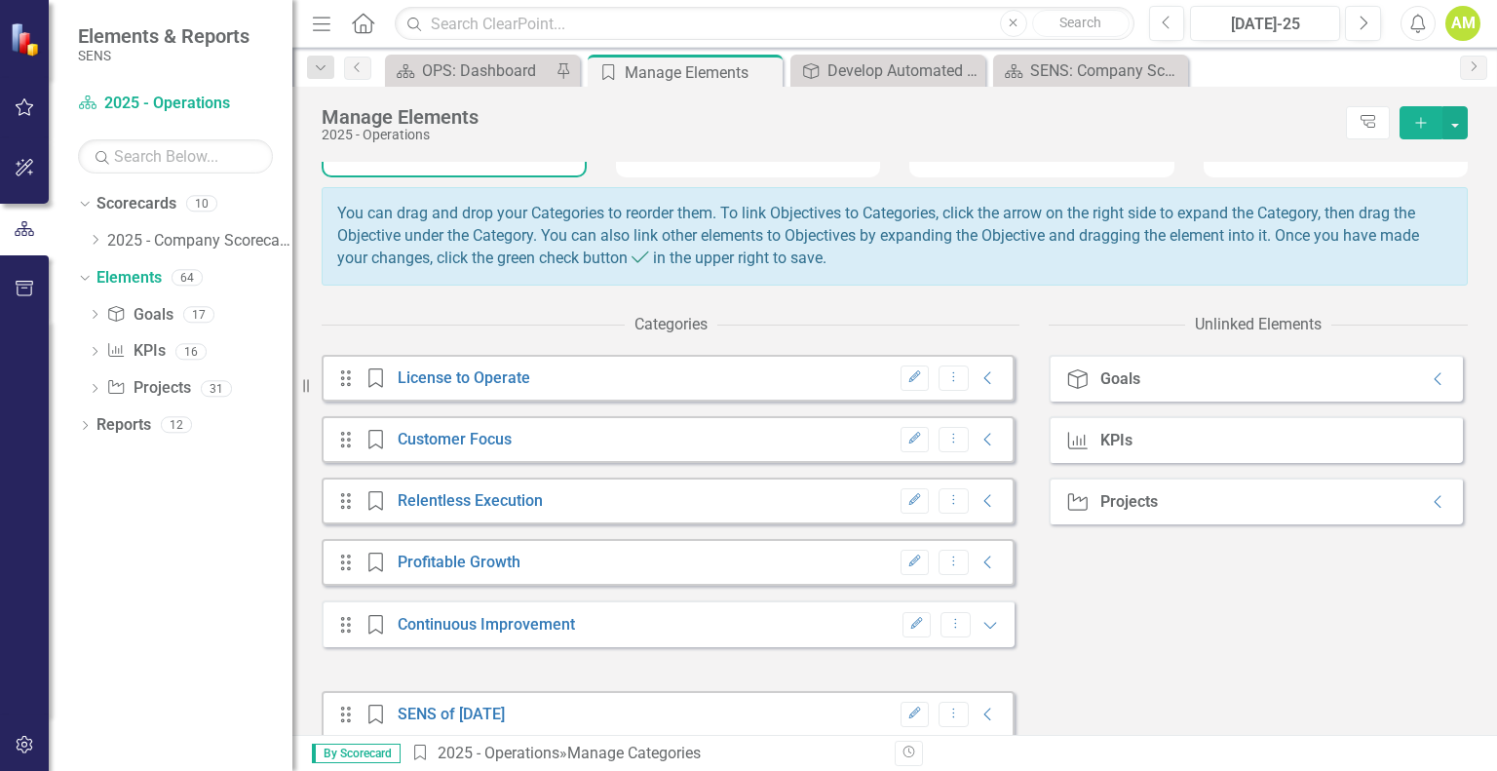
click at [1419, 387] on div "Collapse" at bounding box center [1433, 379] width 29 height 16
click at [1429, 510] on icon "Collapse" at bounding box center [1438, 502] width 19 height 16
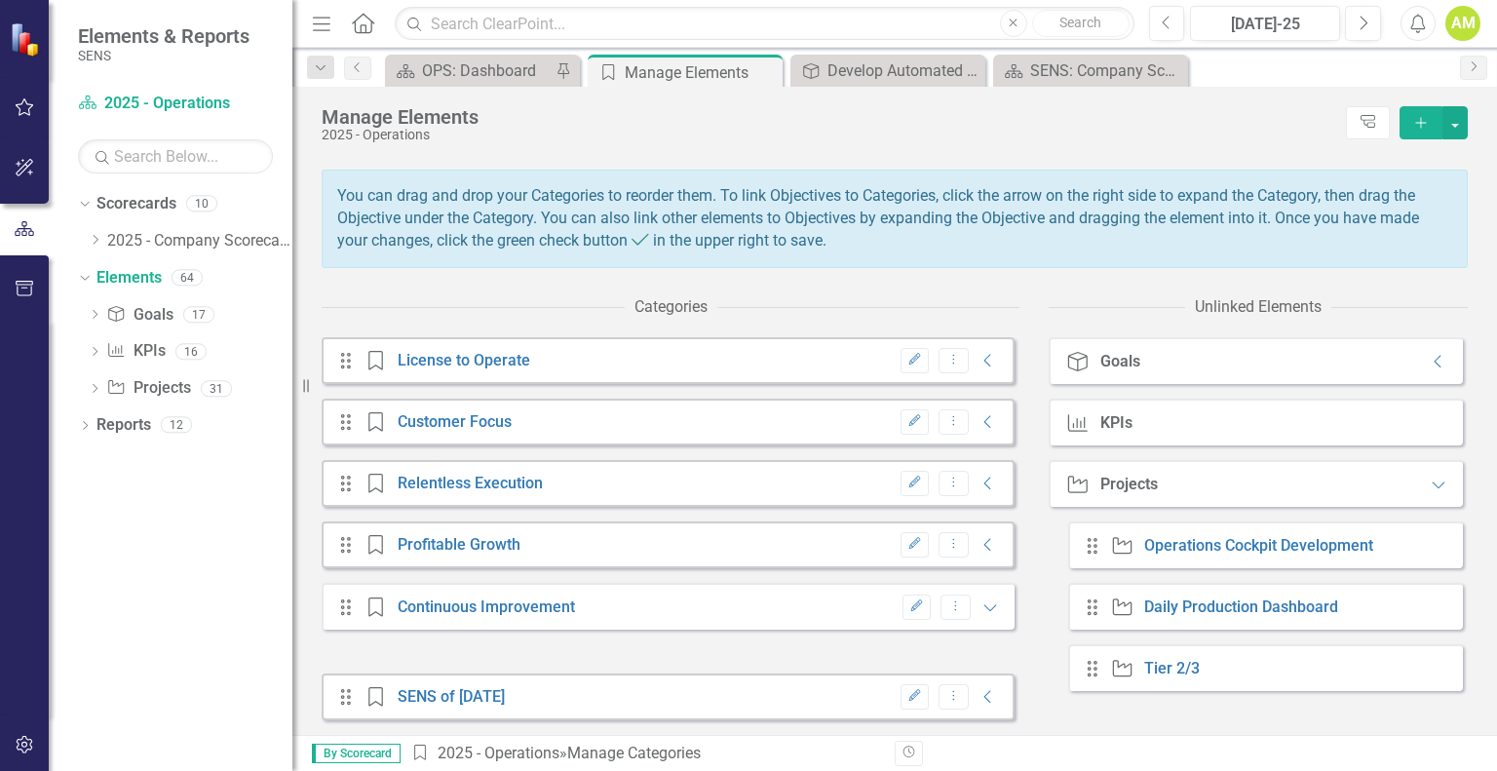
scroll to position [179, 0]
click at [1429, 360] on icon "Collapse" at bounding box center [1438, 362] width 19 height 16
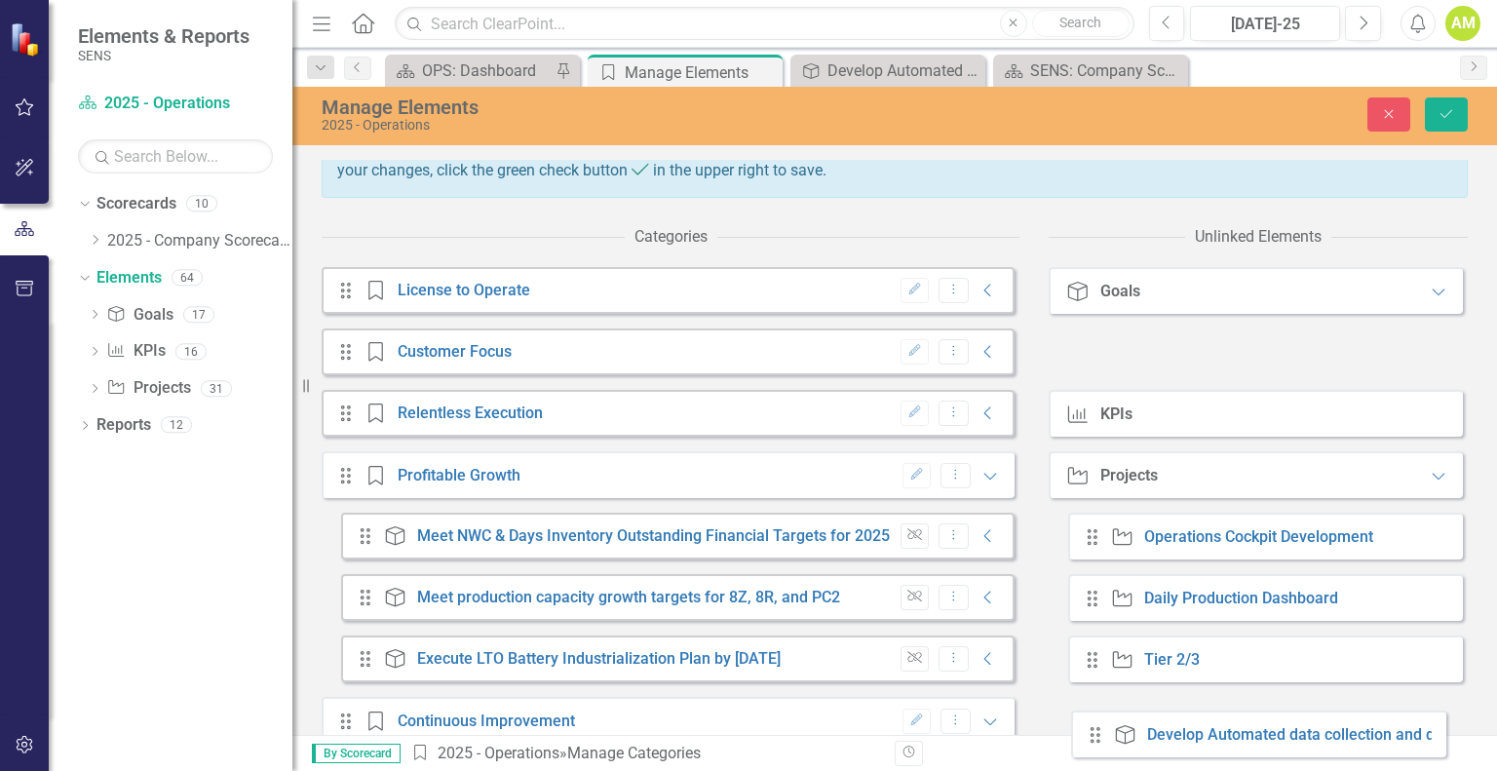
scroll to position [363, 0]
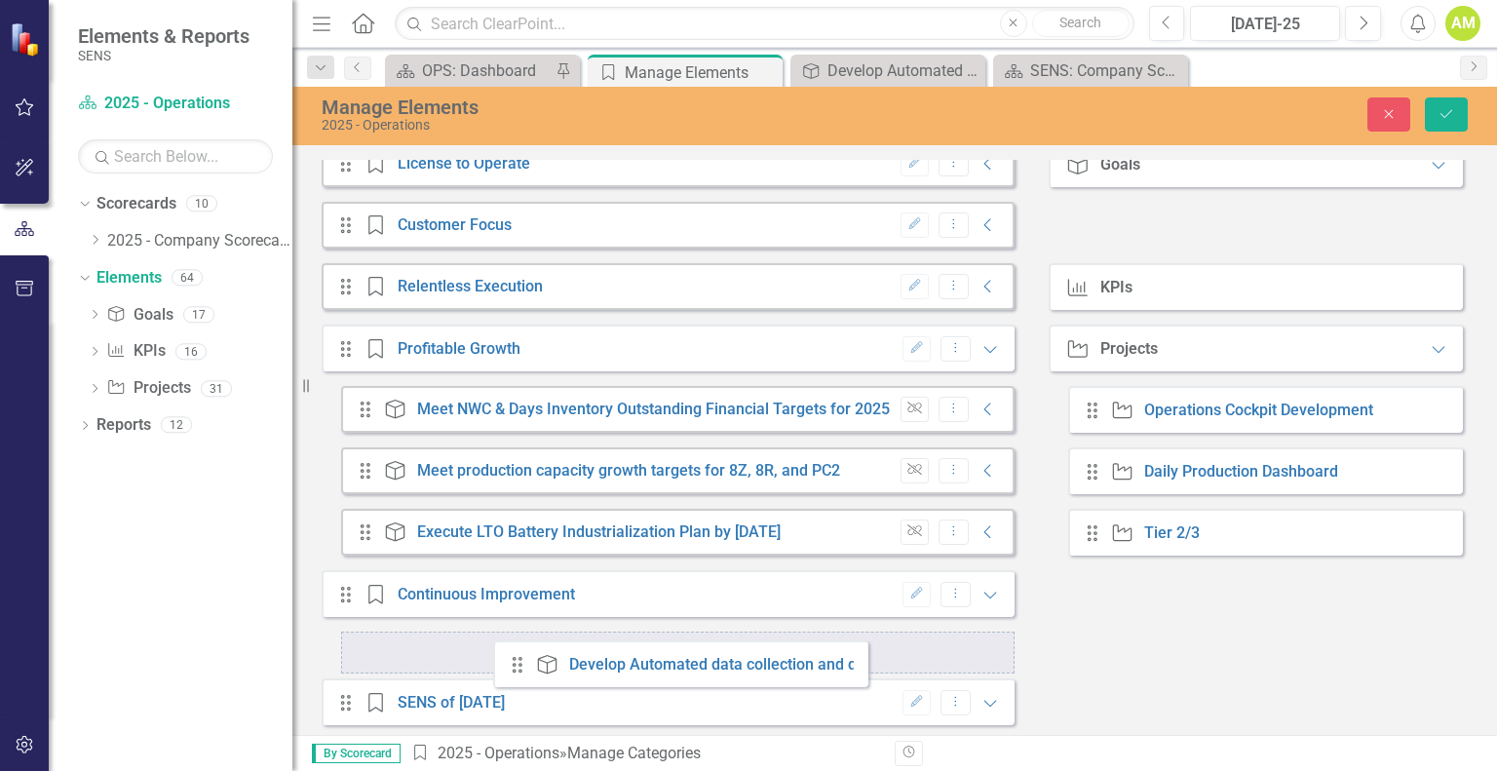
drag, startPoint x: 1088, startPoint y: 391, endPoint x: 521, endPoint y: 664, distance: 628.5
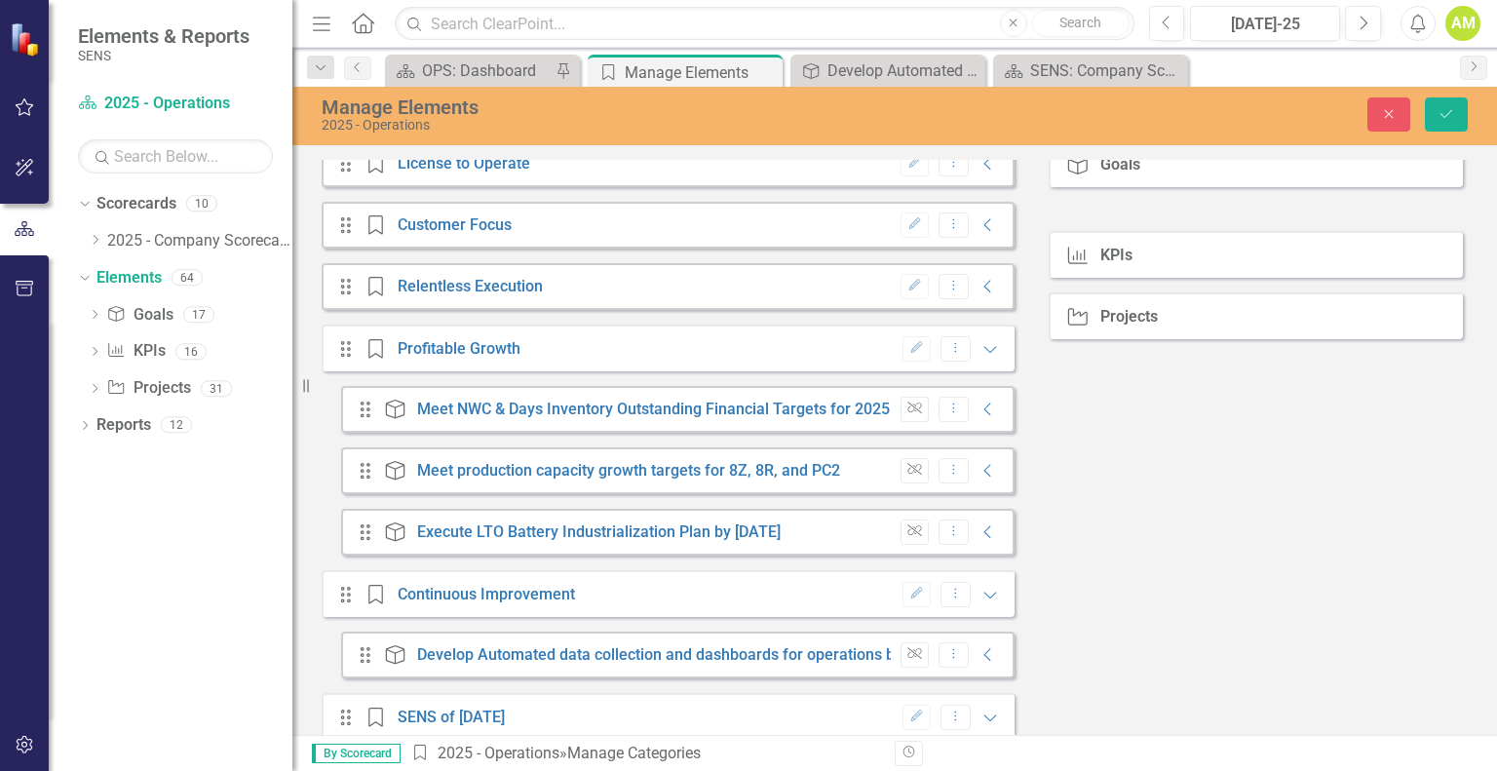
click at [1137, 567] on div "Categories Drag Category License to Operate Edit Dropdown Menu Collapse Drag Ca…" at bounding box center [895, 484] width 1146 height 786
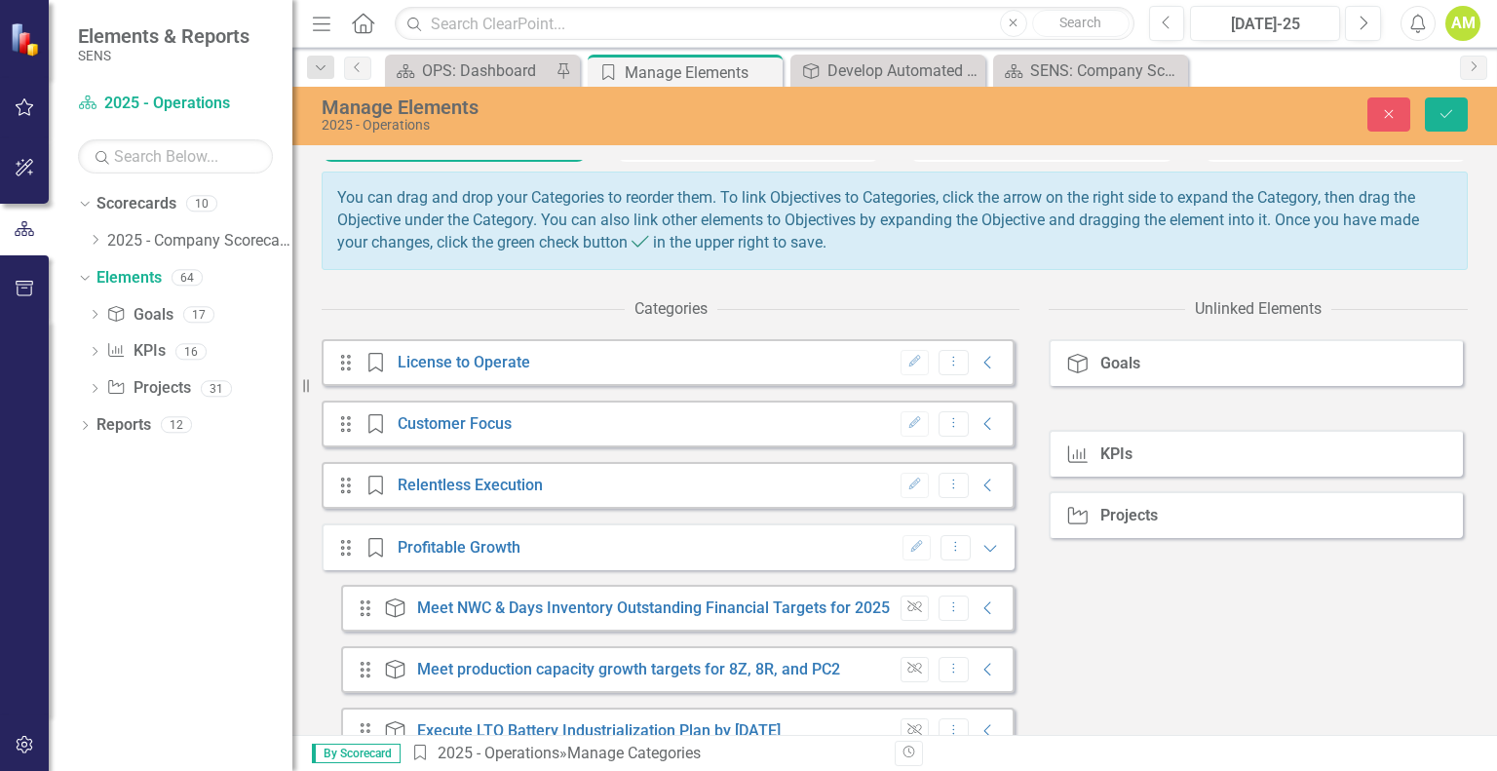
scroll to position [323, 0]
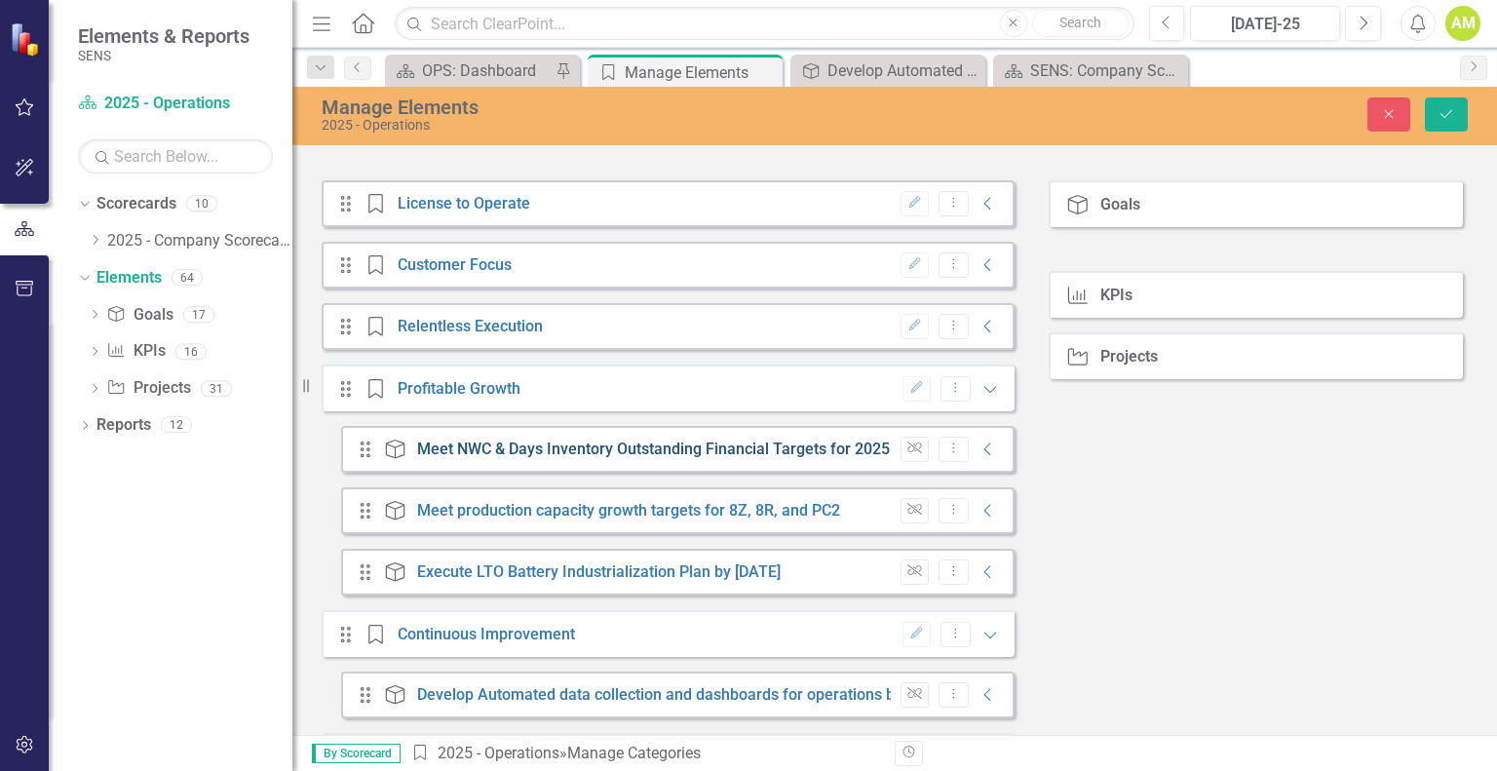
click at [598, 458] on link "Meet NWC & Days Inventory Outstanding Financial Targets for 2025" at bounding box center [653, 448] width 473 height 19
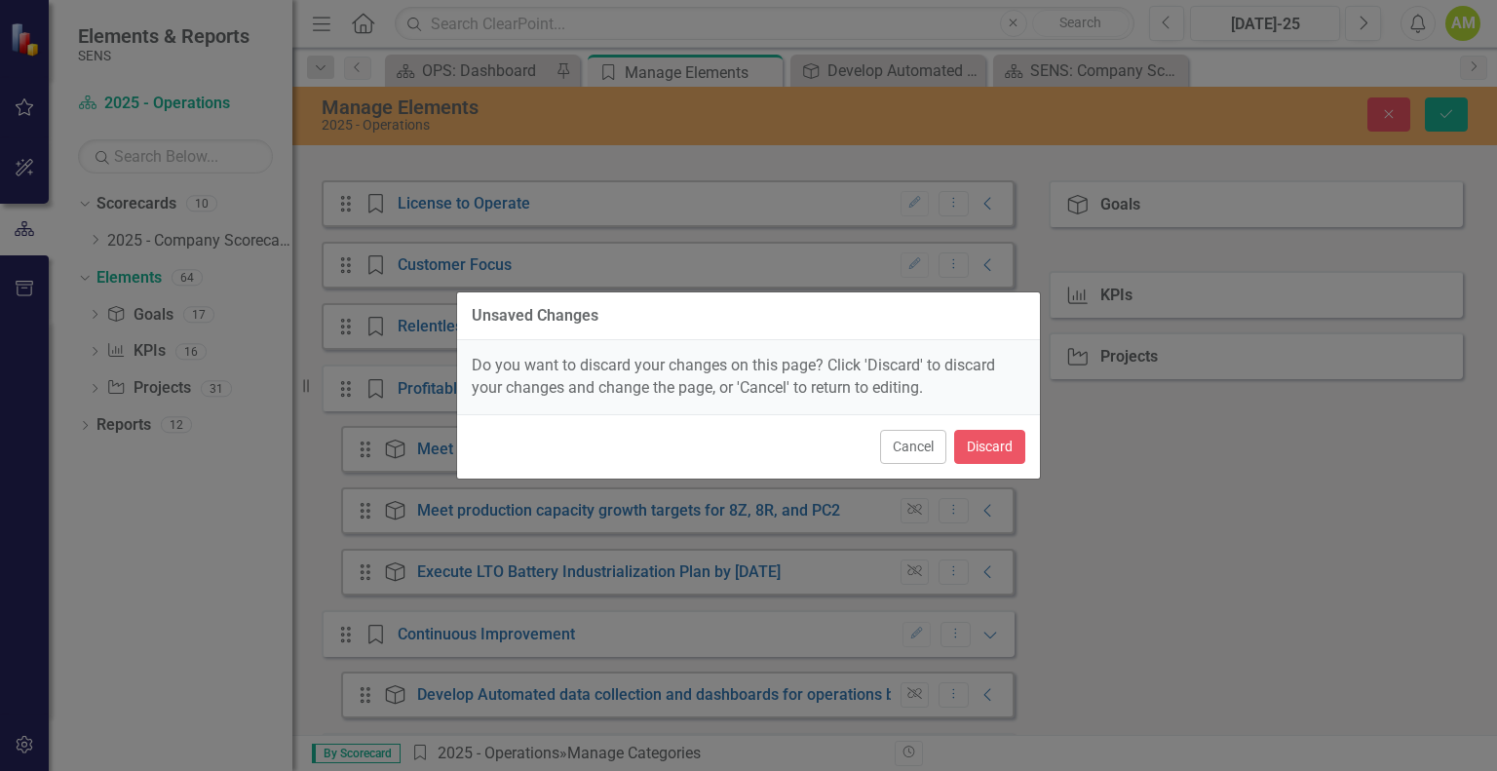
click at [1181, 506] on div "Unsaved Changes Do you want to discard your changes on this page? Click 'Discar…" at bounding box center [748, 385] width 1497 height 771
click at [896, 441] on button "Cancel" at bounding box center [913, 447] width 66 height 34
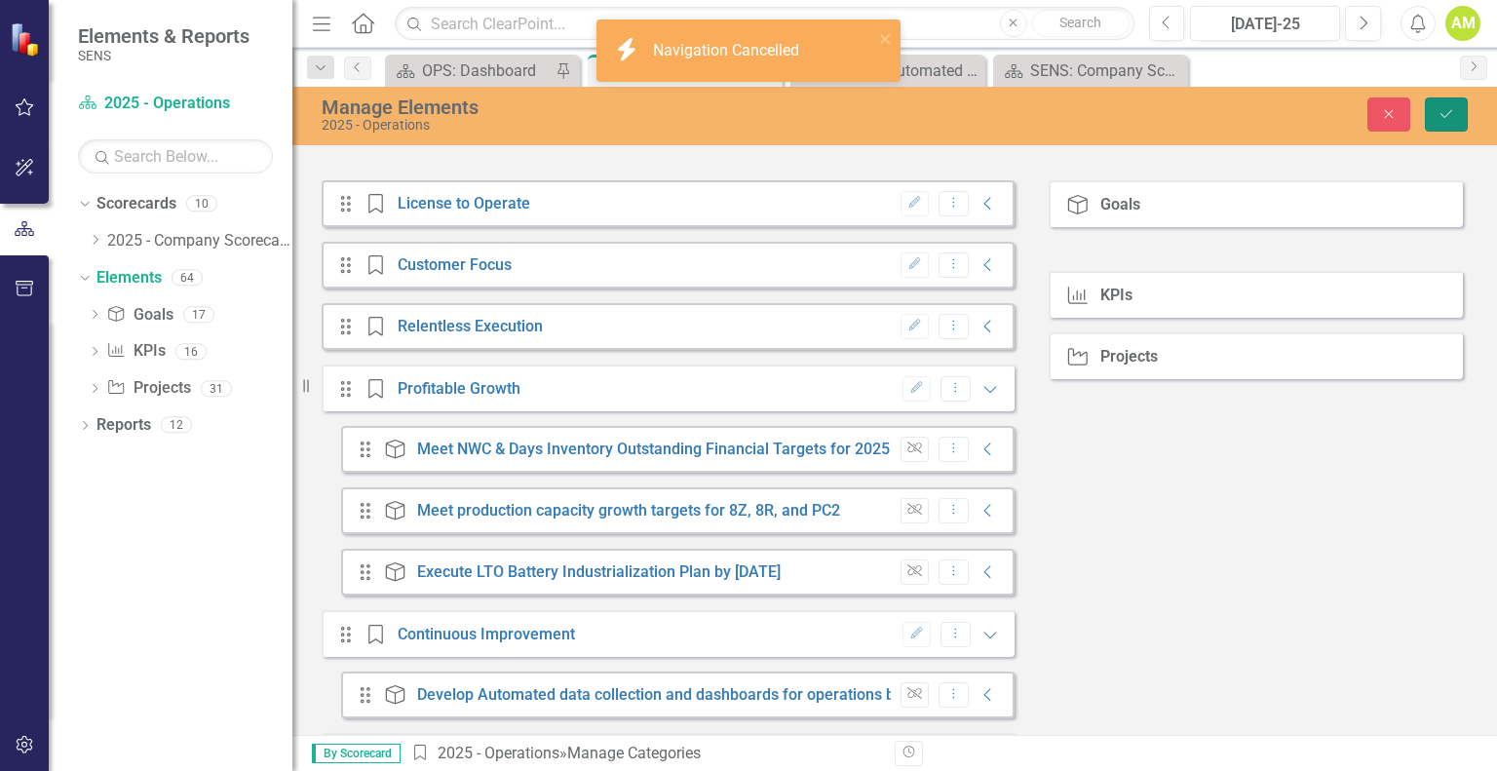
click at [1449, 113] on icon "Save" at bounding box center [1446, 114] width 18 height 14
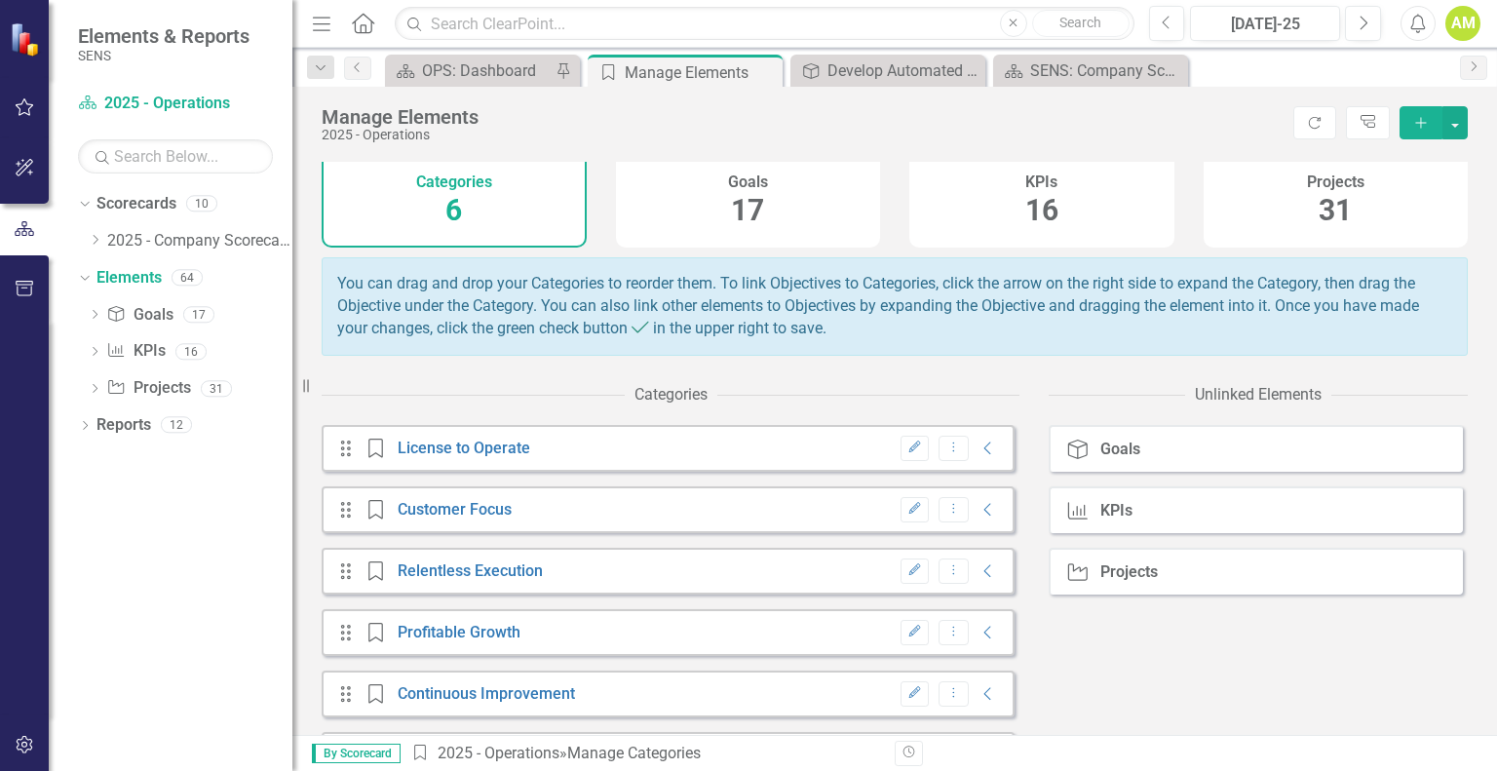
scroll to position [150, 0]
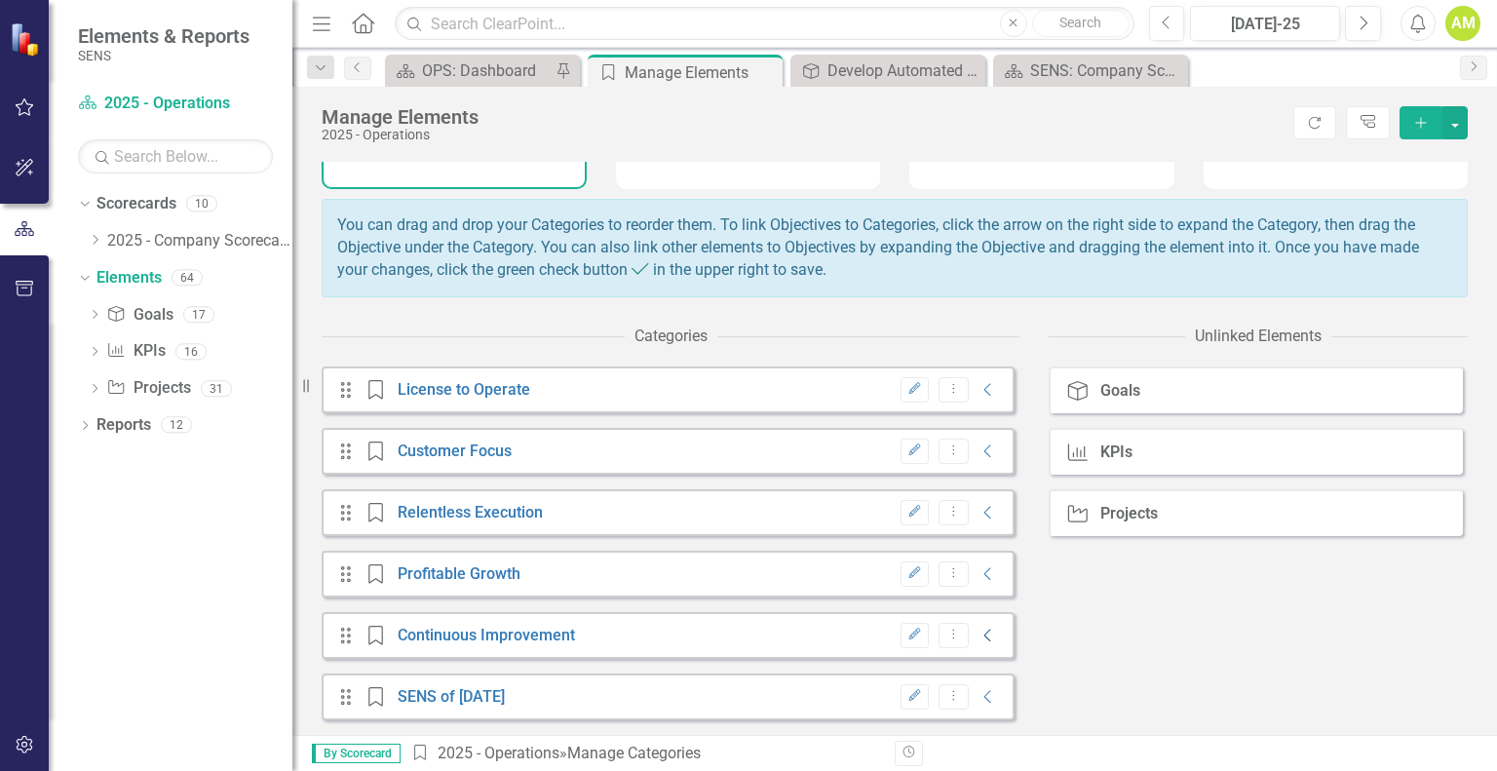
click at [978, 635] on icon "Collapse" at bounding box center [987, 636] width 19 height 16
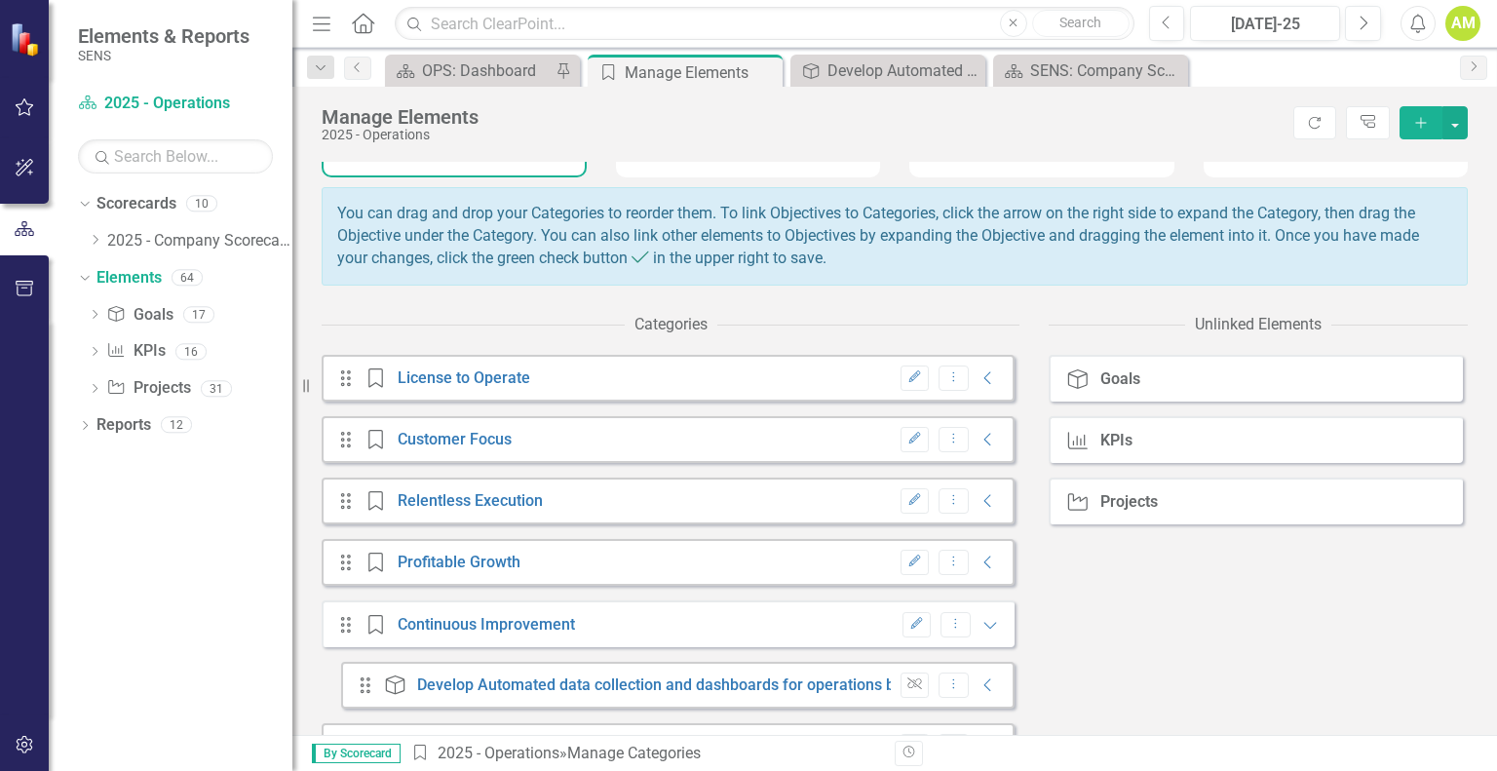
click at [965, 503] on div "Edit Dropdown Menu Collapse" at bounding box center [945, 501] width 108 height 26
click at [978, 509] on icon "Collapse" at bounding box center [987, 501] width 19 height 16
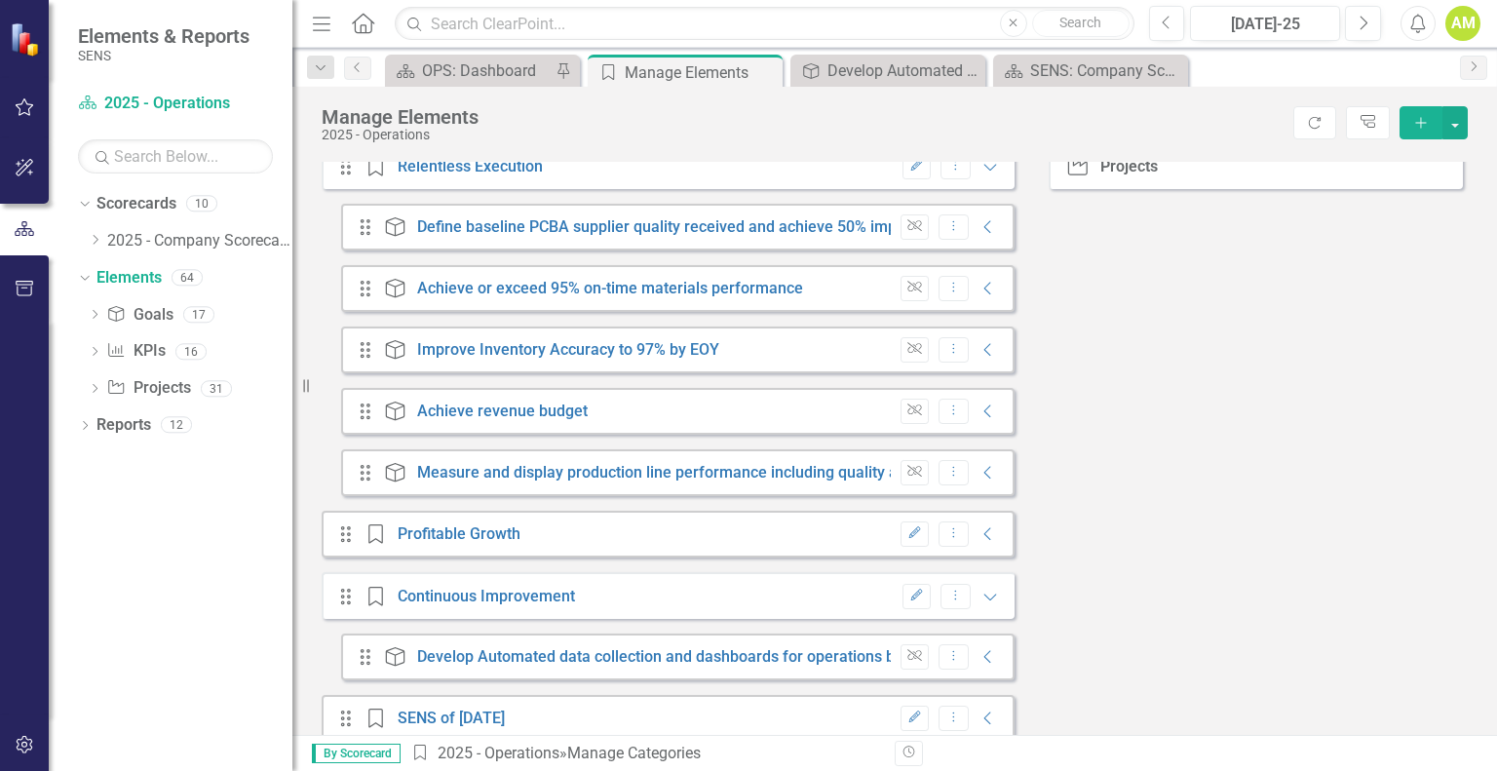
scroll to position [518, 0]
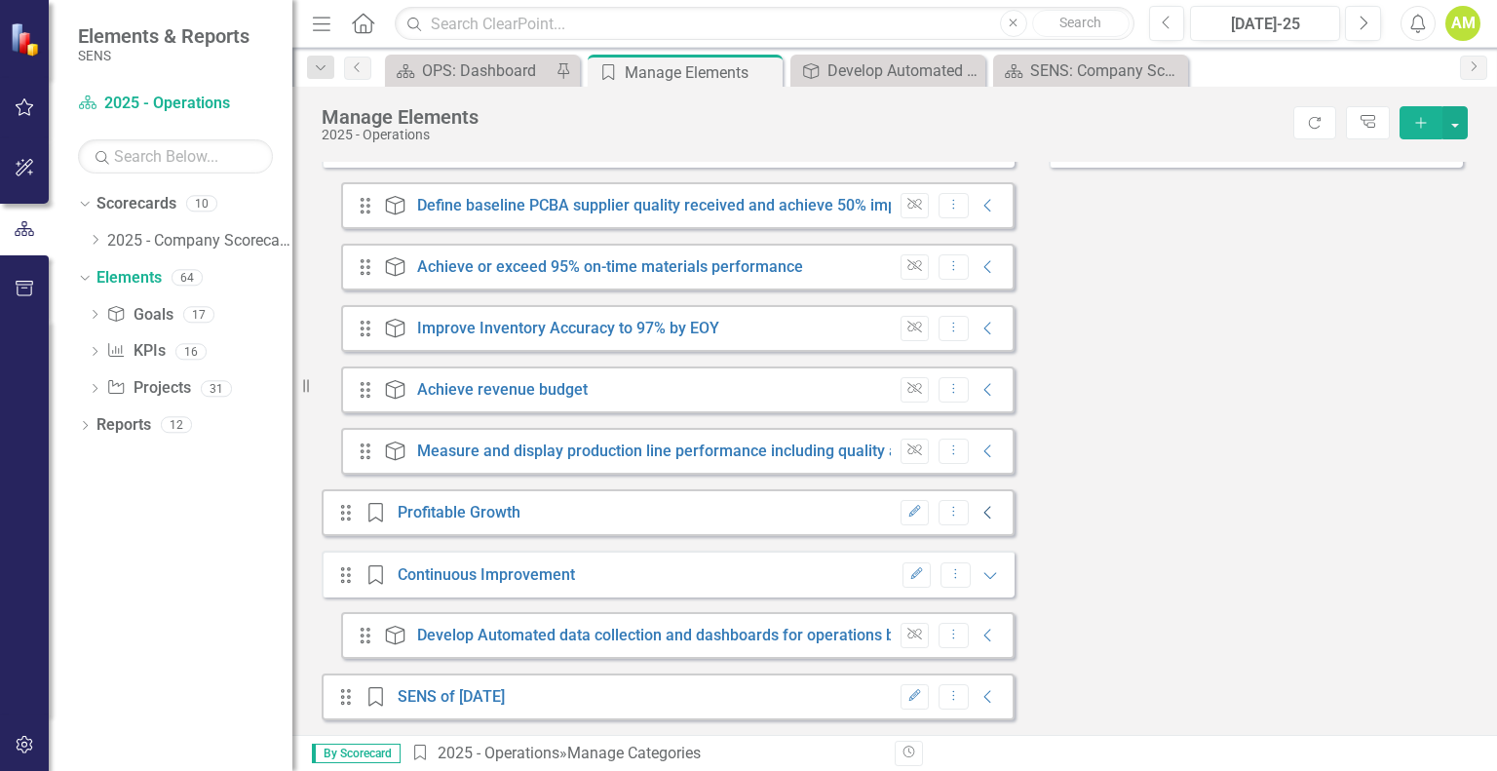
click at [978, 513] on icon "Collapse" at bounding box center [987, 513] width 19 height 16
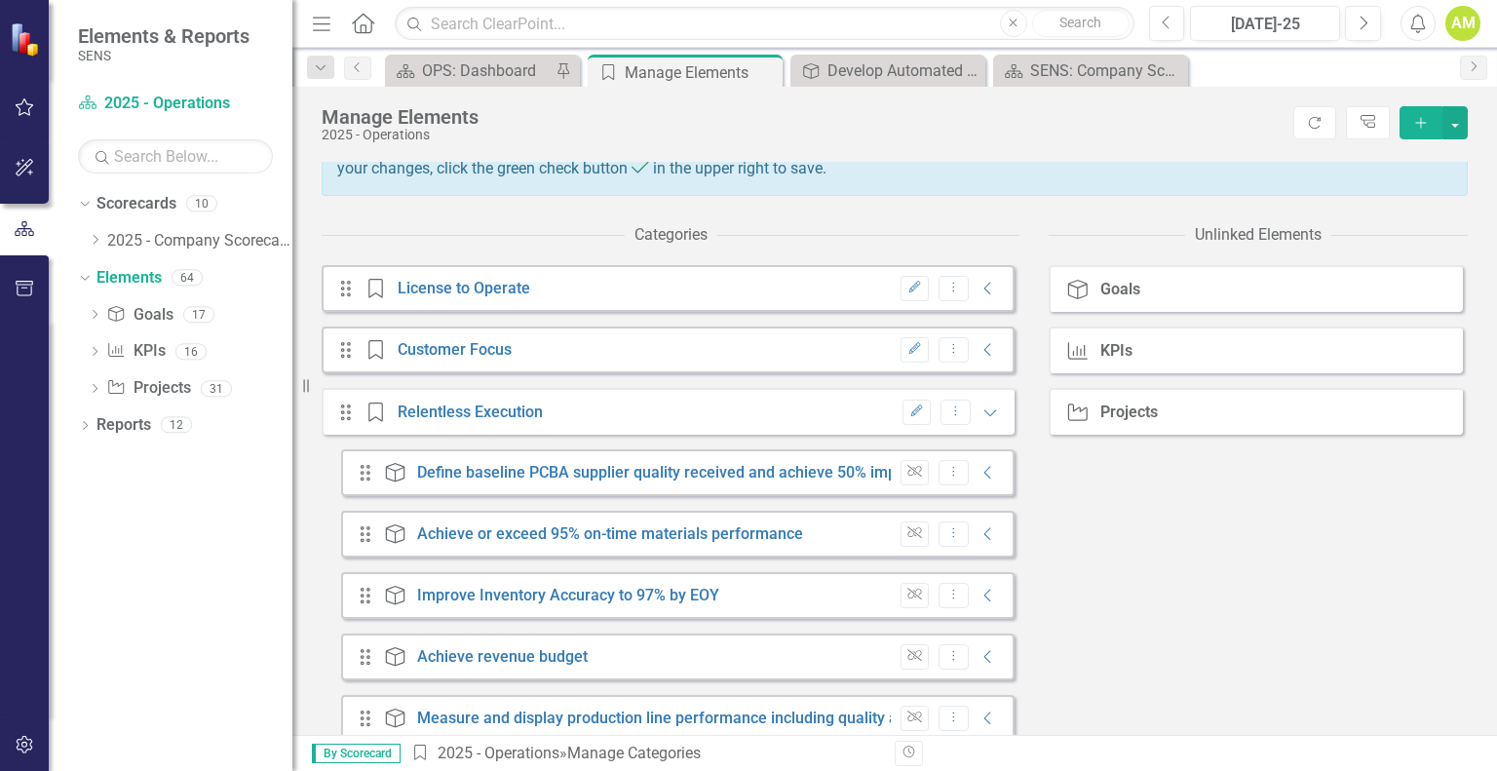
scroll to position [119, 0]
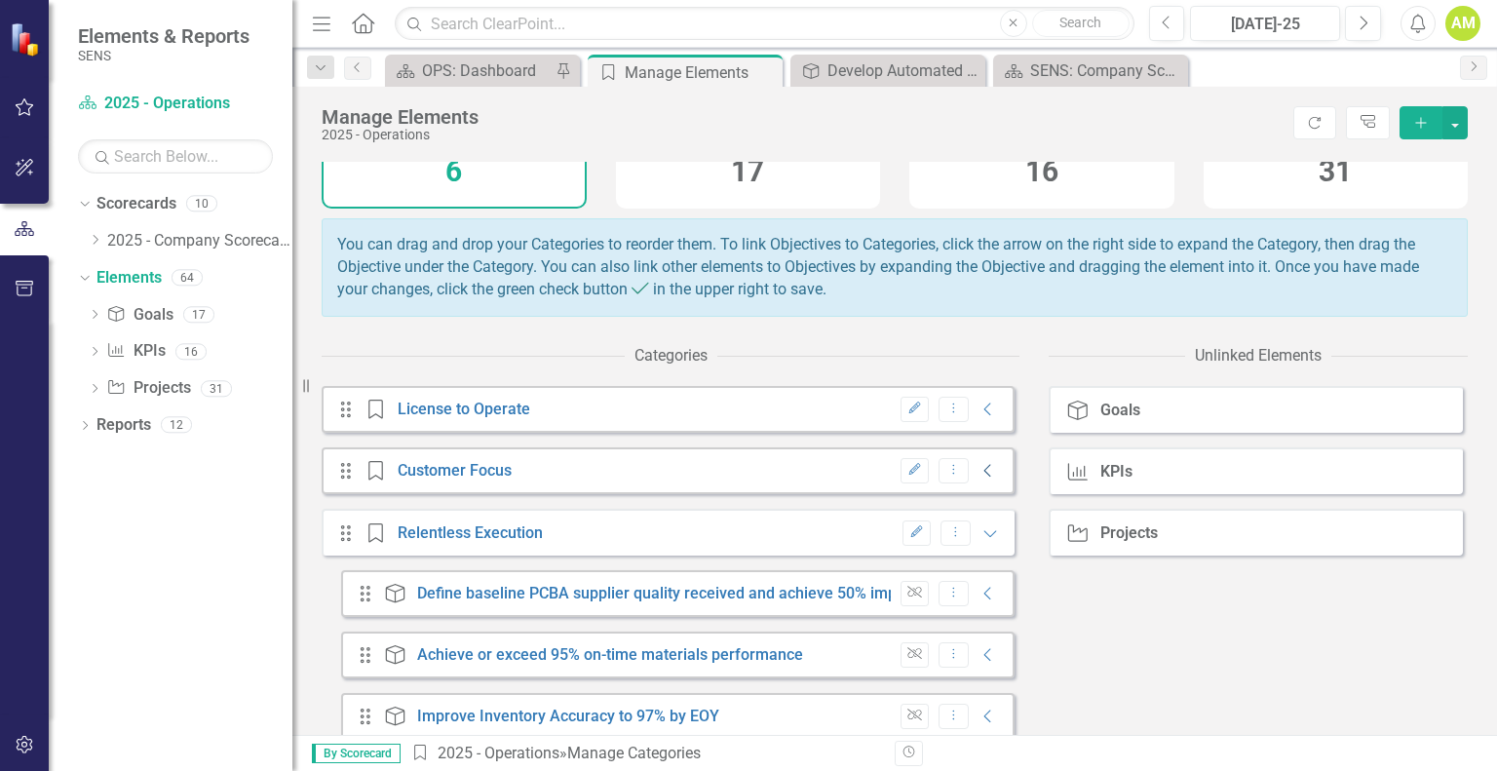
click at [978, 478] on icon "Collapse" at bounding box center [987, 471] width 19 height 16
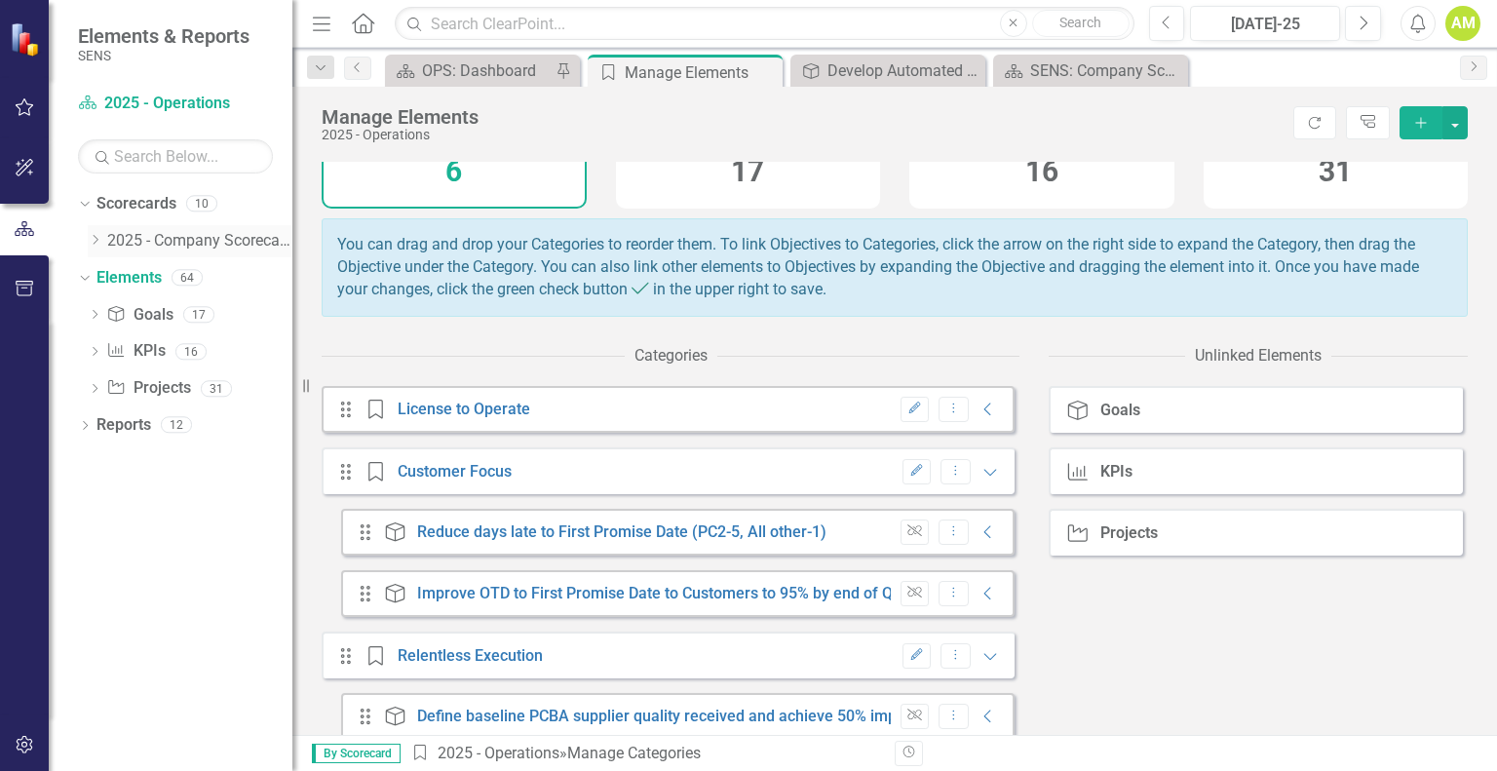
click at [95, 242] on icon at bounding box center [96, 240] width 5 height 10
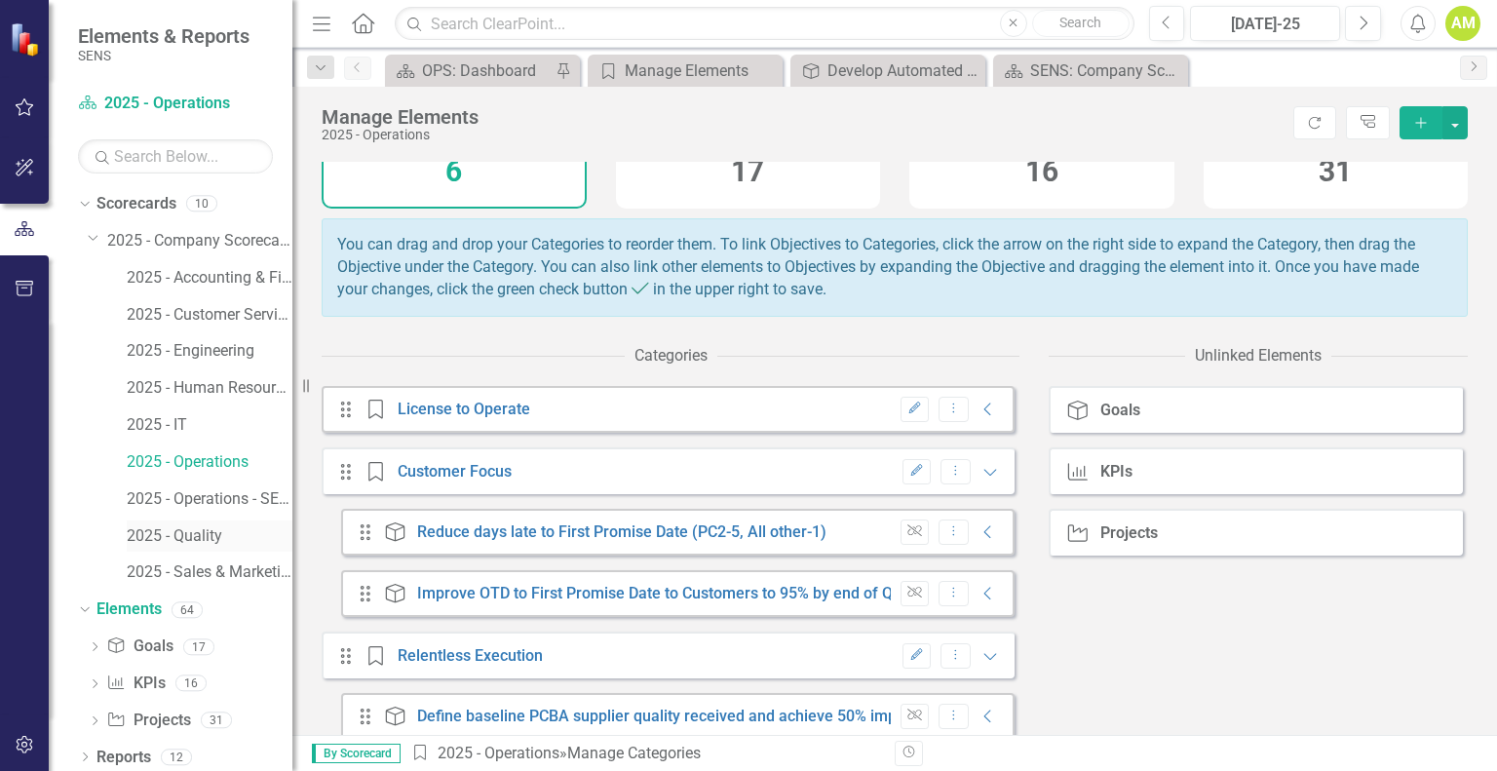
click at [206, 533] on link "2025 - Quality" at bounding box center [210, 536] width 166 height 22
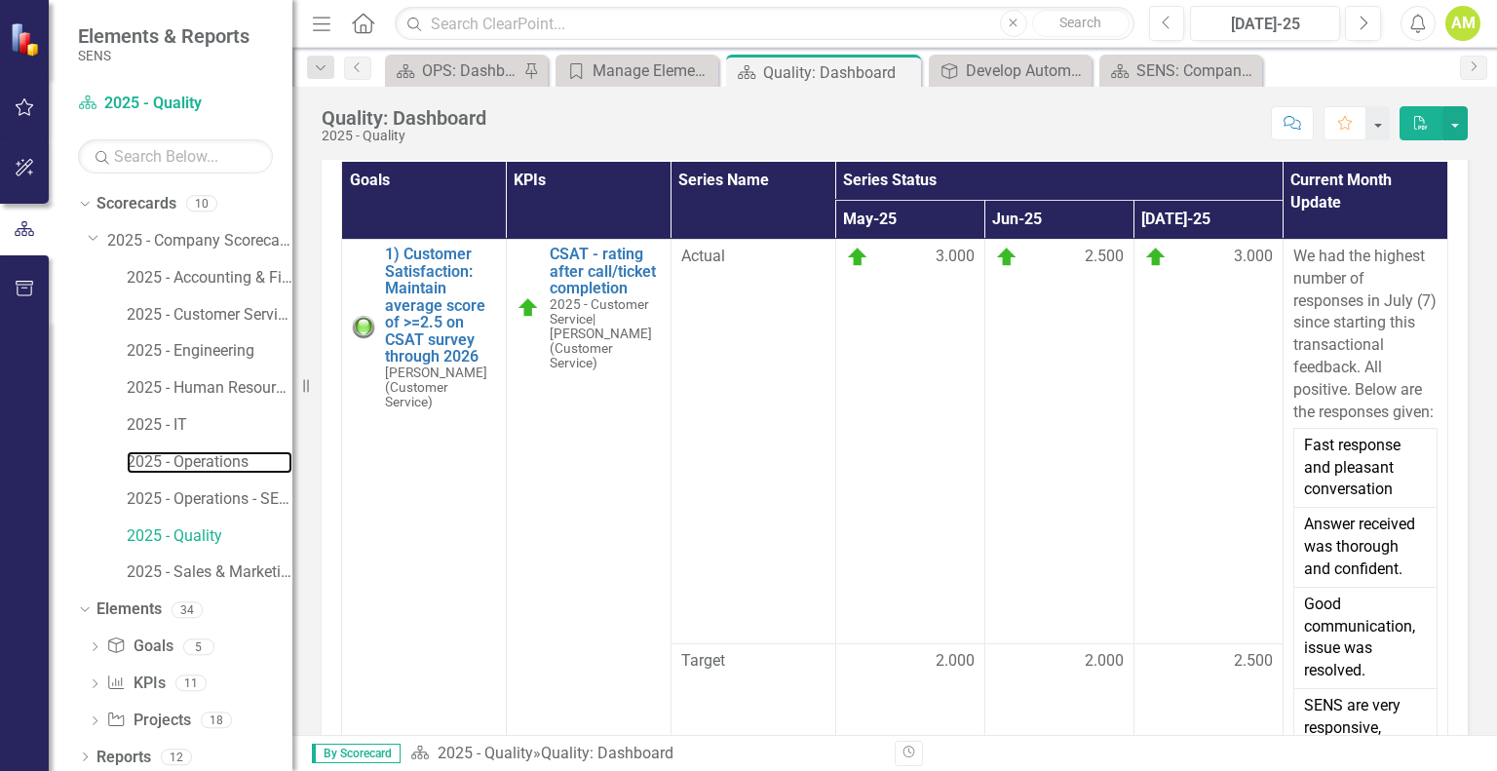
drag, startPoint x: 199, startPoint y: 456, endPoint x: 1109, endPoint y: 380, distance: 913.3
click at [199, 457] on link "2025 - Operations" at bounding box center [210, 462] width 166 height 22
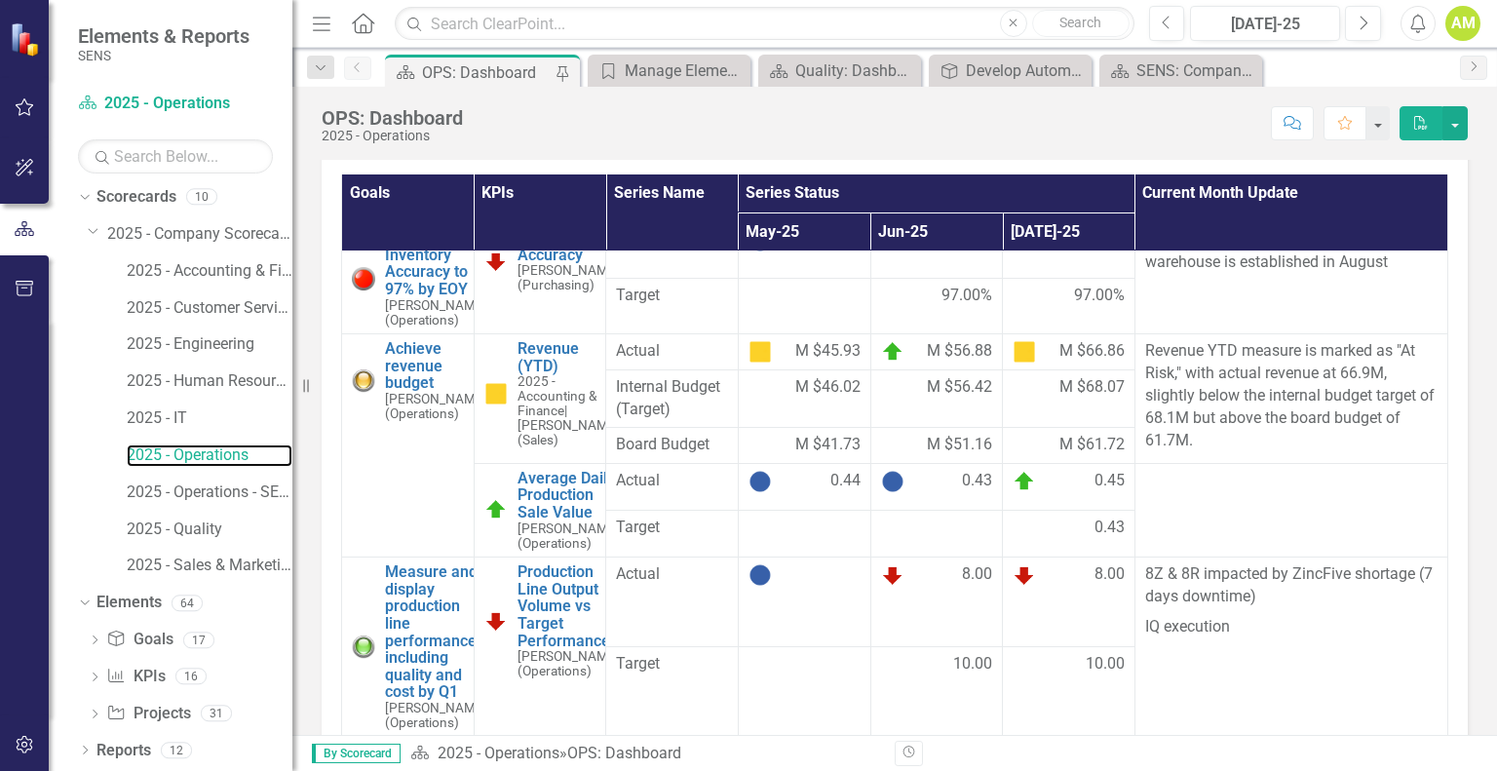
scroll to position [1462, 0]
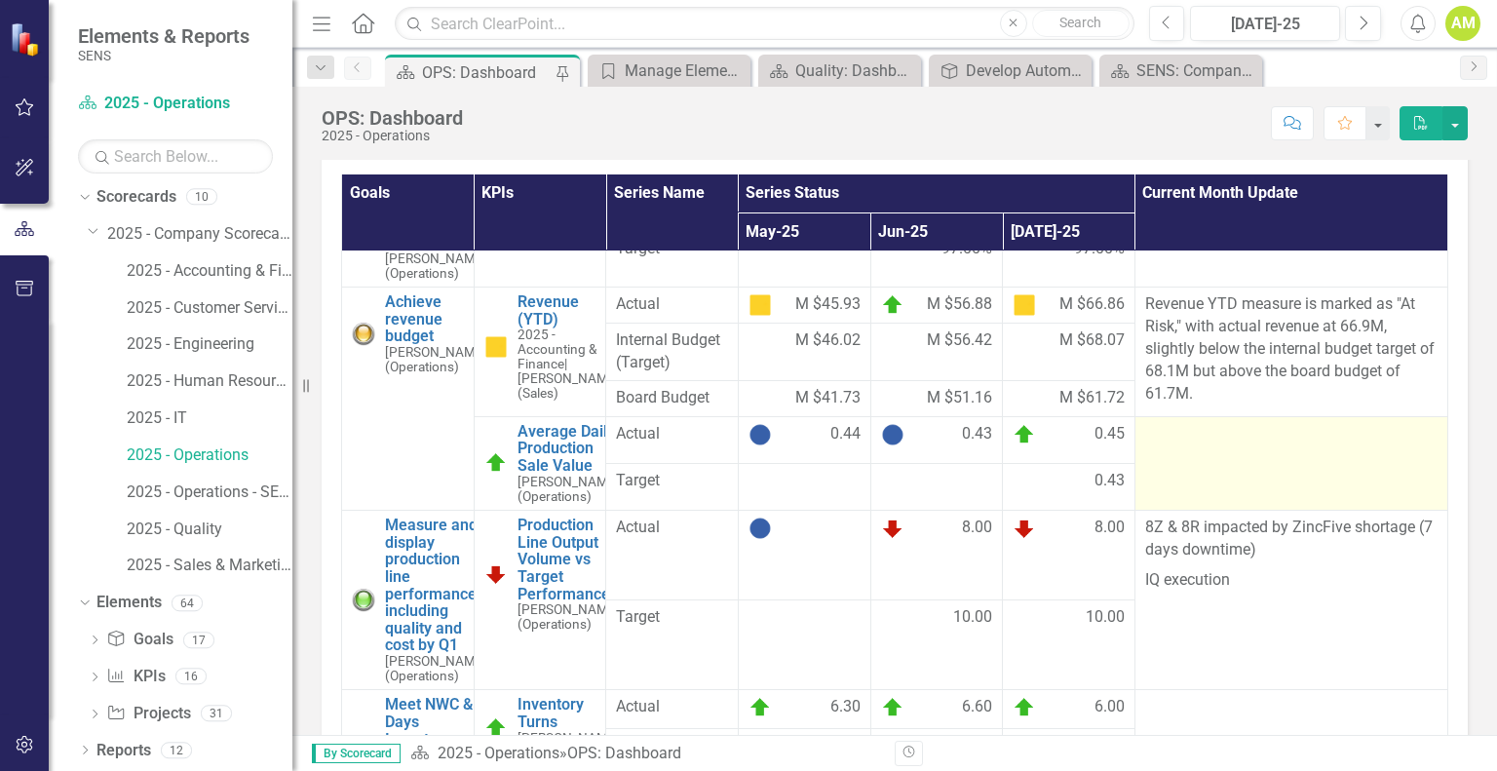
click at [1193, 510] on td at bounding box center [1290, 463] width 313 height 94
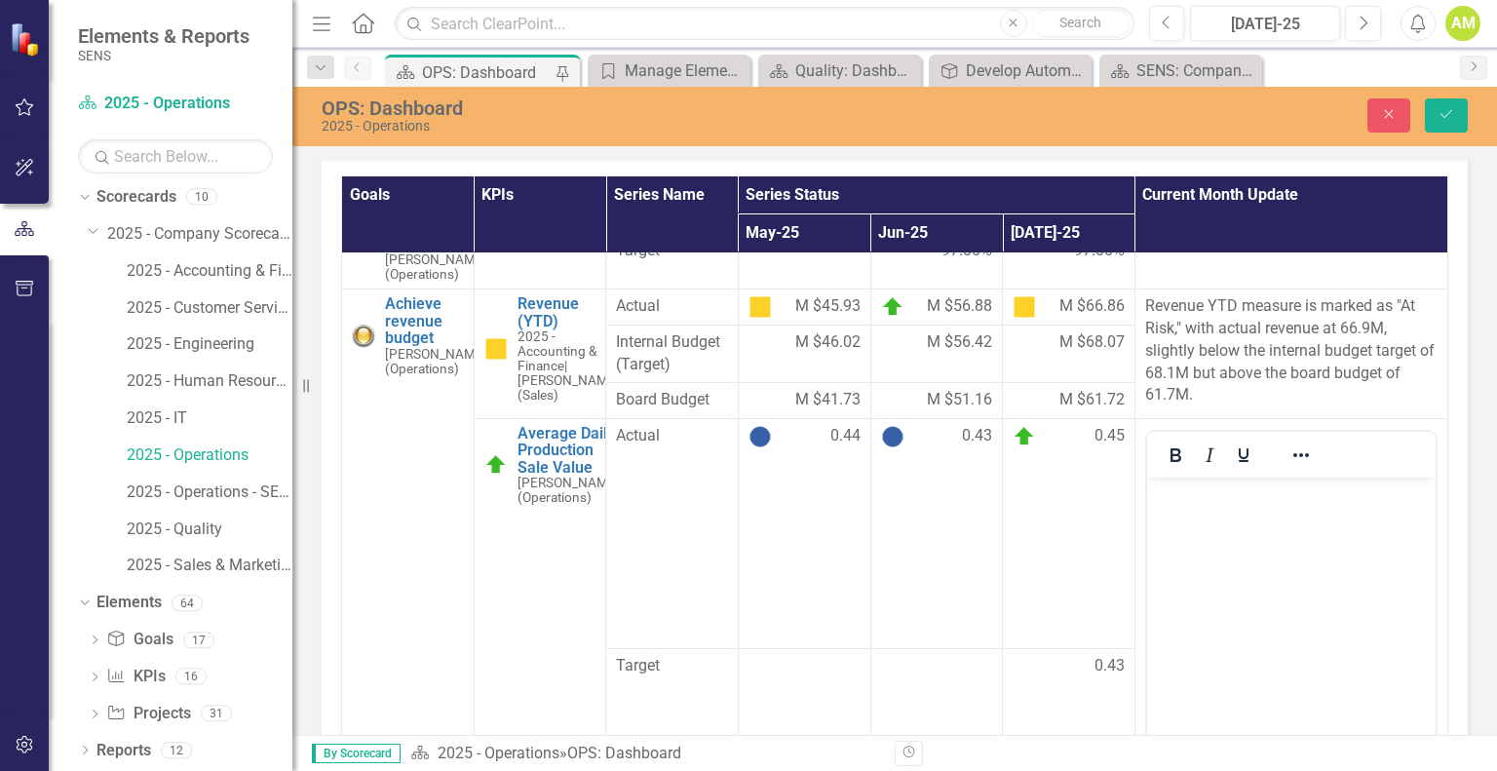
scroll to position [1559, 0]
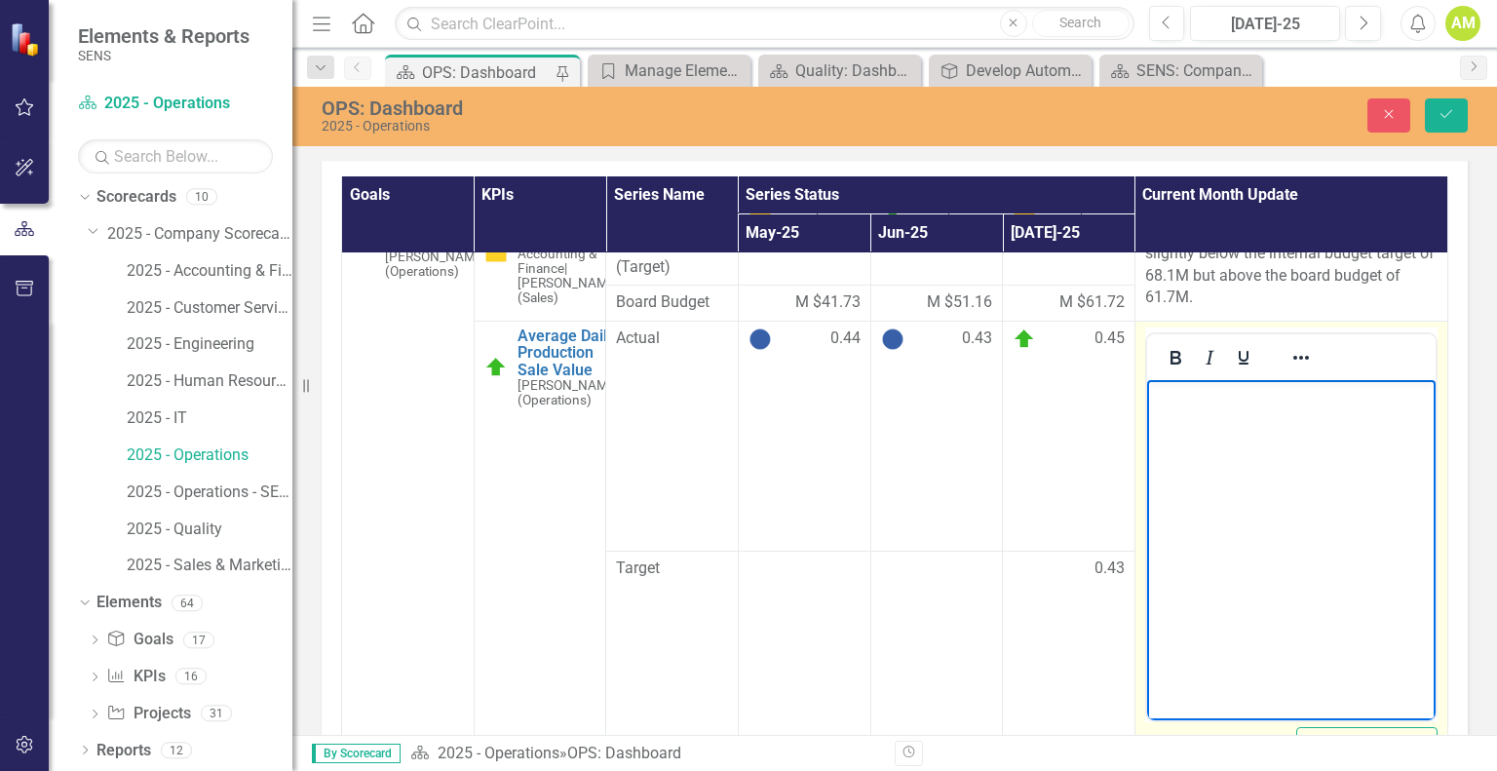
click at [1194, 461] on body "Rich Text Area. Press ALT-0 for help." at bounding box center [1290, 525] width 288 height 292
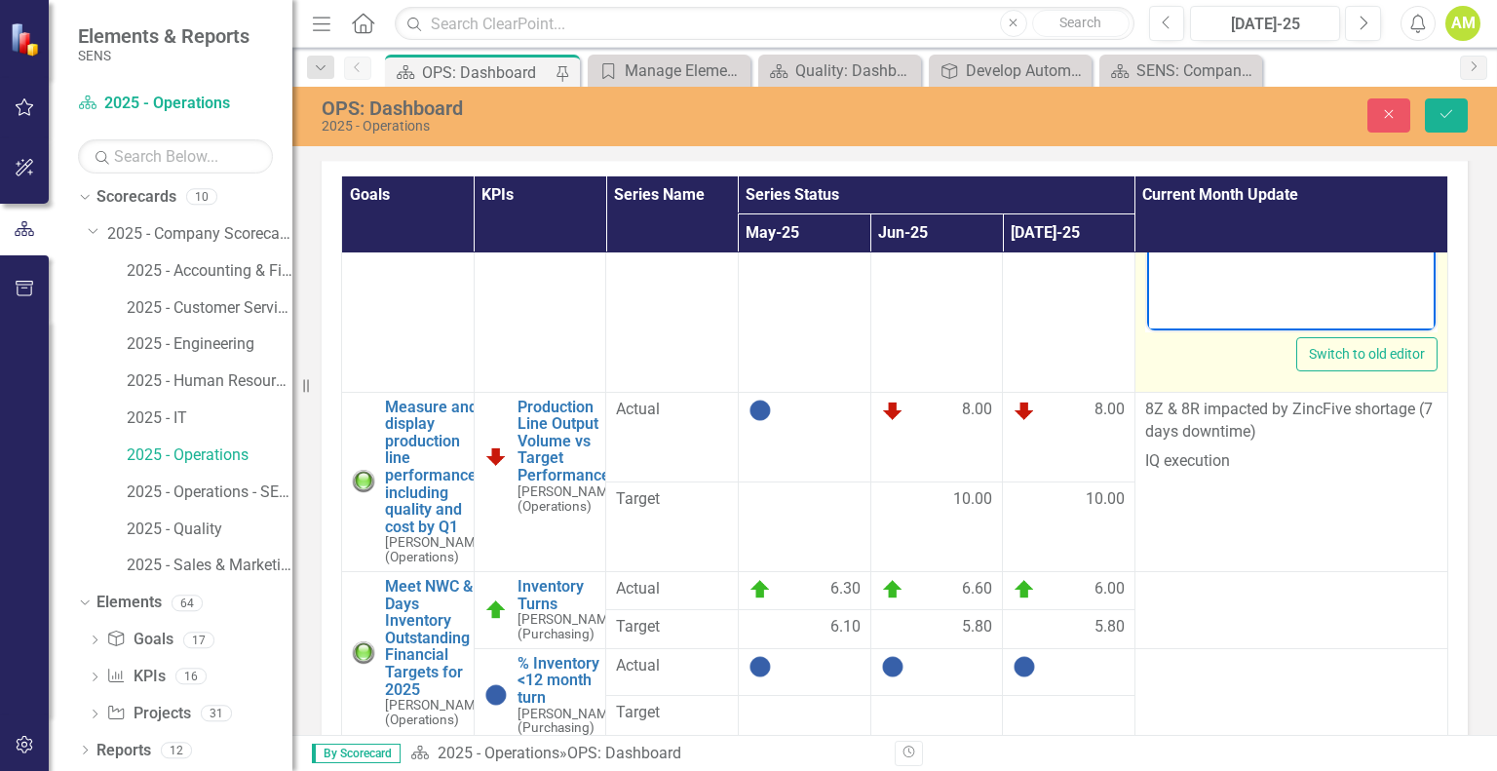
scroll to position [1754, 0]
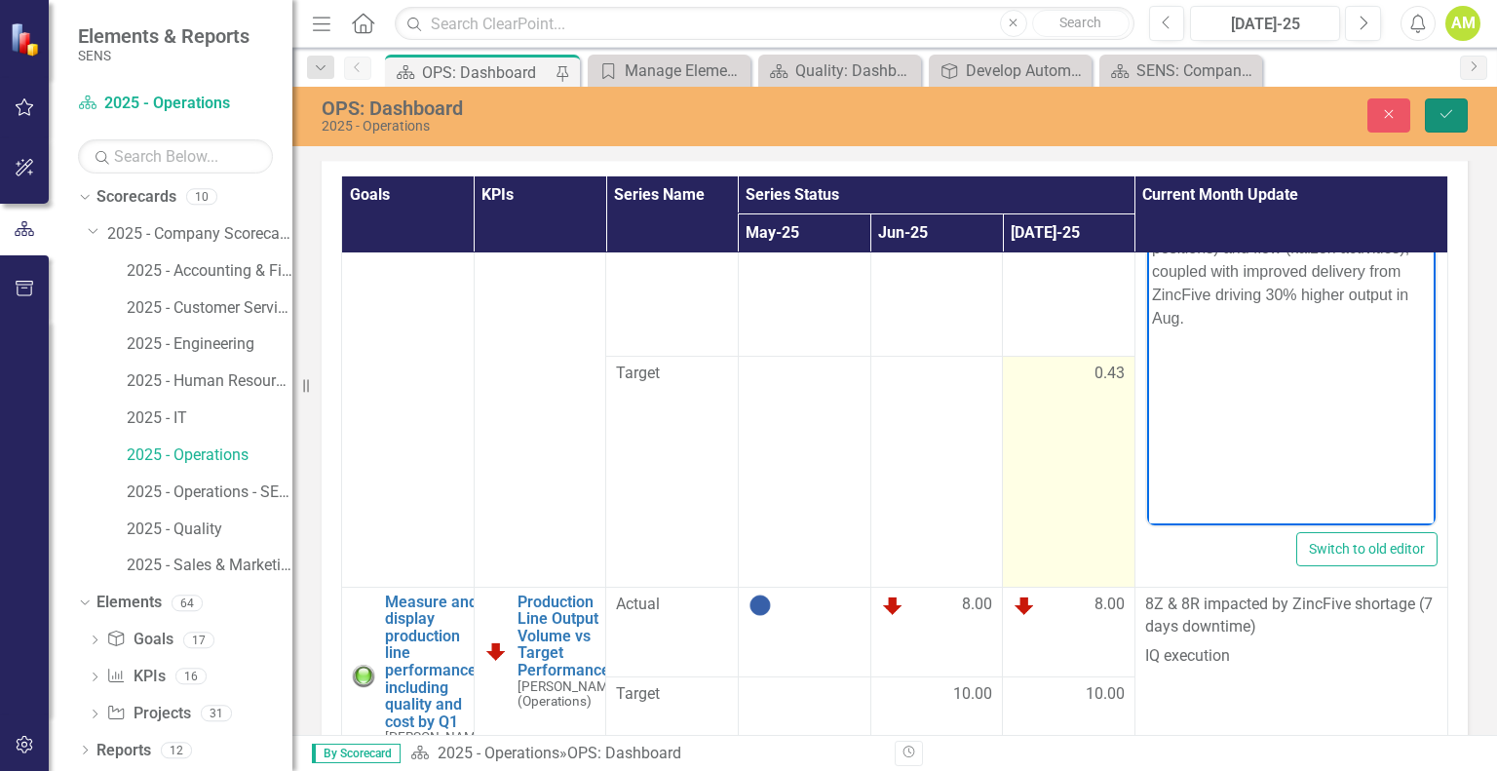
click at [1446, 116] on icon "submit" at bounding box center [1446, 114] width 12 height 8
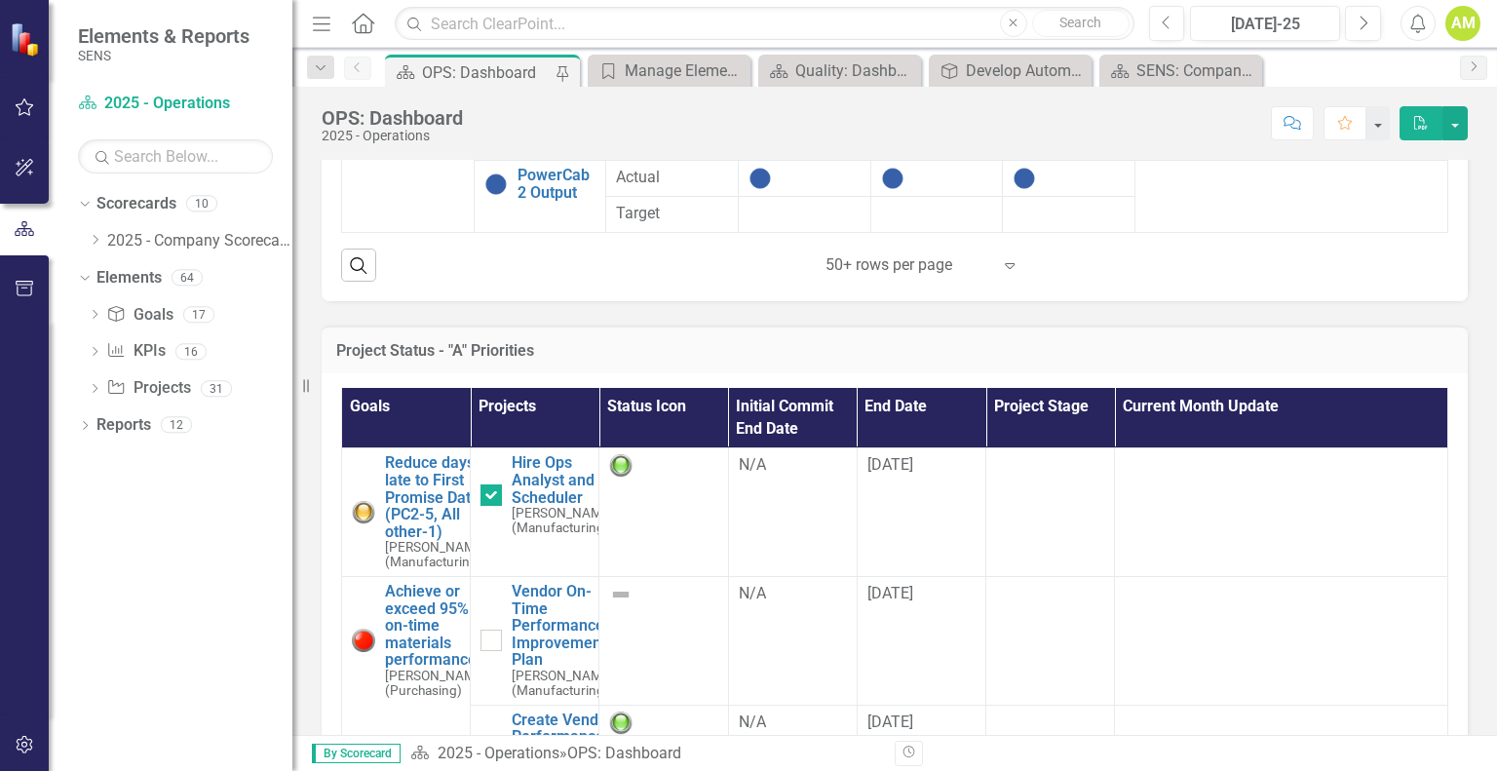
scroll to position [1267, 0]
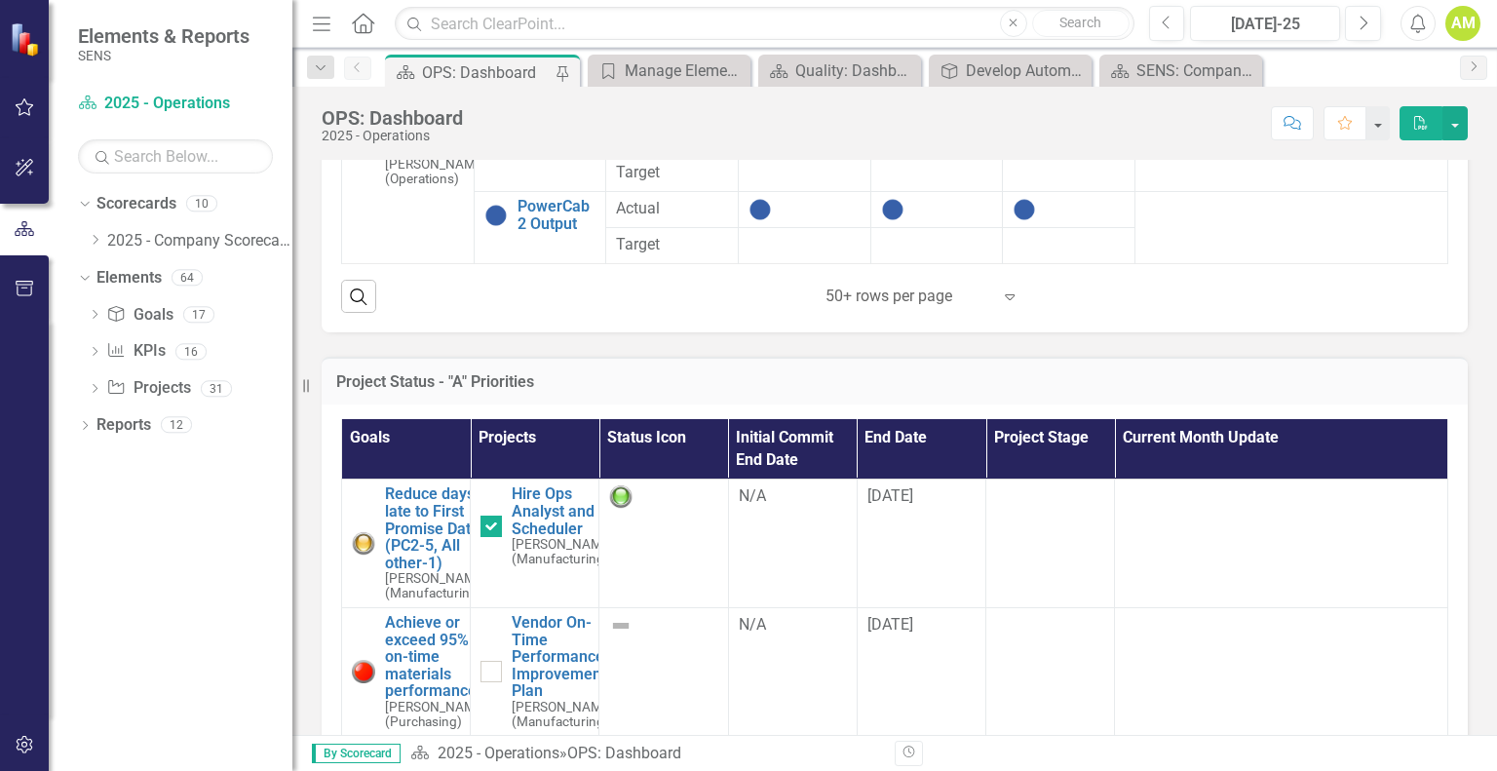
click at [1004, 299] on icon "Expand" at bounding box center [1009, 296] width 19 height 16
click at [620, 311] on div "Goals KPIs Series Name Series Status Current Month Update May-25 Jun-25 [DATE]-…" at bounding box center [895, 3] width 1146 height 661
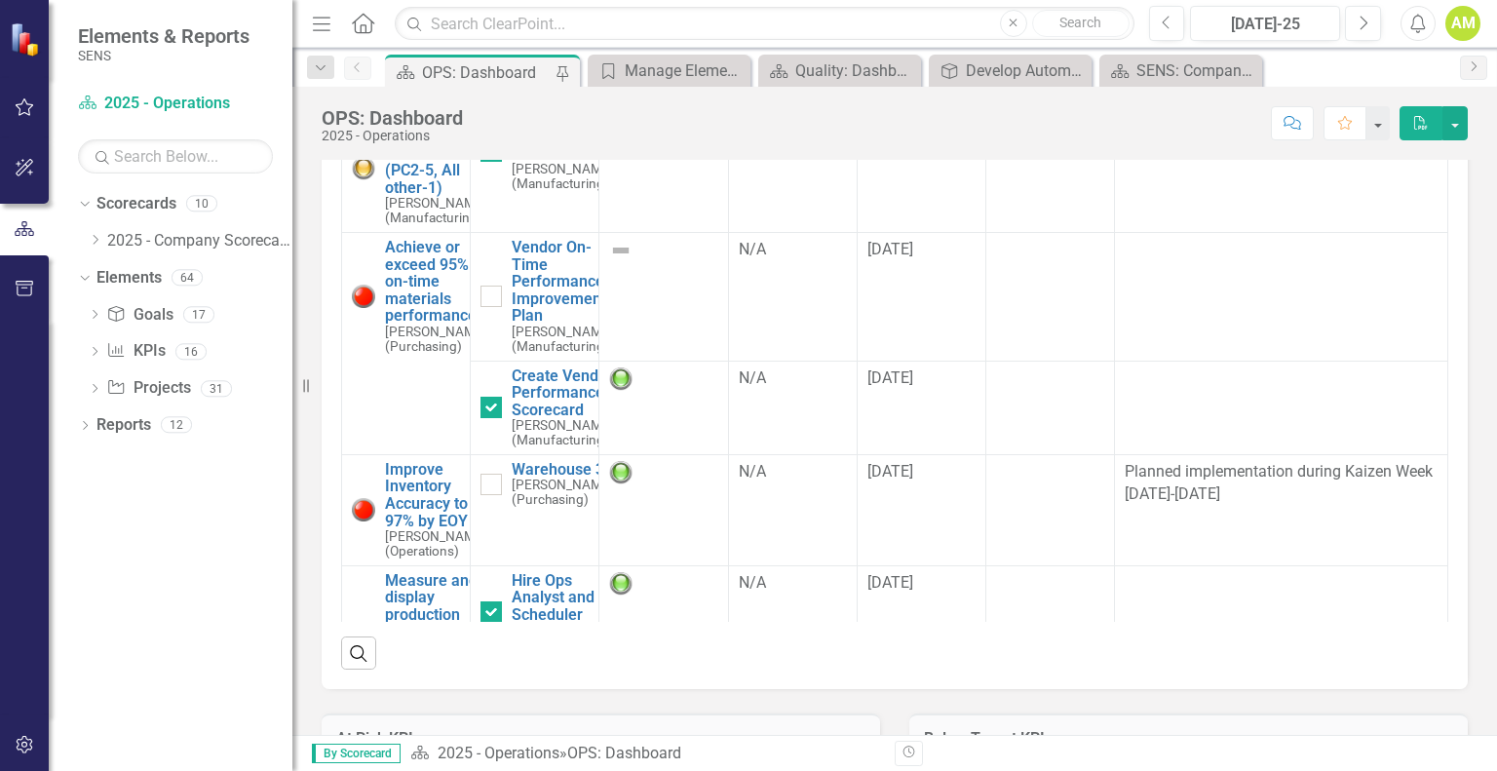
scroll to position [1369, 0]
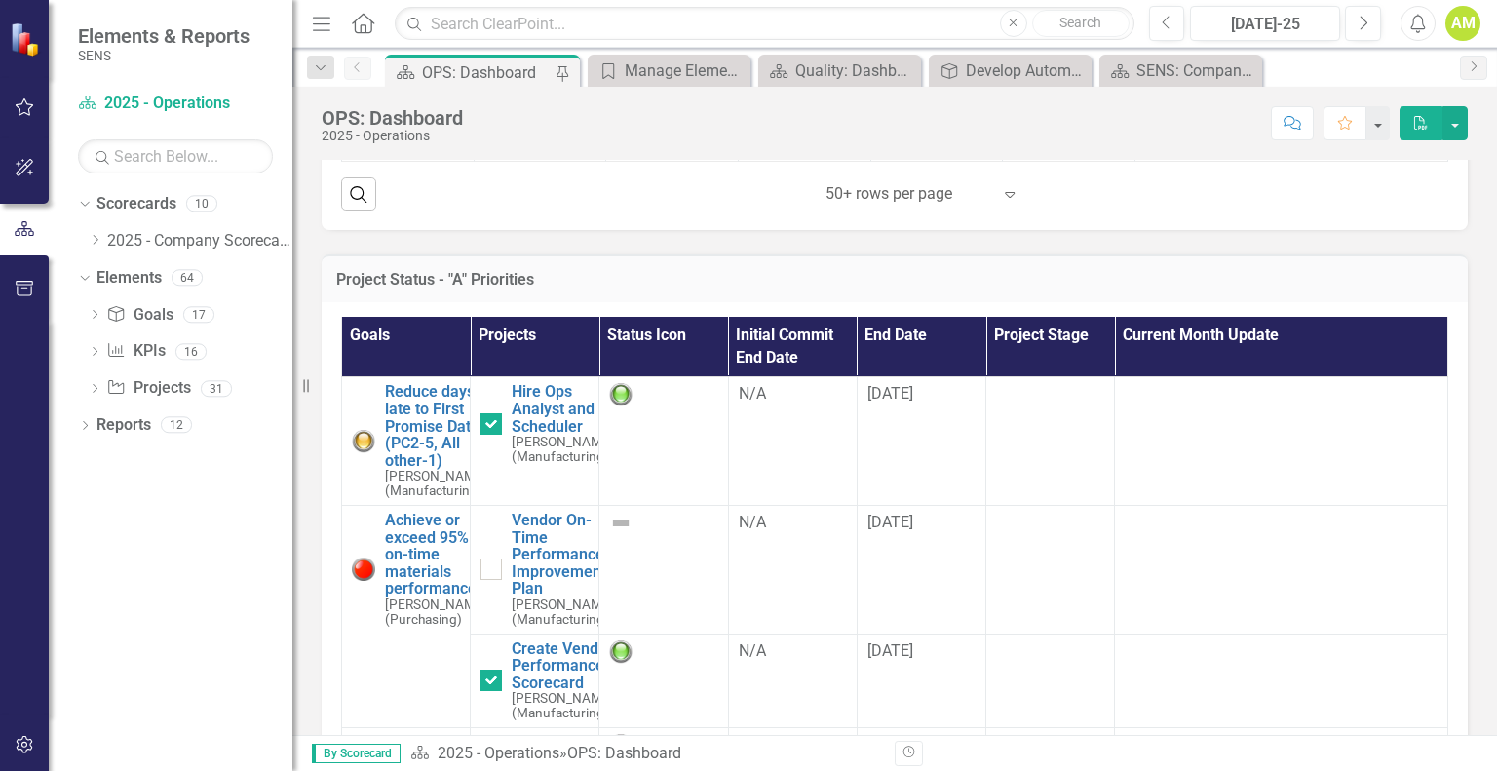
click at [368, 273] on h3 "Project Status - "A" Priorities" at bounding box center [894, 280] width 1117 height 18
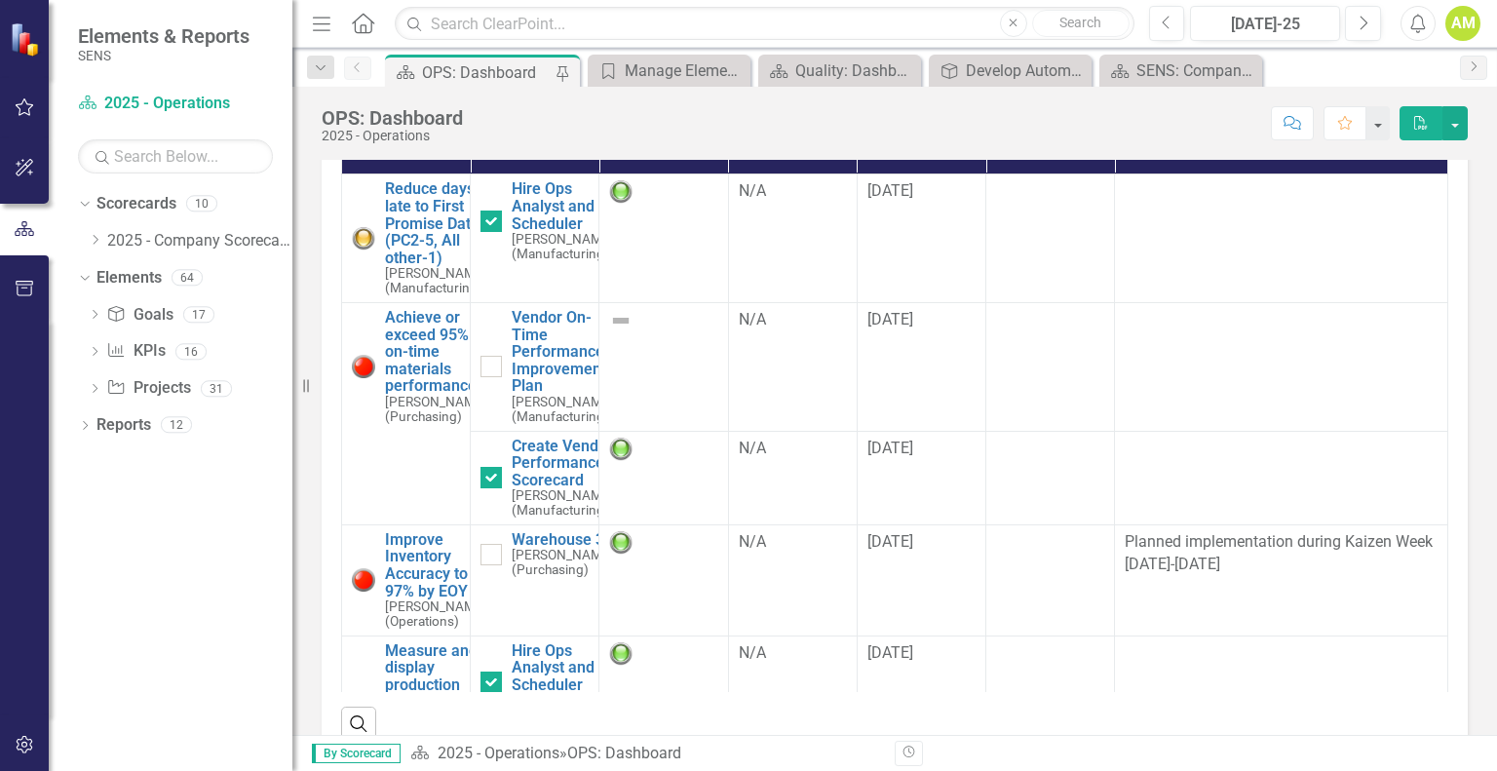
scroll to position [0, 0]
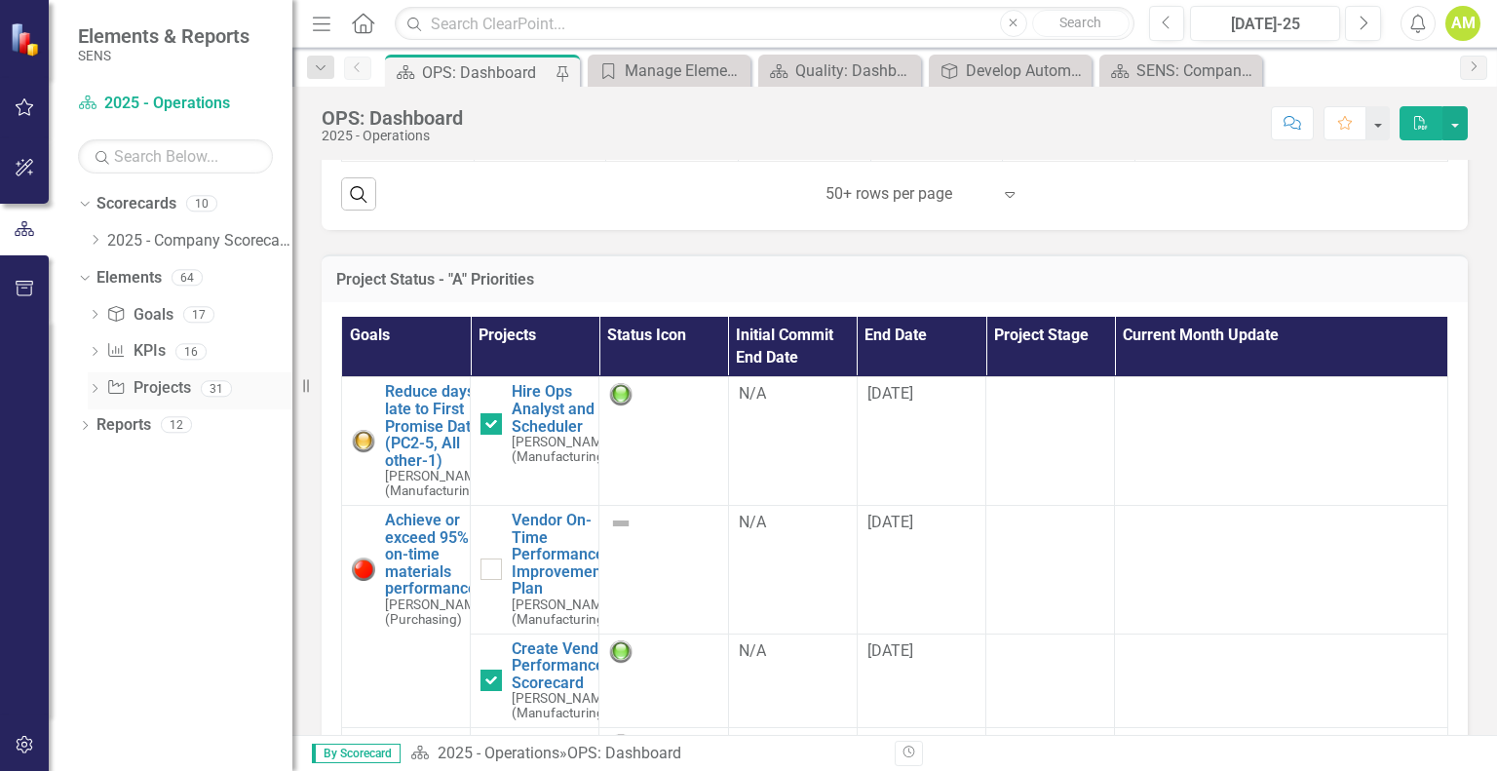
click at [147, 389] on link "Project Projects" at bounding box center [148, 388] width 84 height 22
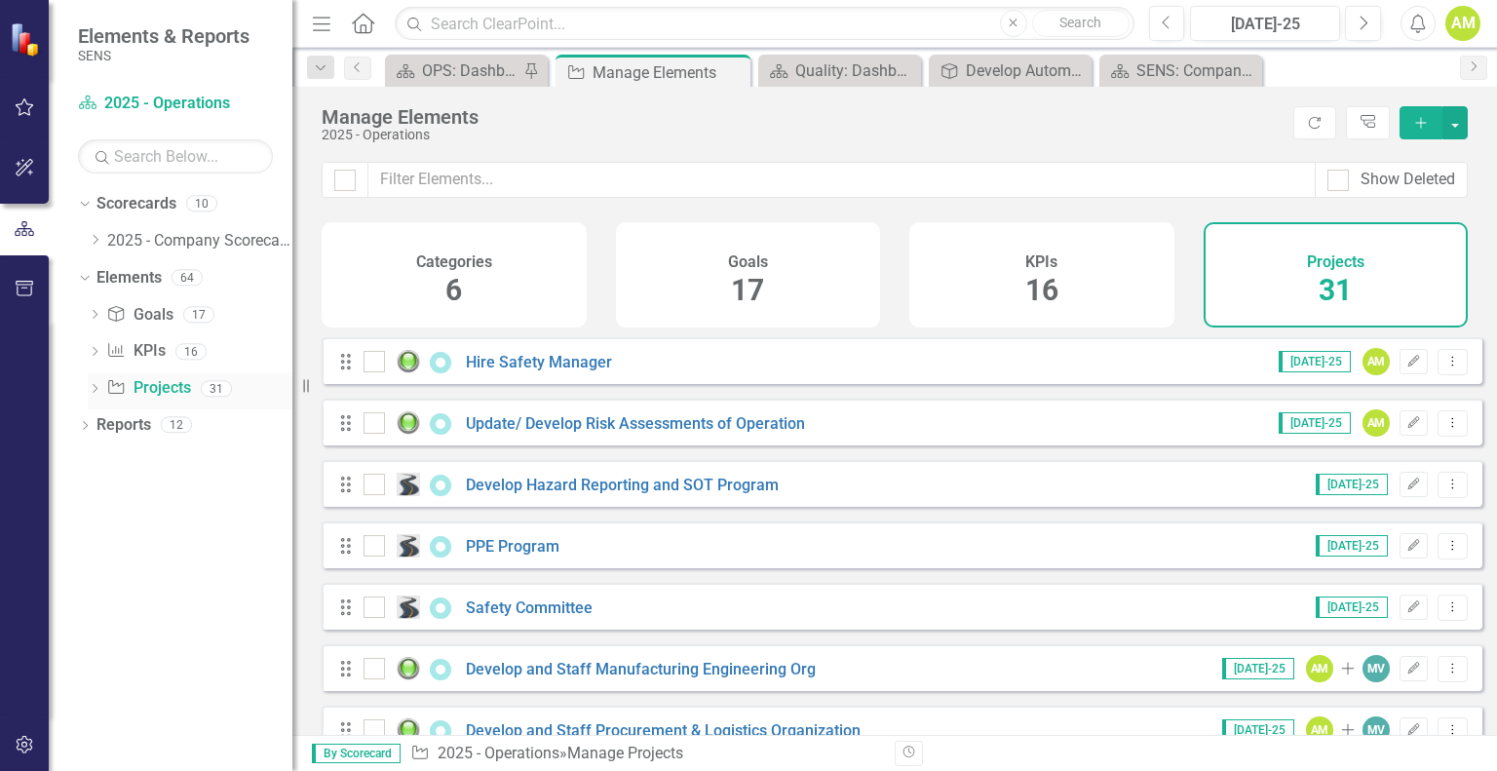
click at [94, 390] on icon "Dropdown" at bounding box center [95, 390] width 14 height 11
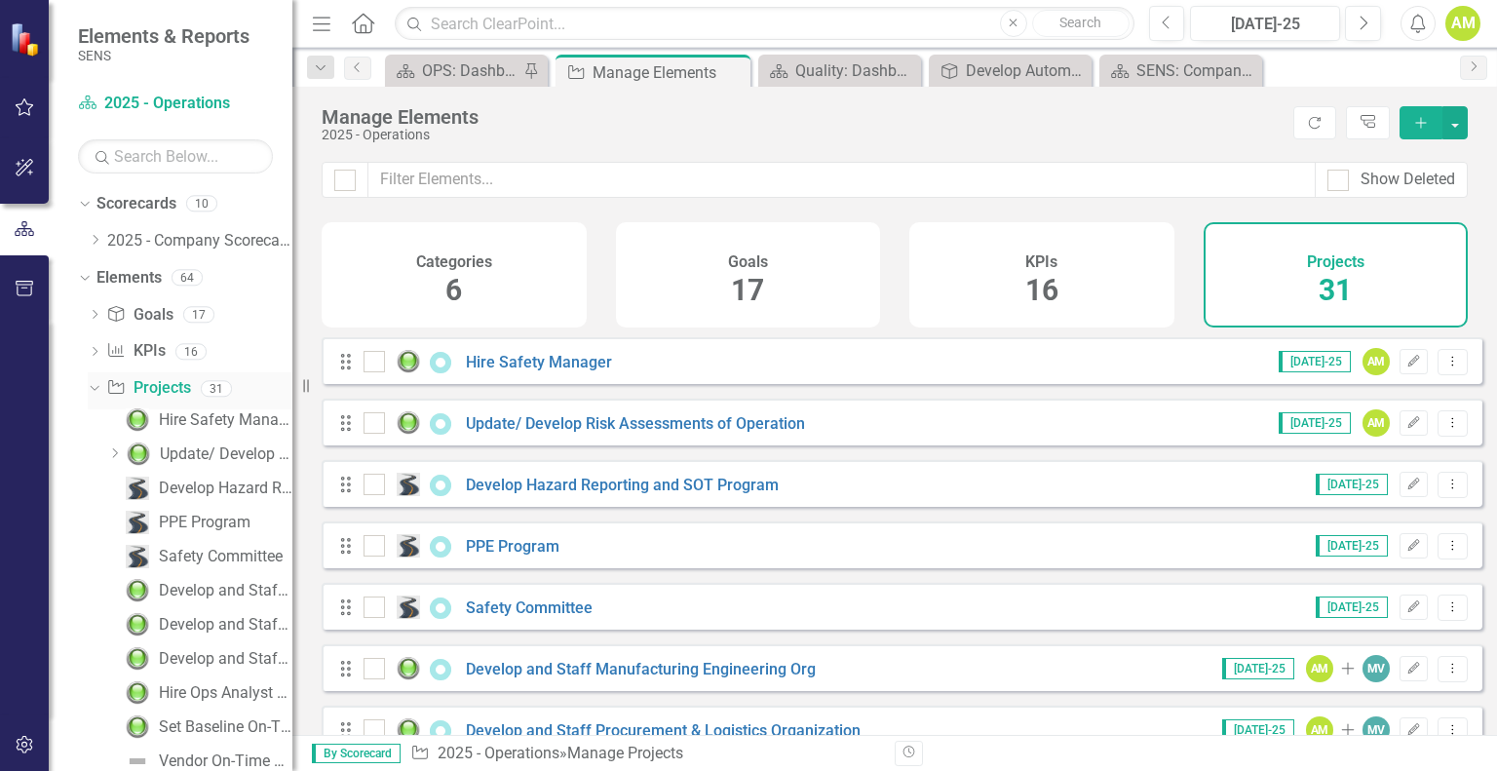
click at [94, 390] on icon "Dropdown" at bounding box center [92, 388] width 11 height 14
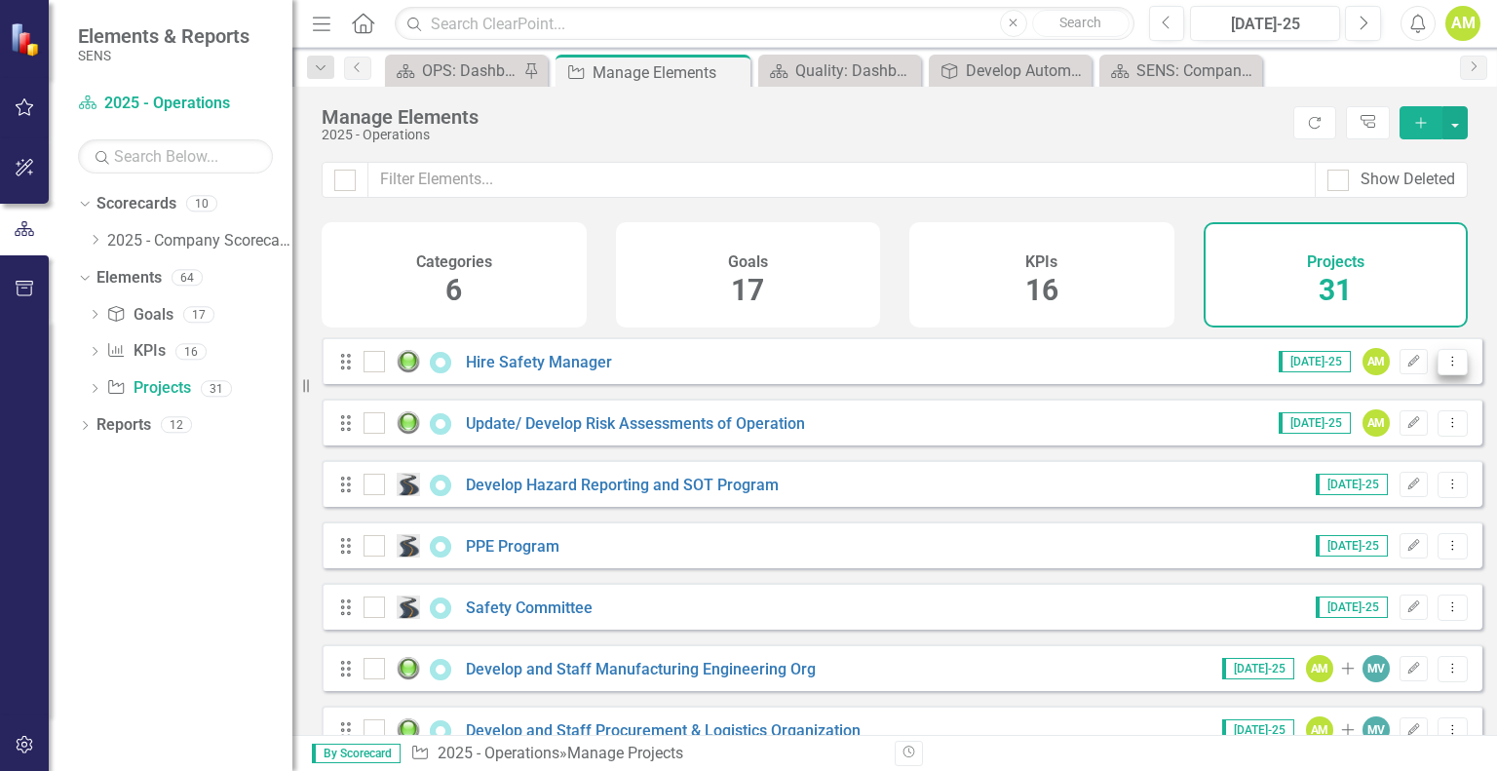
click at [1446, 367] on icon "Dropdown Menu" at bounding box center [1452, 361] width 17 height 13
click at [1147, 337] on div "Categories 6 Goals 17 KPIs 16 Projects 31" at bounding box center [894, 279] width 1204 height 115
